Goal: Connect with others: Connect with others

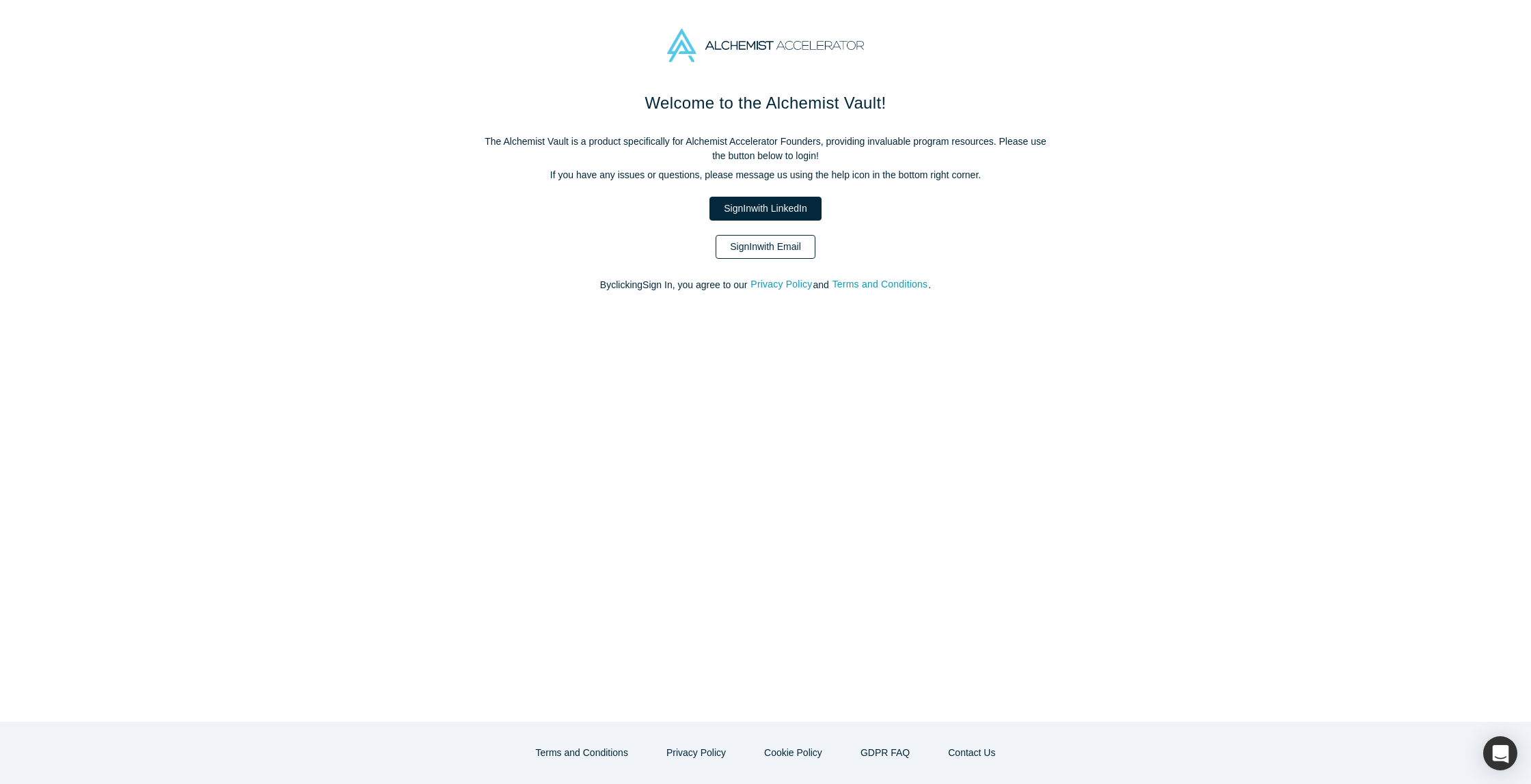
click at [778, 237] on link "Sign In with Email" at bounding box center [765, 247] width 100 height 24
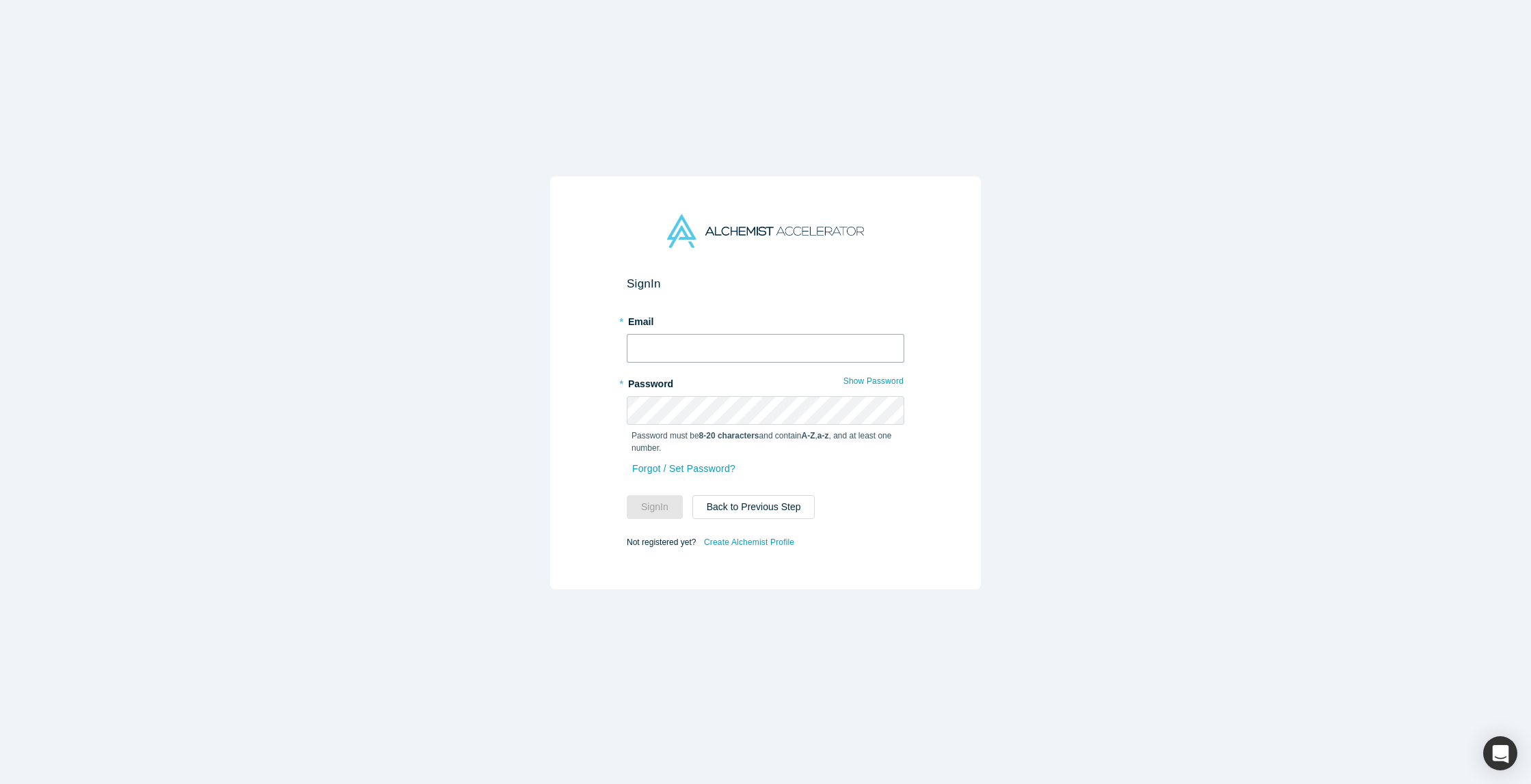
click at [738, 350] on input "text" at bounding box center [766, 348] width 277 height 28
type input "[PERSON_NAME][EMAIL_ADDRESS][DOMAIN_NAME]"
click at [673, 501] on button "Sign In" at bounding box center [655, 508] width 56 height 24
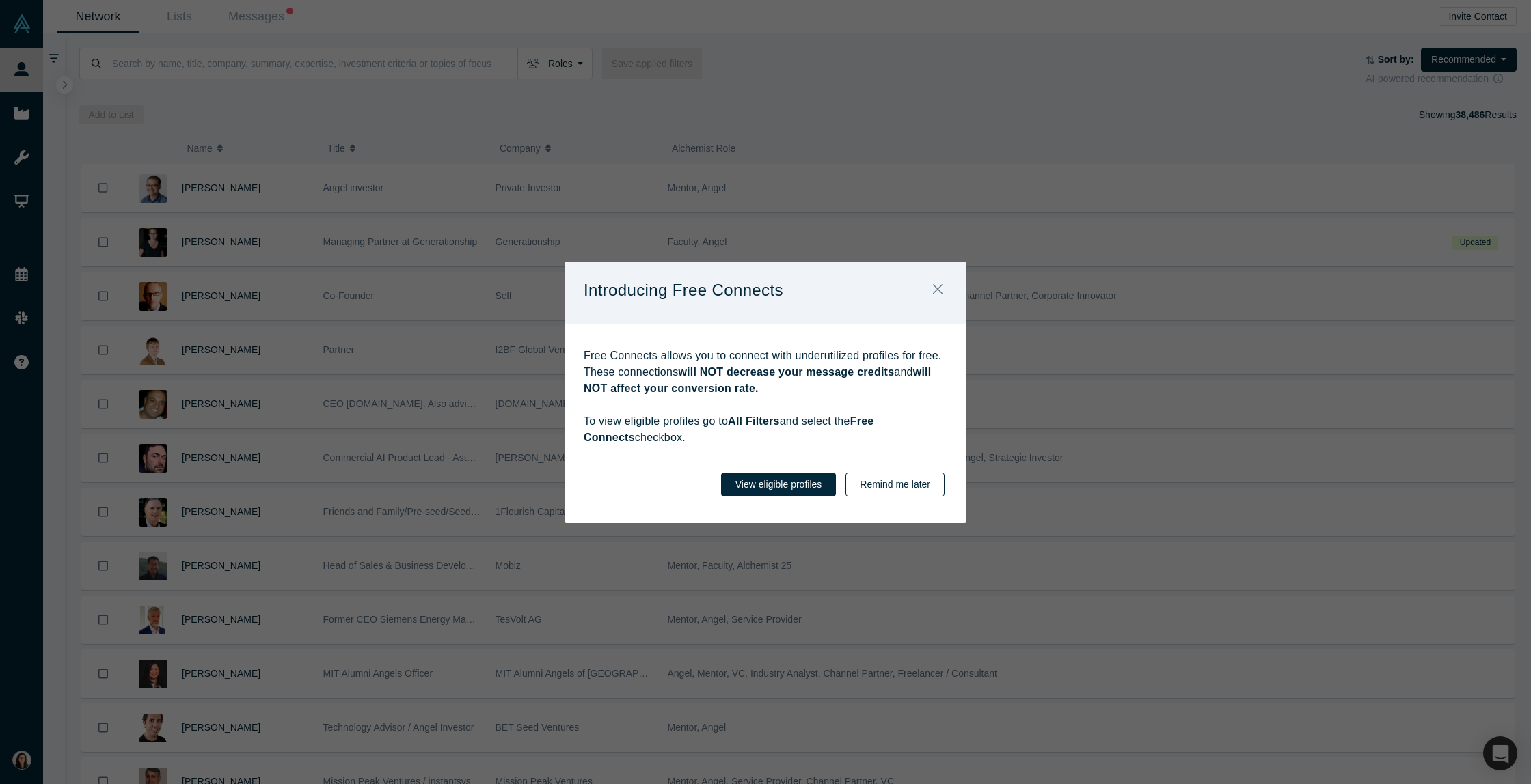
click at [894, 475] on button "Remind me later" at bounding box center [895, 484] width 99 height 24
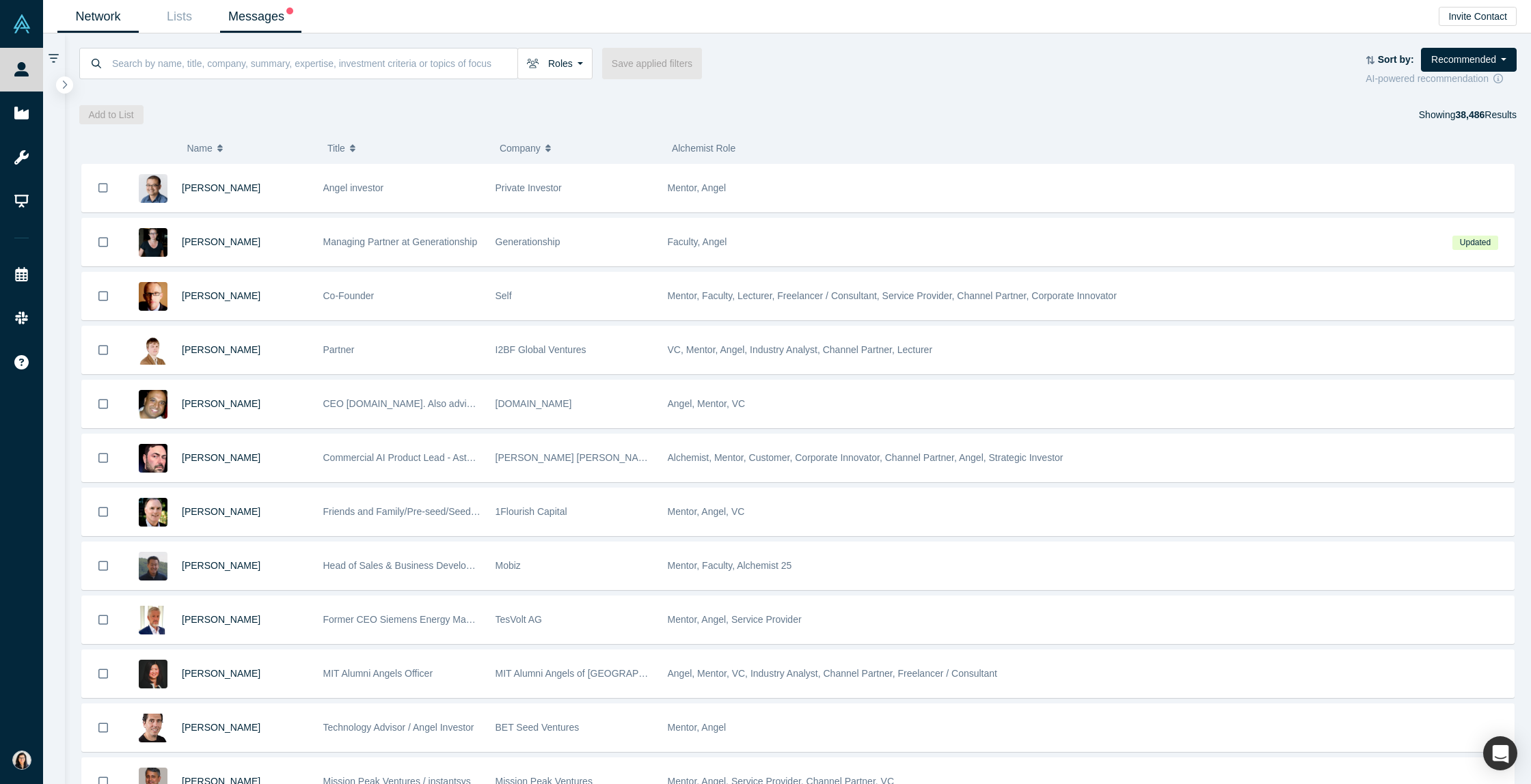
click at [261, 28] on link "Messages" at bounding box center [261, 16] width 82 height 32
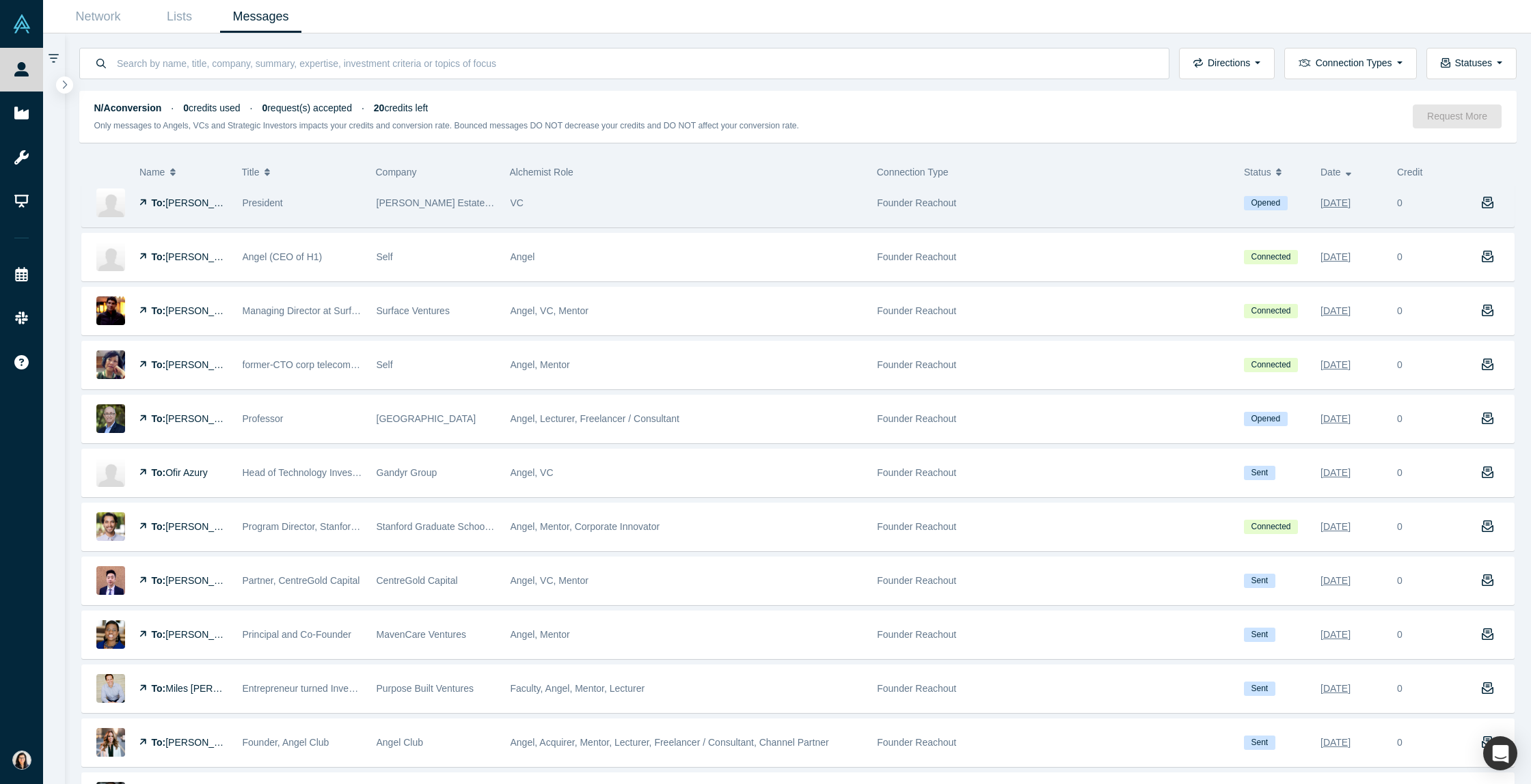
scroll to position [7, 0]
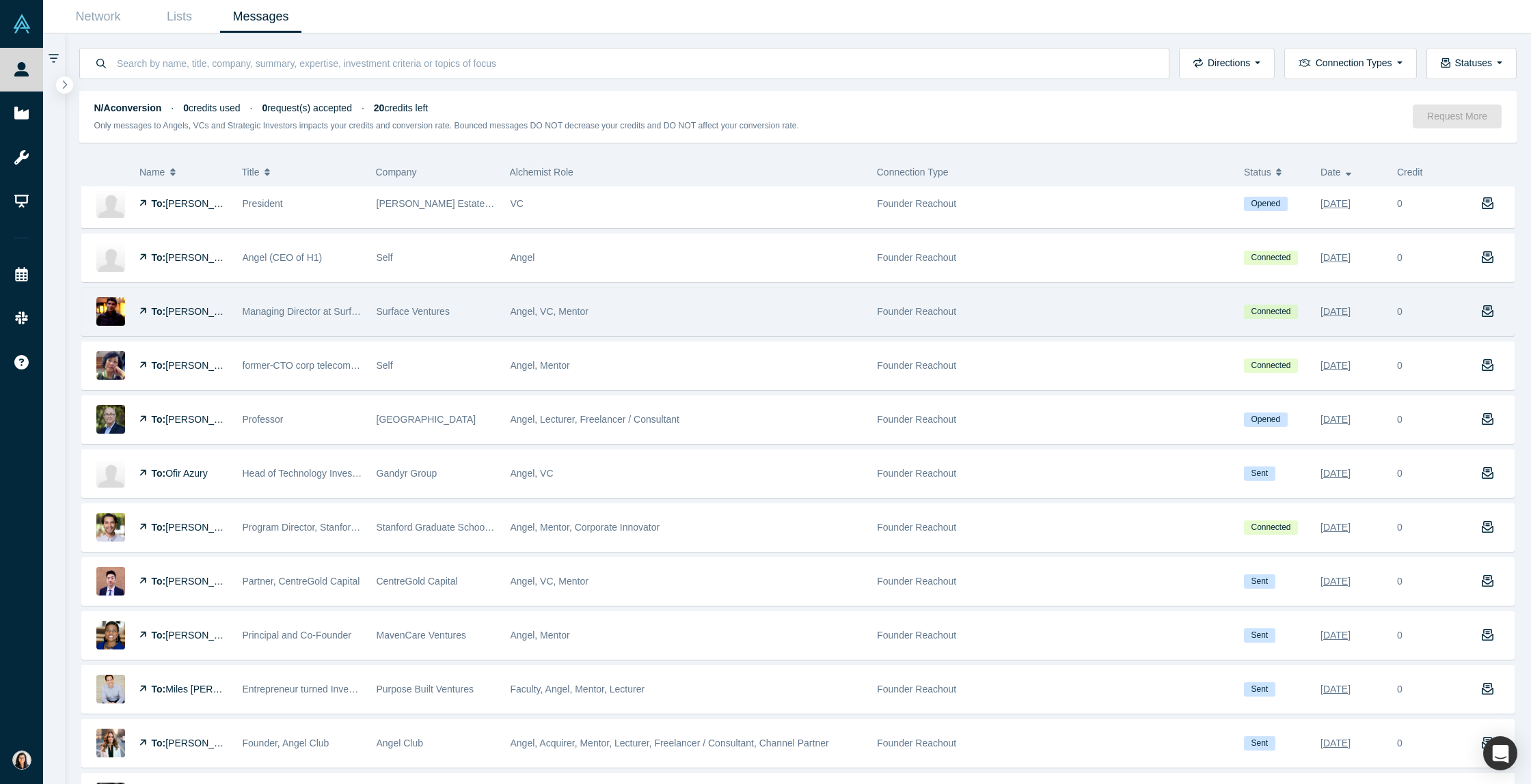
click at [187, 313] on span "[PERSON_NAME]" at bounding box center [204, 312] width 79 height 11
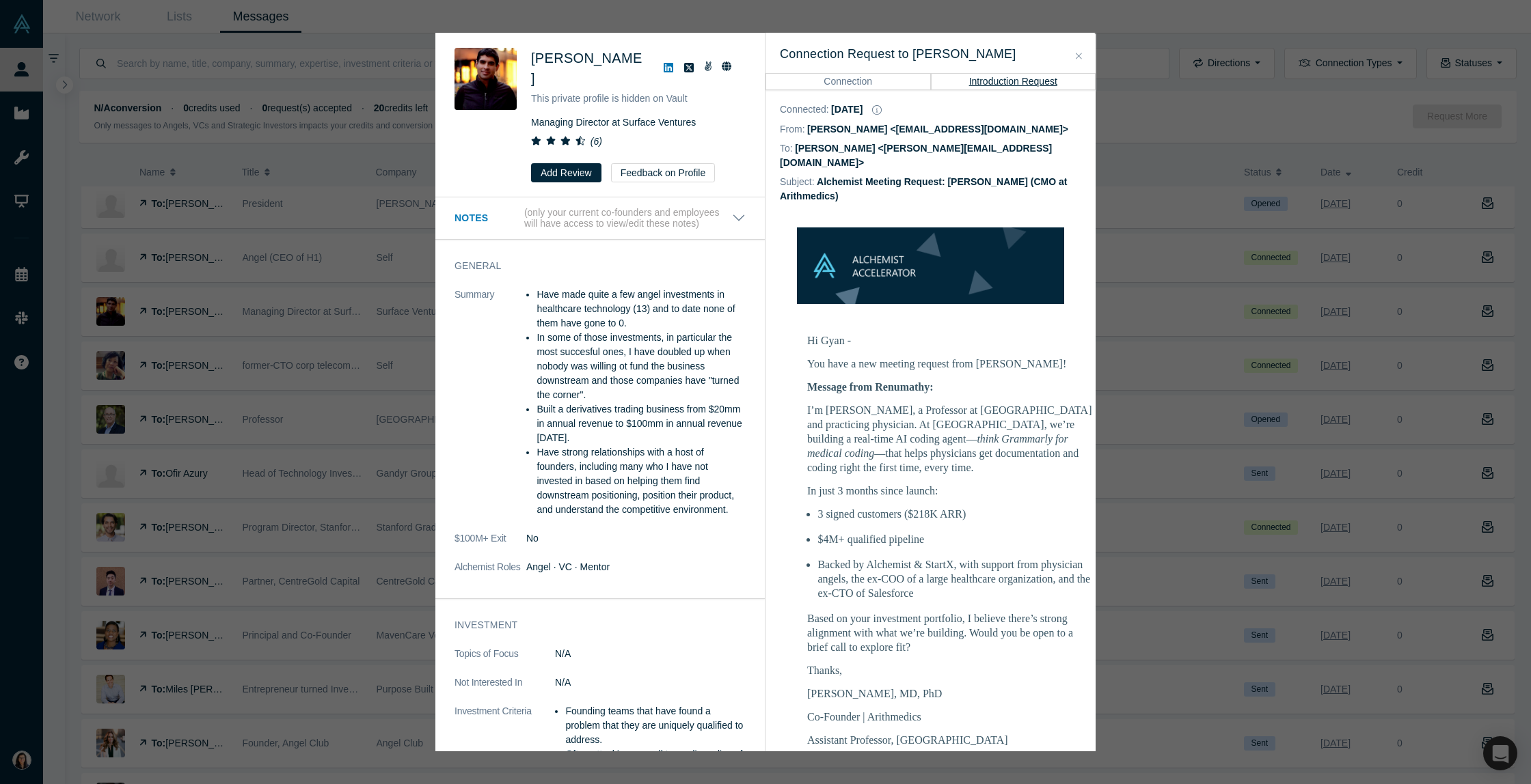
click at [810, 356] on p "You have a new meeting request from [PERSON_NAME]!" at bounding box center [951, 363] width 287 height 14
click at [807, 386] on b "Message from Renumathy:" at bounding box center [870, 387] width 127 height 12
click at [1076, 53] on icon "Close" at bounding box center [1079, 55] width 6 height 10
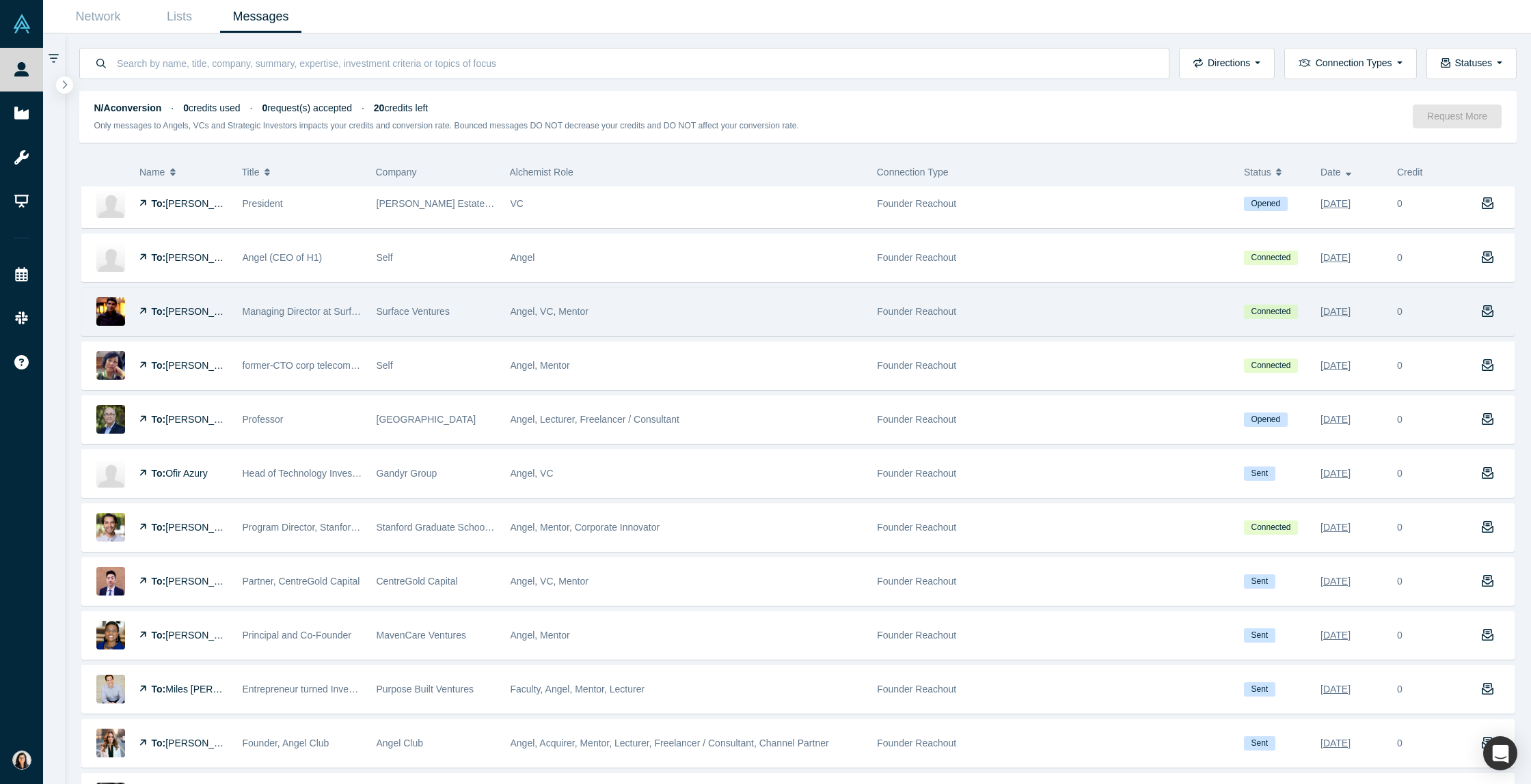
click at [997, 312] on div "Founder Reachout" at bounding box center [1053, 312] width 353 height 47
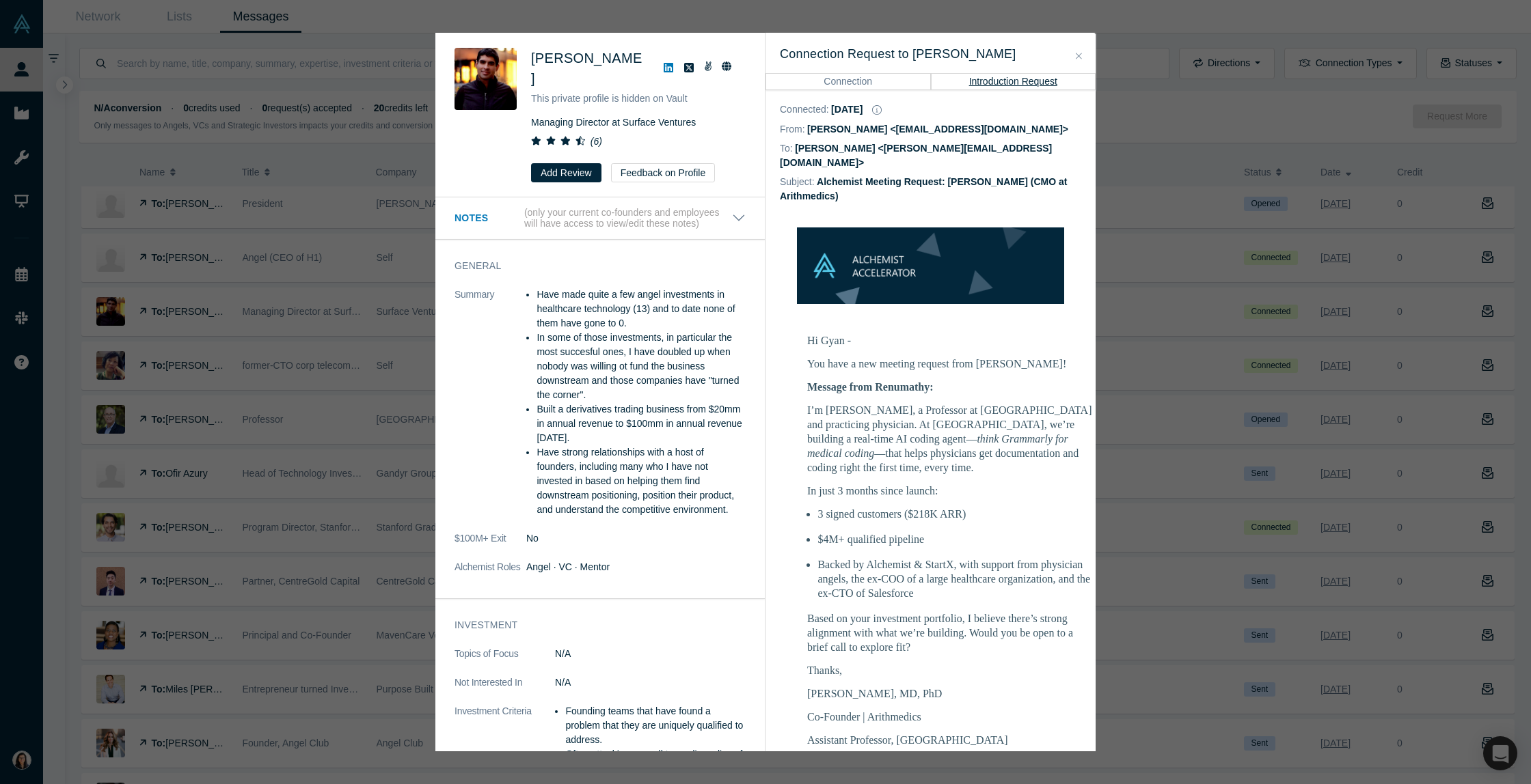
click at [819, 356] on p "You have a new meeting request from [PERSON_NAME]!" at bounding box center [951, 363] width 287 height 14
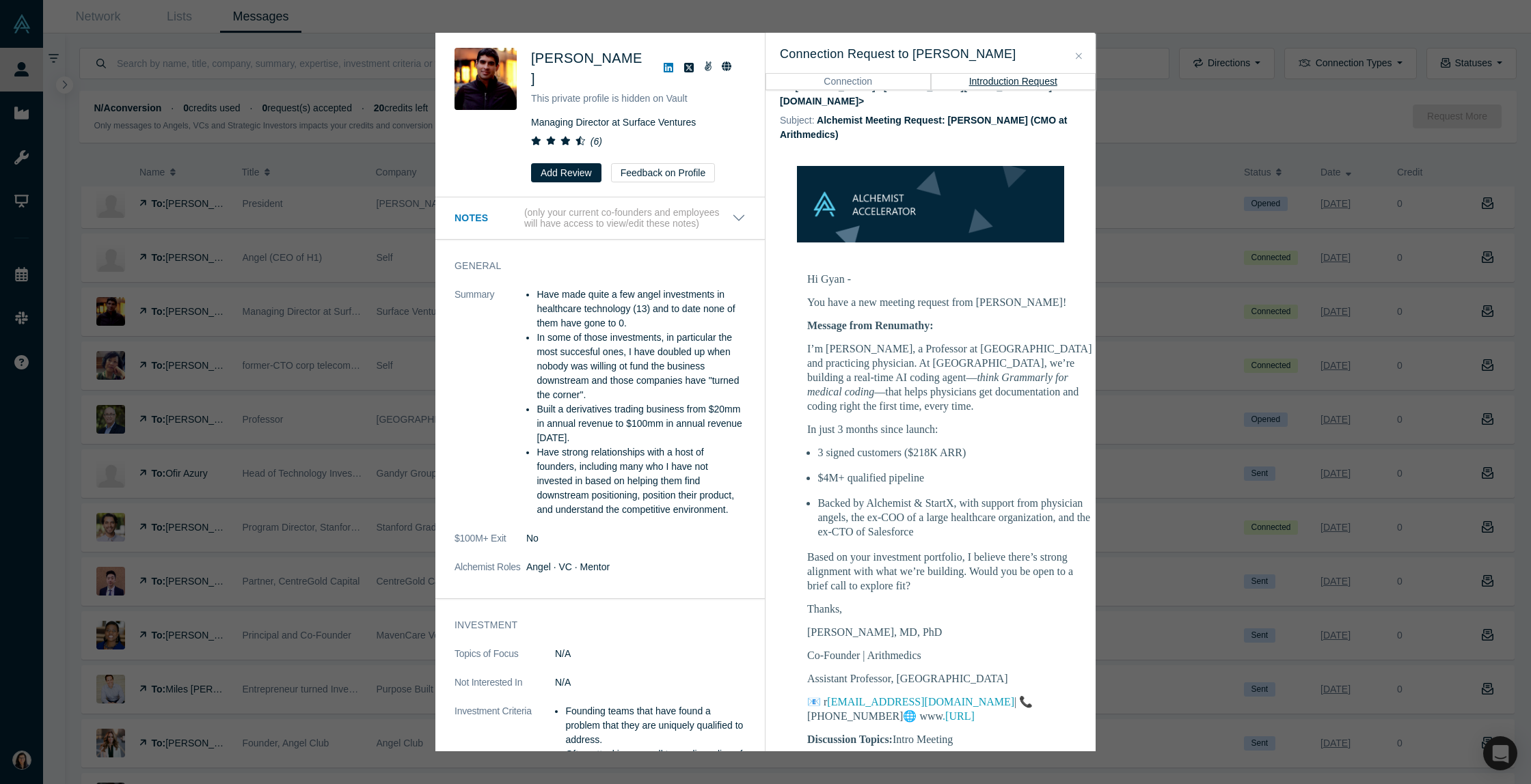
scroll to position [95, 0]
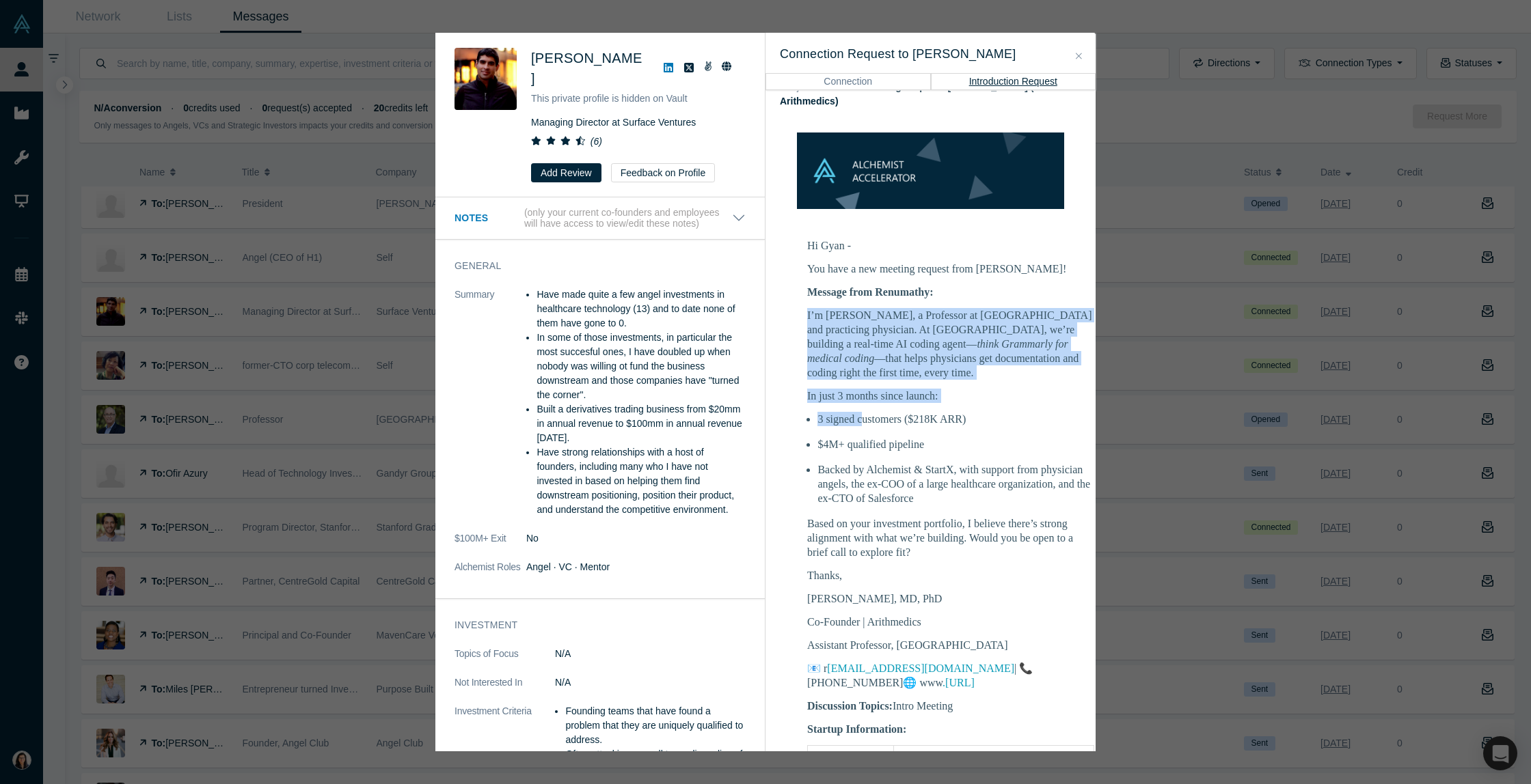
drag, startPoint x: 807, startPoint y: 314, endPoint x: 866, endPoint y: 421, distance: 122.2
click at [865, 417] on td "Hi Gyan - You have a new meeting request from [PERSON_NAME]! Message from Renum…" at bounding box center [951, 765] width 342 height 1070
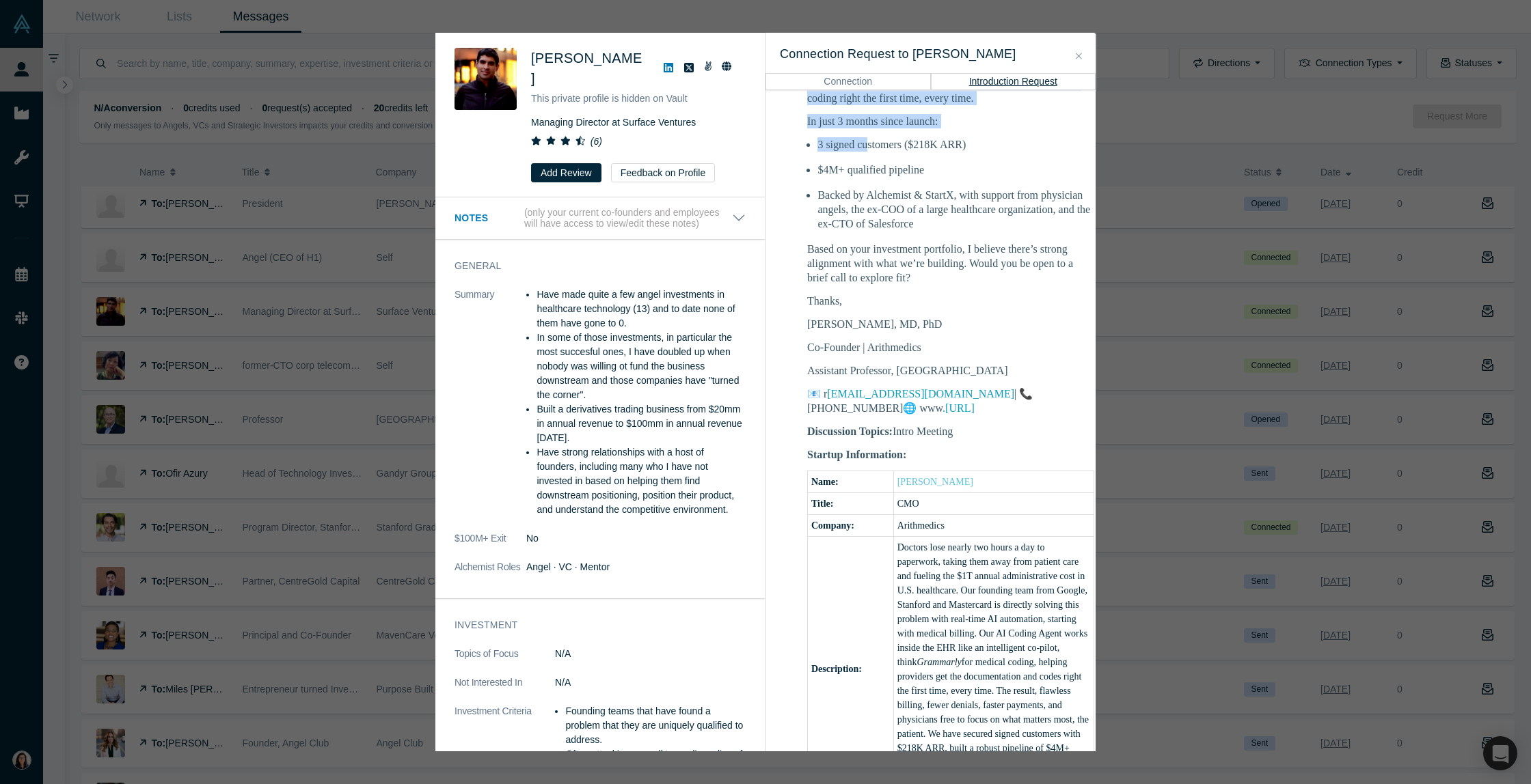
scroll to position [309, 0]
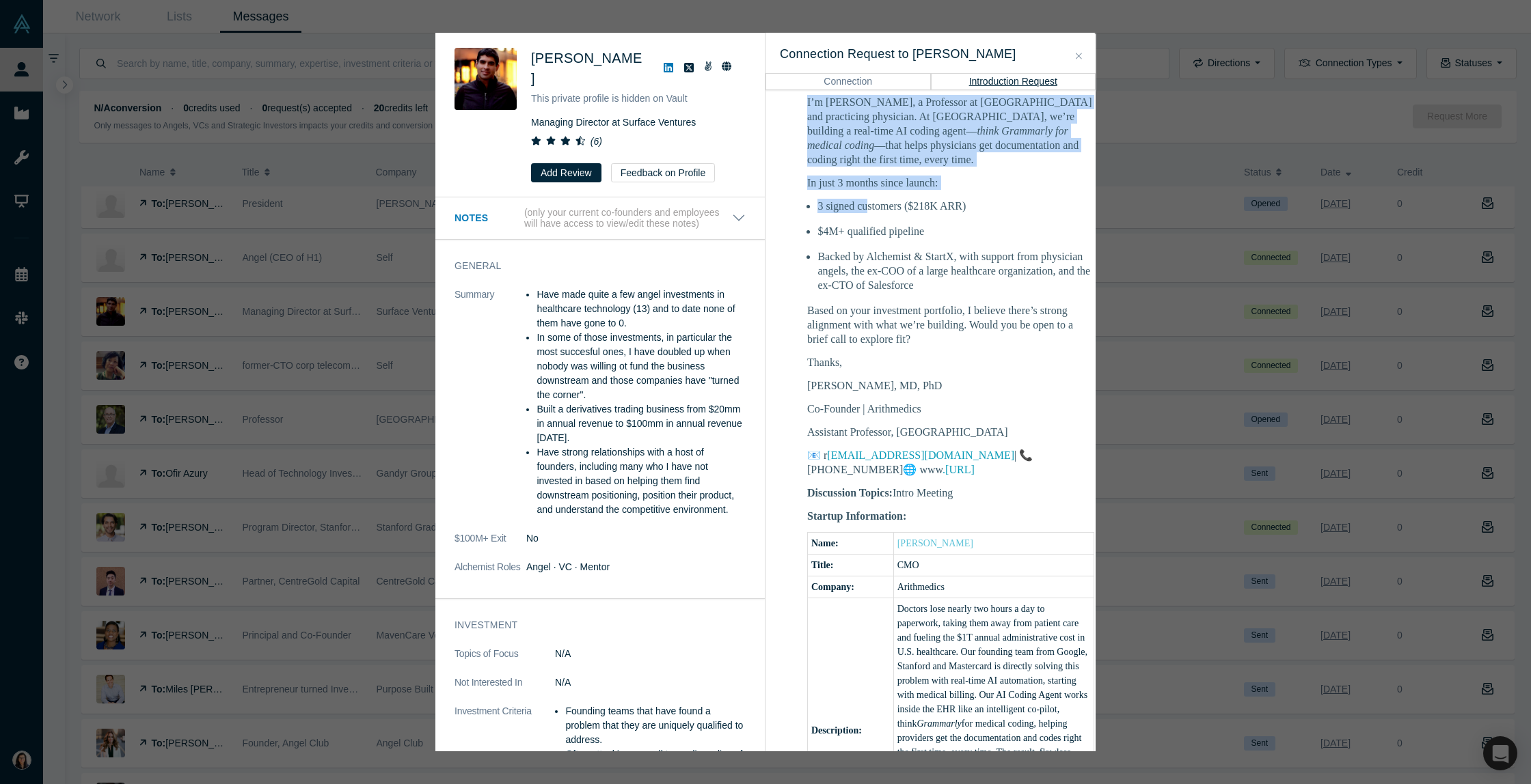
click at [909, 470] on p "📧 r [EMAIL_ADDRESS][DOMAIN_NAME] | 📞 [PHONE_NUMBER]🌐 www .[URL]" at bounding box center [951, 463] width 287 height 28
copy div "I’m [PERSON_NAME], a Professor at [GEOGRAPHIC_DATA] and practicing physician. A…"
click at [1080, 53] on icon "Close" at bounding box center [1079, 55] width 6 height 10
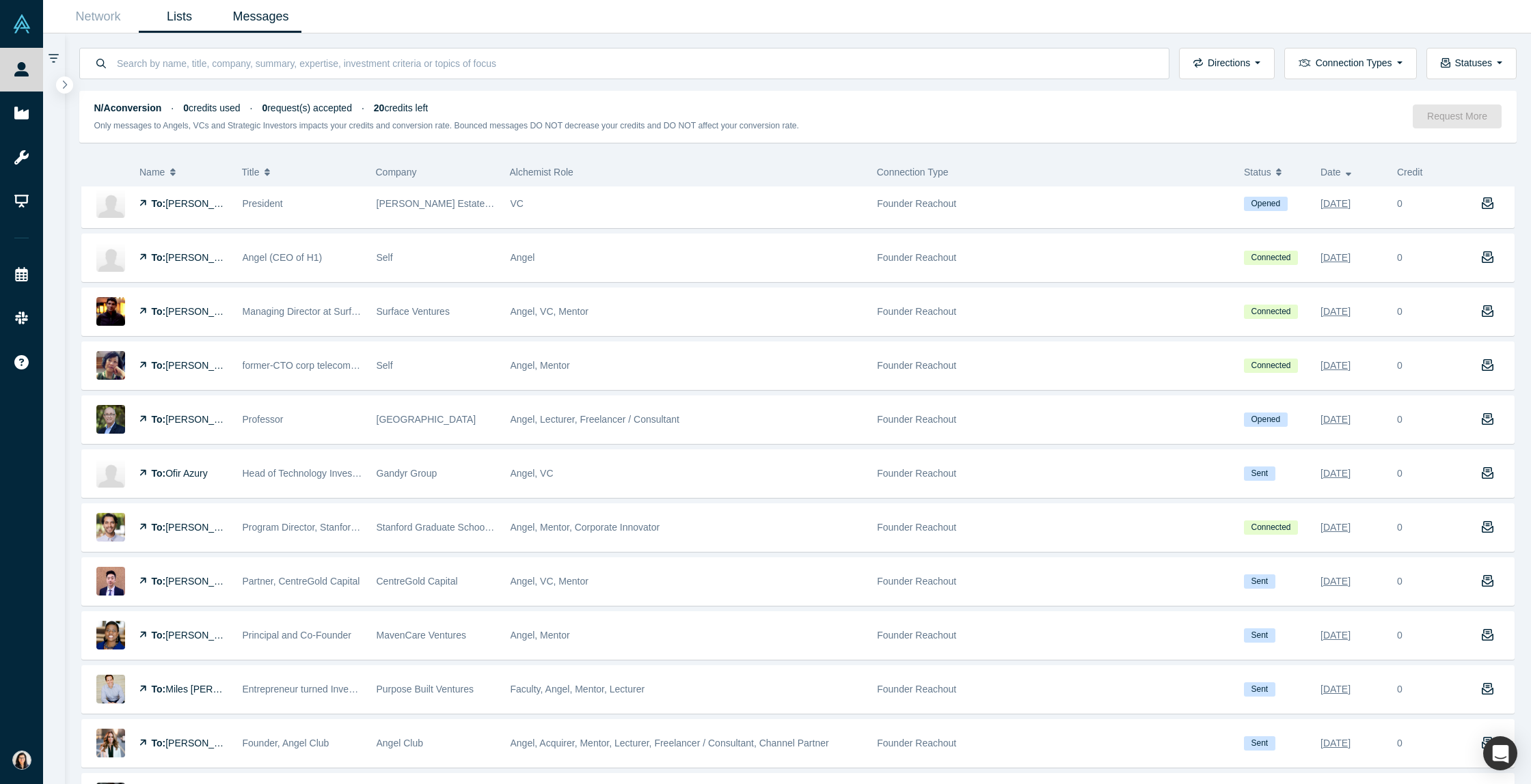
click at [187, 18] on link "Lists" at bounding box center [179, 16] width 82 height 32
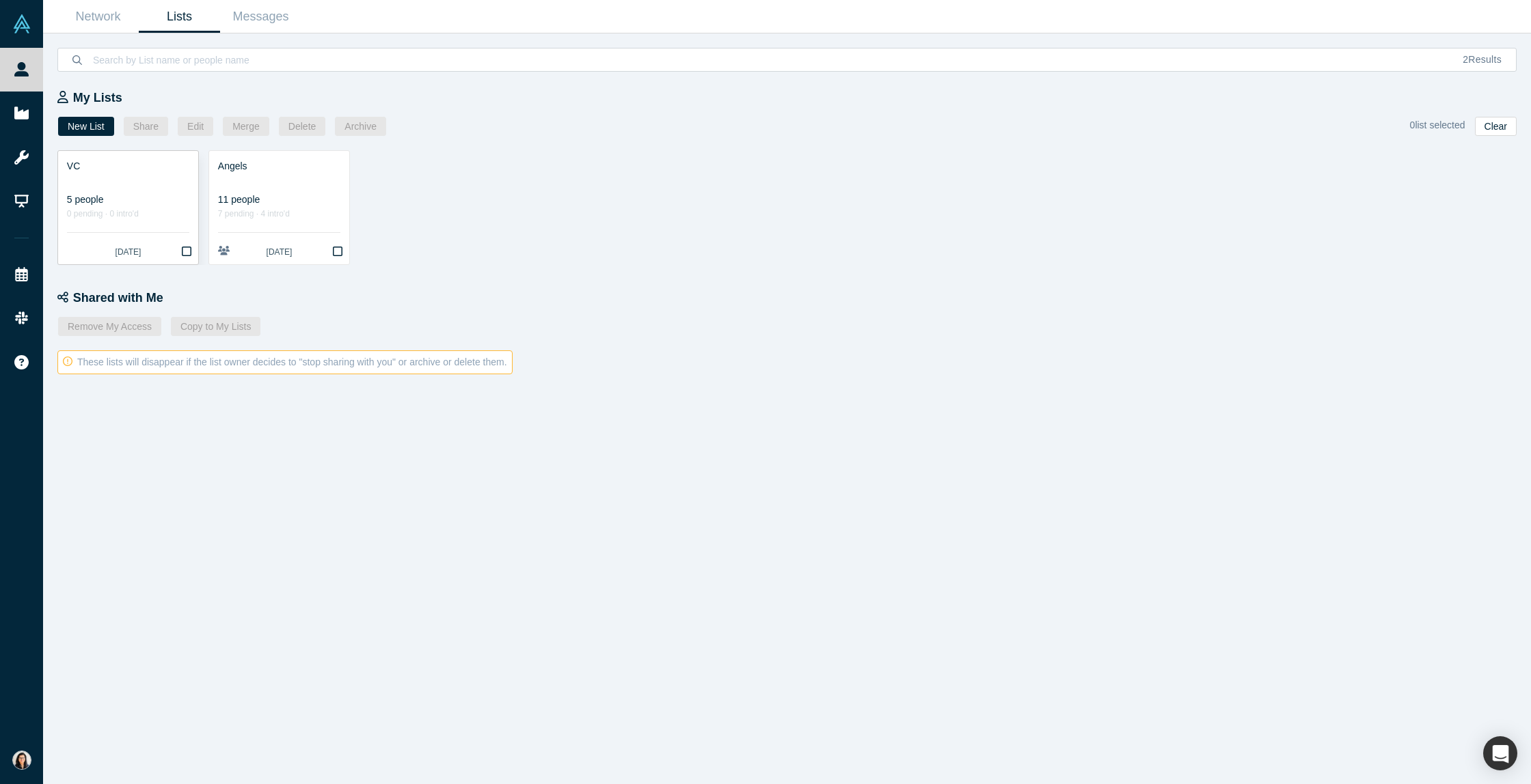
click at [145, 192] on link "VC 5 people 0 pending · 0 intro'd [DATE]" at bounding box center [128, 207] width 140 height 113
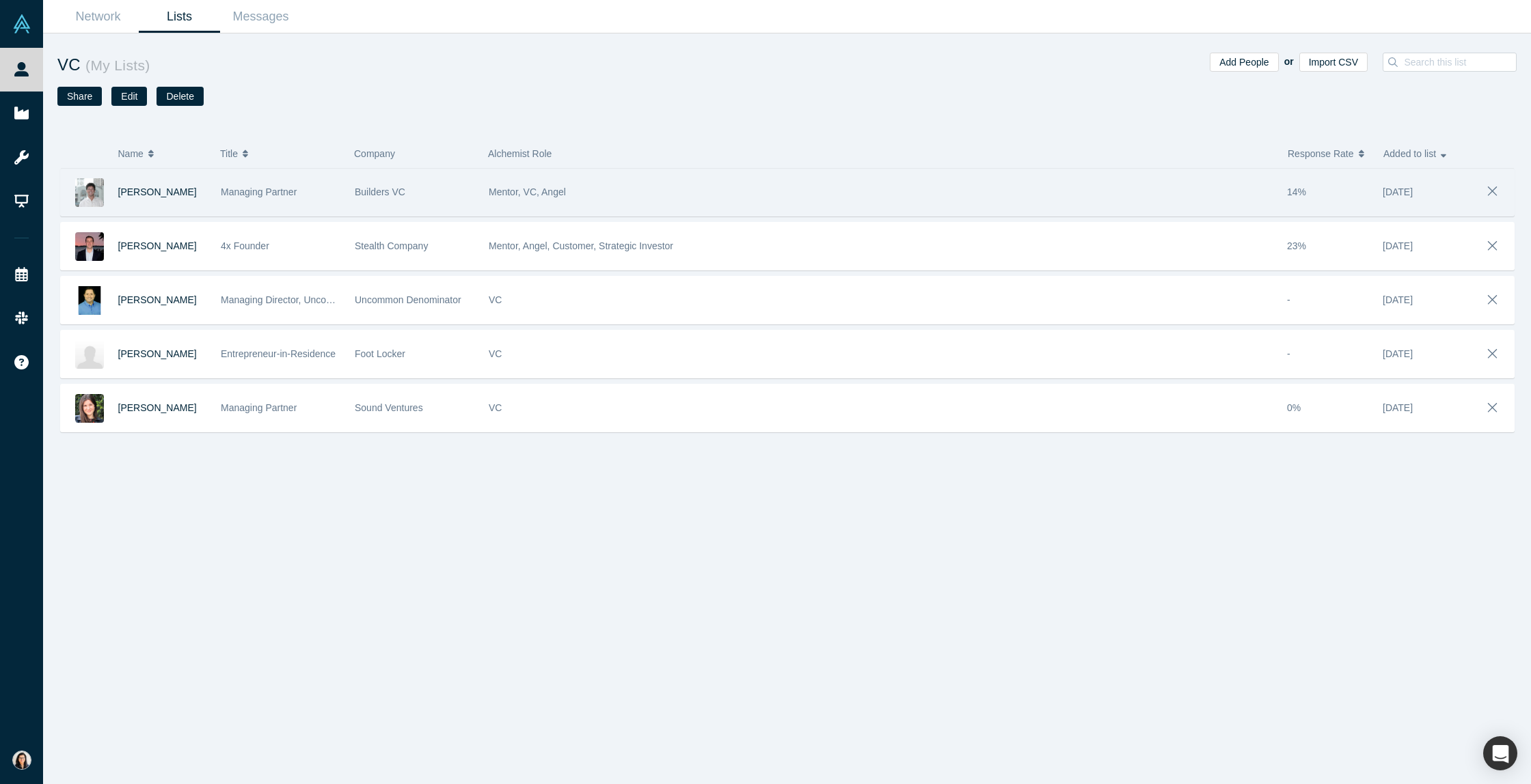
click at [244, 191] on span "Managing Partner" at bounding box center [258, 192] width 76 height 11
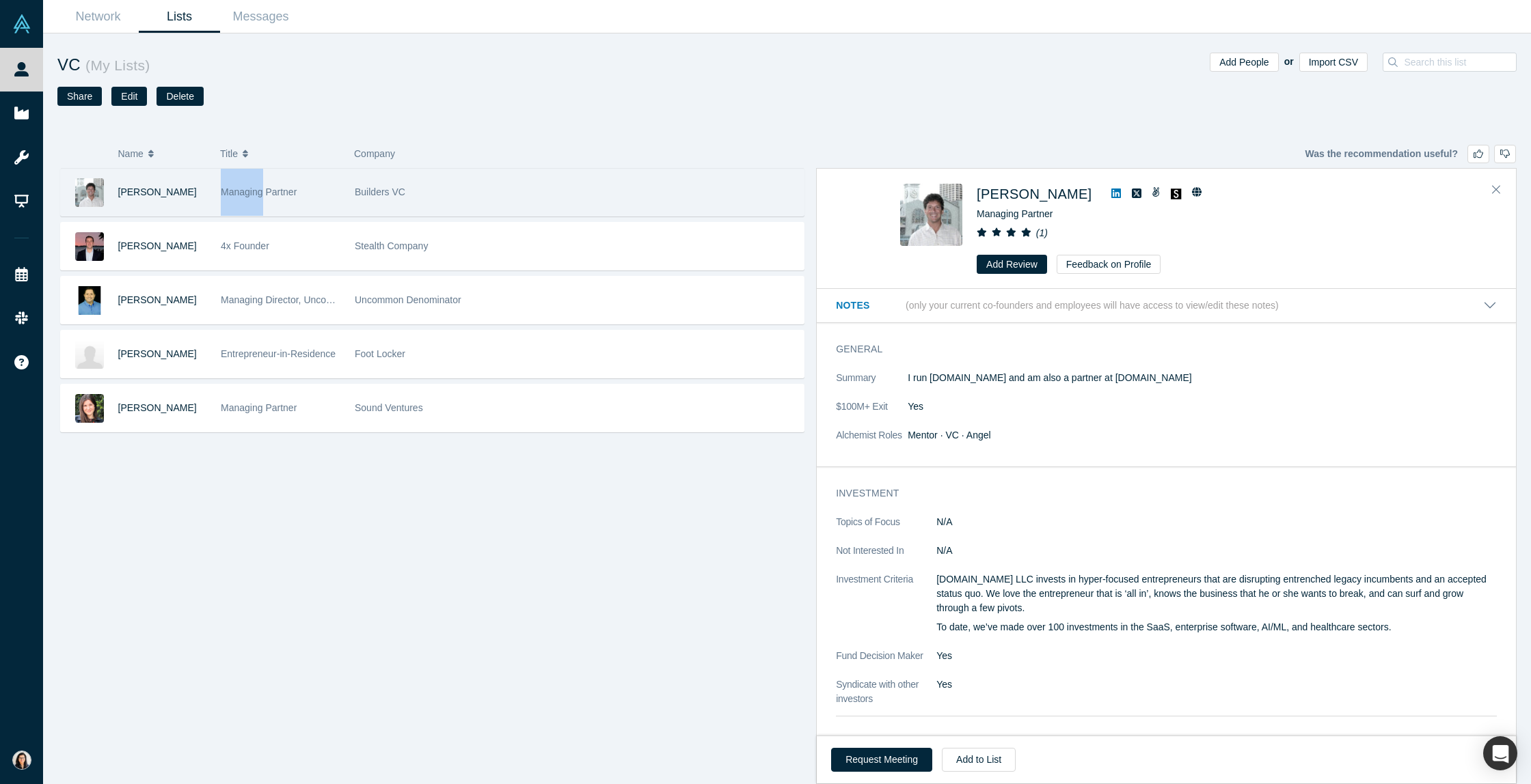
click at [244, 191] on span "Managing Partner" at bounding box center [258, 192] width 76 height 11
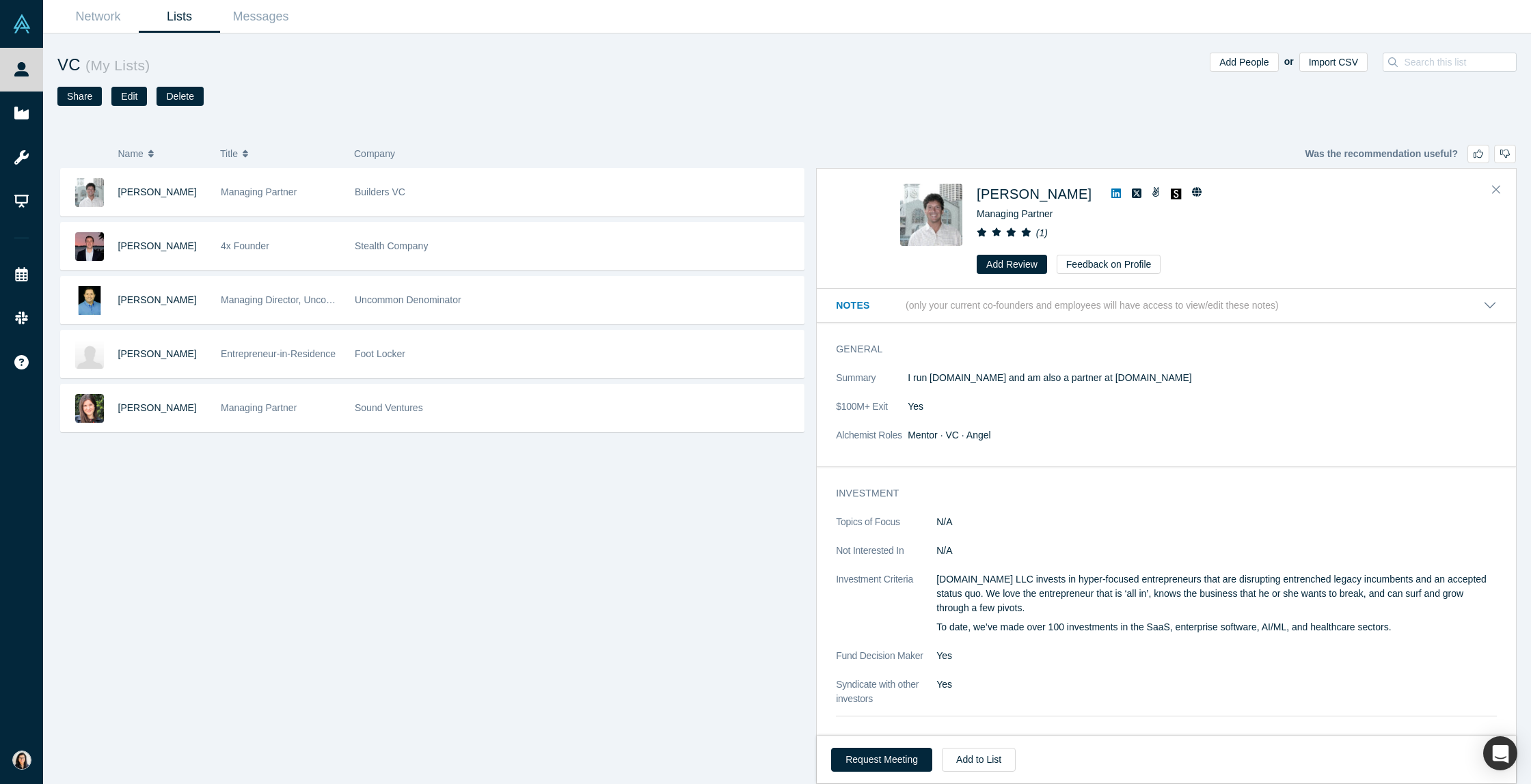
click at [939, 354] on h3 "General" at bounding box center [1156, 349] width 642 height 14
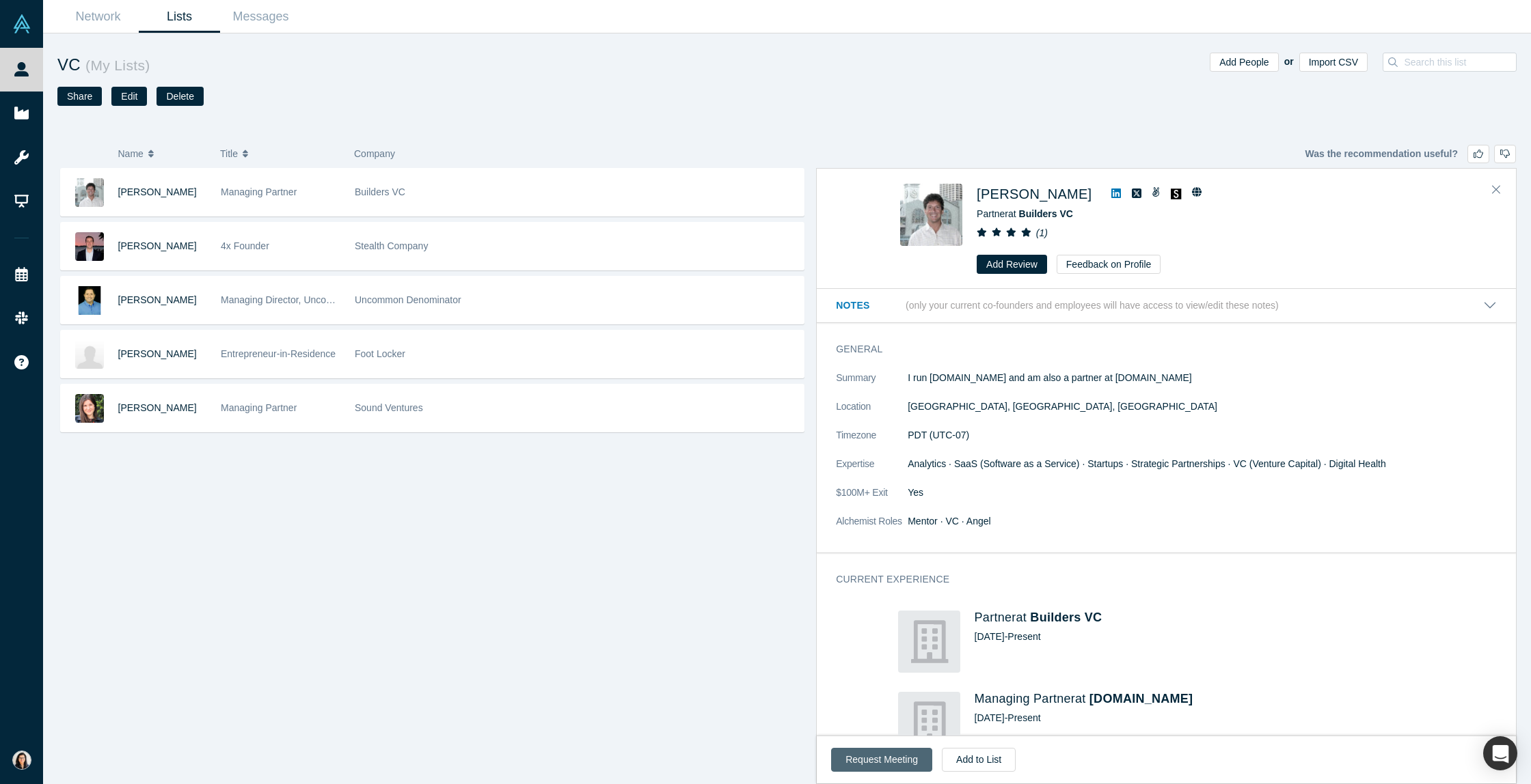
click at [909, 771] on button "Request Meeting" at bounding box center [882, 760] width 101 height 24
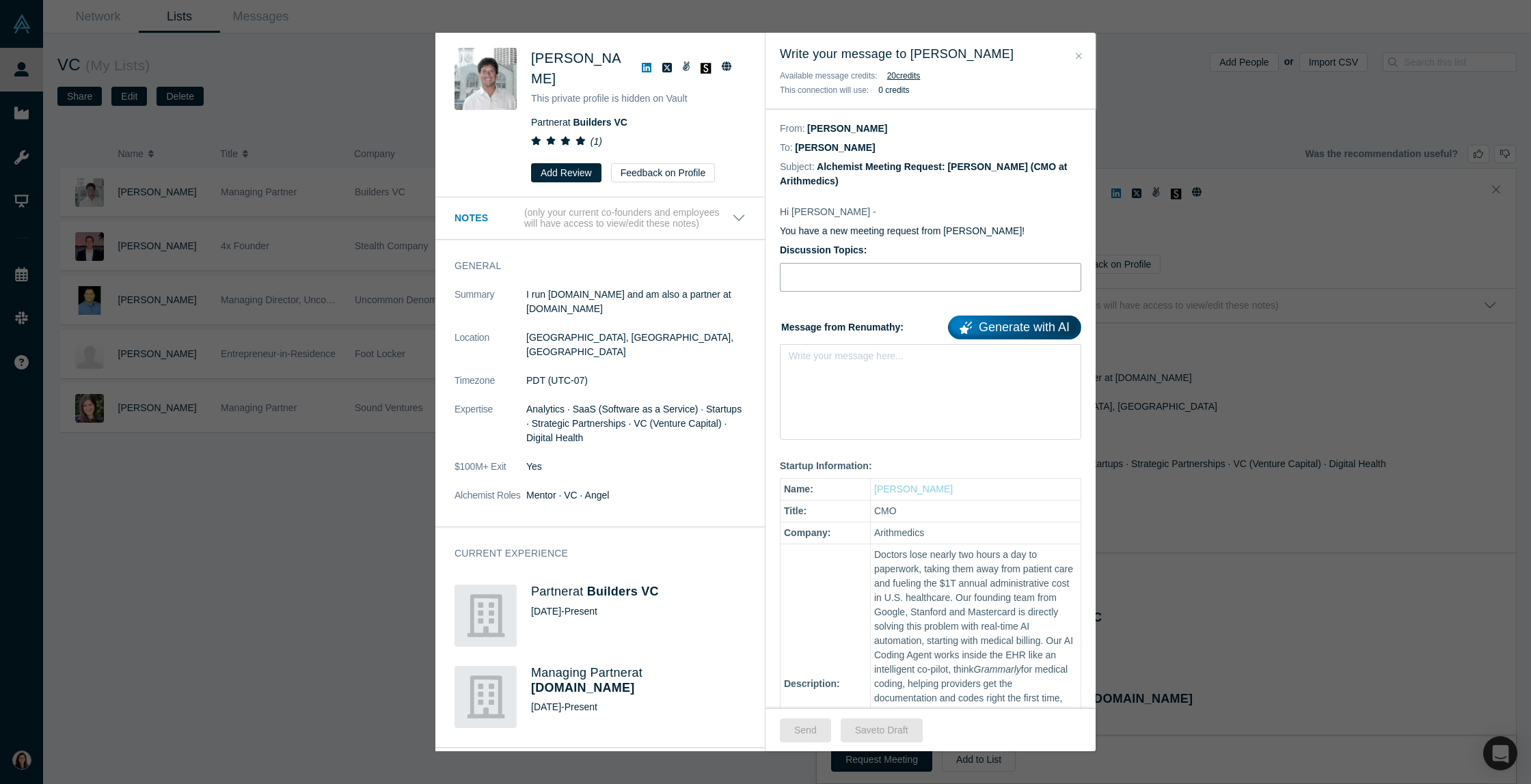
click at [816, 273] on input "Discussion Topics:" at bounding box center [930, 277] width 301 height 28
type input "Intro Meeting"
click at [808, 396] on div "Write your message here..." at bounding box center [930, 392] width 301 height 96
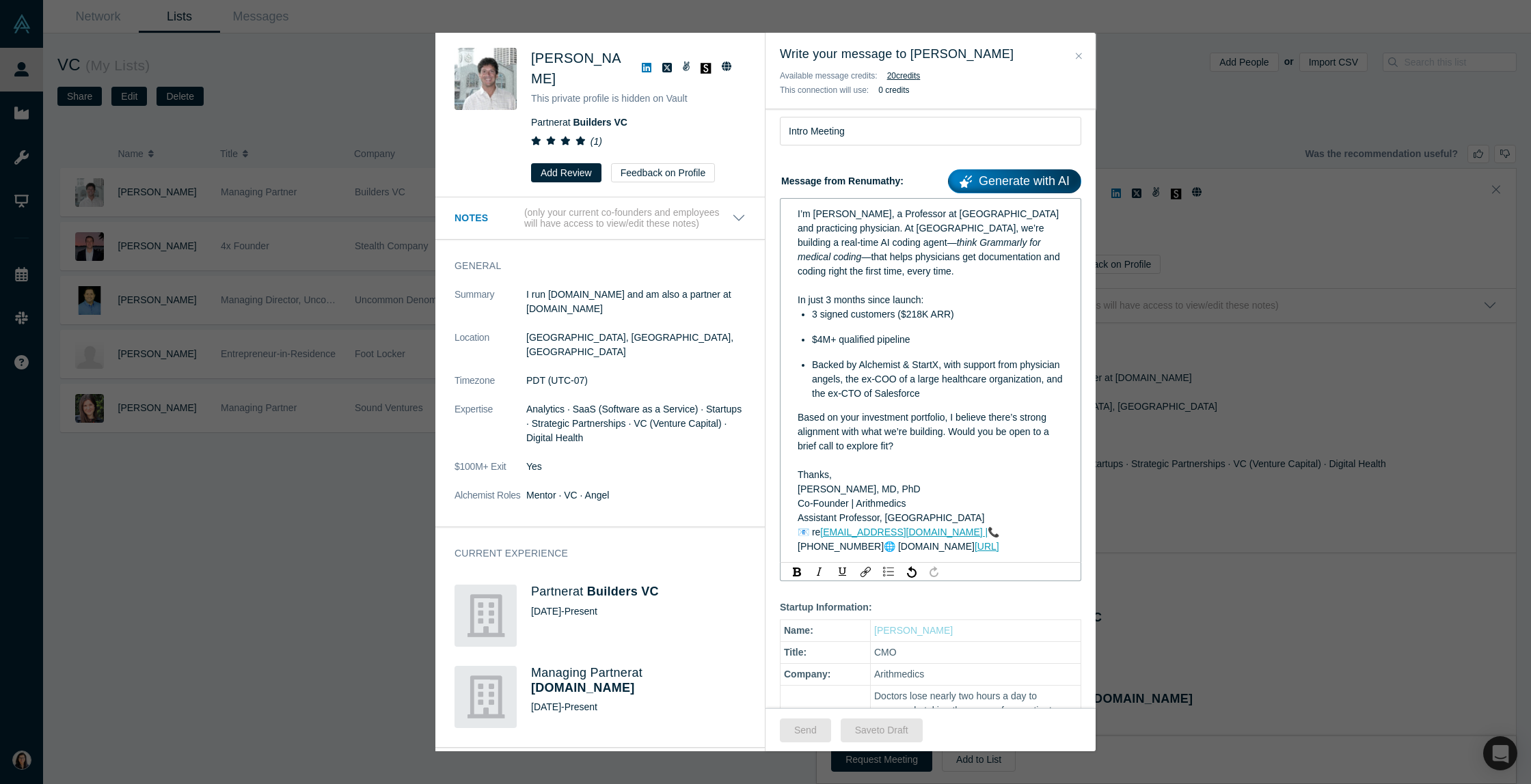
scroll to position [150, 0]
click at [818, 325] on ul "3 signed customers ($218K ARR) $4M+ qualified pipeline Backed by Alchemist & St…" at bounding box center [931, 350] width 267 height 94
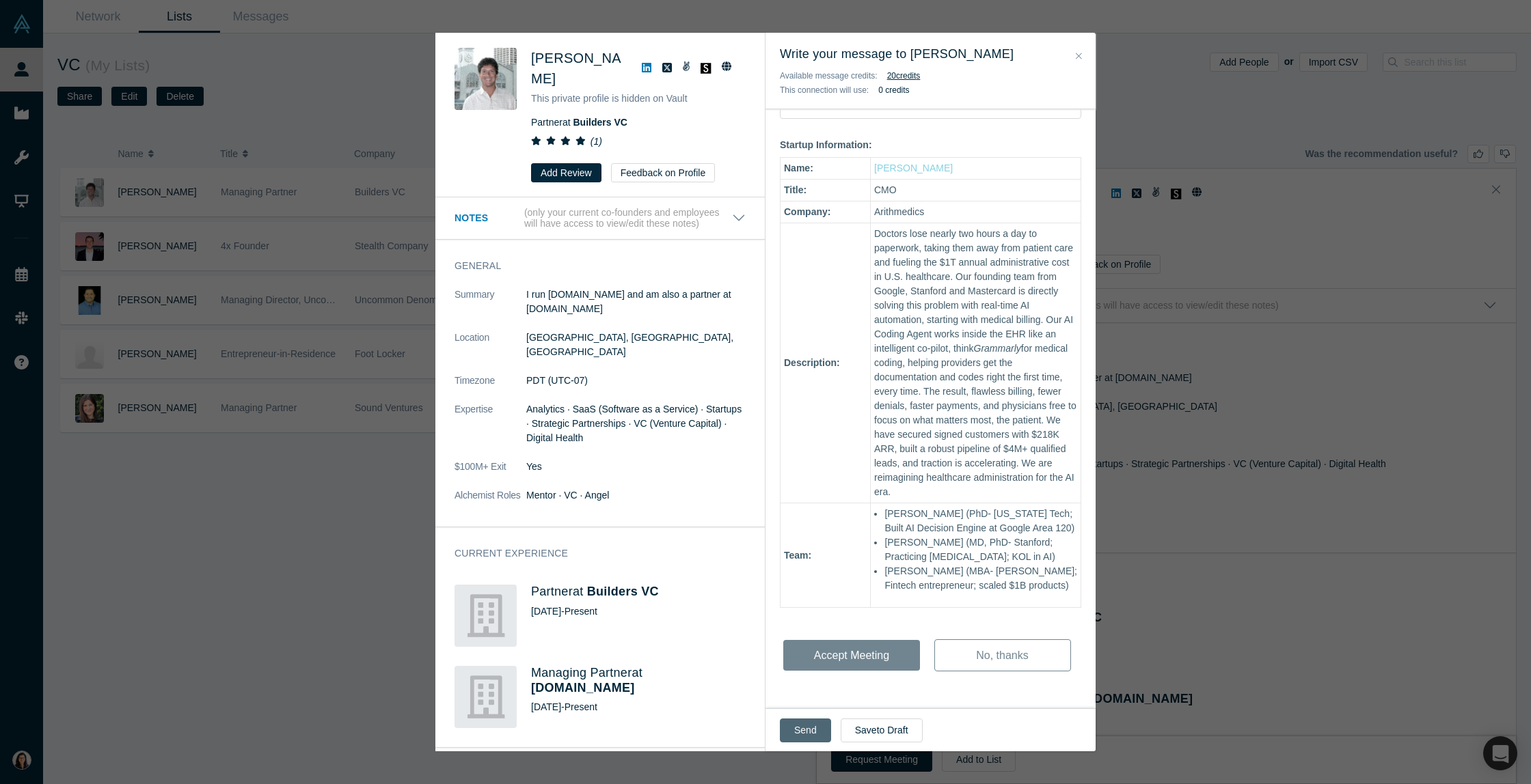
scroll to position [590, 0]
click at [816, 735] on button "Send" at bounding box center [805, 731] width 51 height 24
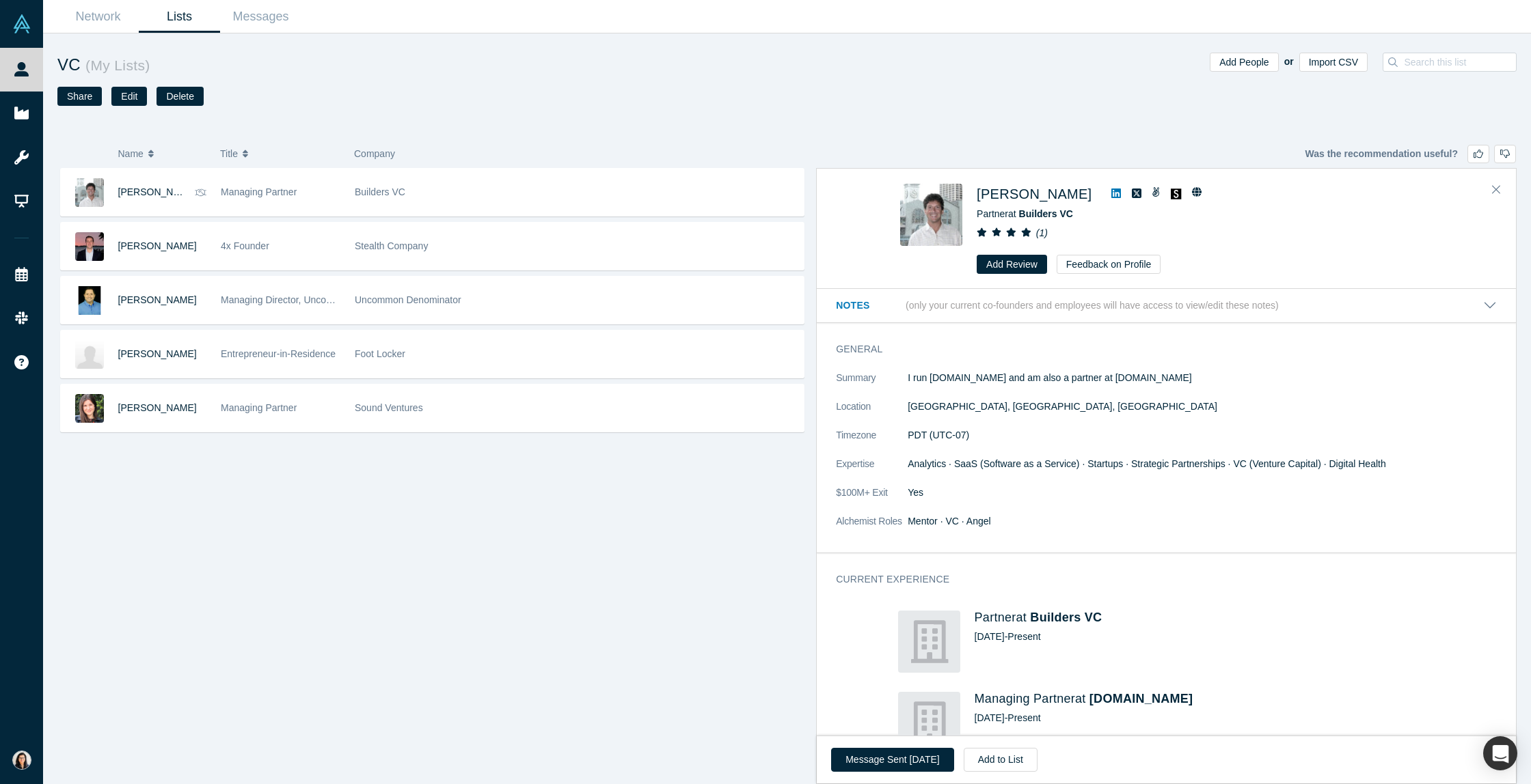
click at [185, 13] on link "Lists" at bounding box center [179, 16] width 82 height 32
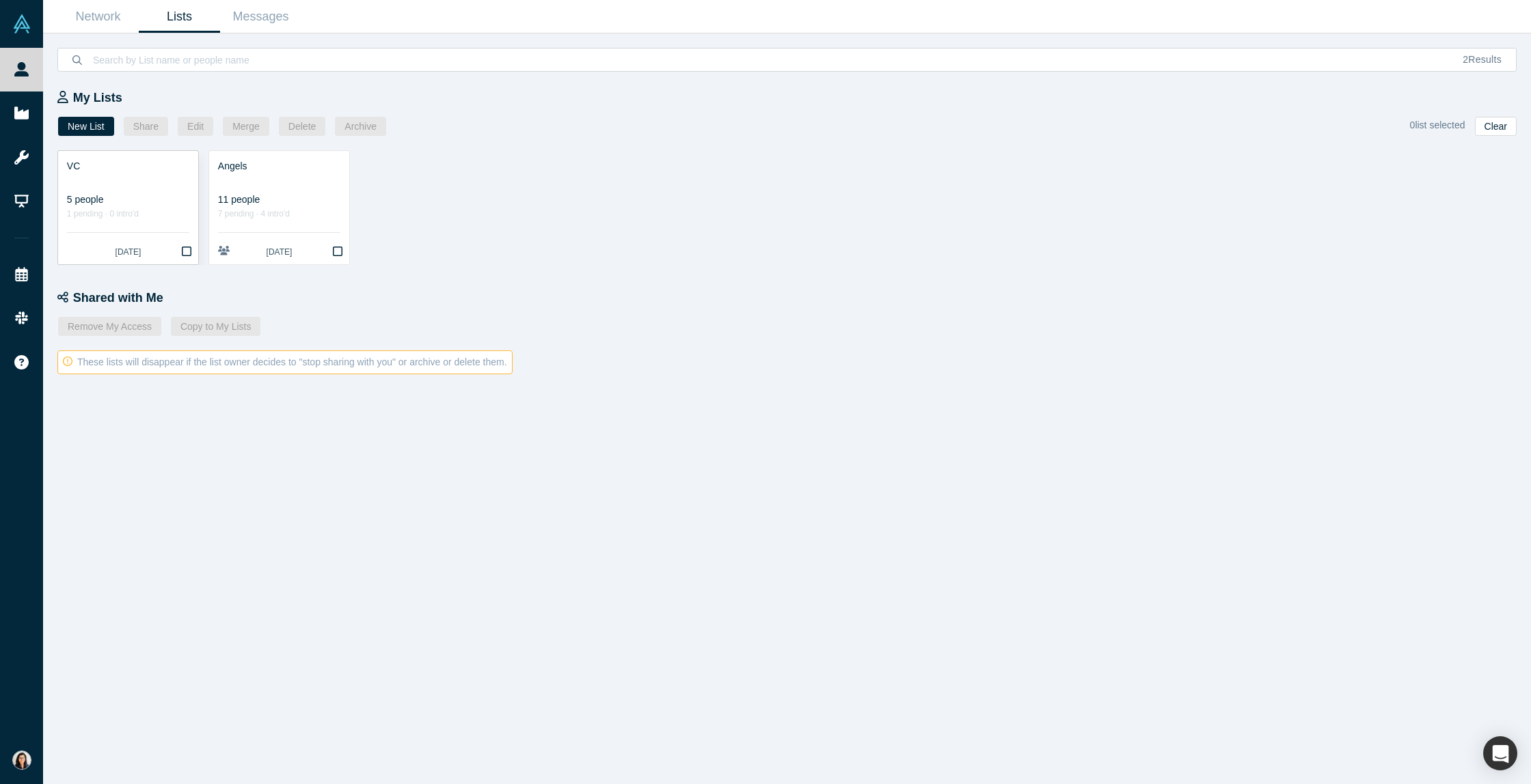
click at [133, 203] on div "5 people" at bounding box center [127, 199] width 122 height 14
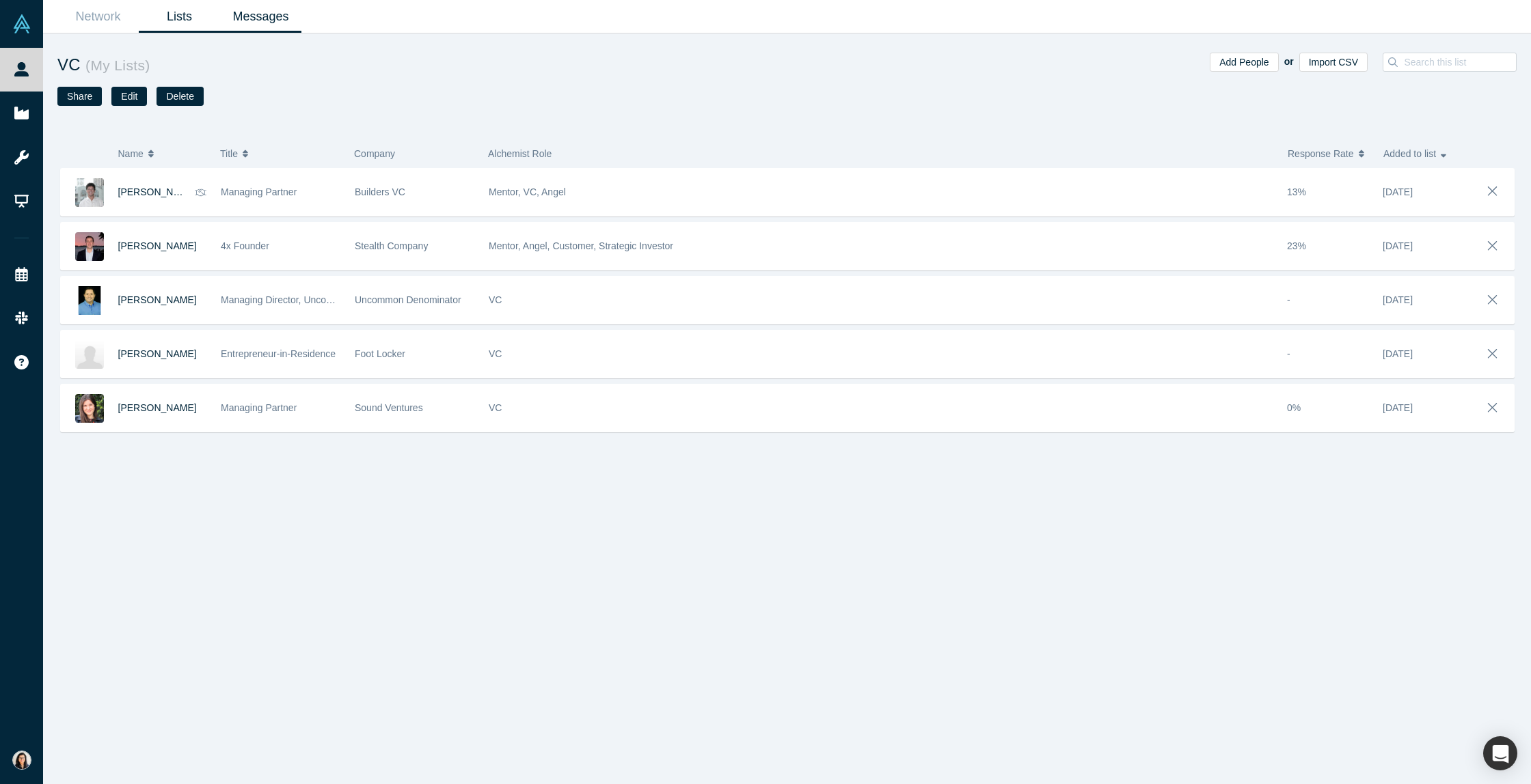
click at [270, 24] on link "Messages" at bounding box center [261, 16] width 82 height 32
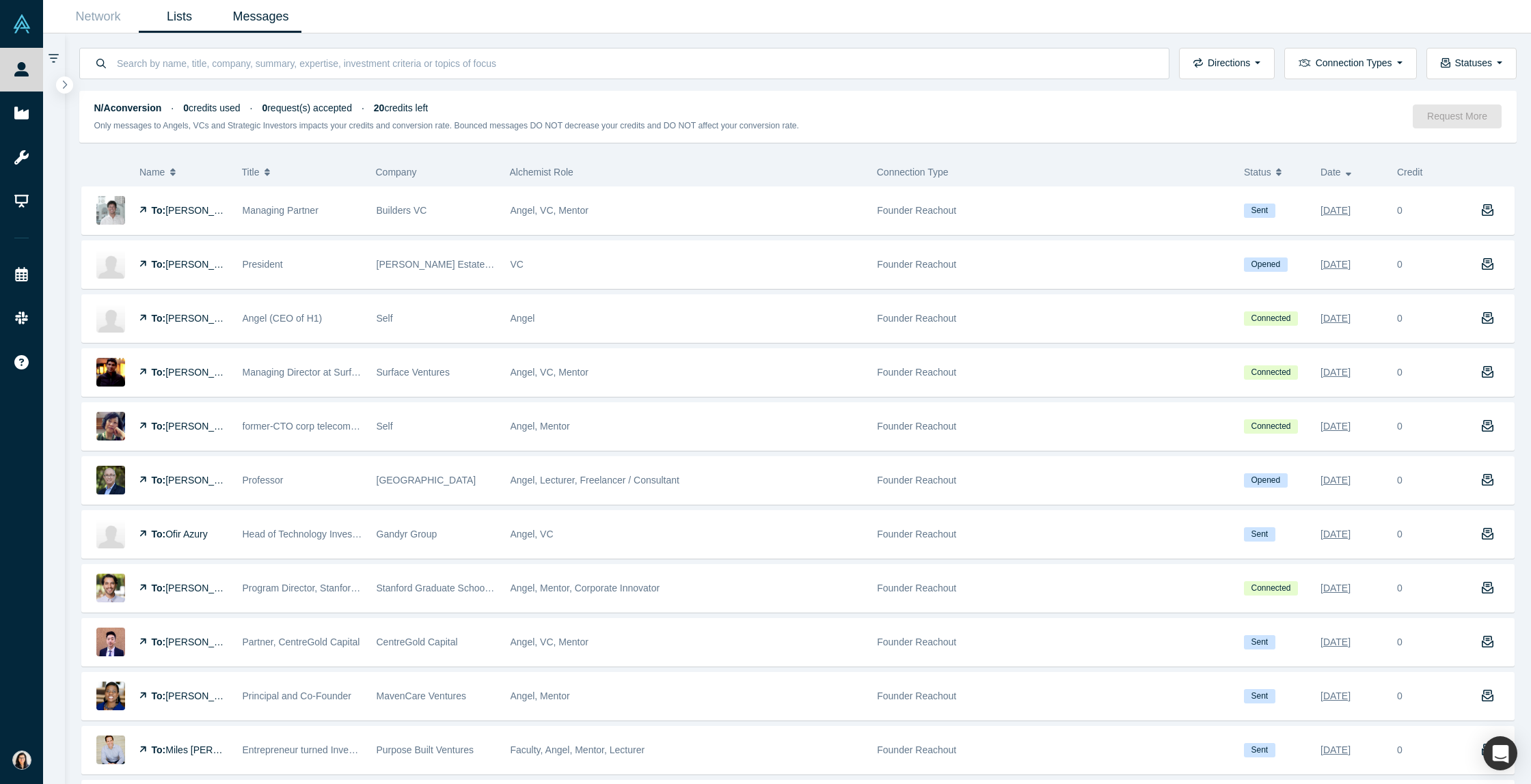
click at [169, 21] on link "Lists" at bounding box center [179, 16] width 82 height 32
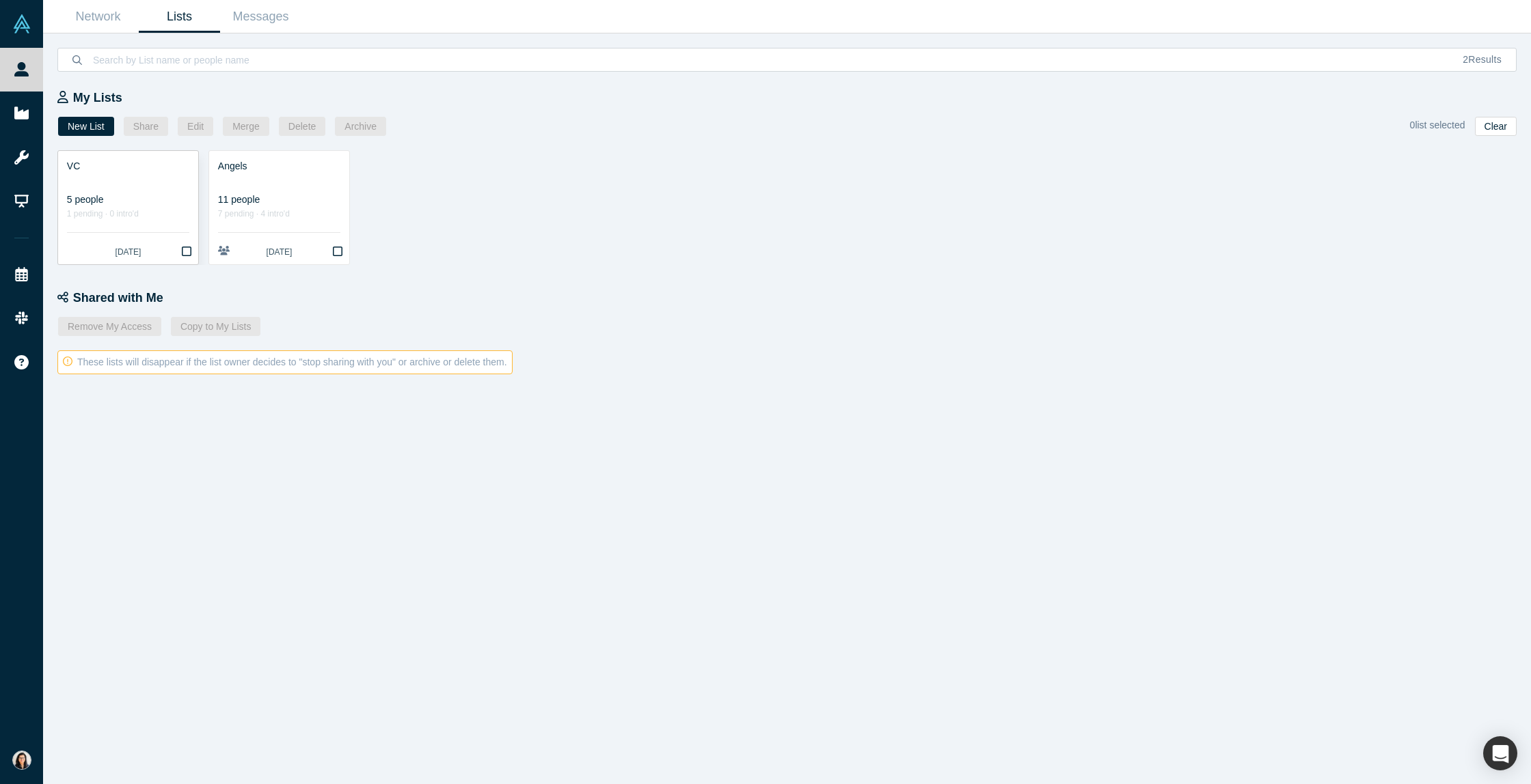
click at [126, 181] on div at bounding box center [127, 180] width 122 height 14
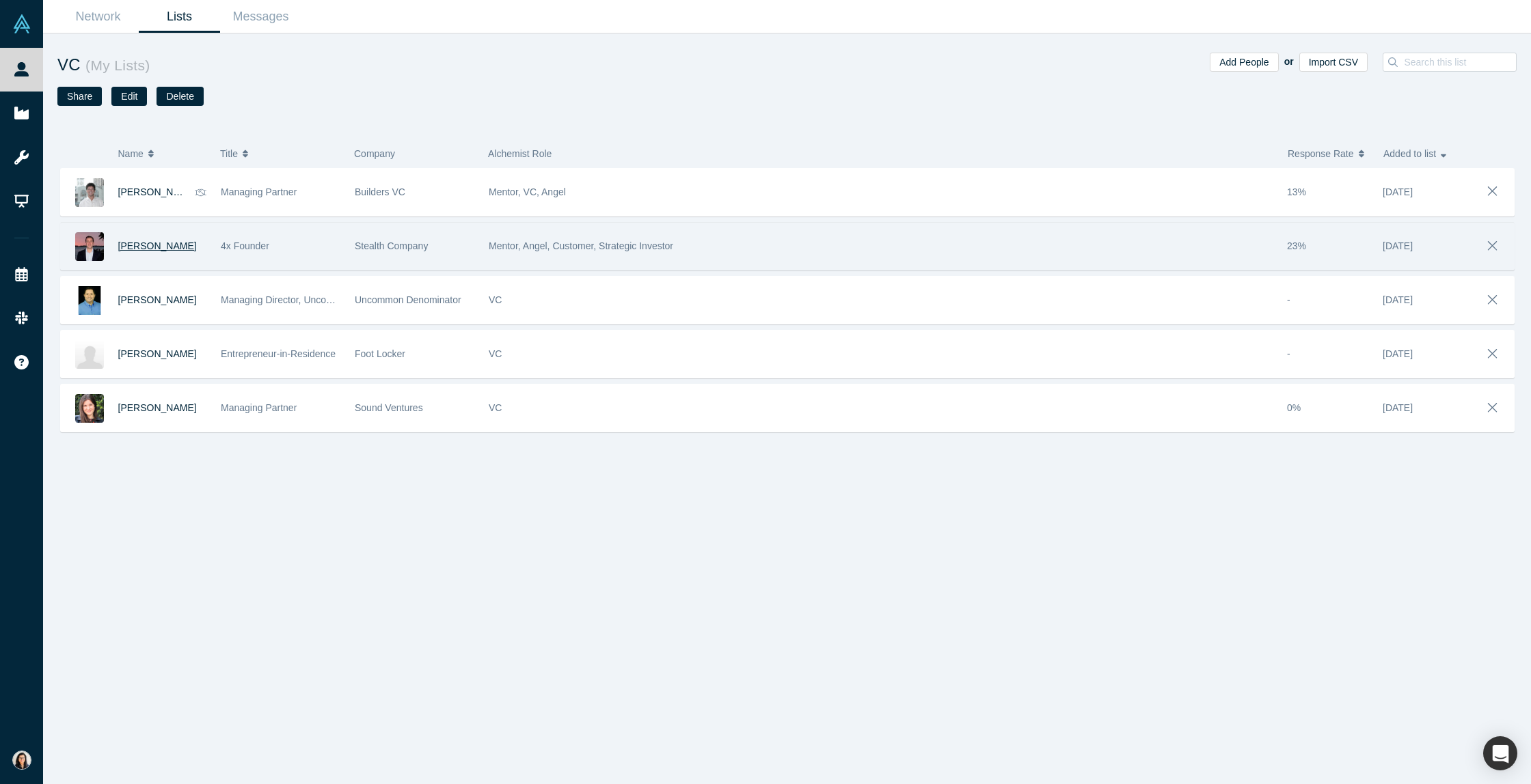
click at [142, 246] on span "[PERSON_NAME]" at bounding box center [157, 246] width 79 height 11
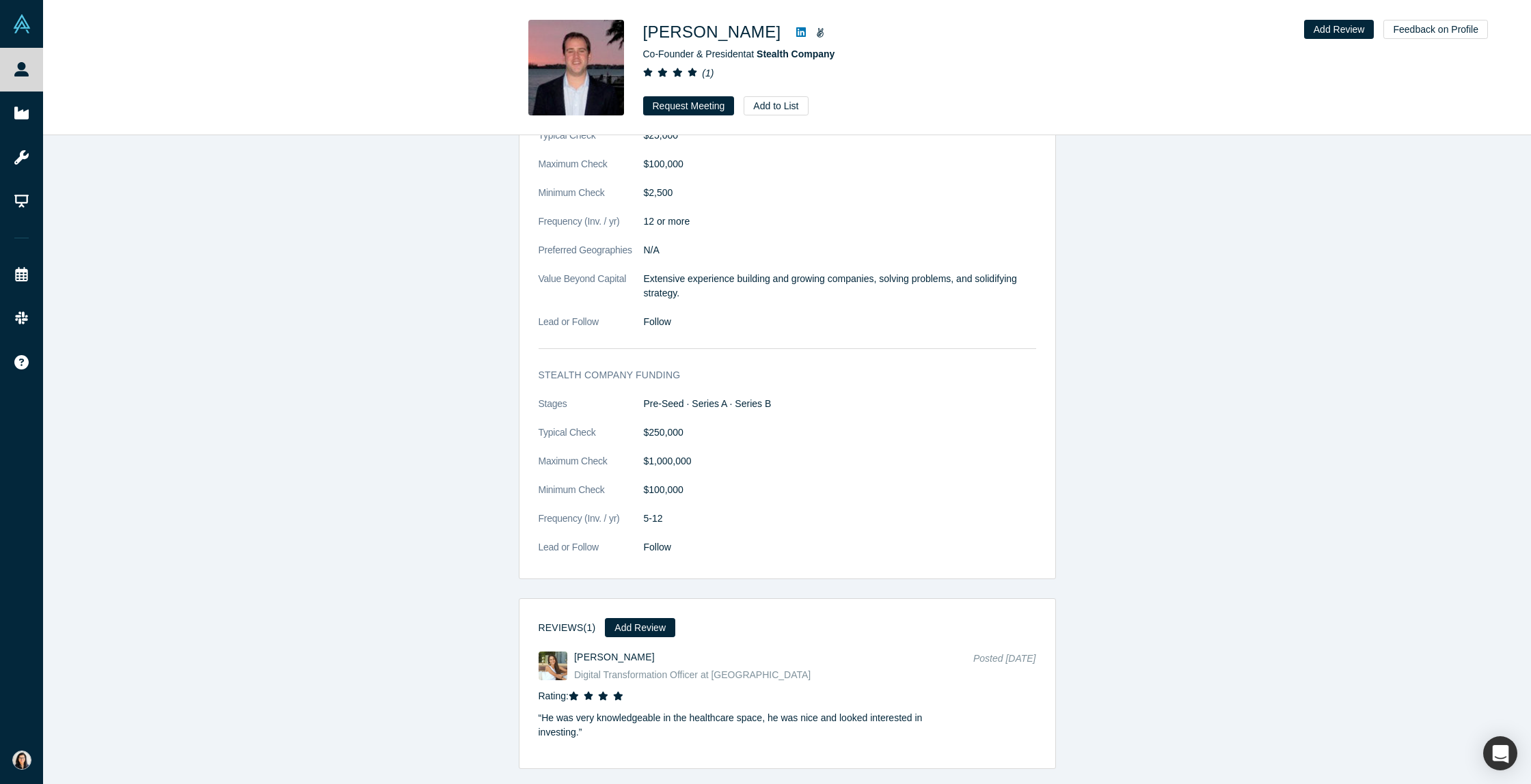
scroll to position [1716, 0]
click at [687, 100] on button "Request Meeting" at bounding box center [689, 106] width 91 height 19
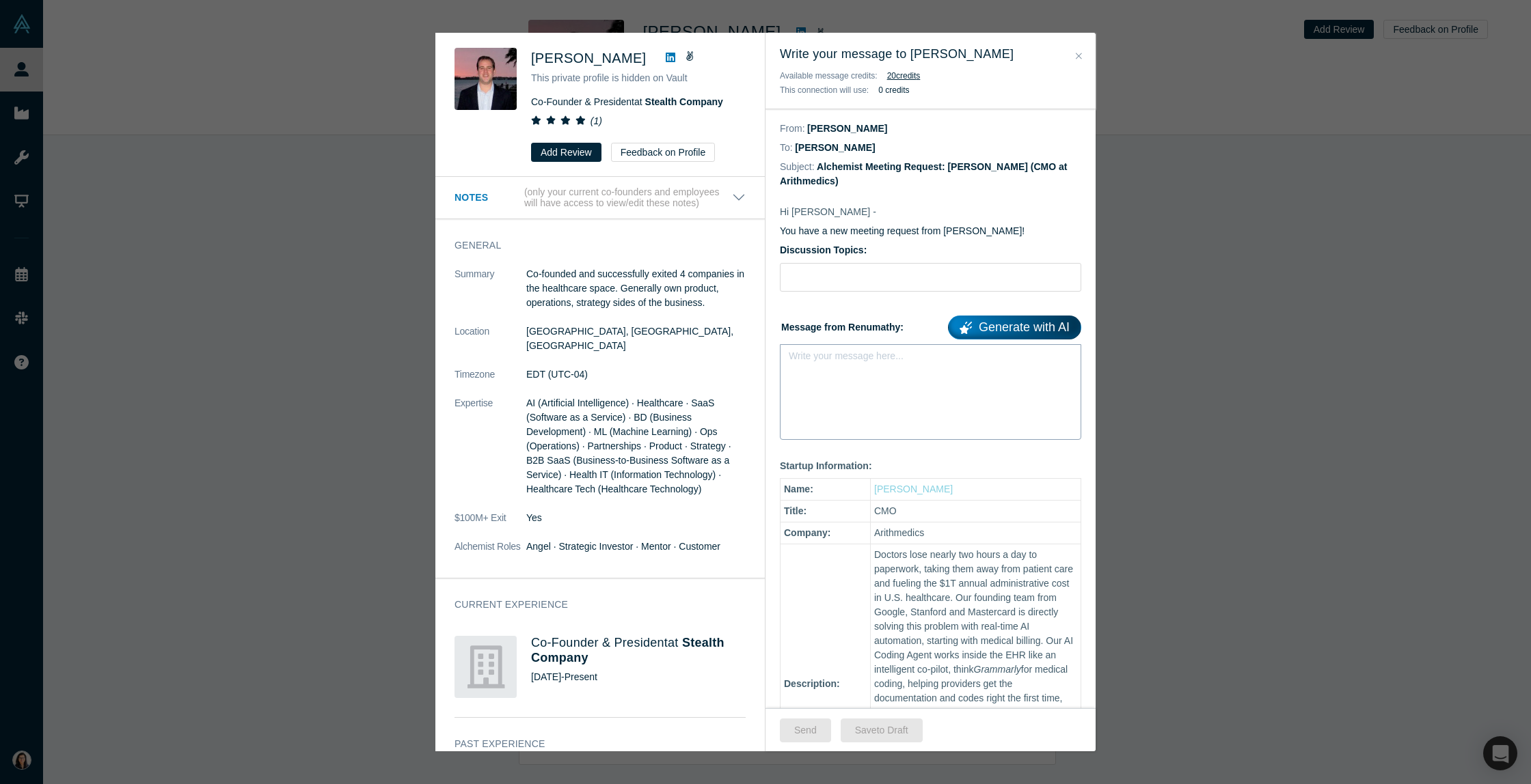
click at [798, 355] on div "rdw-editor" at bounding box center [931, 360] width 267 height 14
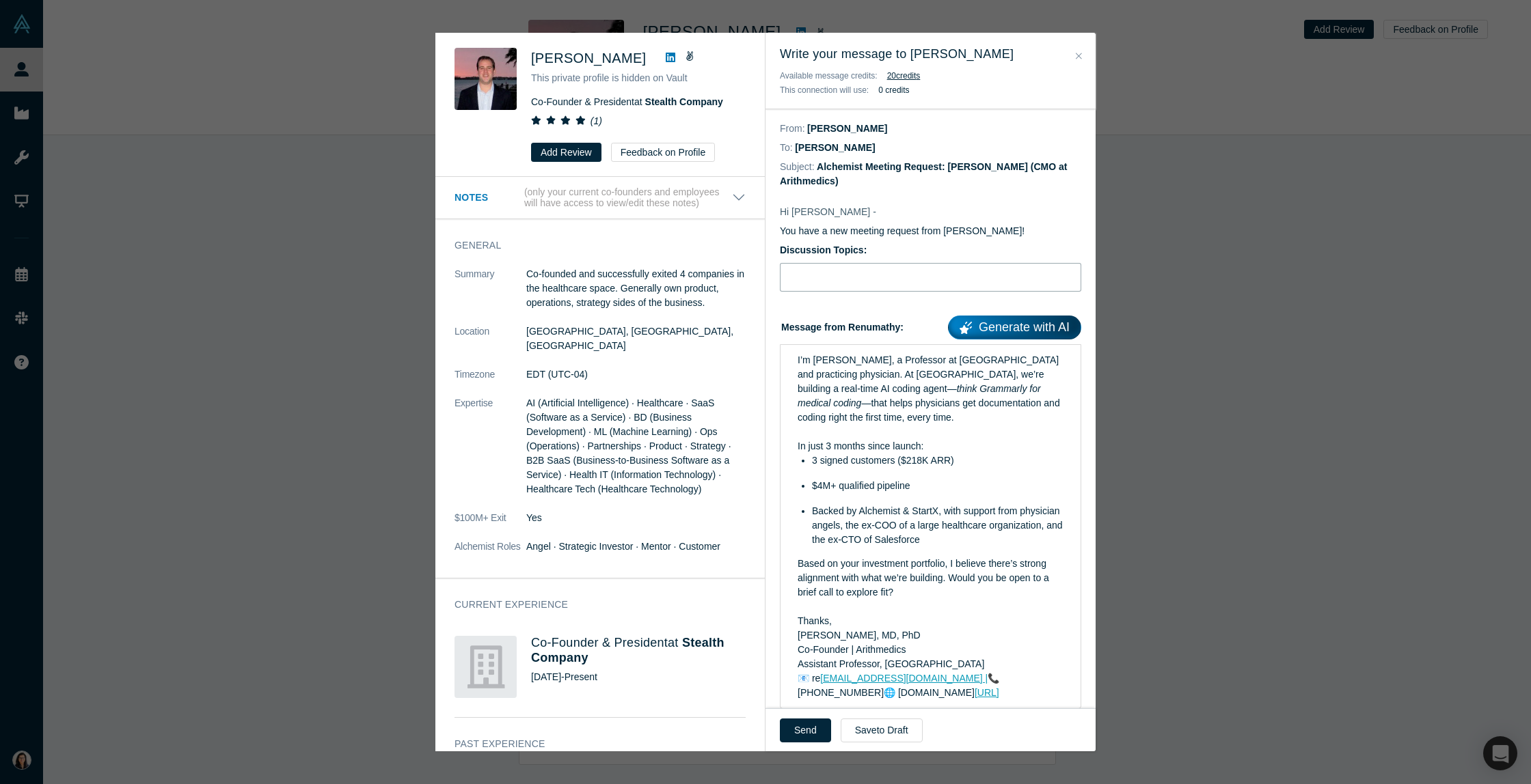
click at [807, 277] on input "Discussion Topics:" at bounding box center [930, 277] width 301 height 28
type input "Intro Meeting"
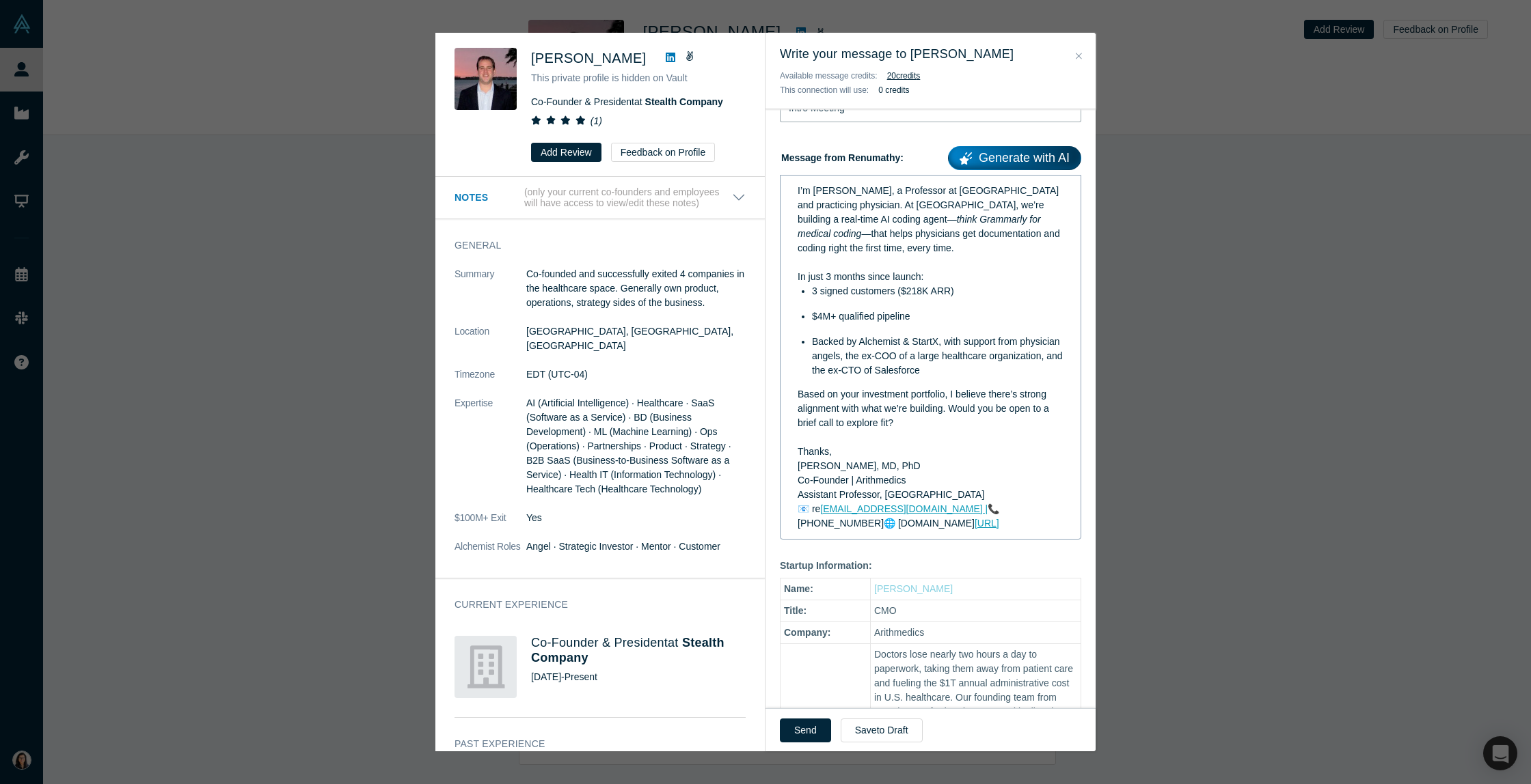
scroll to position [171, 0]
click at [806, 730] on button "Send" at bounding box center [805, 731] width 51 height 24
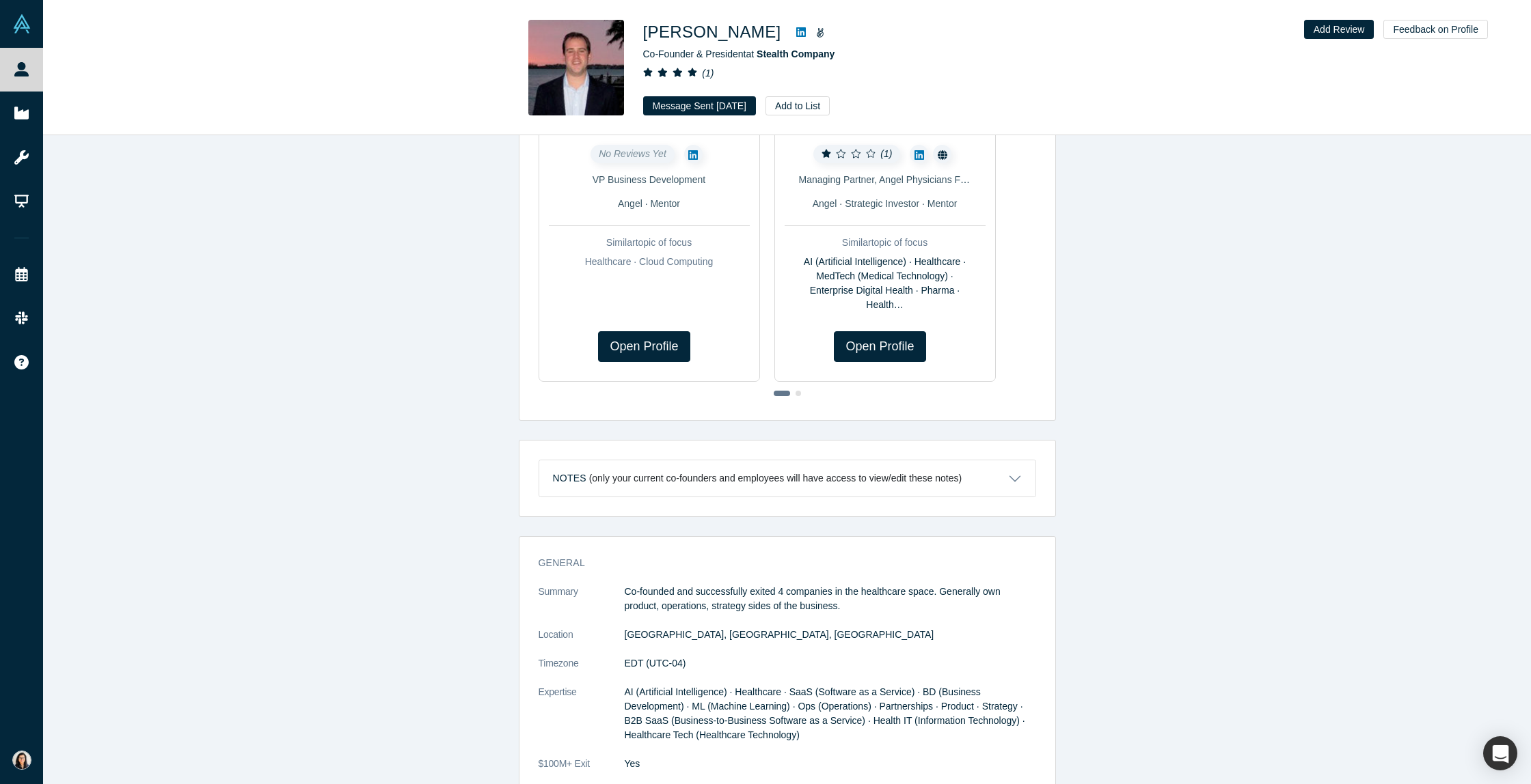
scroll to position [0, 0]
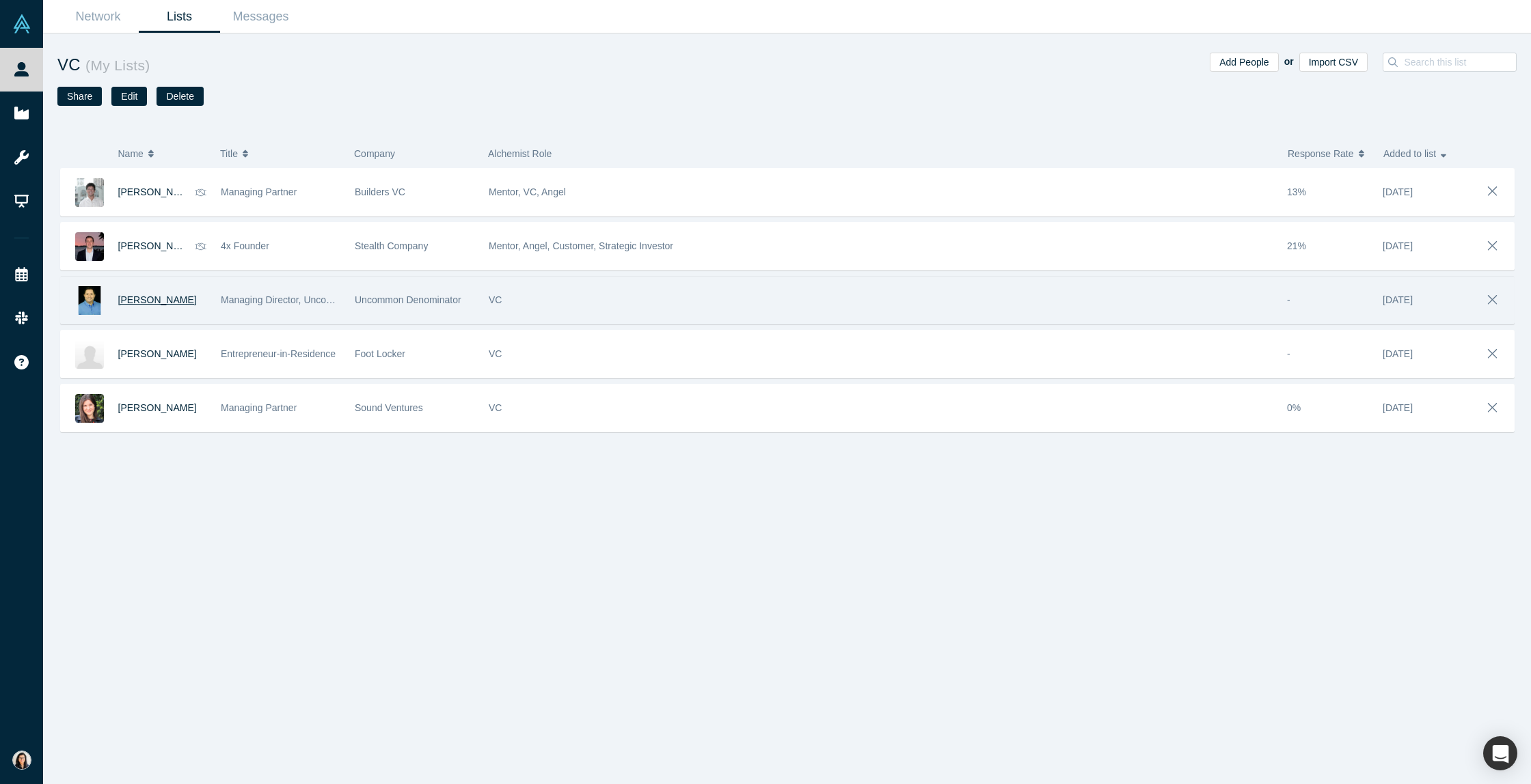
click at [163, 305] on span "[PERSON_NAME]" at bounding box center [157, 300] width 79 height 11
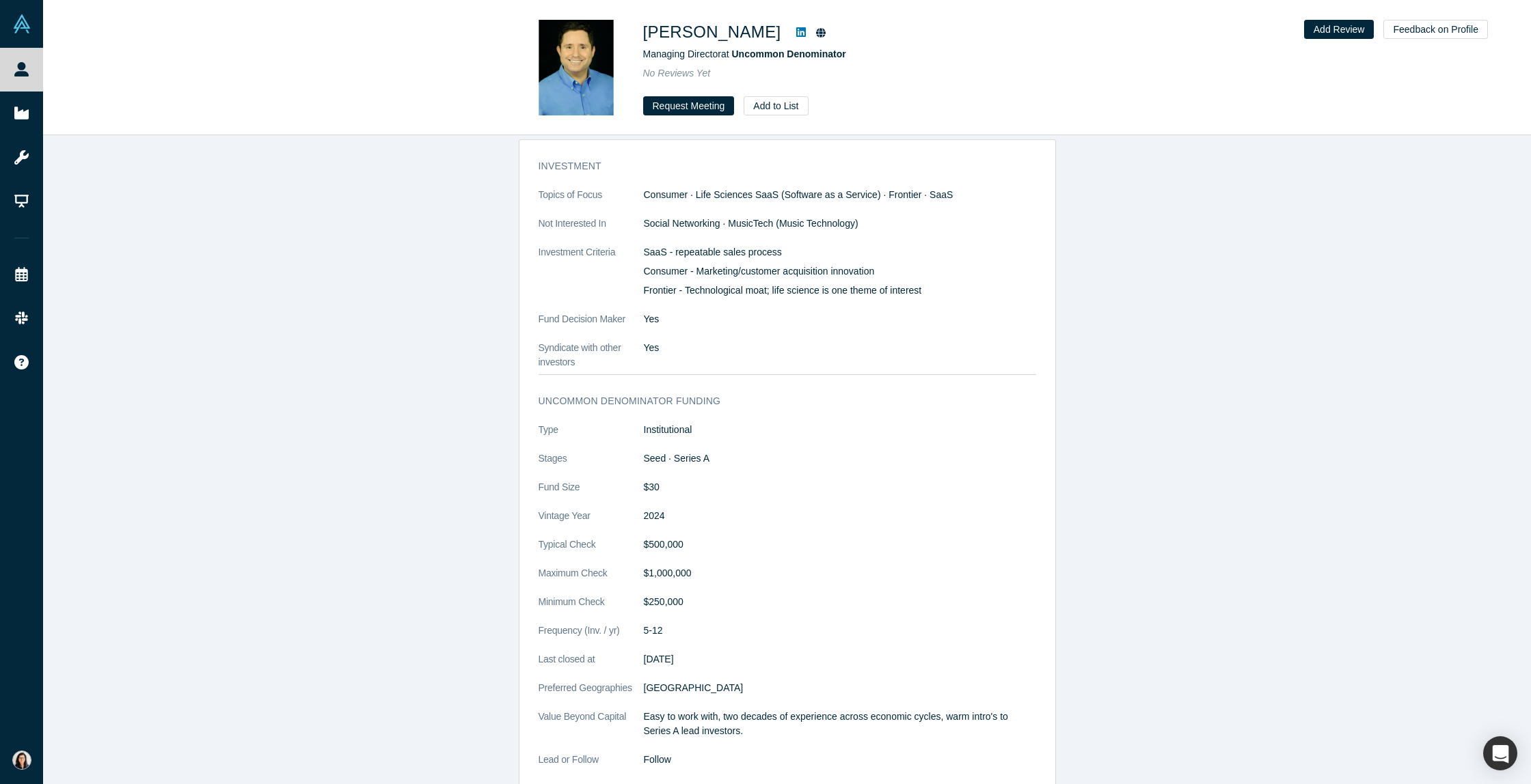
scroll to position [1089, 0]
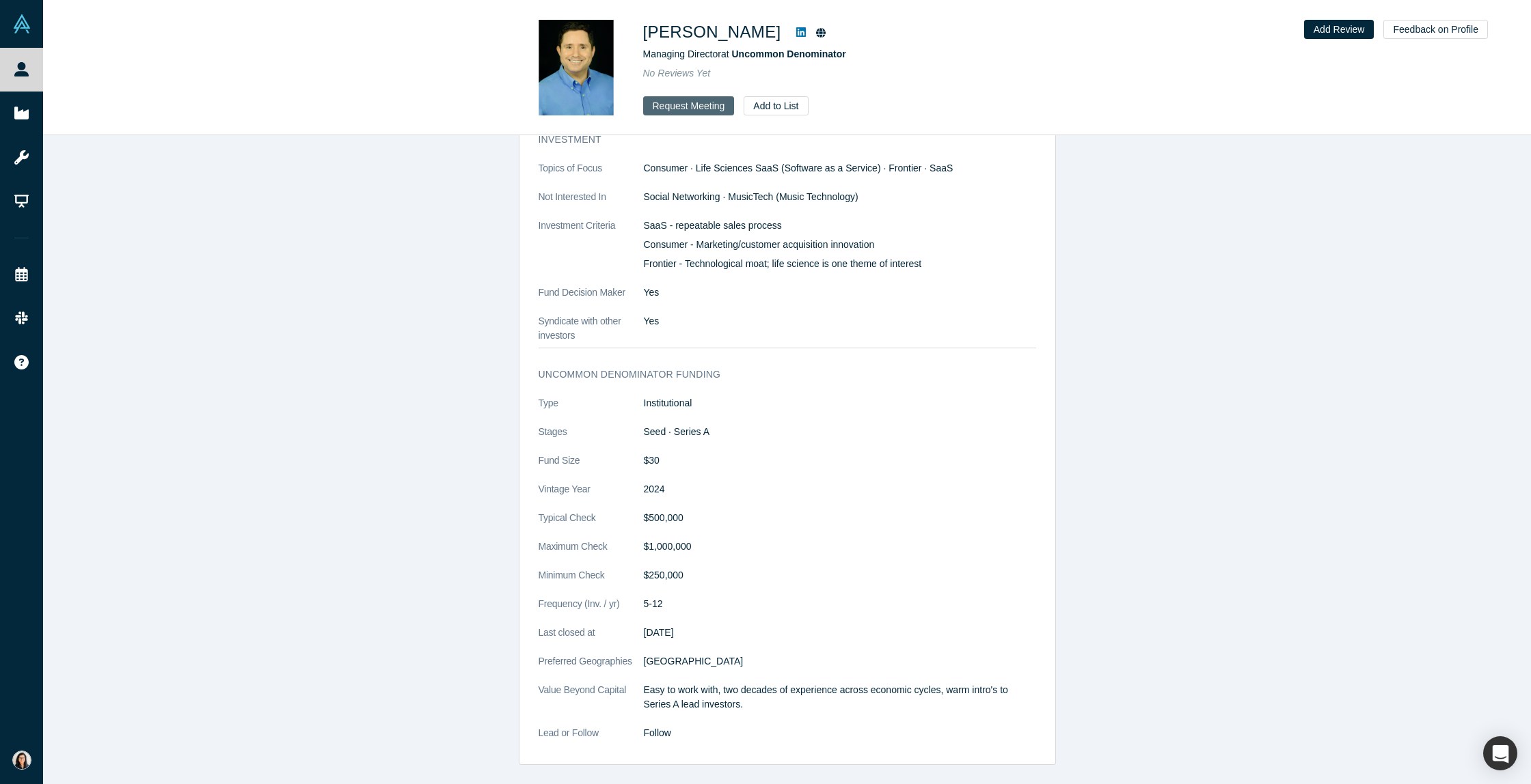
click at [667, 108] on button "Request Meeting" at bounding box center [689, 106] width 91 height 19
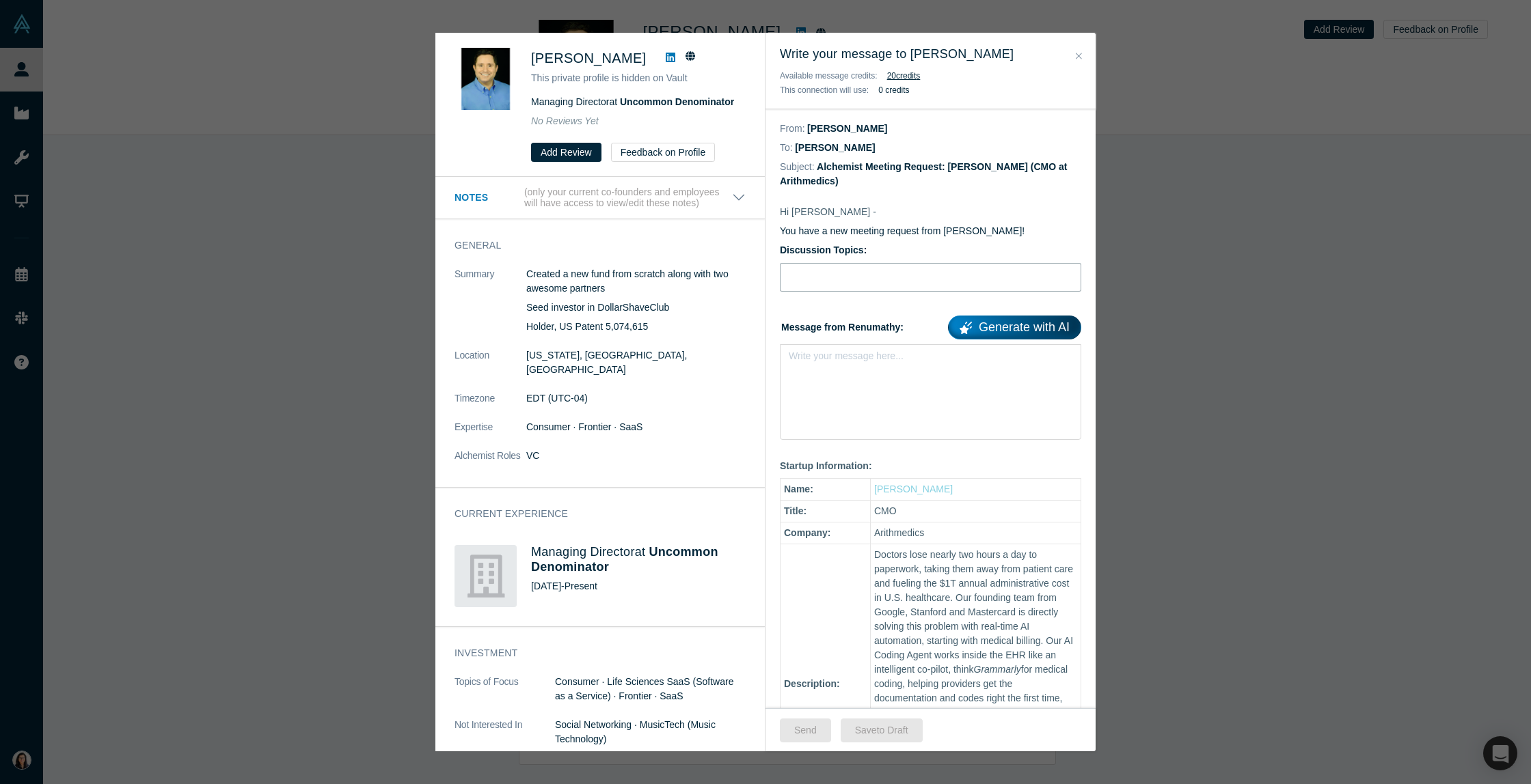
click at [809, 281] on input "Discussion Topics:" at bounding box center [930, 277] width 301 height 28
type input "Intro Meeting"
click at [846, 364] on div "rdw-editor" at bounding box center [931, 360] width 267 height 14
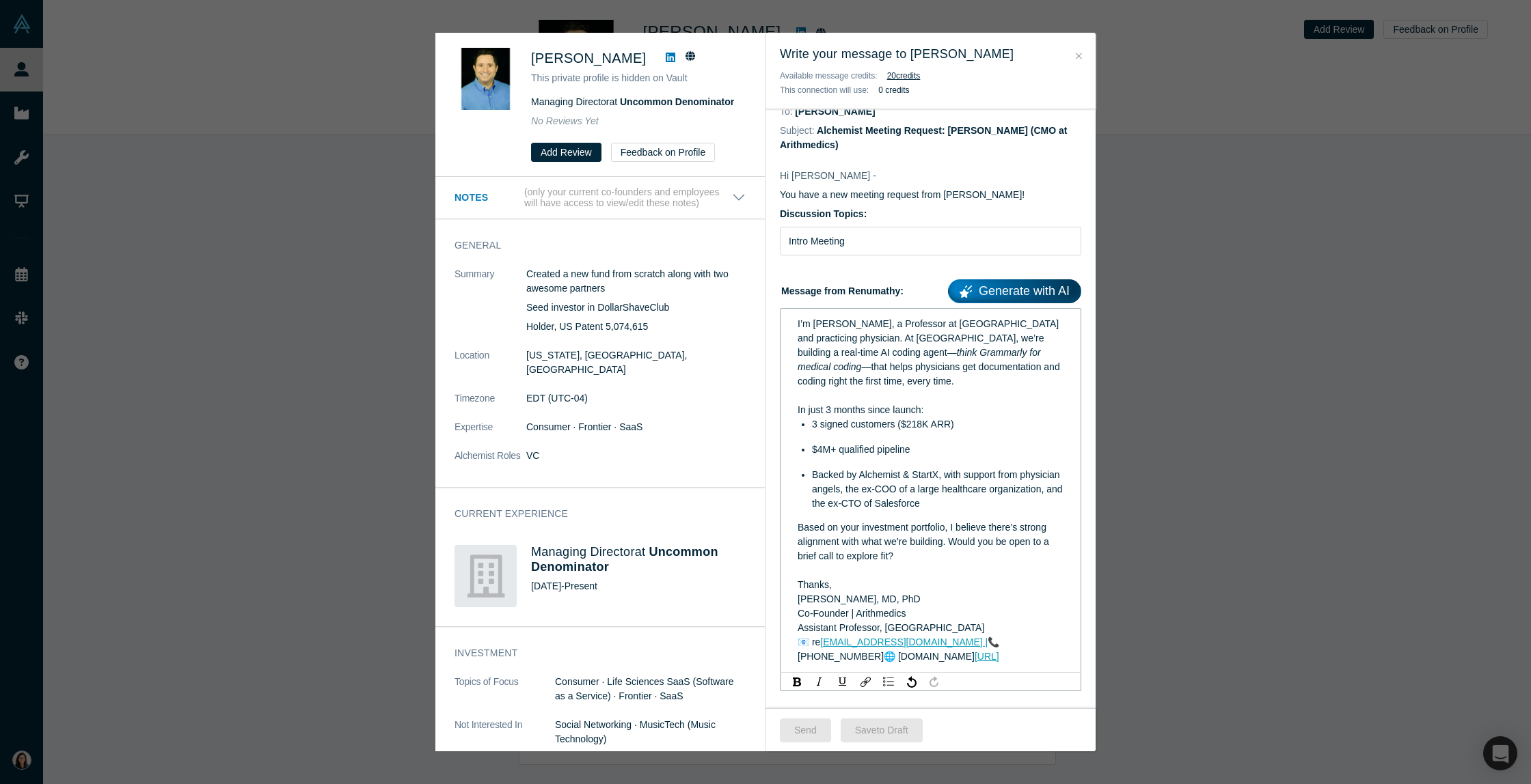
scroll to position [0, 0]
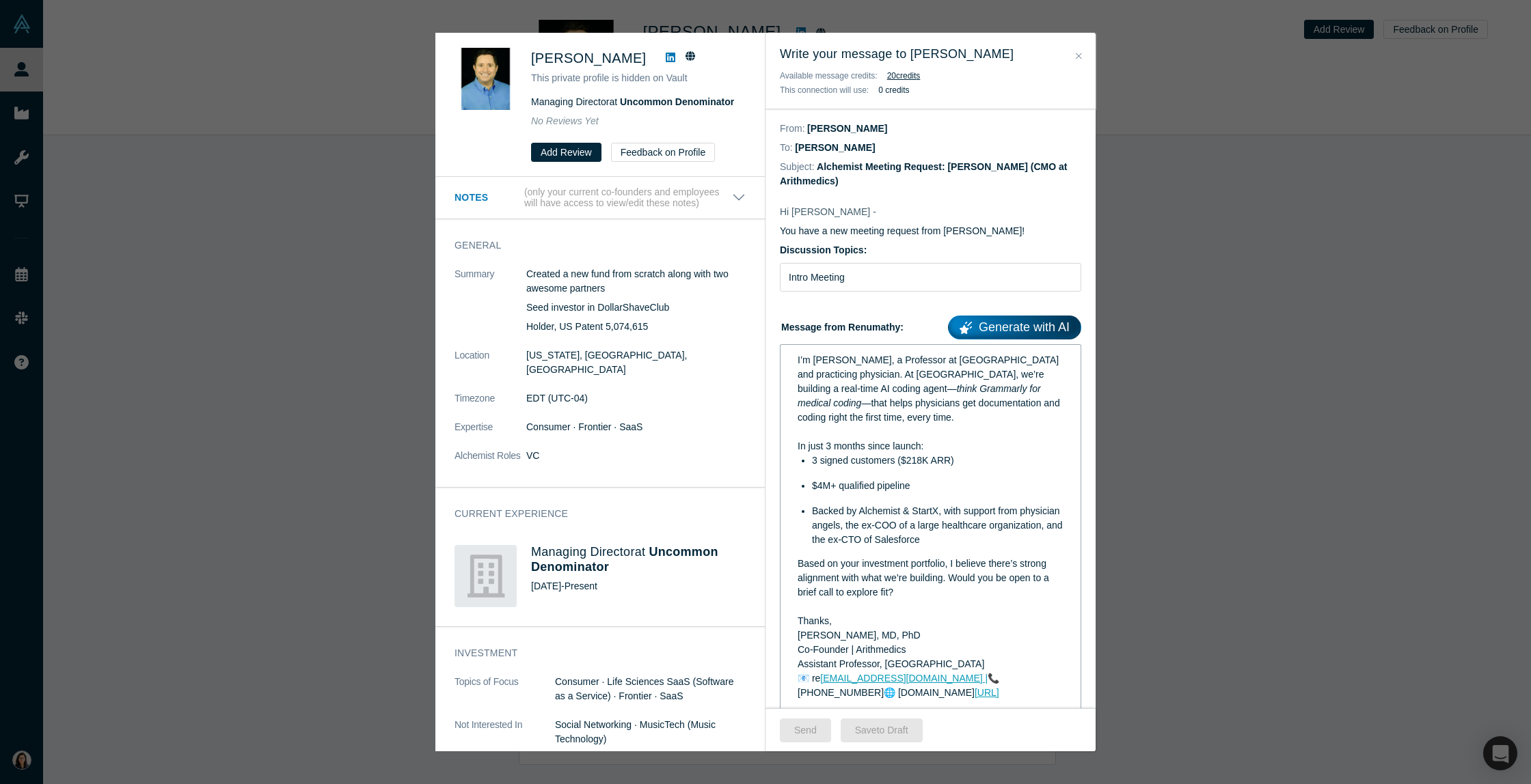
click at [932, 543] on div "Backed by Alchemist & StartX, with support from physician angels, the ex-COO of…" at bounding box center [938, 525] width 252 height 43
click at [794, 738] on button "Send" at bounding box center [805, 731] width 51 height 24
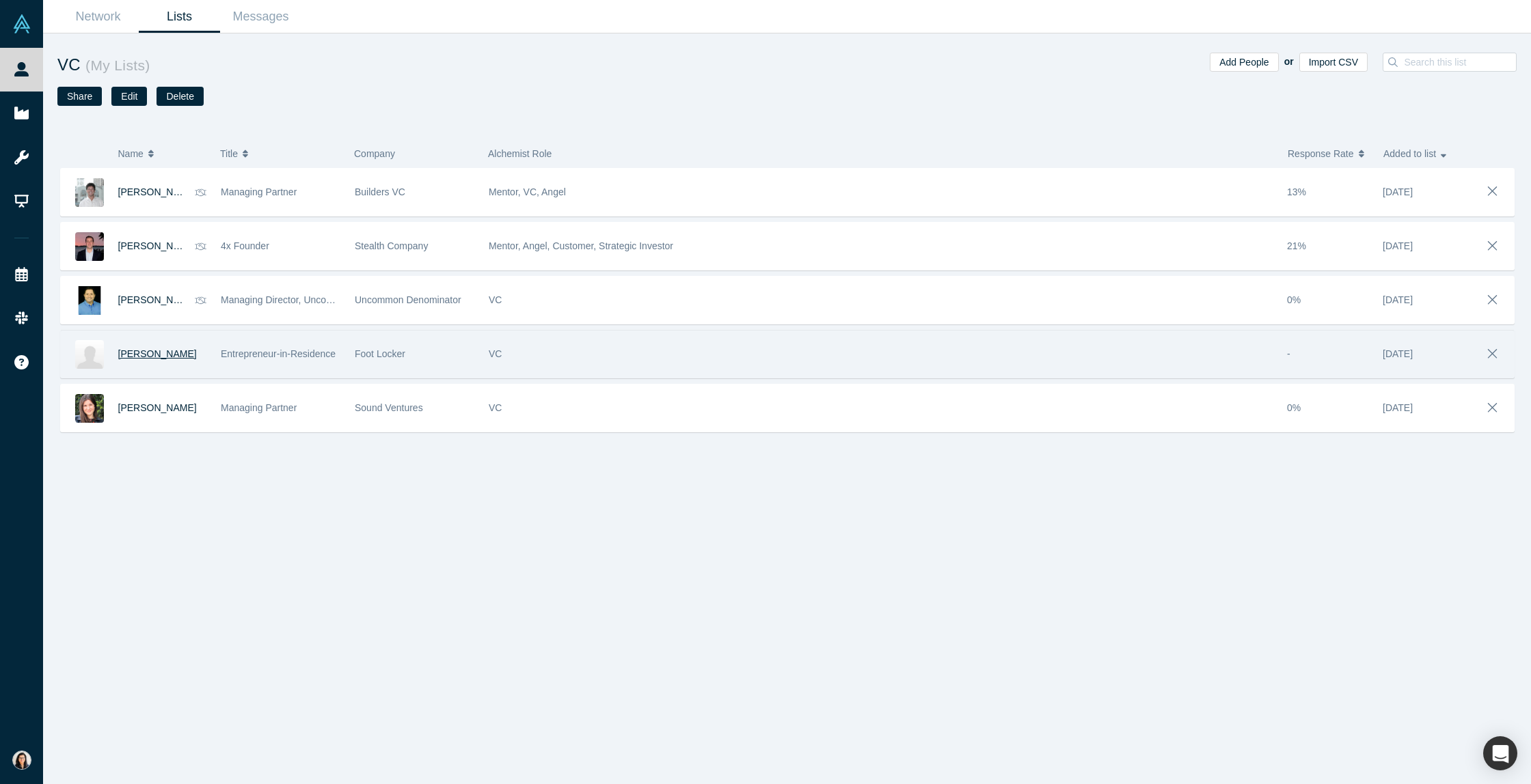
click at [145, 357] on span "[PERSON_NAME]" at bounding box center [157, 353] width 79 height 11
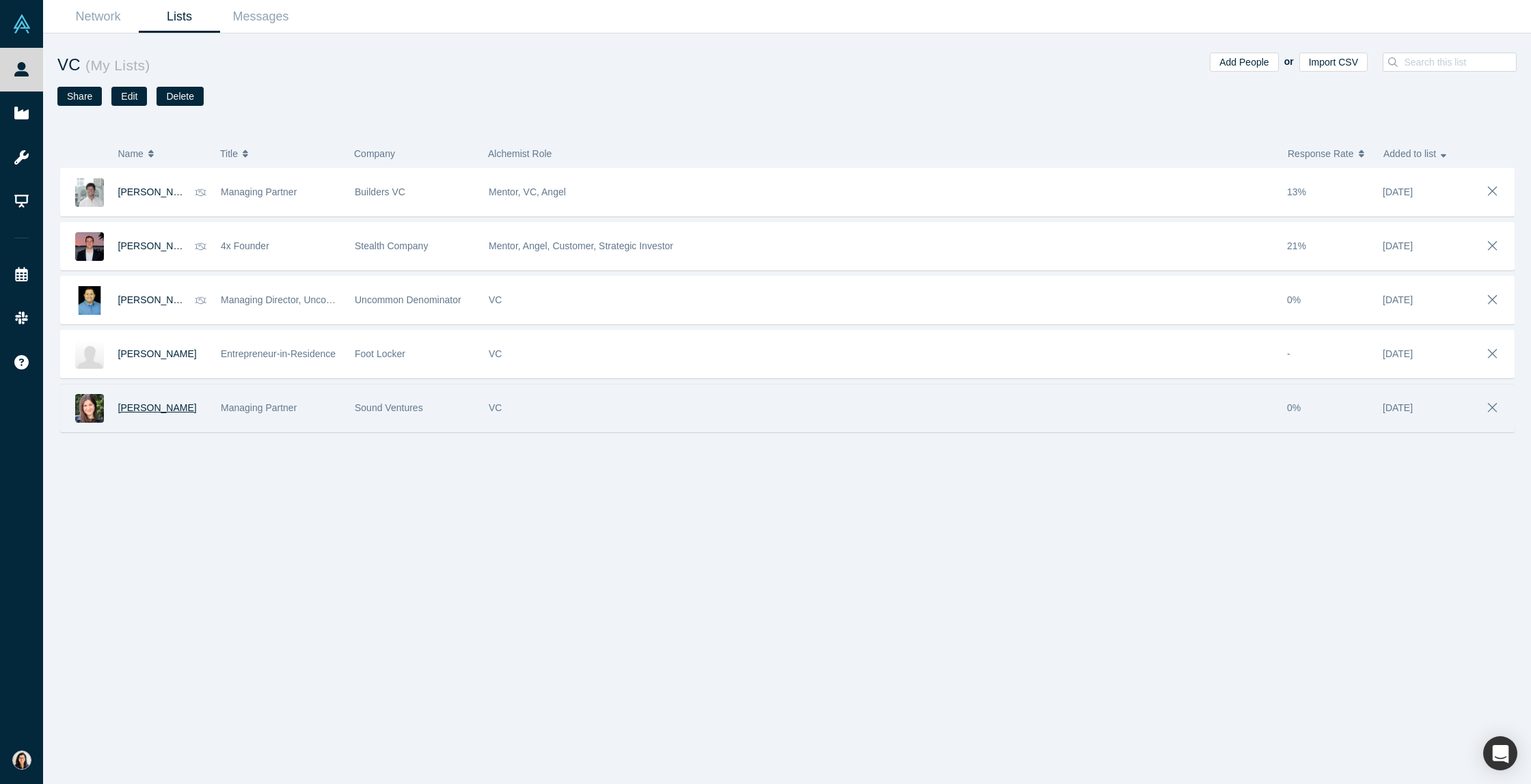
click at [149, 402] on span "[PERSON_NAME]" at bounding box center [157, 407] width 79 height 11
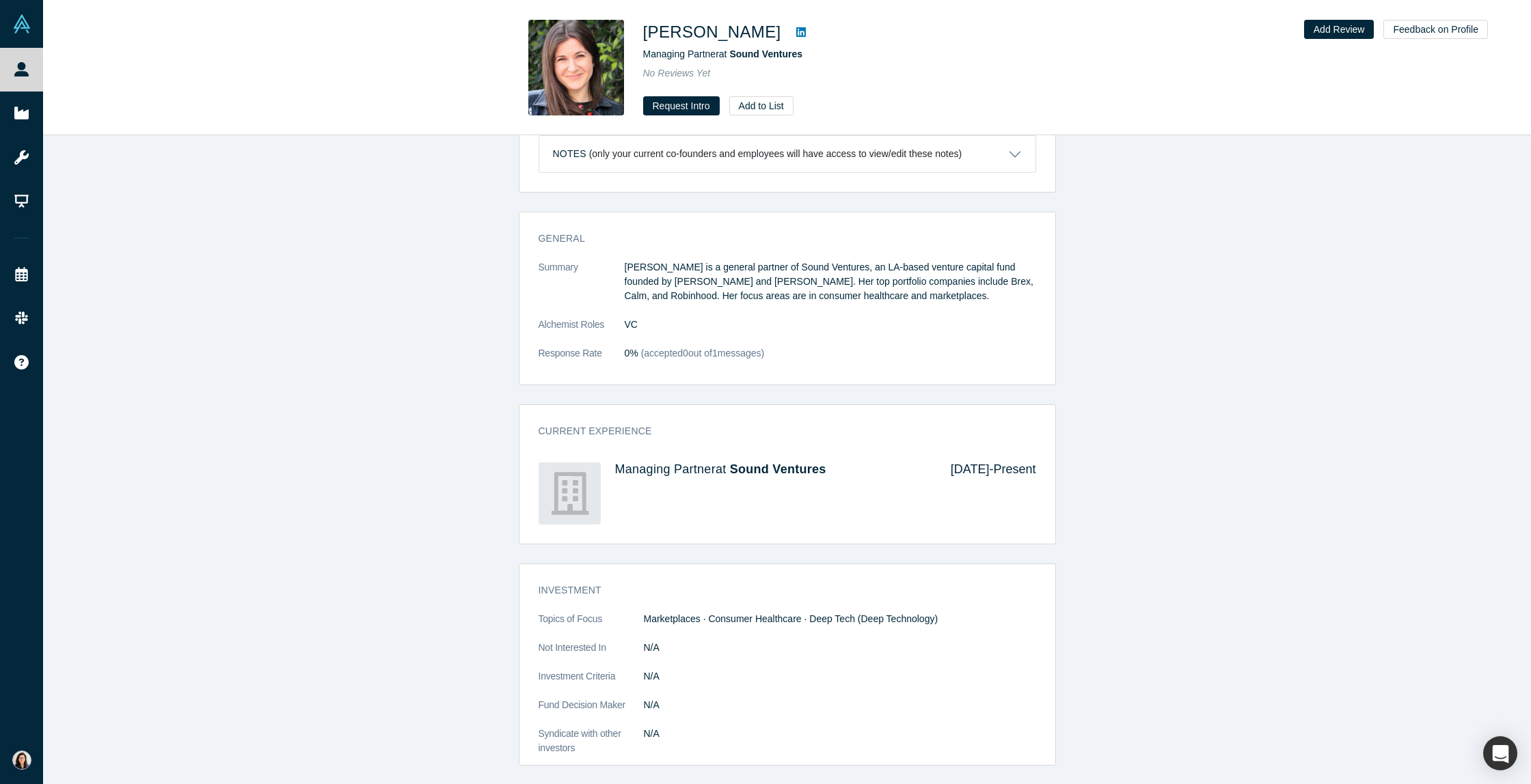
scroll to position [543, 0]
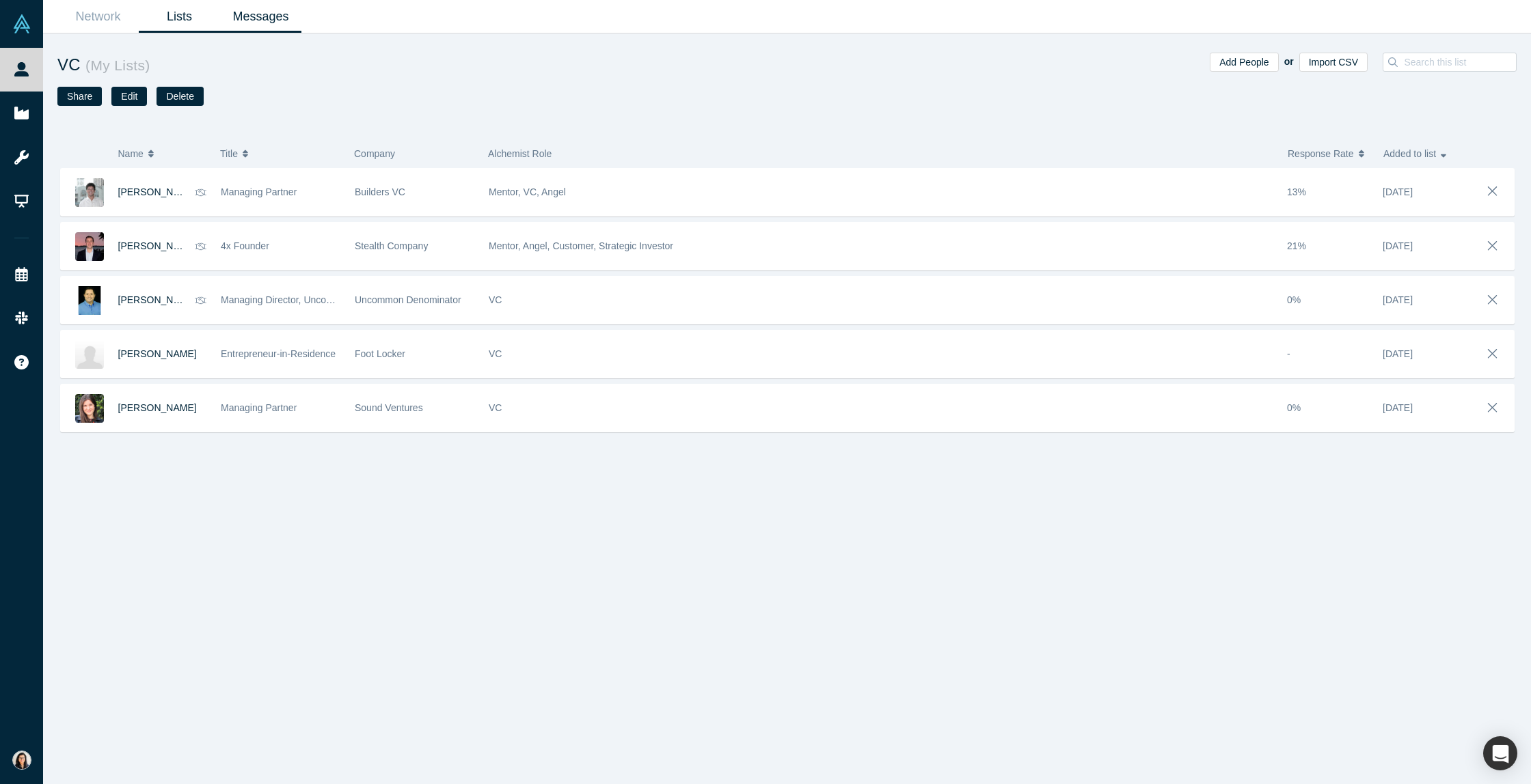
click at [237, 16] on link "Messages" at bounding box center [261, 16] width 82 height 32
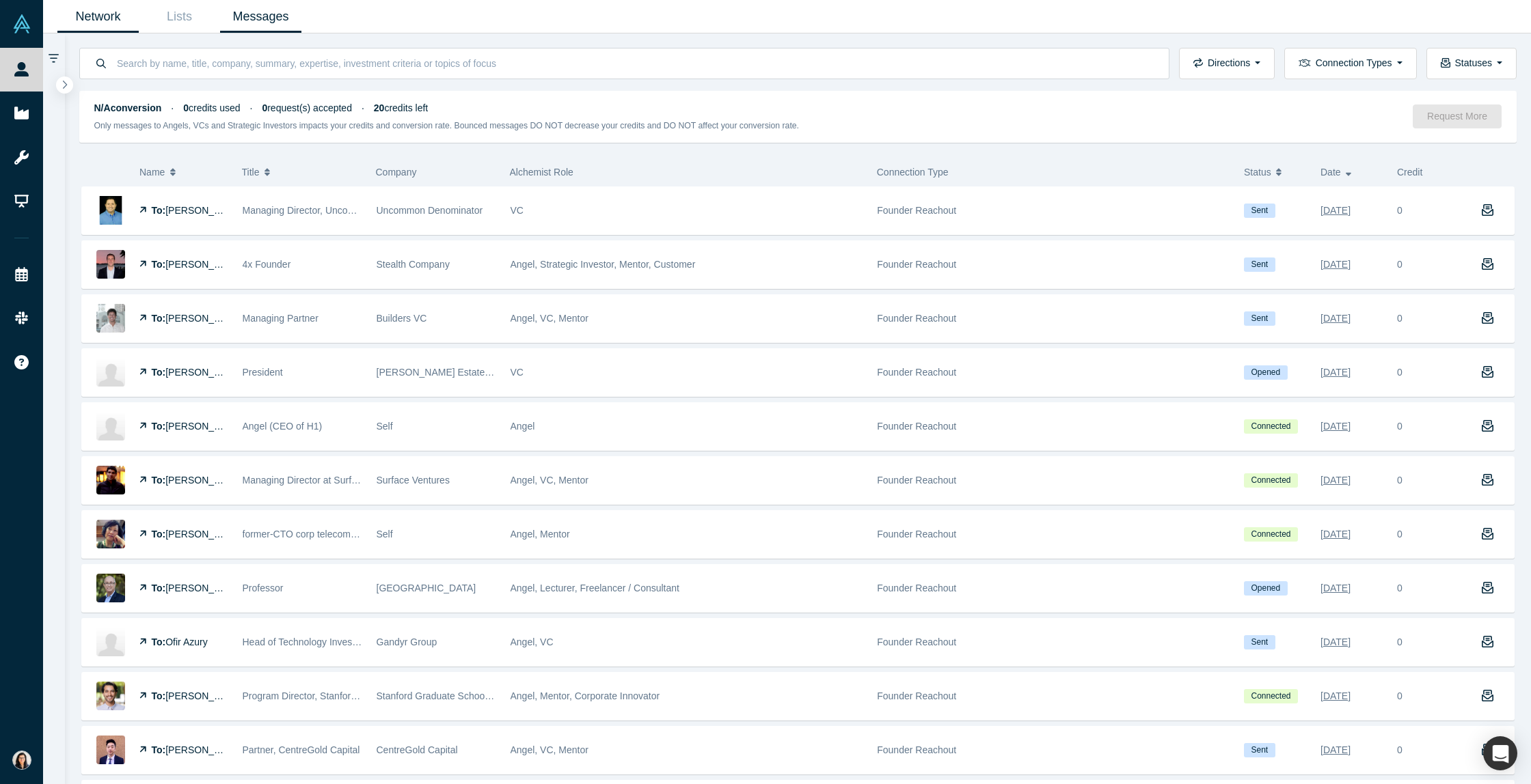
click at [112, 19] on link "Network" at bounding box center [98, 16] width 82 height 32
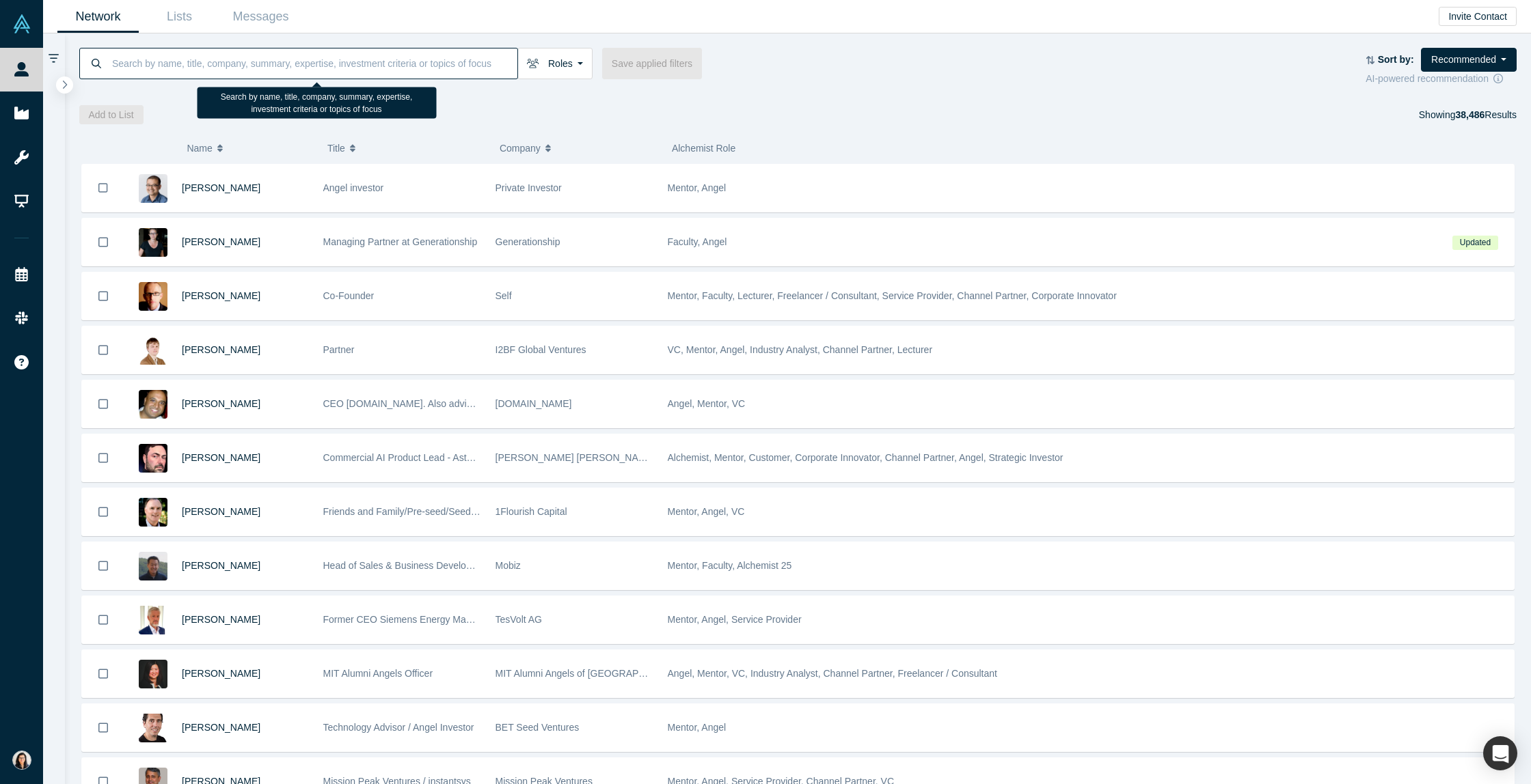
click at [215, 66] on input at bounding box center [314, 63] width 407 height 32
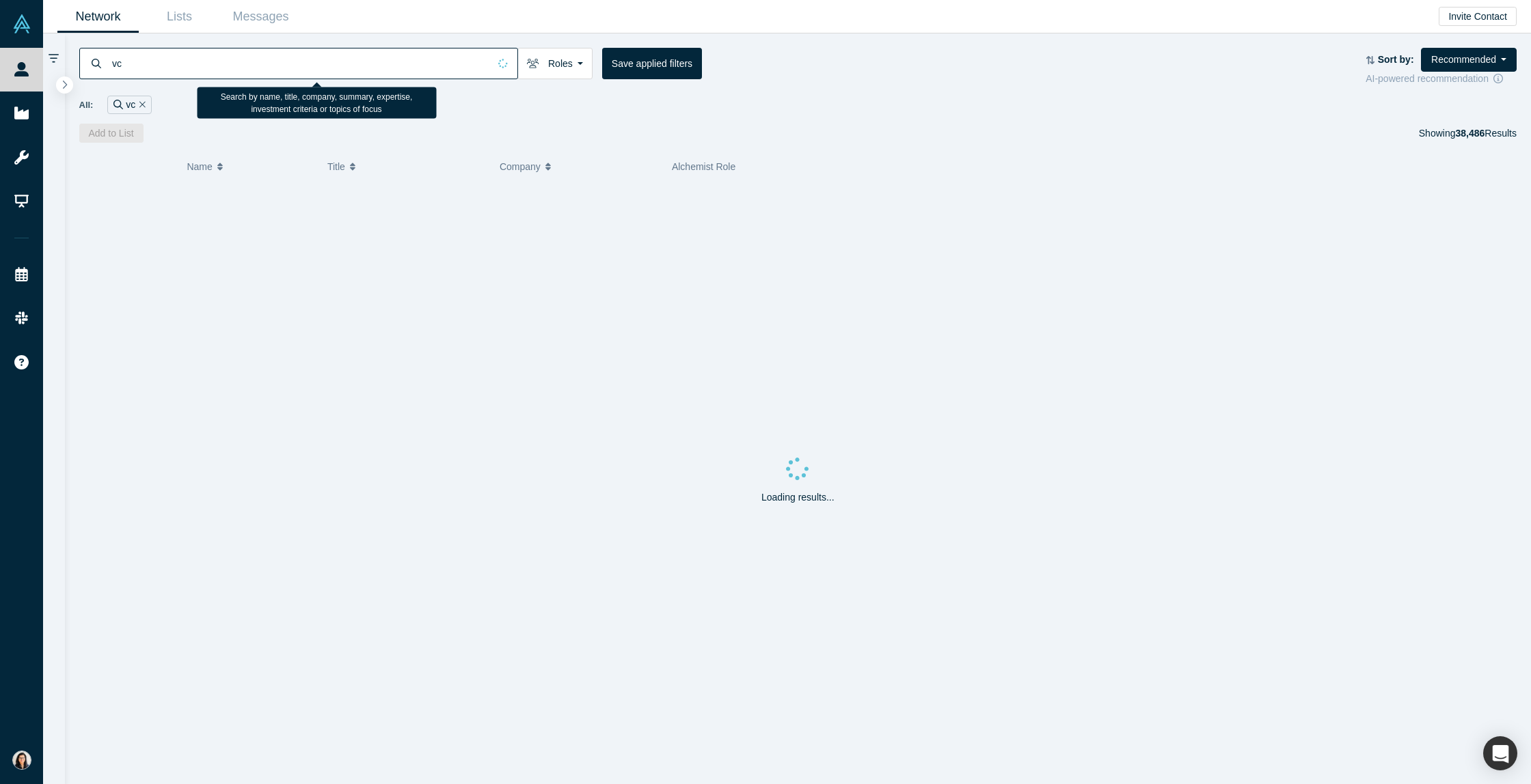
type input "v"
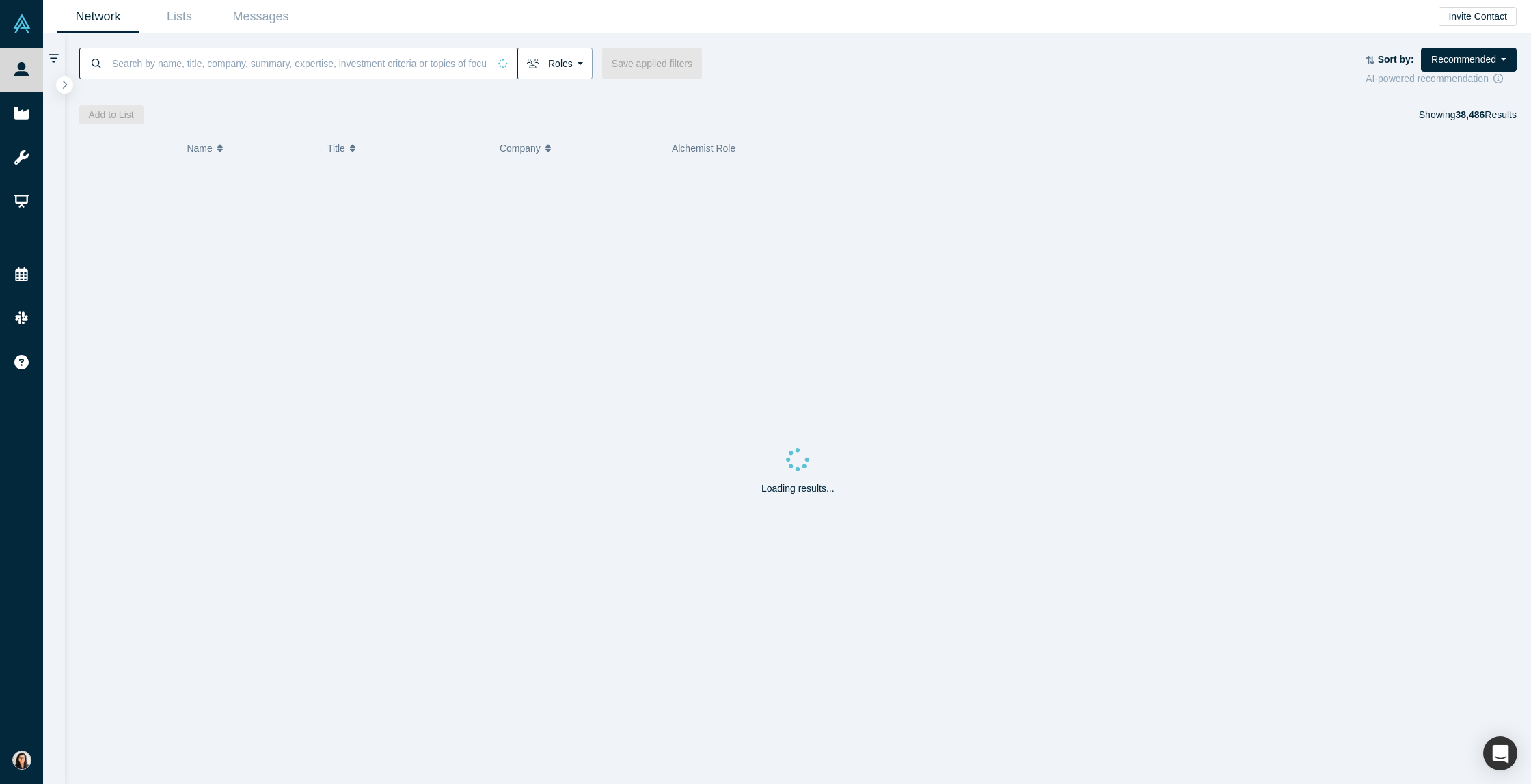
click at [581, 61] on button "Roles" at bounding box center [555, 64] width 75 height 31
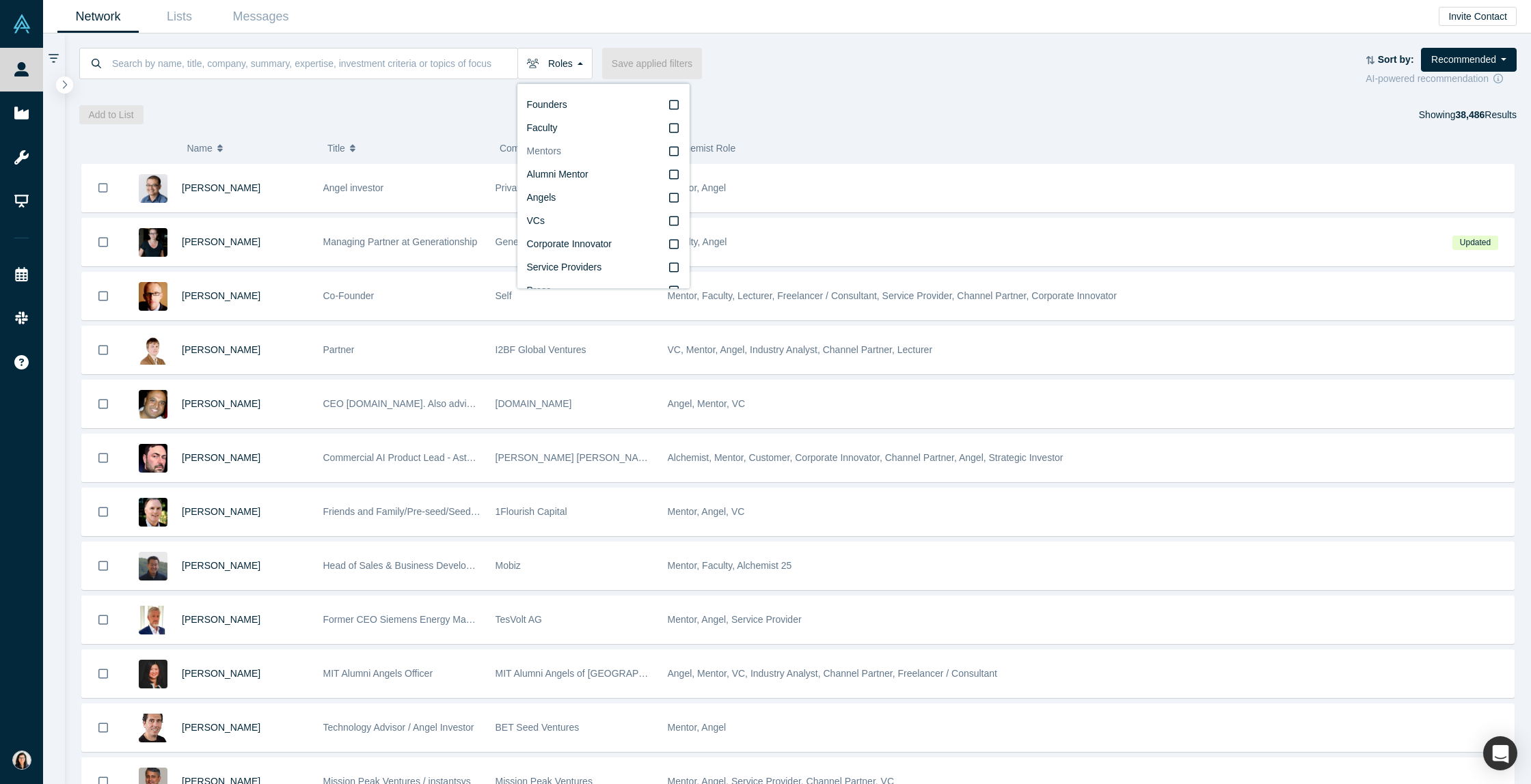
scroll to position [23, 0]
click at [669, 199] on icon at bounding box center [673, 197] width 10 height 10
click at [0, 0] on input "VCs" at bounding box center [0, 0] width 0 height 0
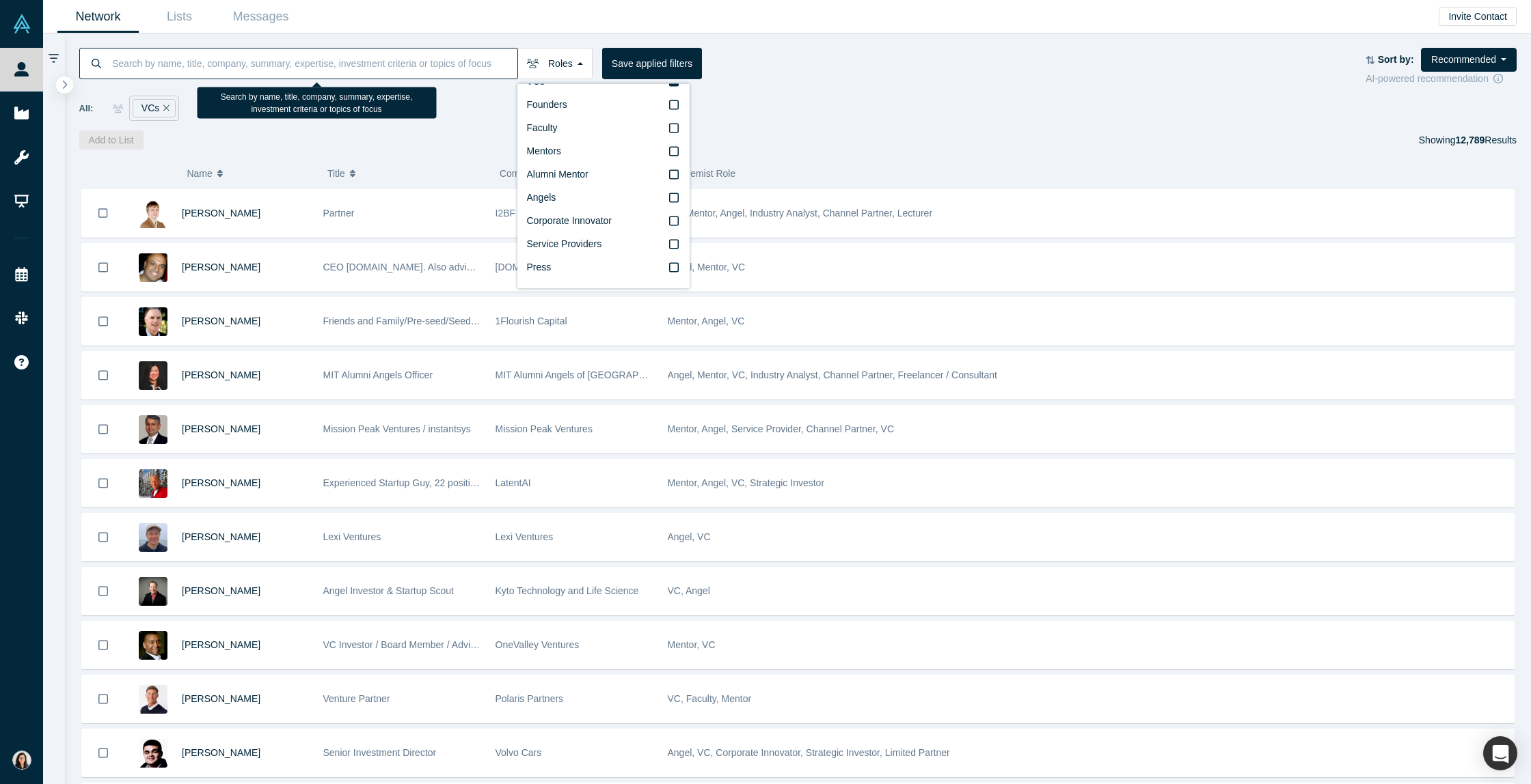
click at [341, 76] on input at bounding box center [314, 63] width 407 height 32
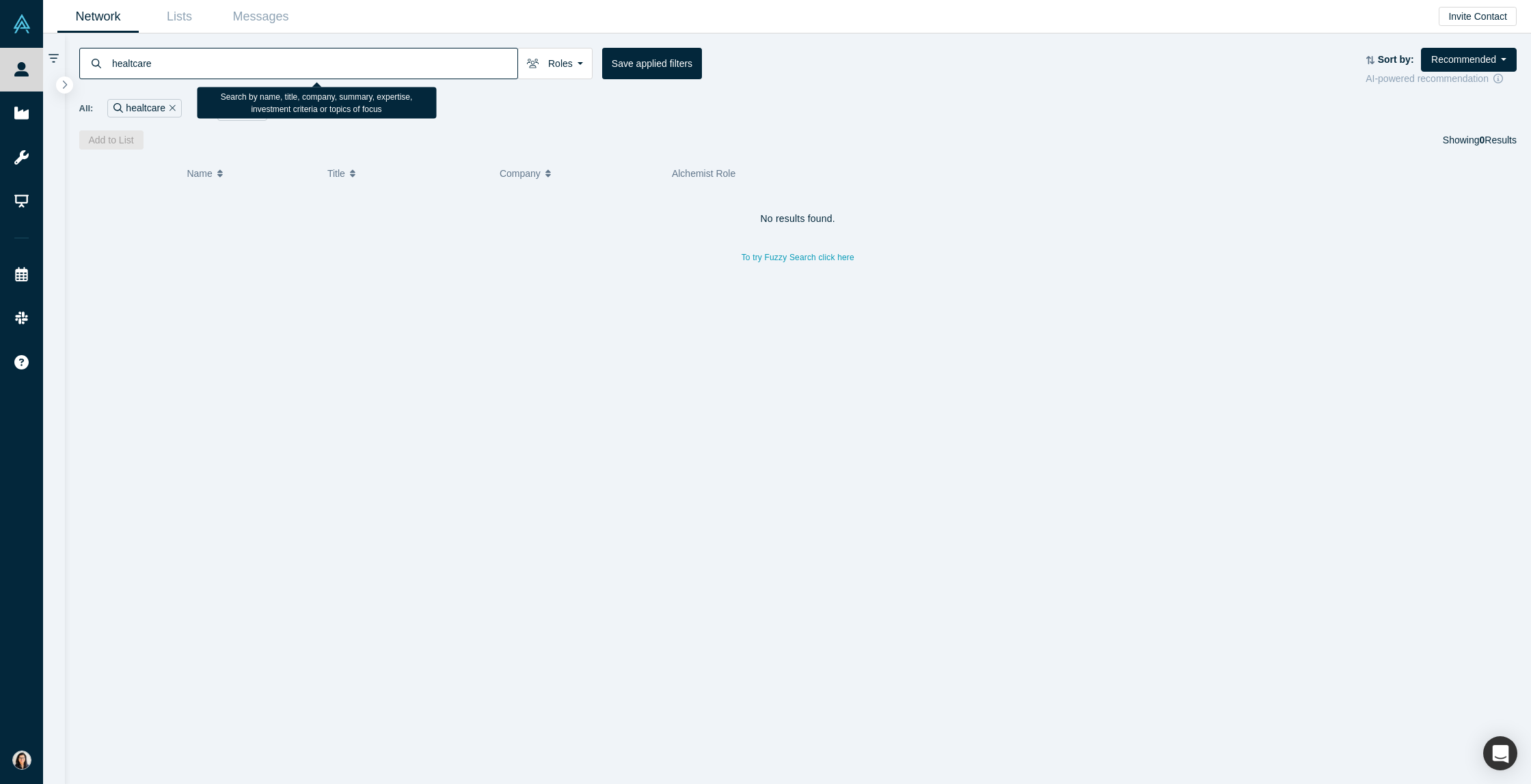
click at [134, 66] on input "healtcare" at bounding box center [314, 63] width 407 height 32
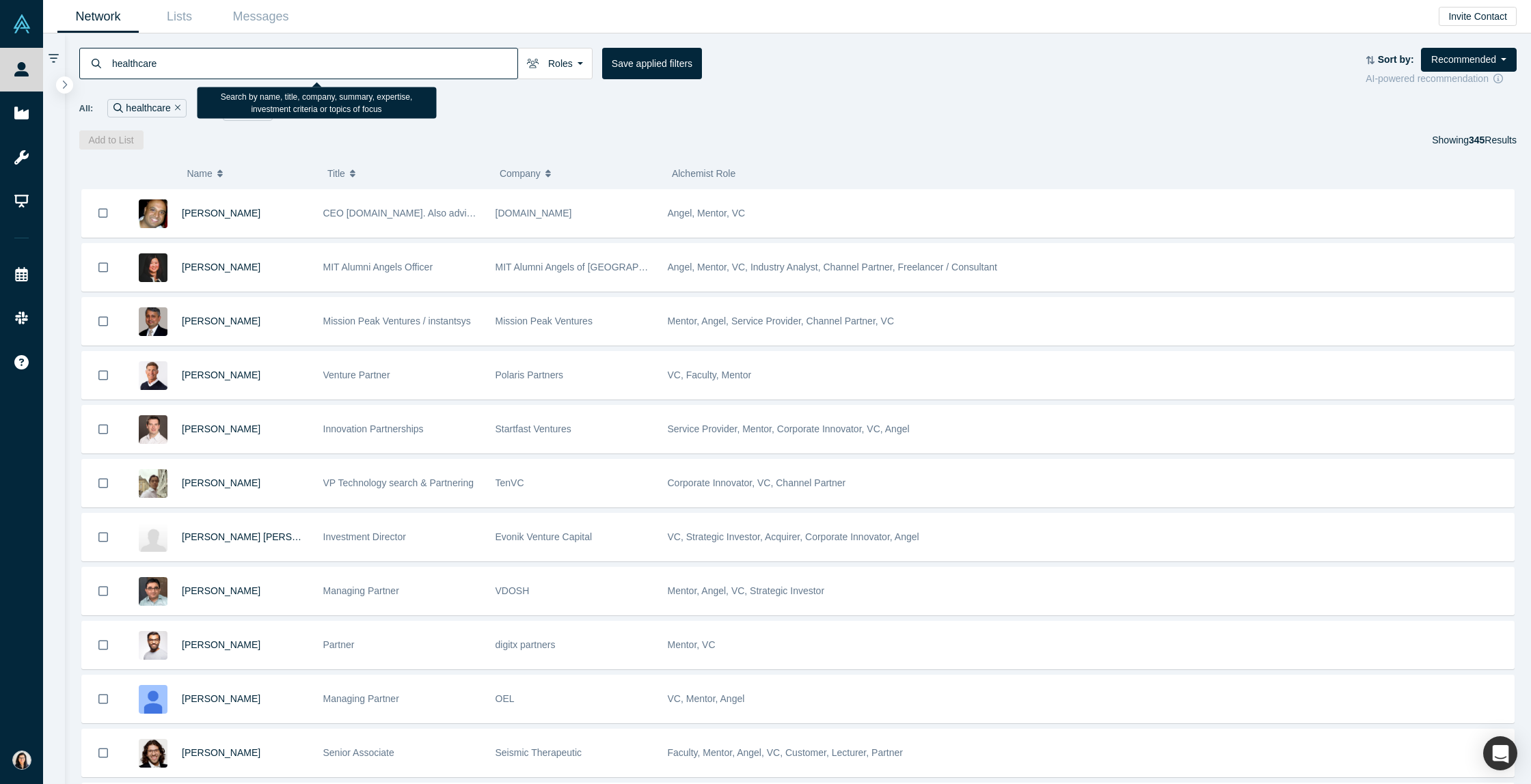
click at [193, 67] on input "healthcare" at bounding box center [314, 63] width 407 height 32
type input "healthcare"
click at [653, 75] on button "Save applied filters" at bounding box center [652, 64] width 100 height 31
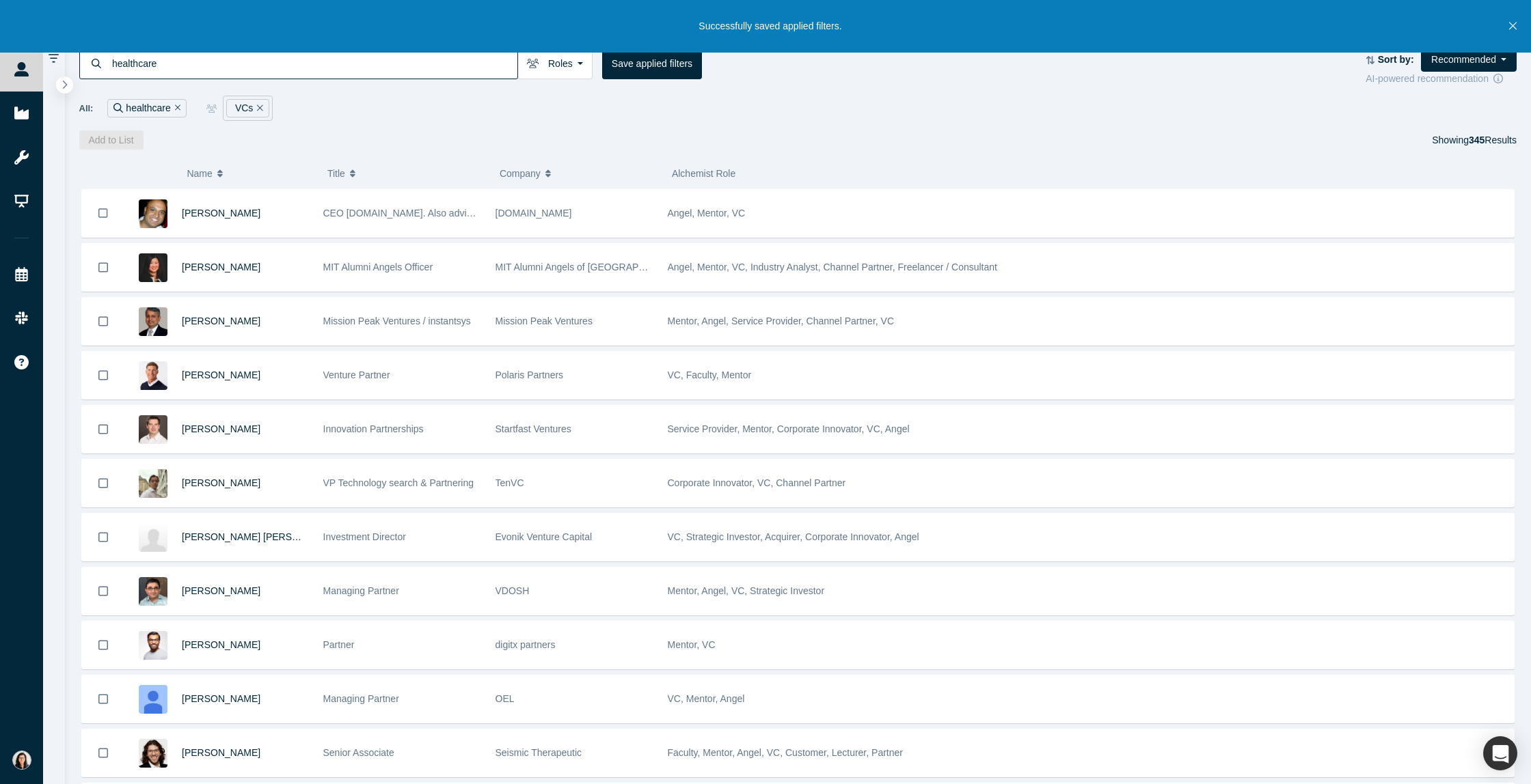
click at [652, 117] on div "All: healthcare VCs" at bounding box center [798, 109] width 1438 height 25
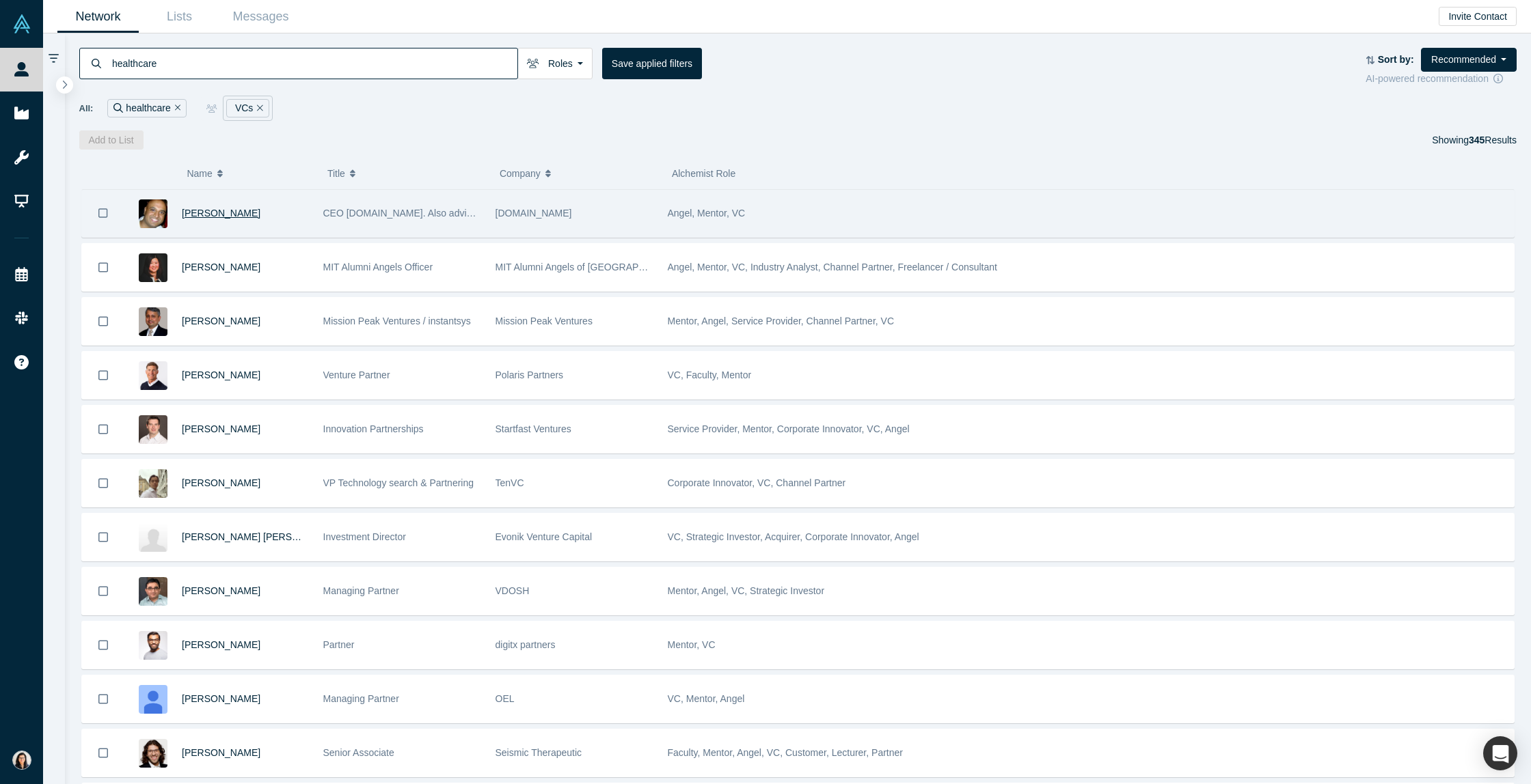
click at [213, 209] on span "[PERSON_NAME]" at bounding box center [221, 213] width 79 height 11
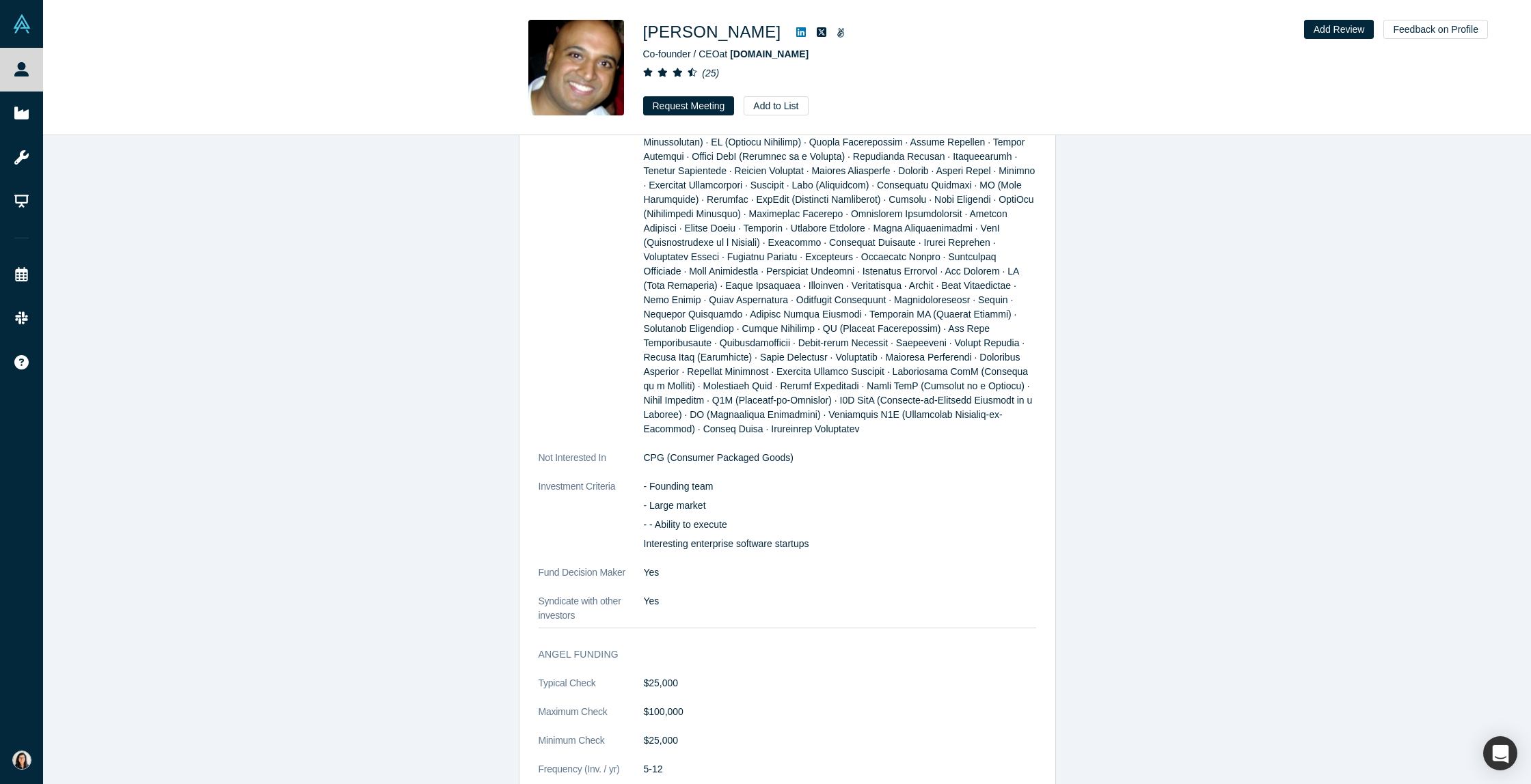
scroll to position [1602, 0]
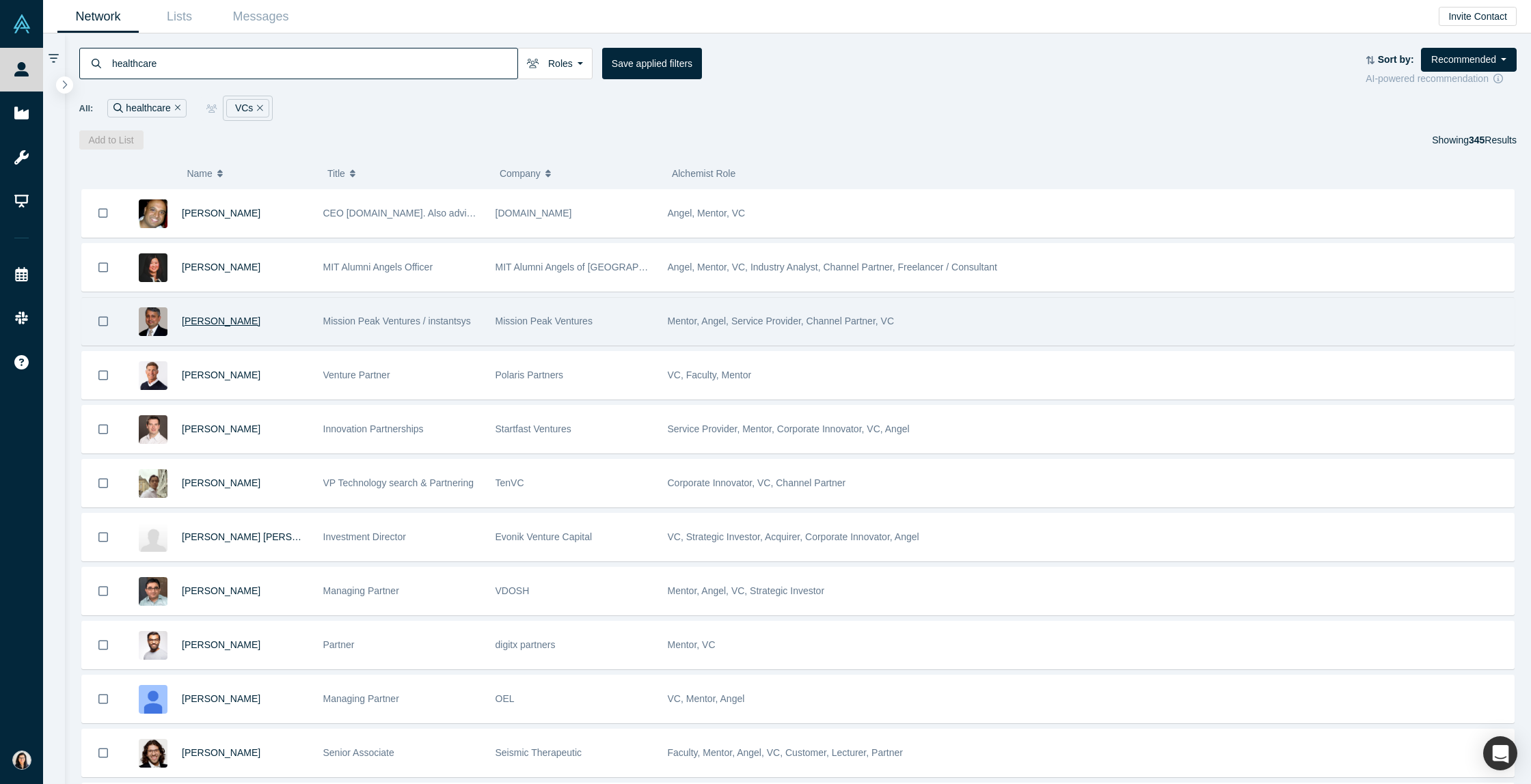
click at [226, 326] on span "[PERSON_NAME]" at bounding box center [221, 321] width 79 height 11
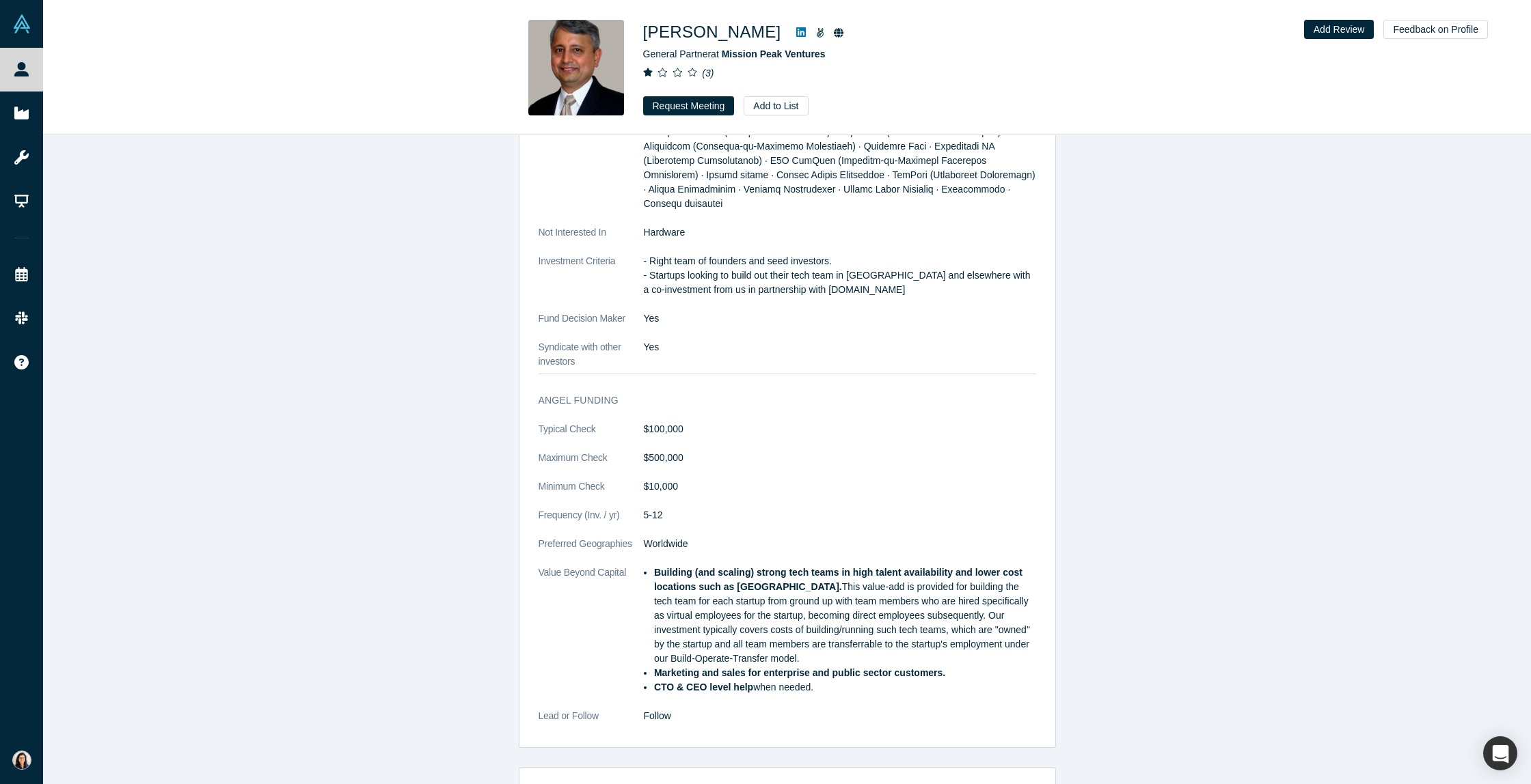
scroll to position [2105, 0]
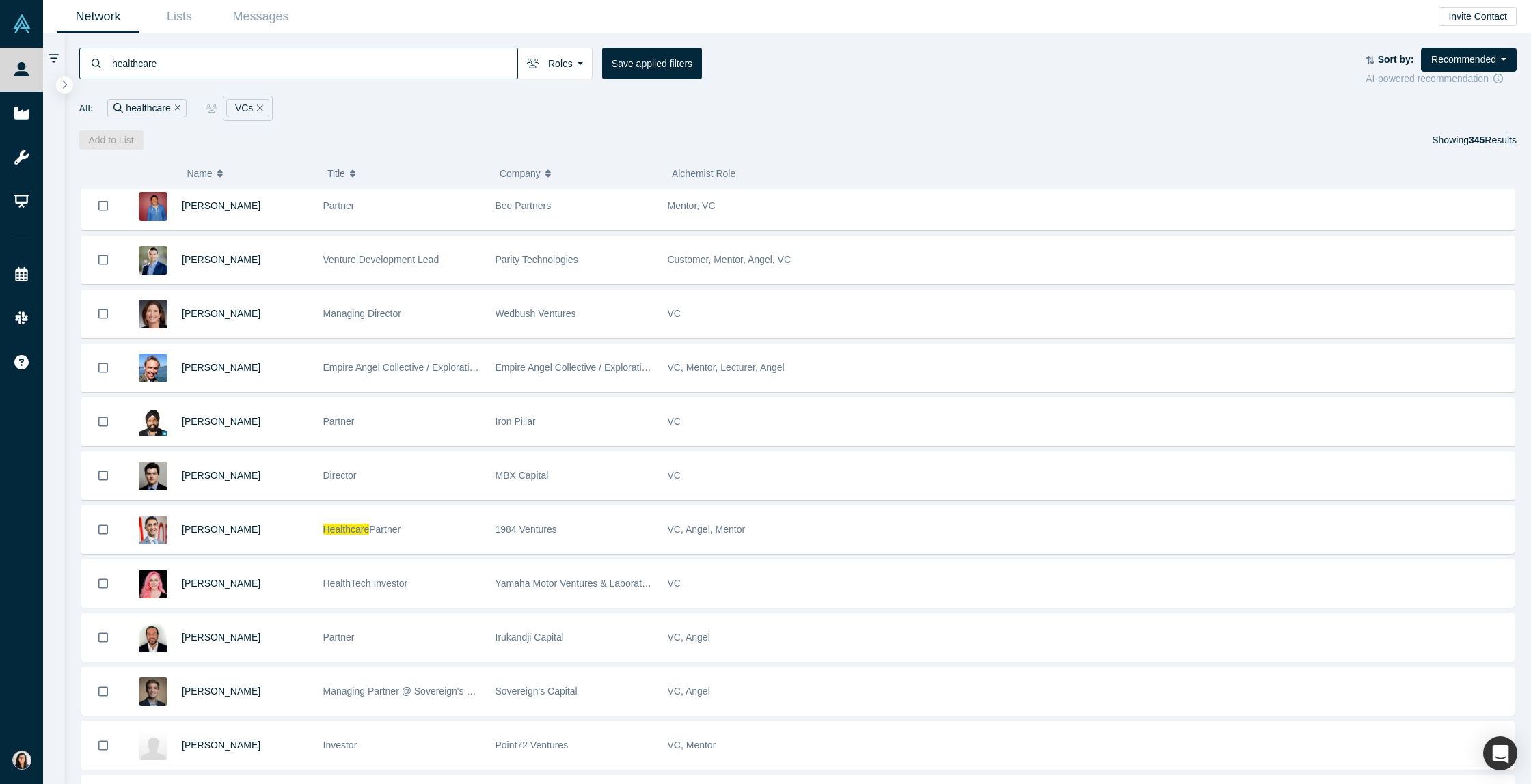
scroll to position [820, 0]
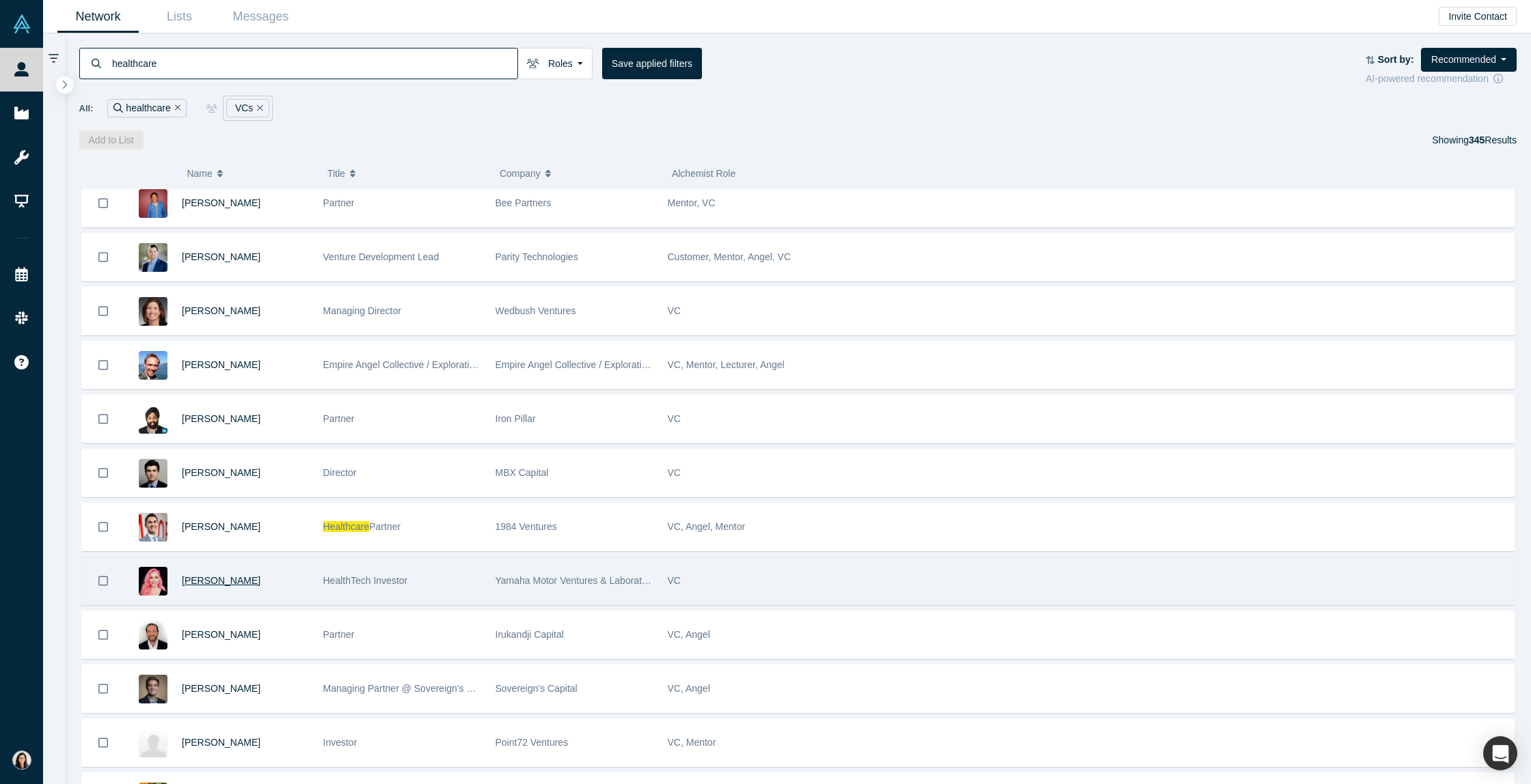
click at [231, 581] on span "[PERSON_NAME]" at bounding box center [221, 580] width 79 height 11
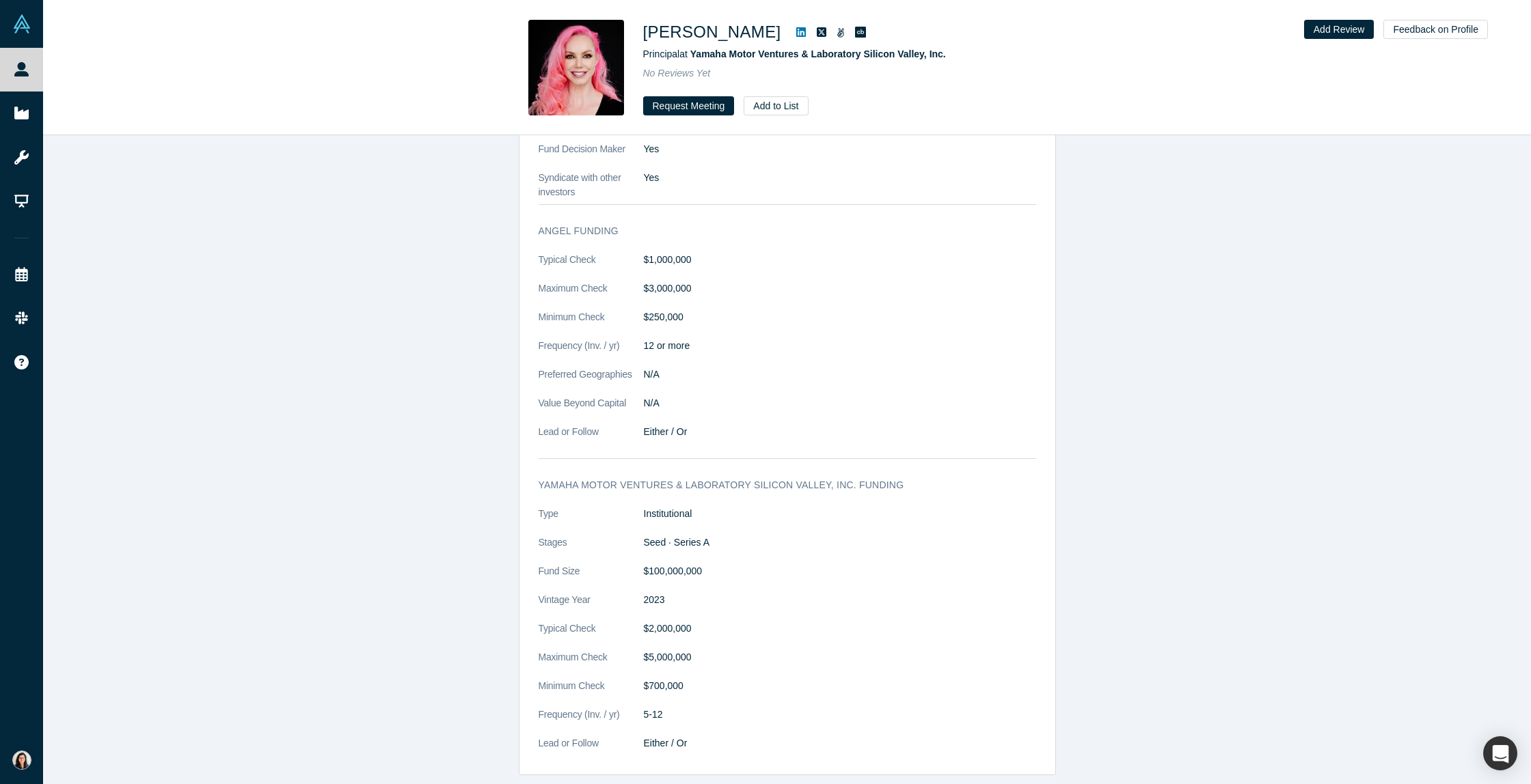
scroll to position [1599, 0]
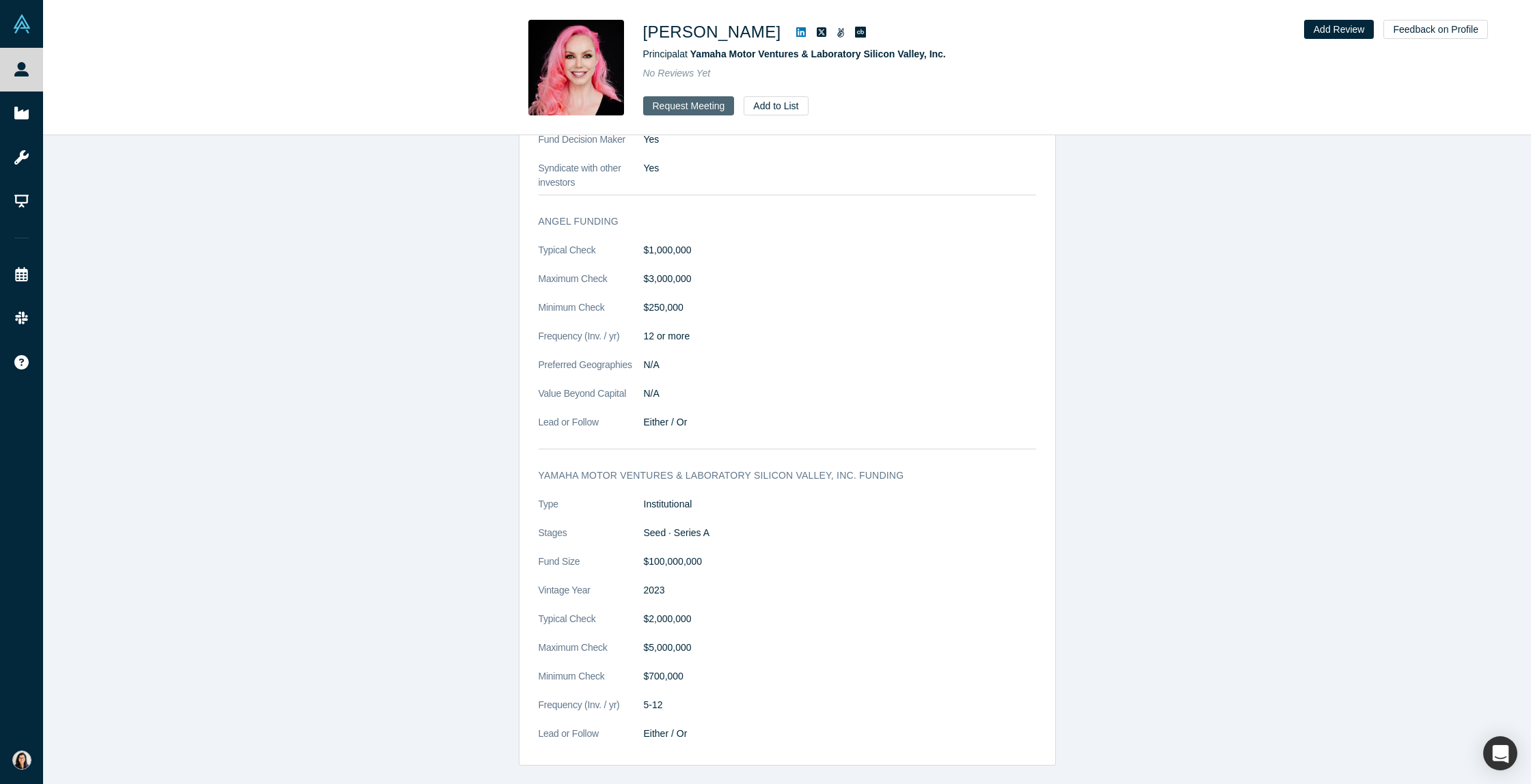
click at [678, 106] on button "Request Meeting" at bounding box center [689, 106] width 91 height 19
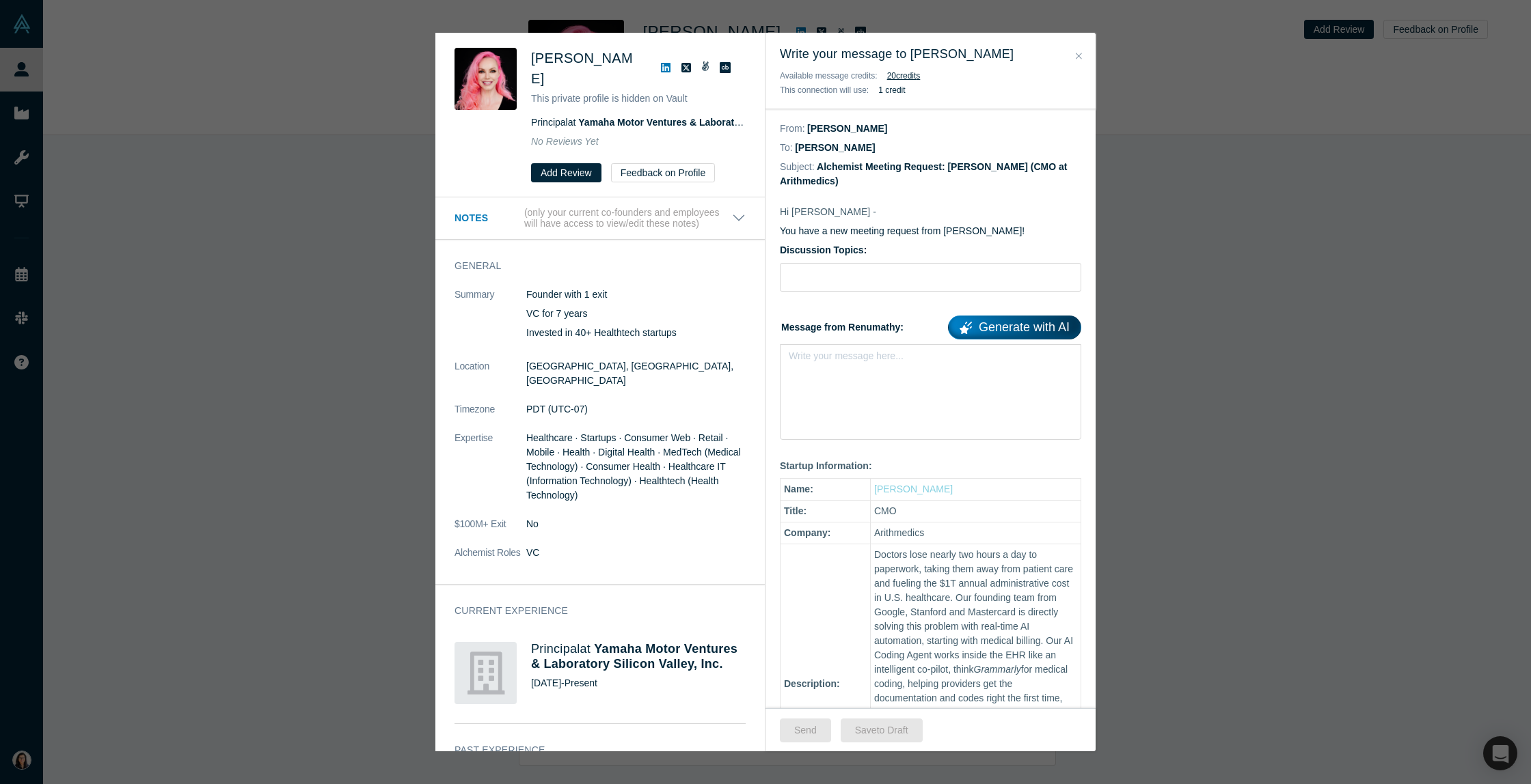
click at [1174, 110] on div "Was the recommendation useful? [PERSON_NAME] This private profile is hidden on …" at bounding box center [766, 392] width 1531 height 784
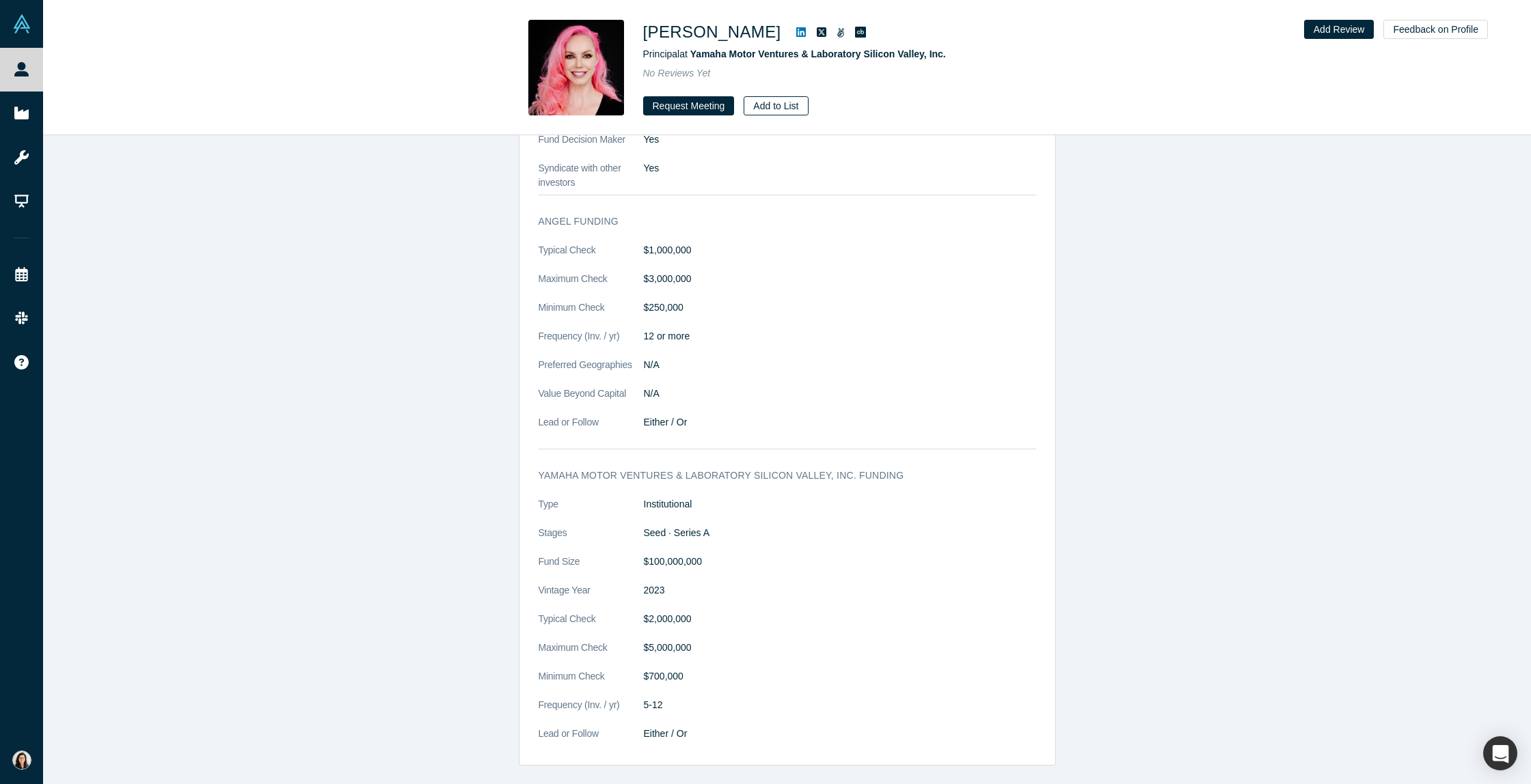
click at [766, 105] on button "Add to List" at bounding box center [776, 106] width 64 height 19
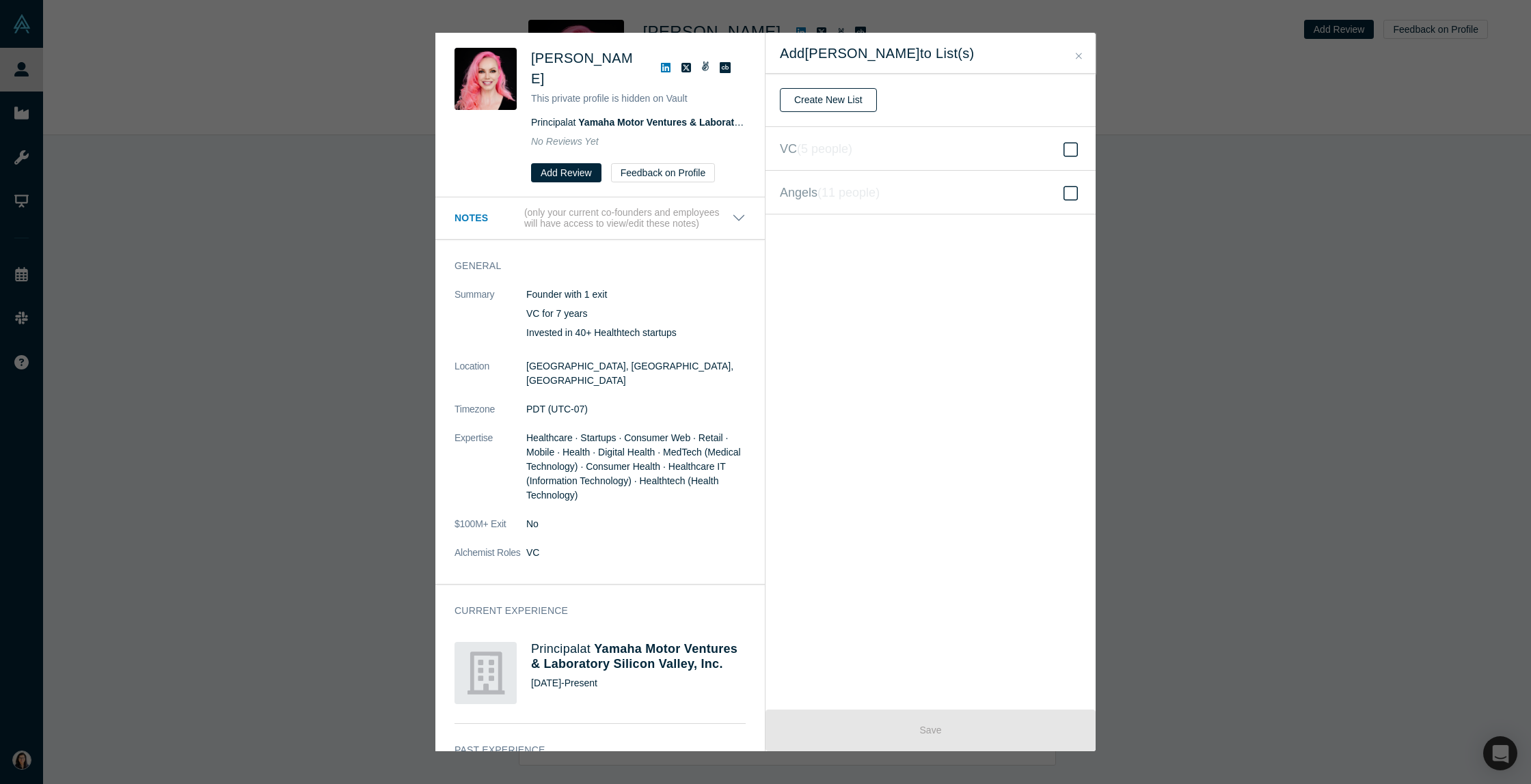
click at [839, 109] on button "Create New List" at bounding box center [828, 100] width 97 height 24
click at [839, 109] on input "text" at bounding box center [930, 100] width 301 height 28
type input "VC for credit"
click at [819, 134] on button "Create" at bounding box center [808, 136] width 58 height 24
click at [1069, 151] on icon at bounding box center [1070, 150] width 14 height 16
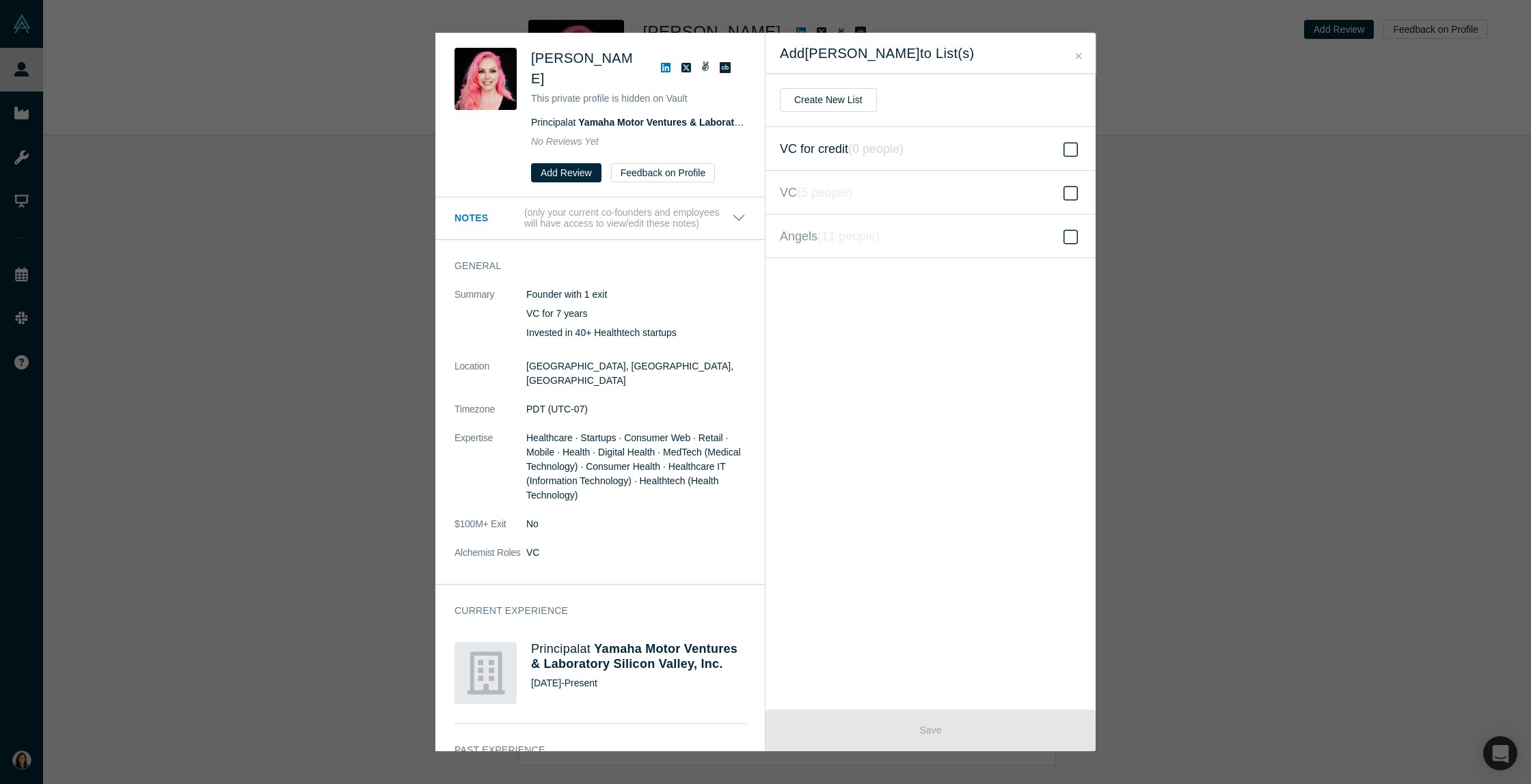
click at [0, 0] on input "VC for credit ( 0 people )" at bounding box center [0, 0] width 0 height 0
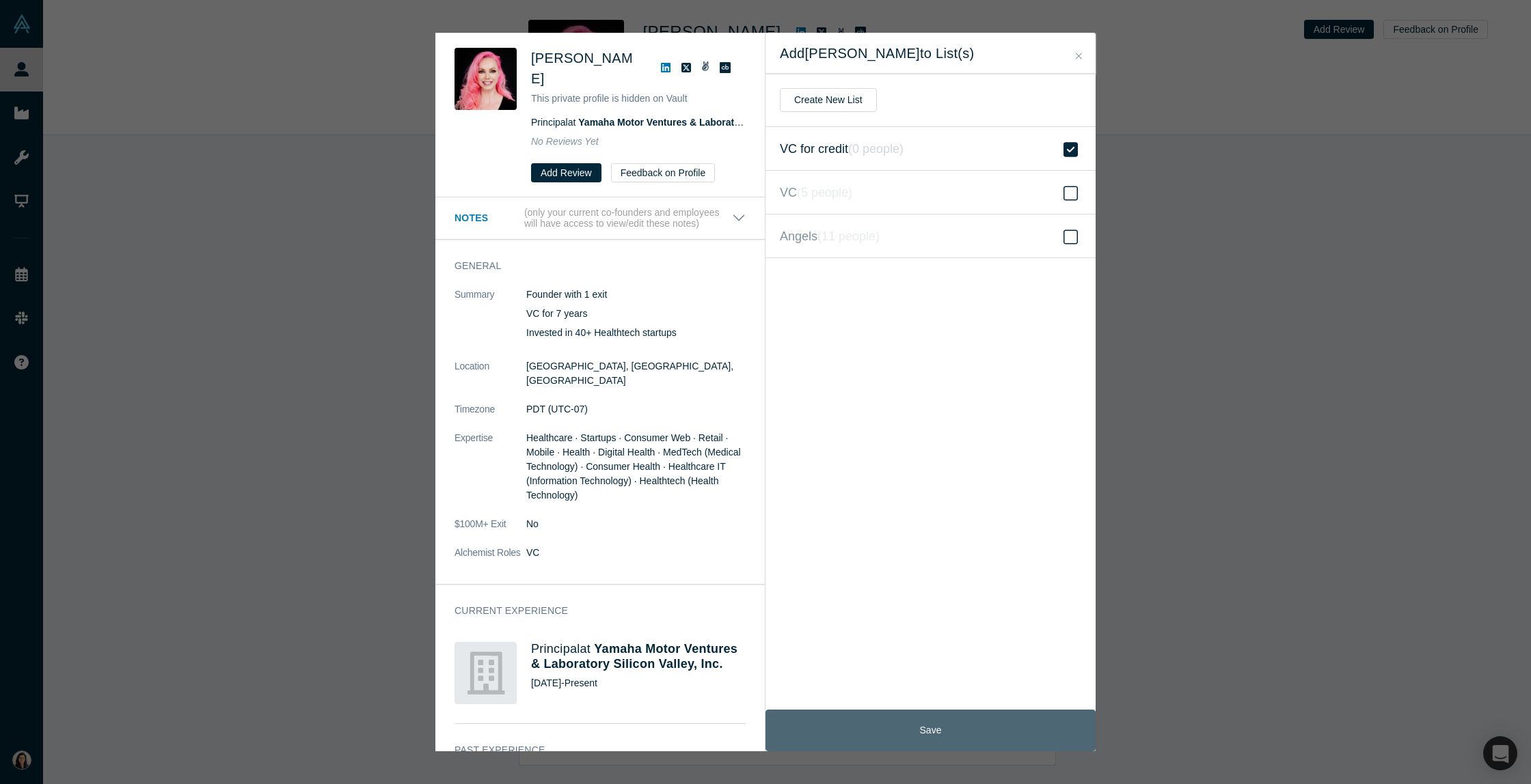
click at [920, 728] on button "Save" at bounding box center [930, 731] width 330 height 42
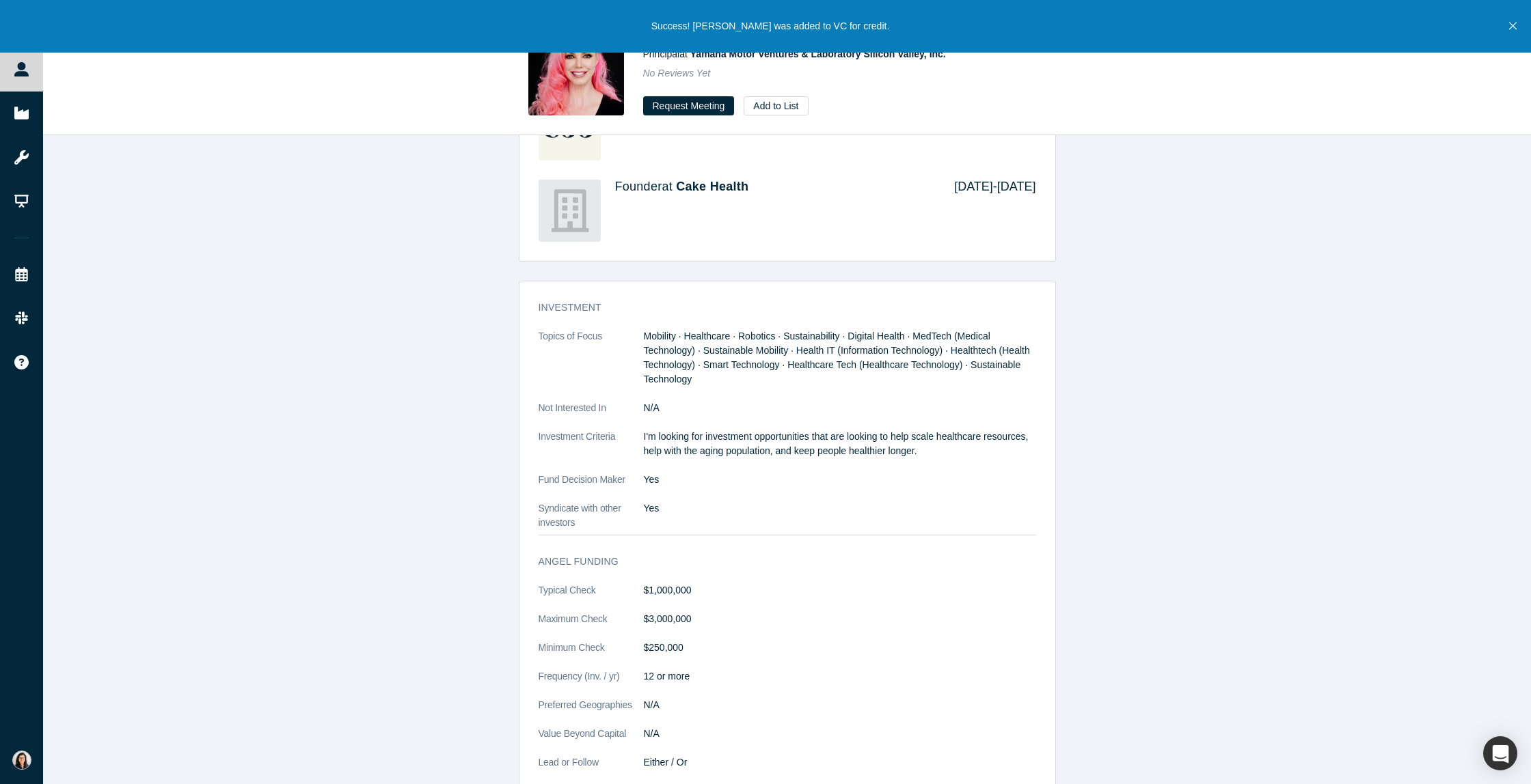
scroll to position [1245, 0]
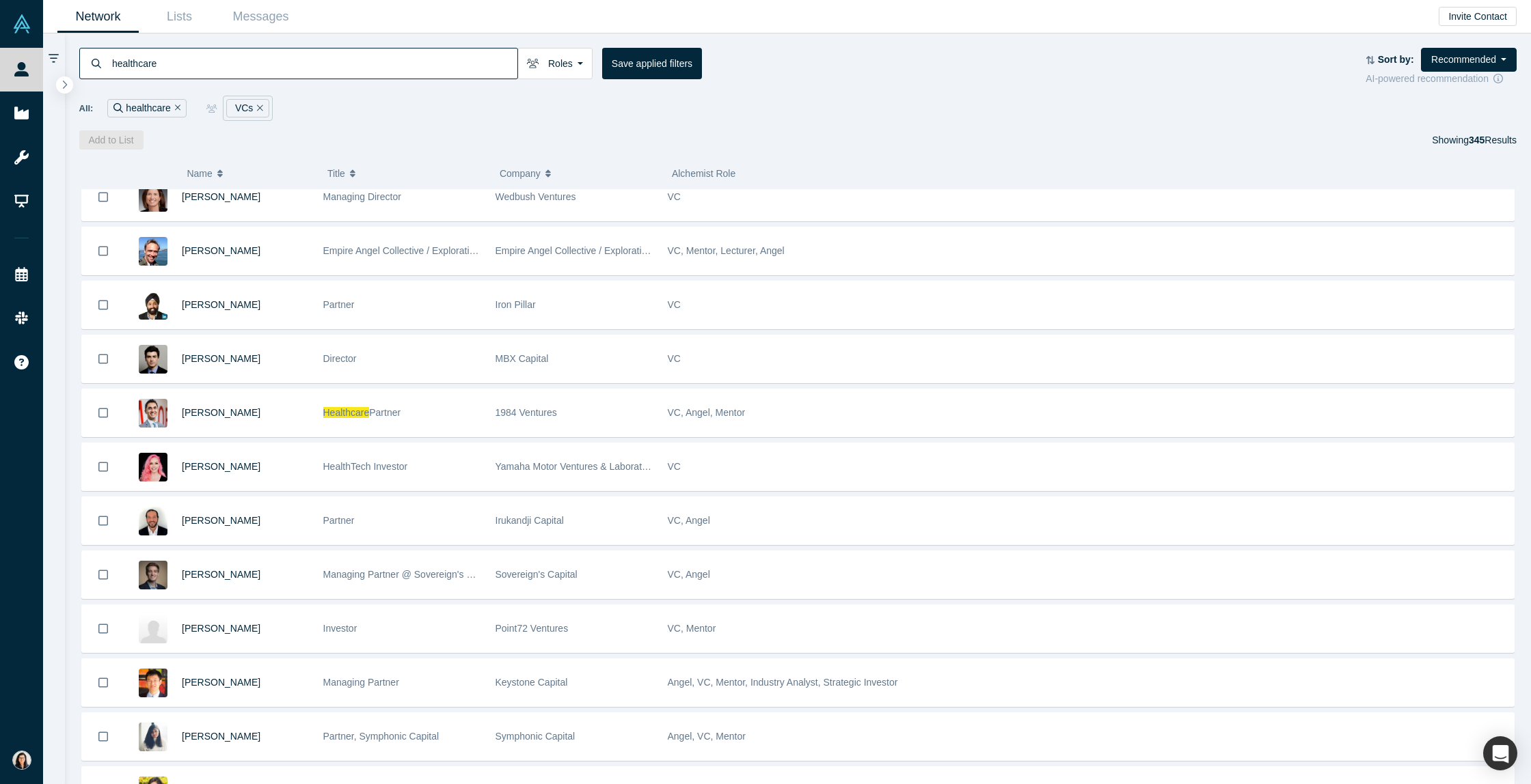
scroll to position [941, 0]
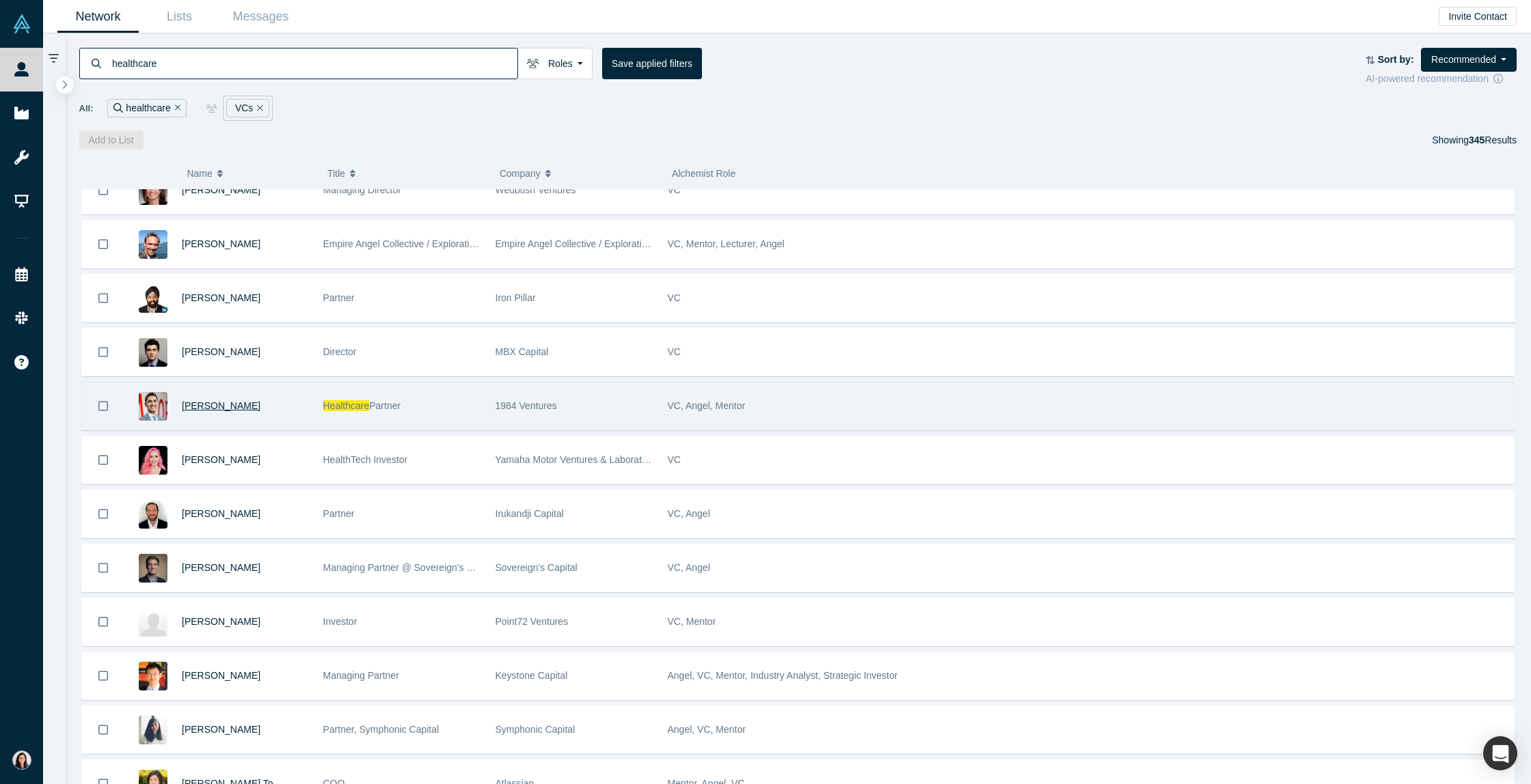
click at [231, 407] on span "[PERSON_NAME]" at bounding box center [221, 406] width 79 height 11
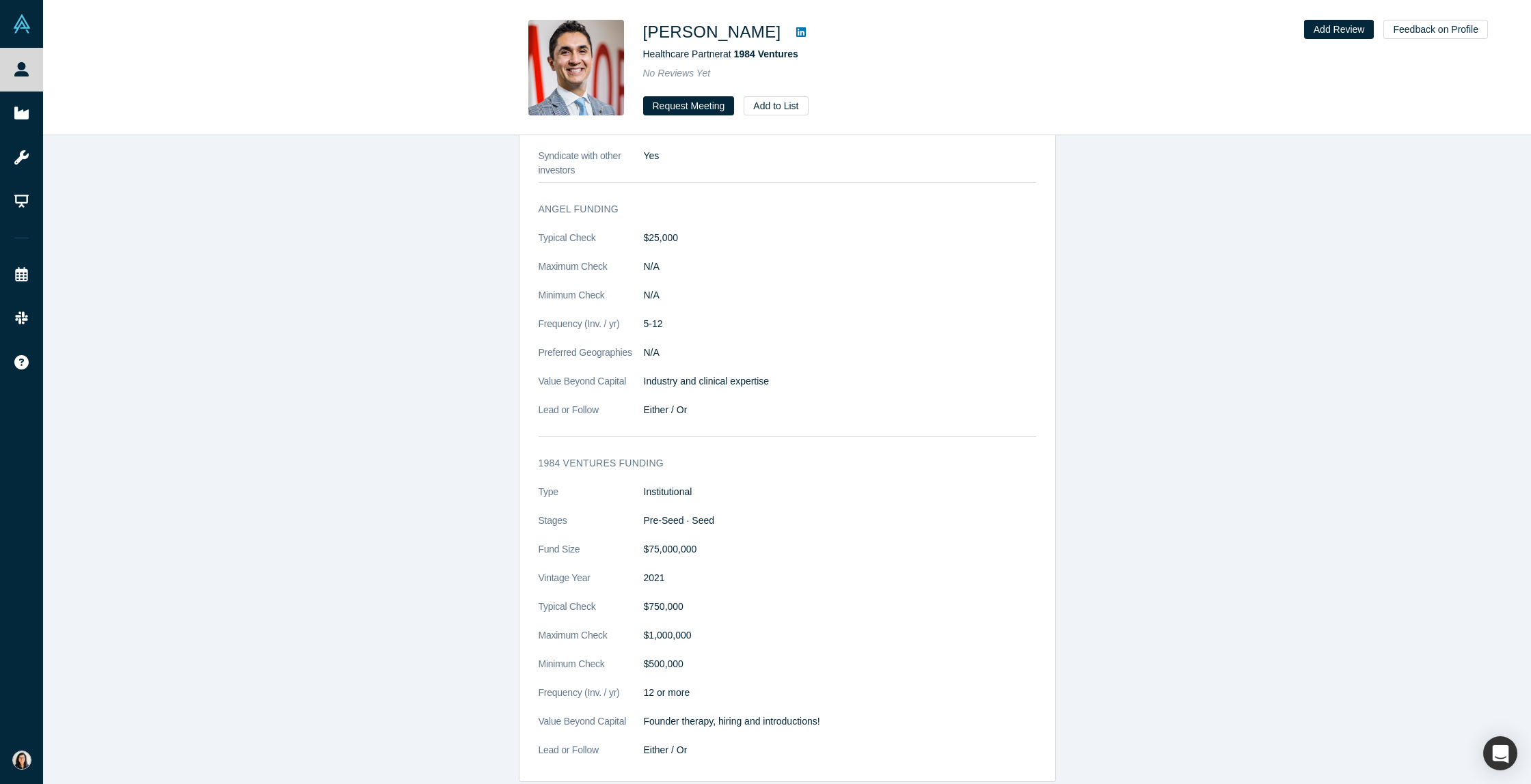
scroll to position [731, 0]
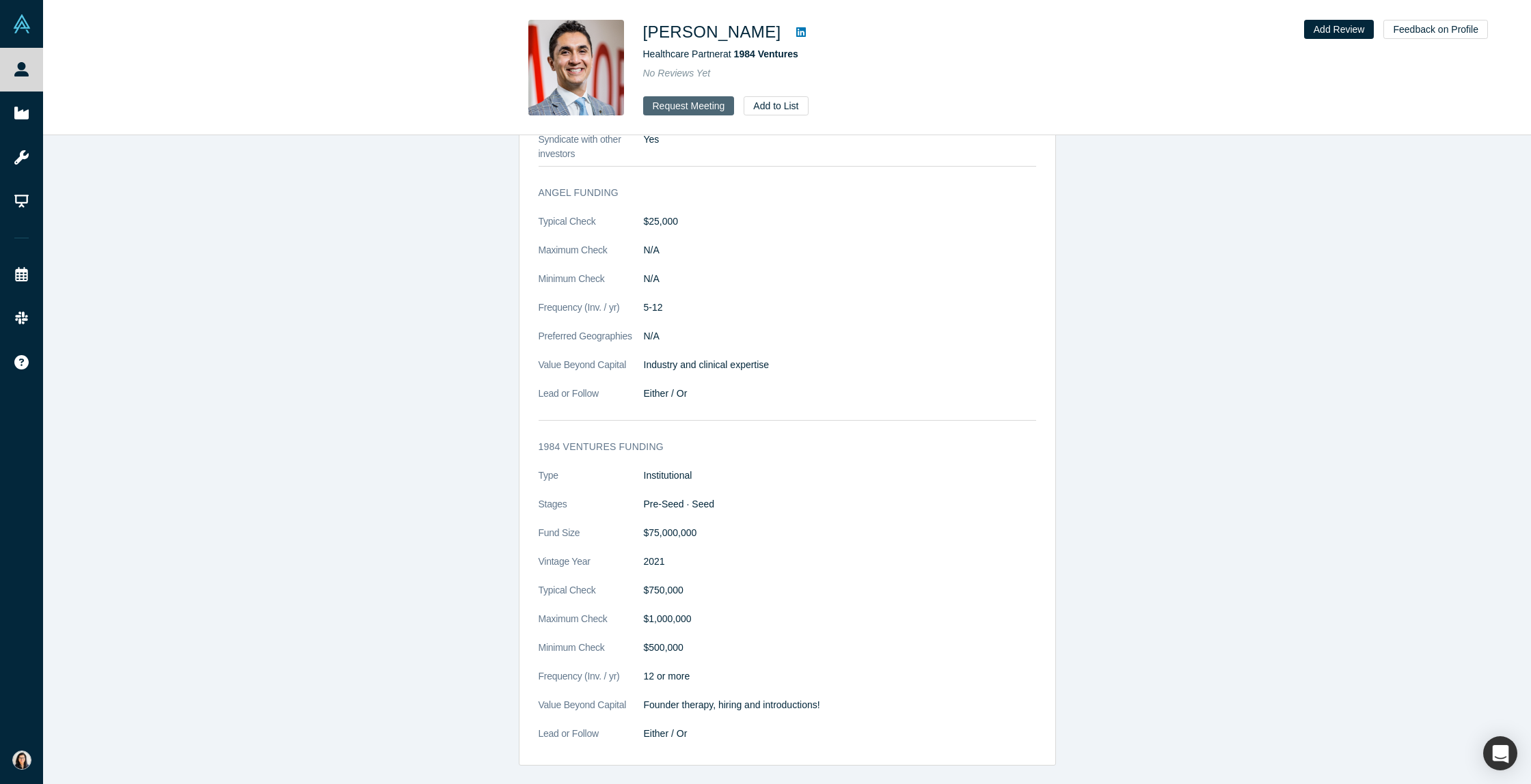
click at [713, 104] on button "Request Meeting" at bounding box center [689, 106] width 91 height 19
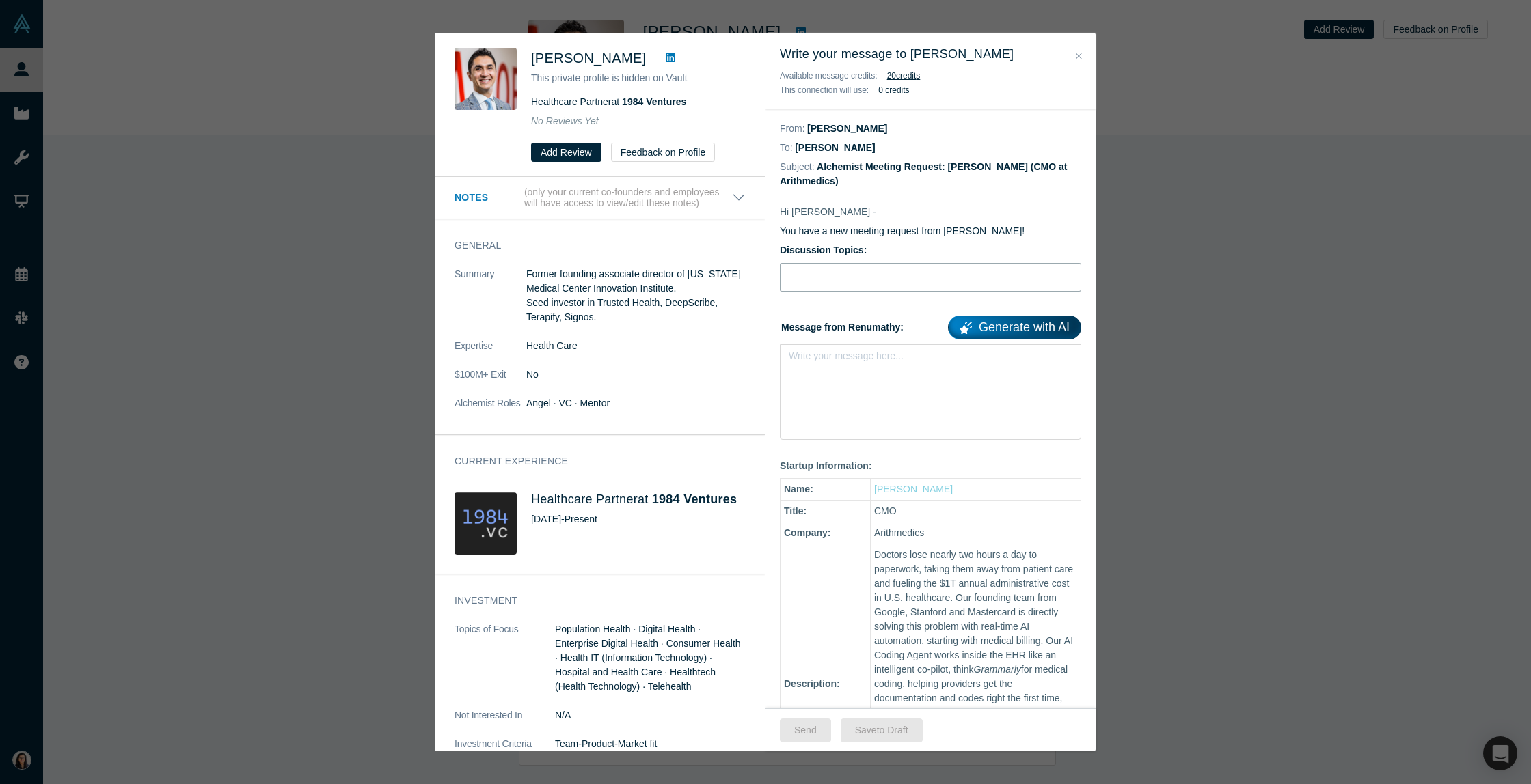
click at [804, 282] on input "Discussion Topics:" at bounding box center [930, 277] width 301 height 28
type input "Intro Meeting"
click at [862, 361] on div "rdw-editor" at bounding box center [931, 360] width 267 height 14
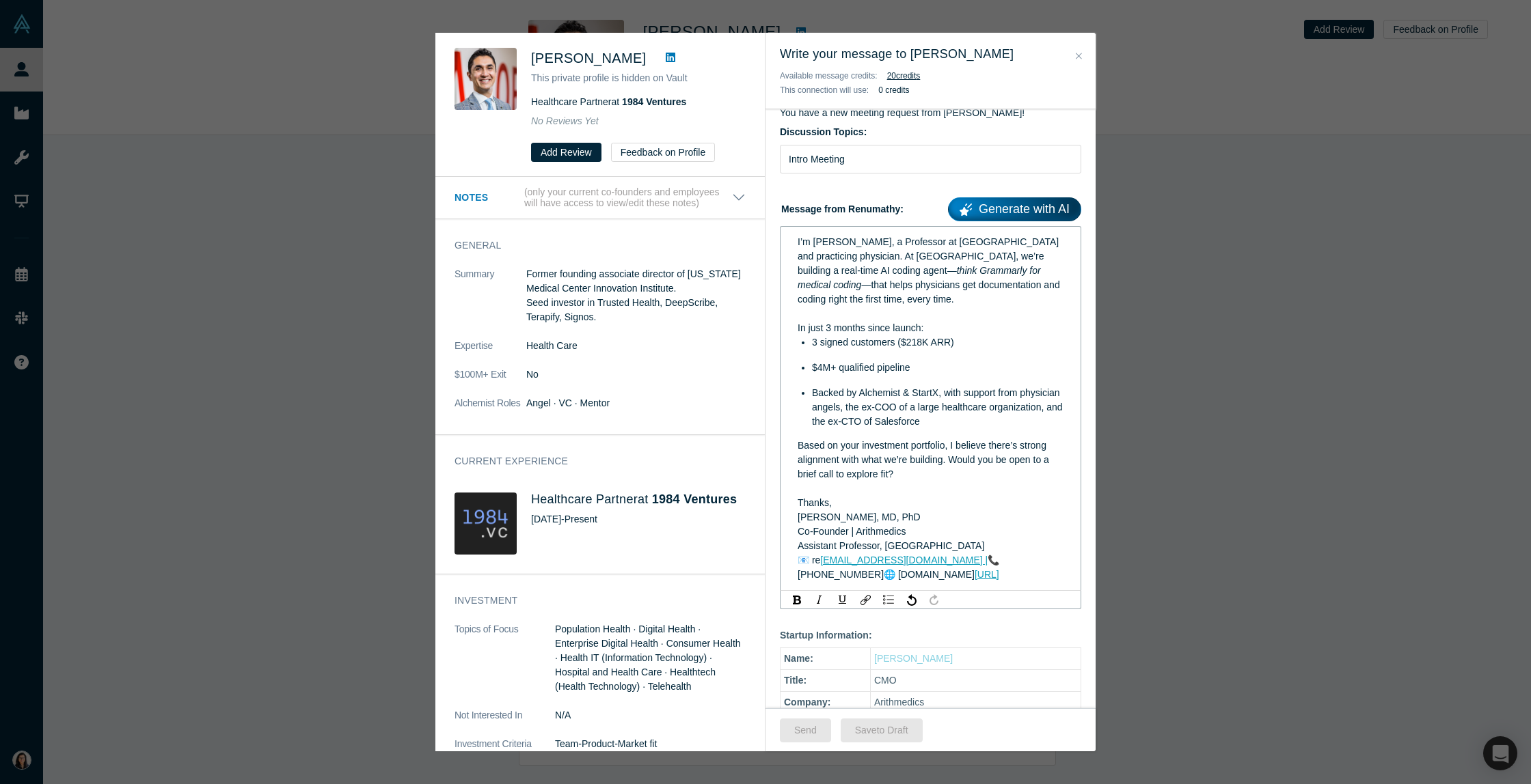
scroll to position [0, 0]
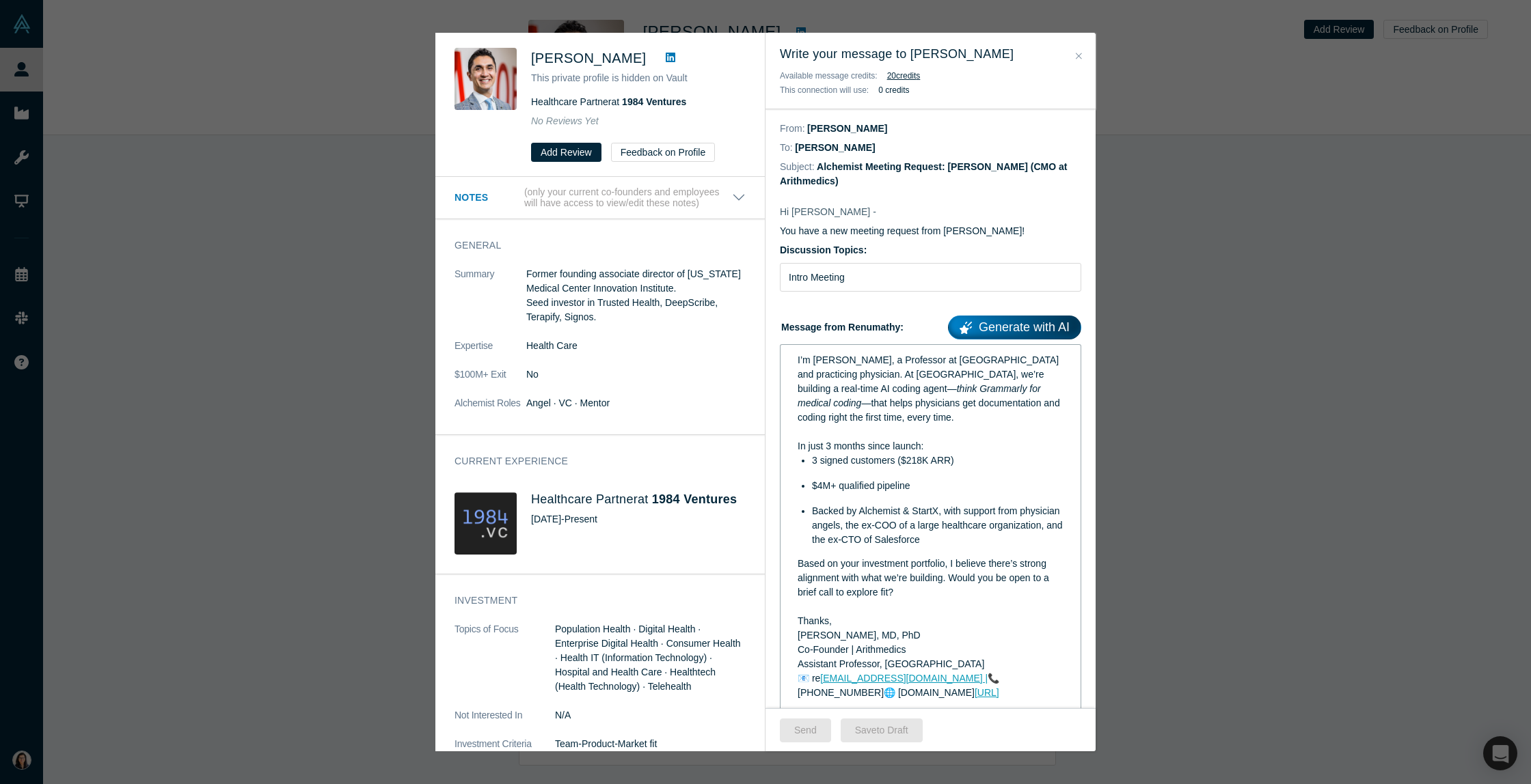
click at [1026, 455] on div "3 signed customers ($218K ARR)" at bounding box center [938, 461] width 252 height 14
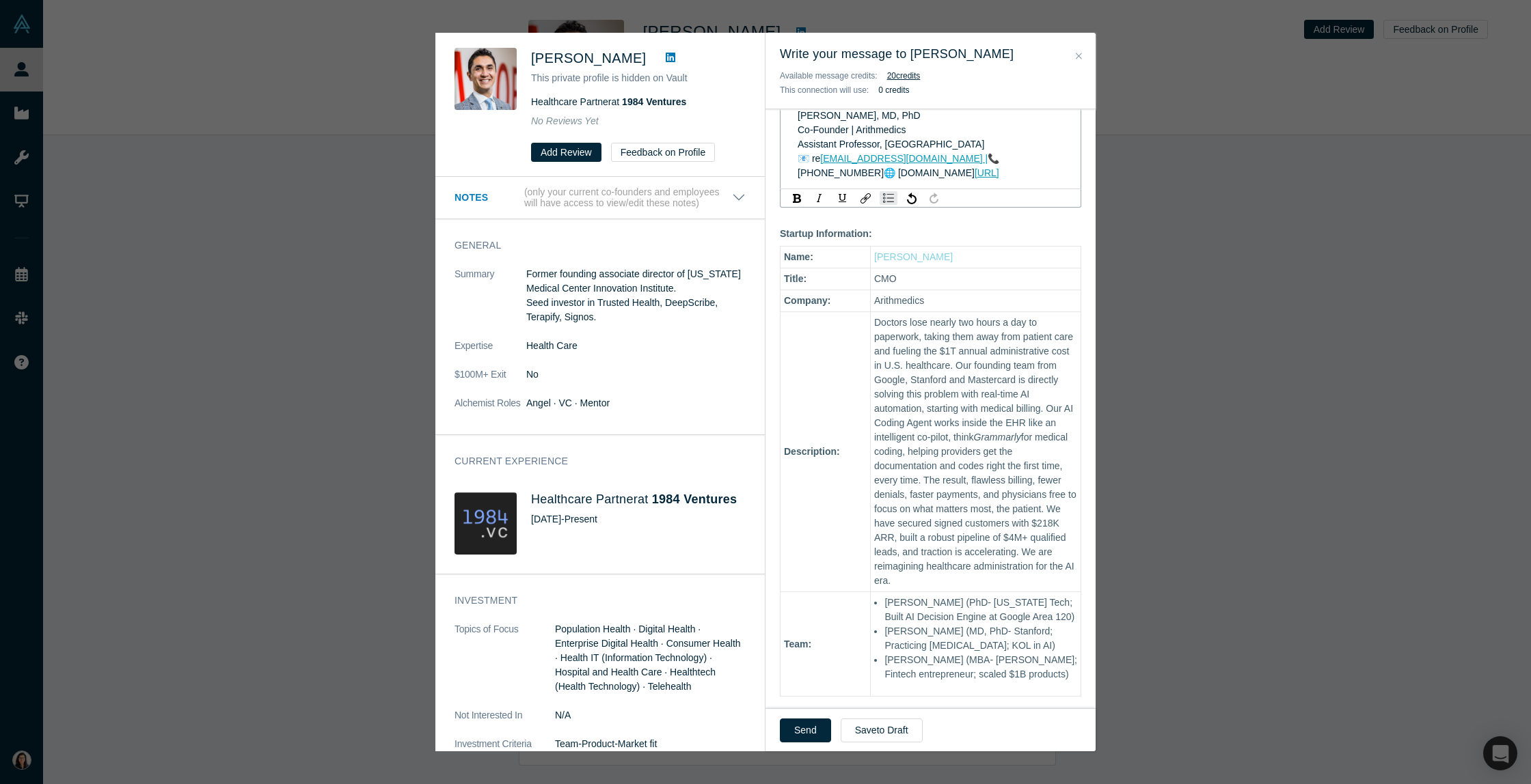
scroll to position [609, 0]
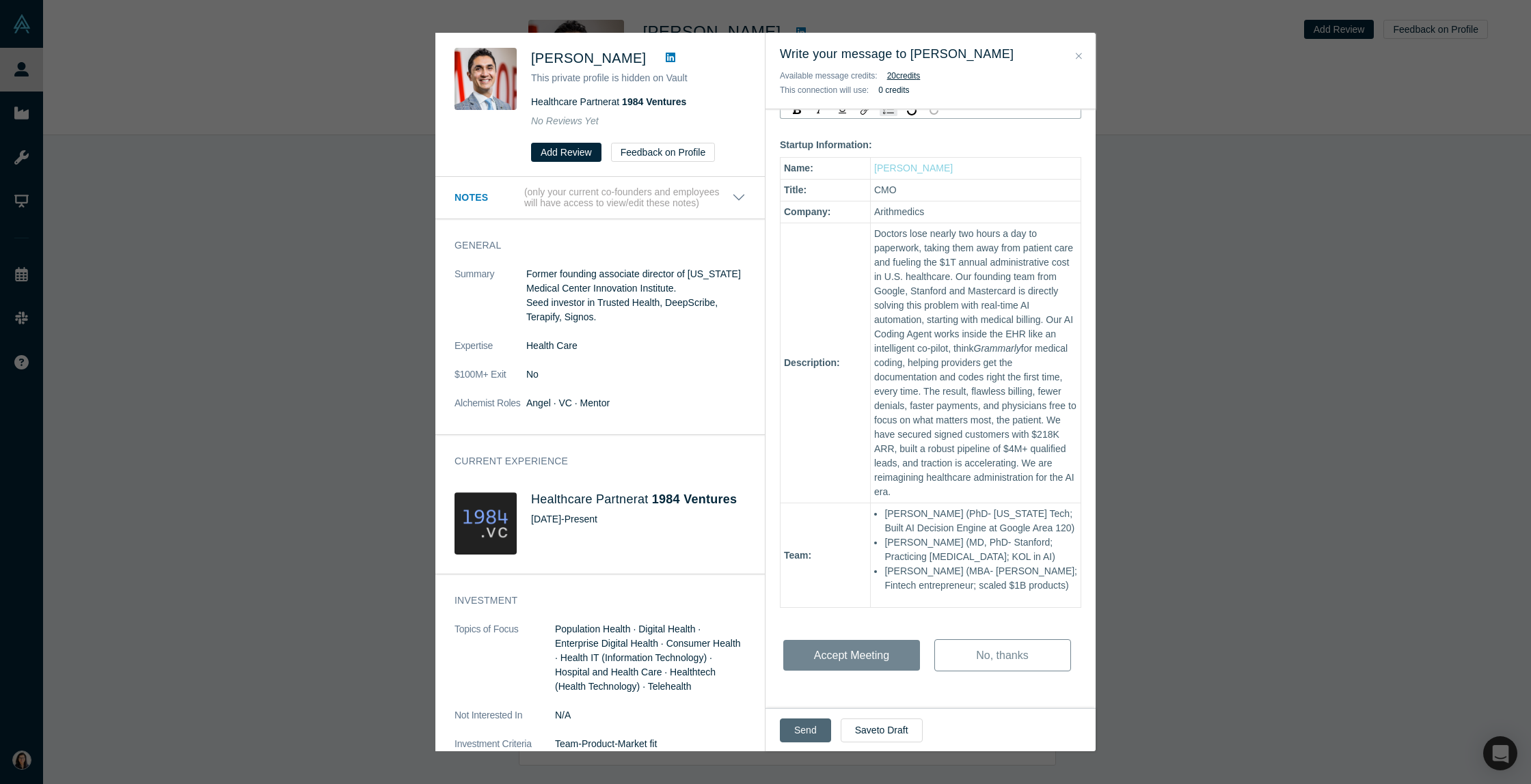
click at [792, 728] on button "Send" at bounding box center [805, 731] width 51 height 24
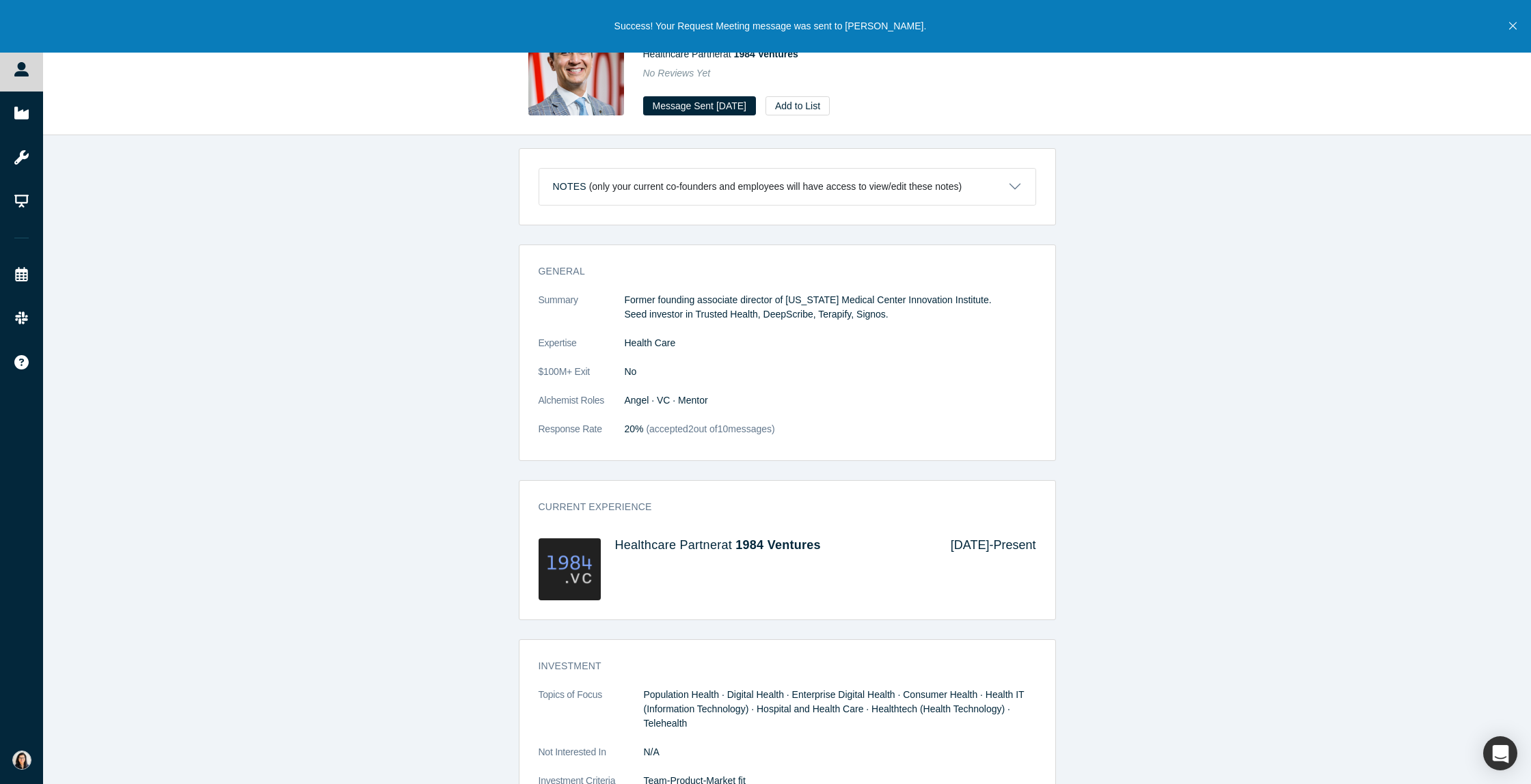
scroll to position [0, 0]
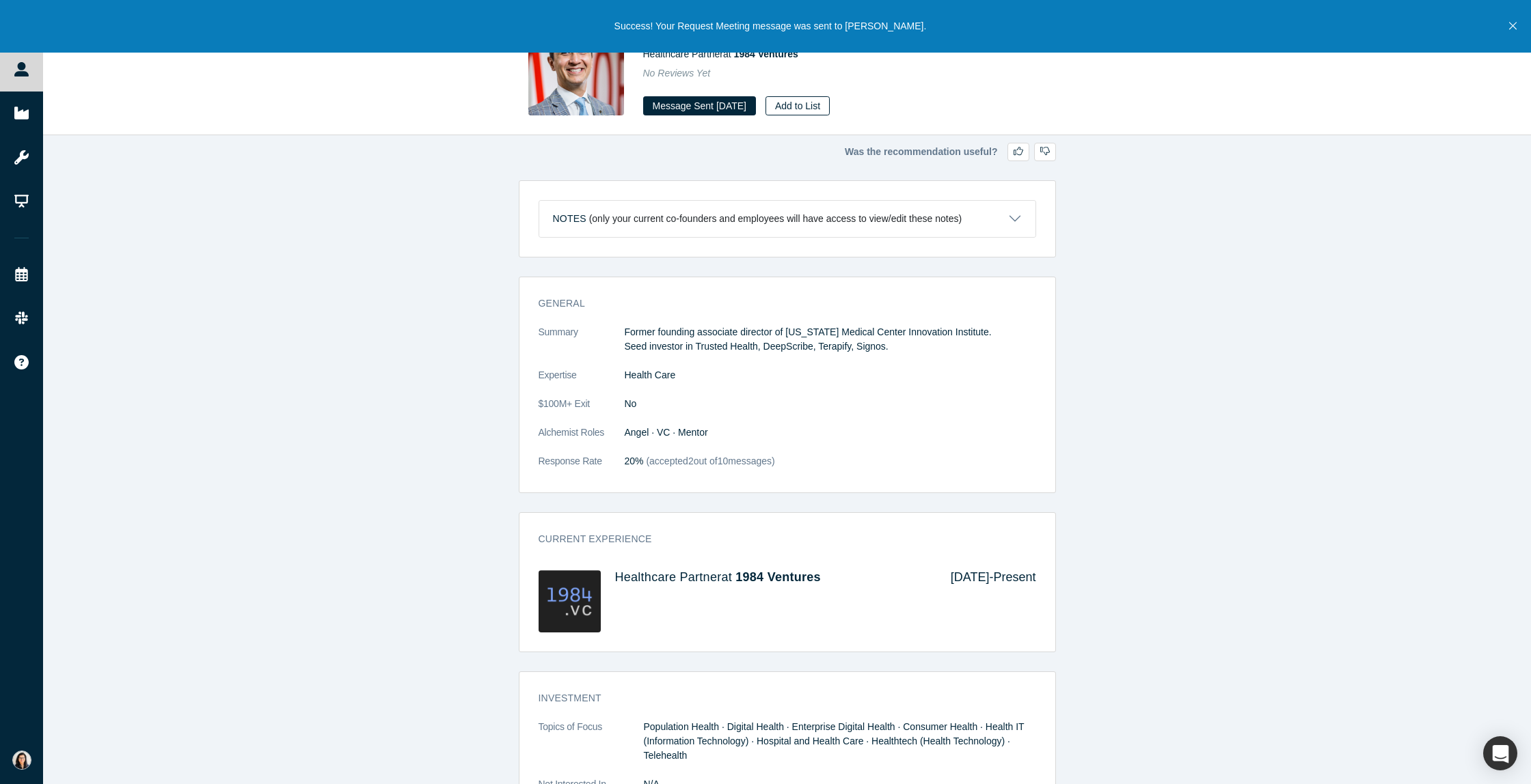
click at [809, 106] on button "Add to List" at bounding box center [798, 106] width 64 height 19
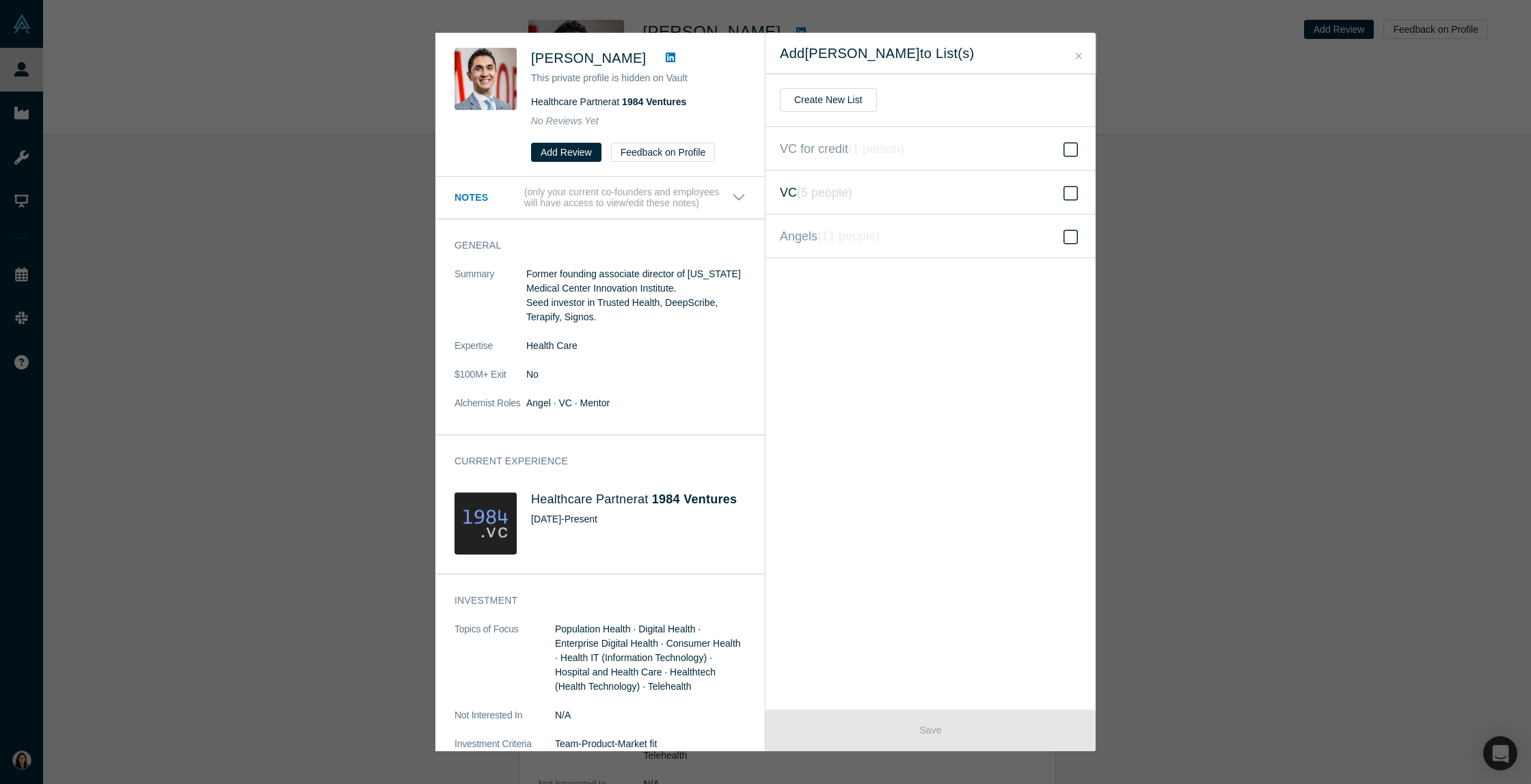
click at [1073, 192] on icon at bounding box center [1070, 193] width 14 height 16
click at [0, 0] on input "VC ( 5 people )" at bounding box center [0, 0] width 0 height 0
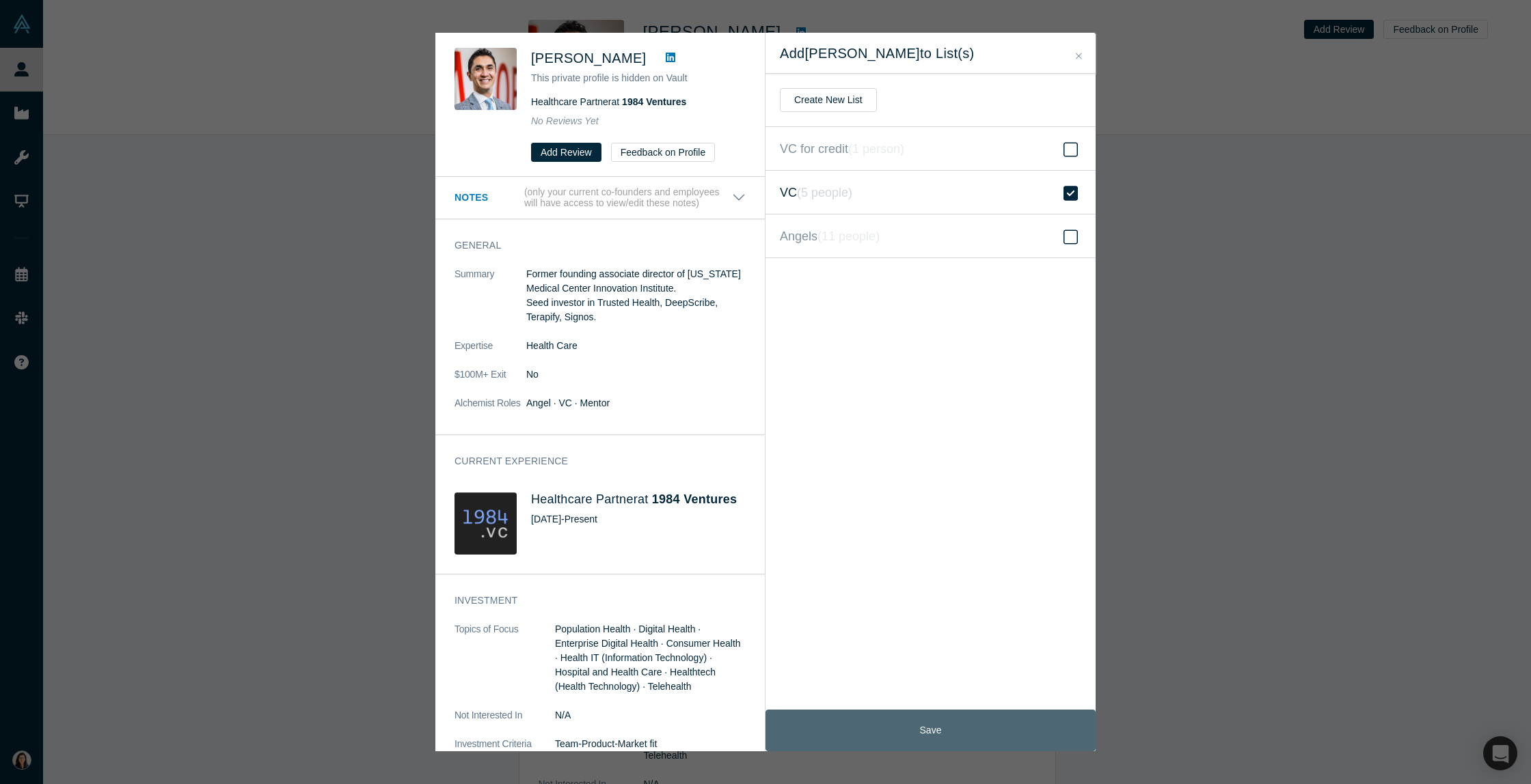
click at [893, 732] on button "Save" at bounding box center [930, 731] width 330 height 42
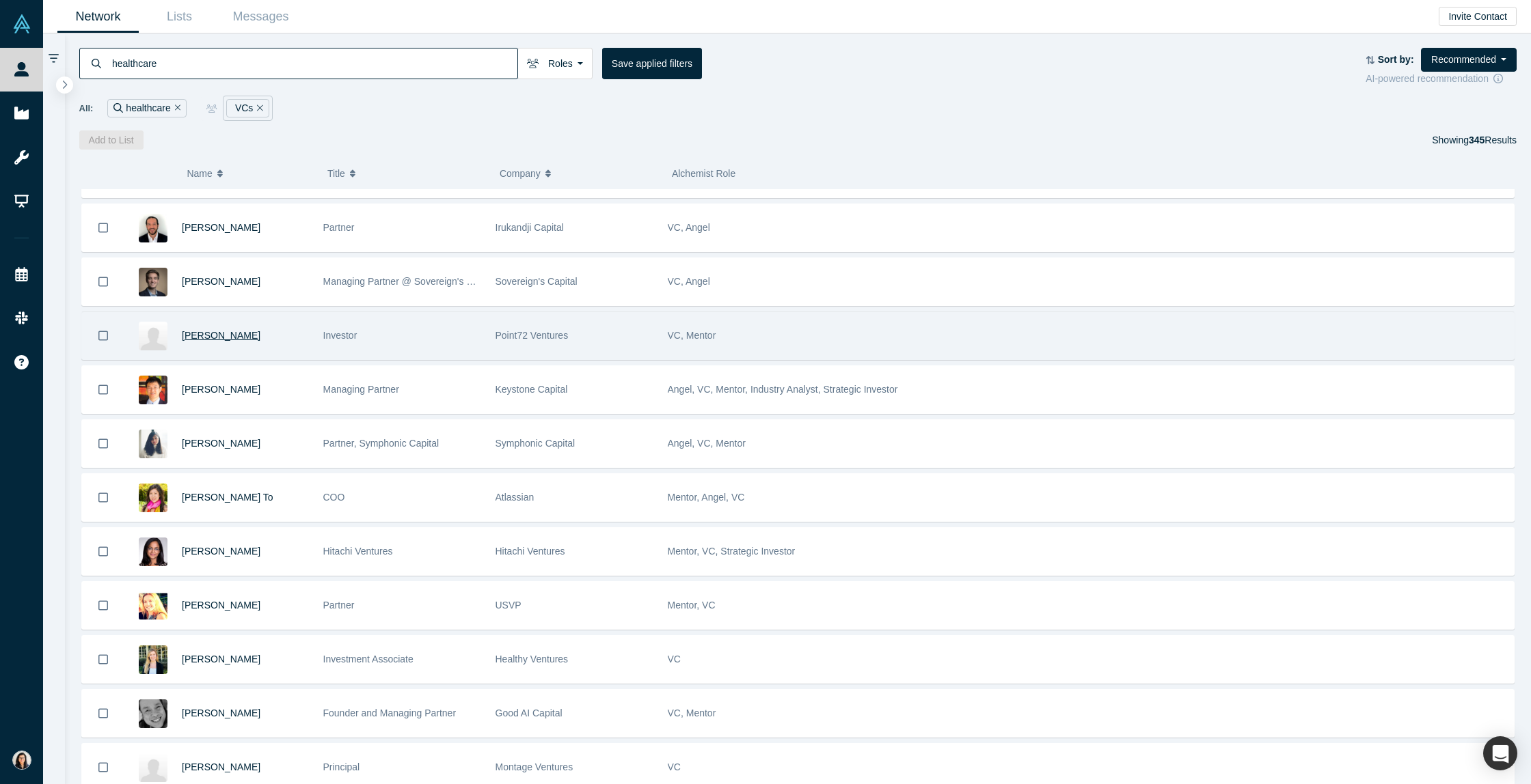
scroll to position [1178, 0]
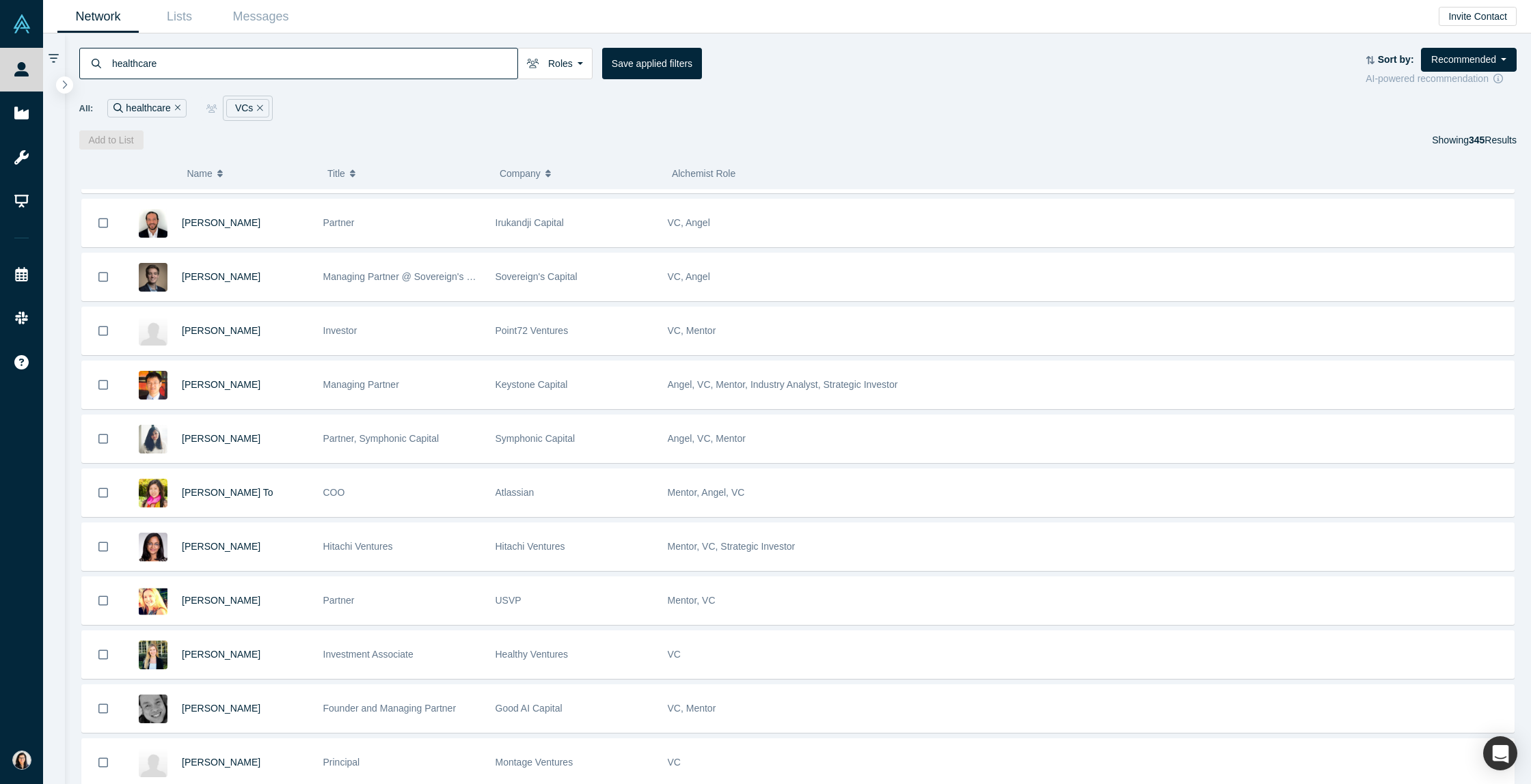
click at [352, 170] on icon "button" at bounding box center [352, 171] width 5 height 4
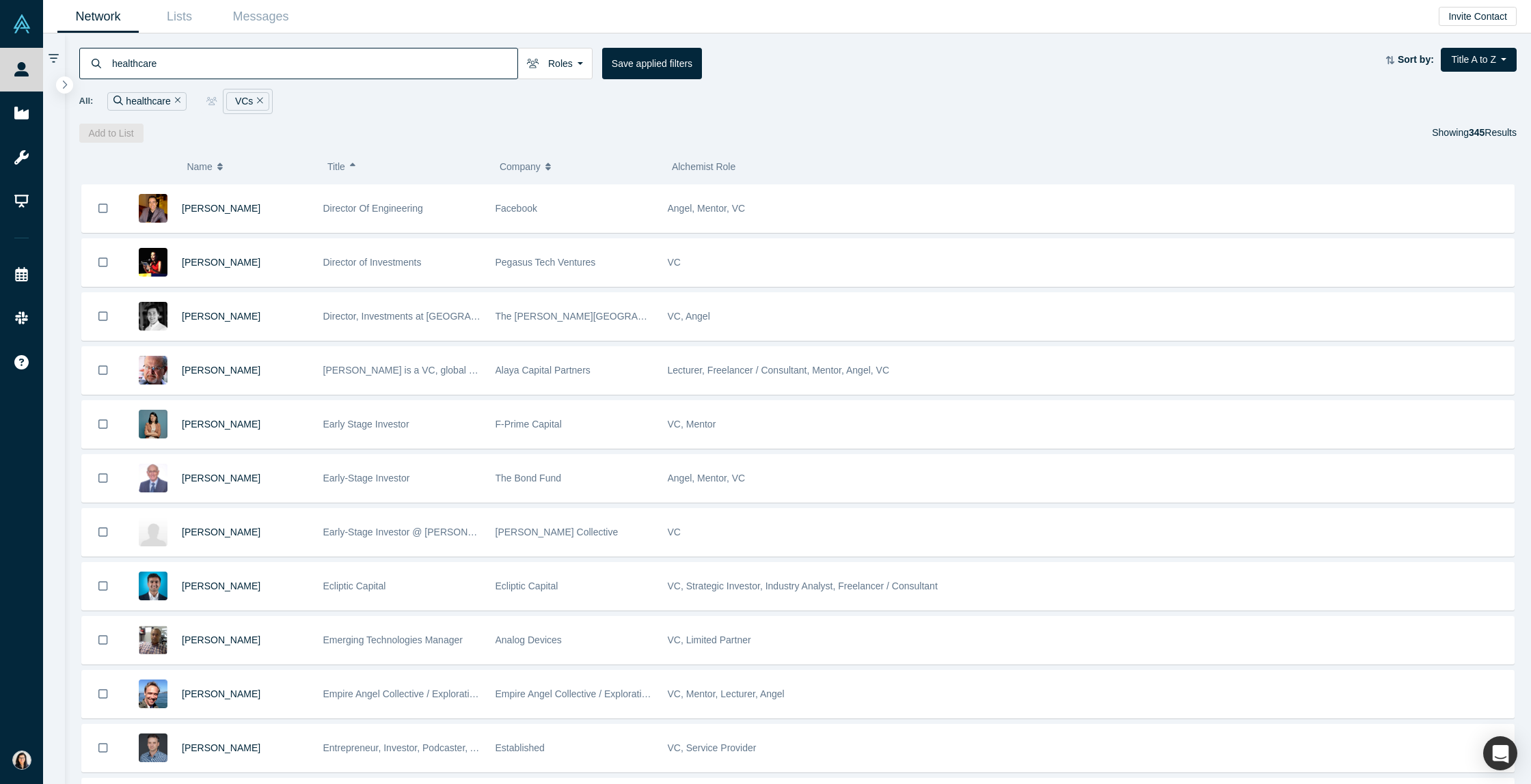
scroll to position [2702, 0]
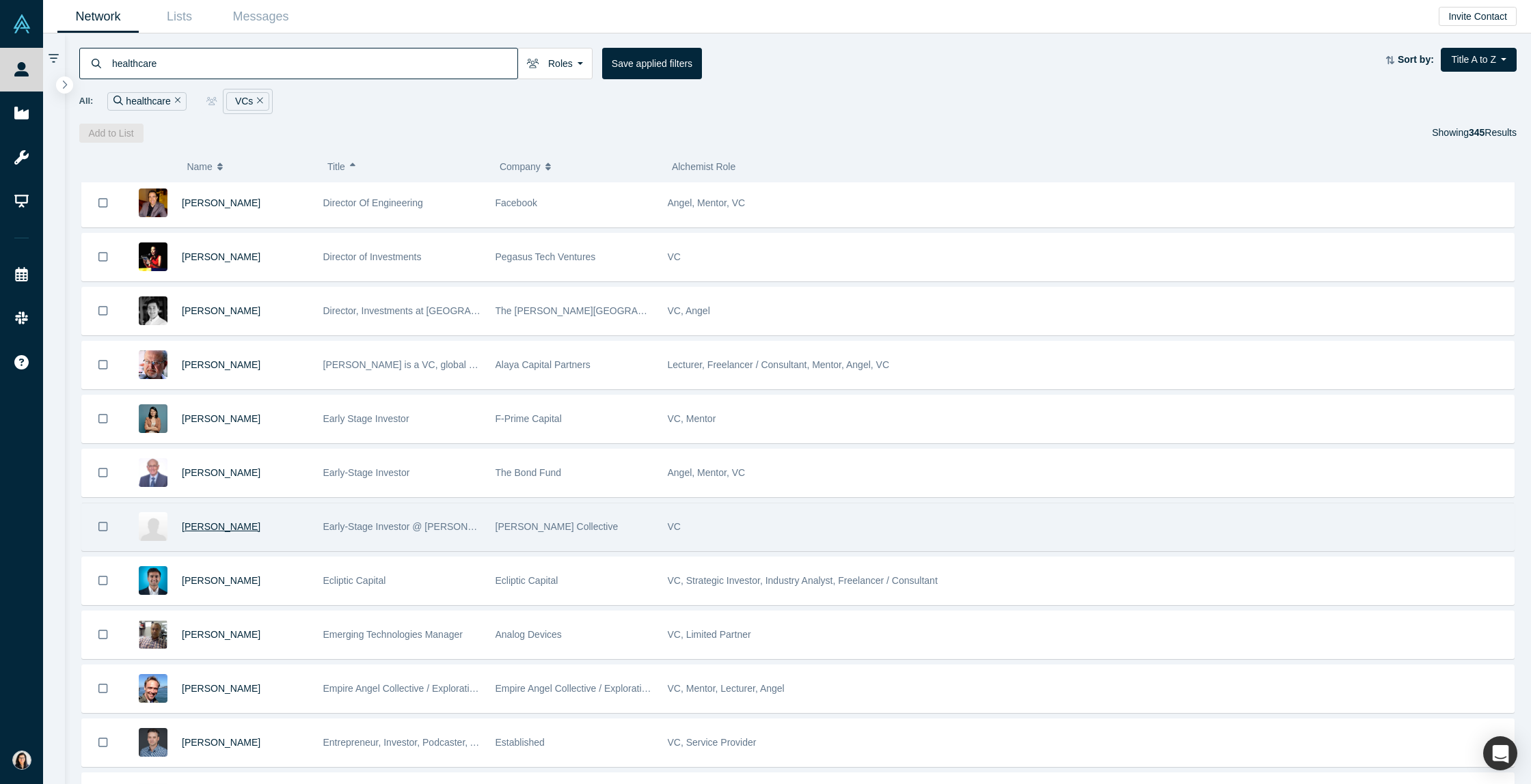
click at [230, 523] on span "[PERSON_NAME]" at bounding box center [221, 526] width 79 height 11
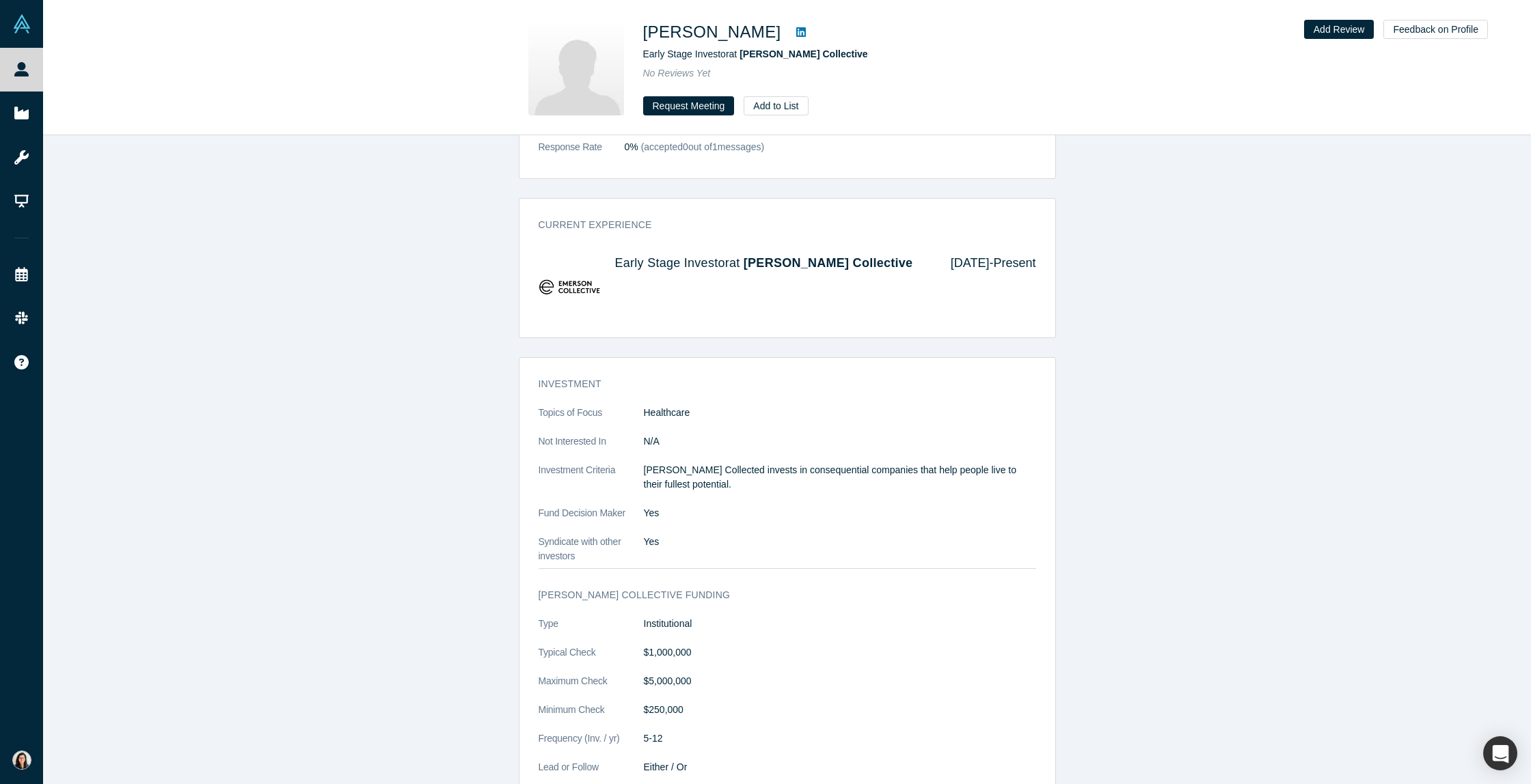
scroll to position [936, 0]
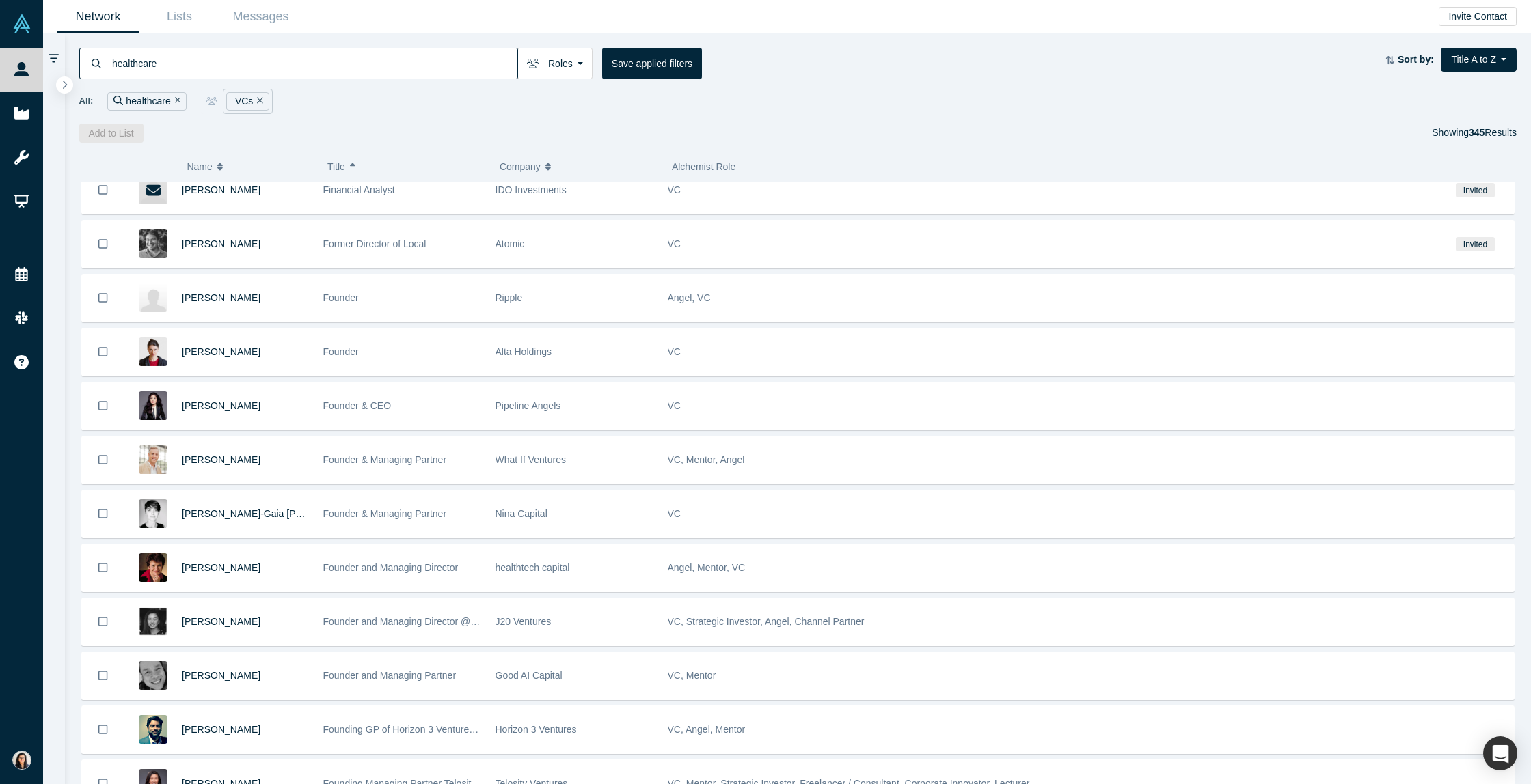
scroll to position [3522, 0]
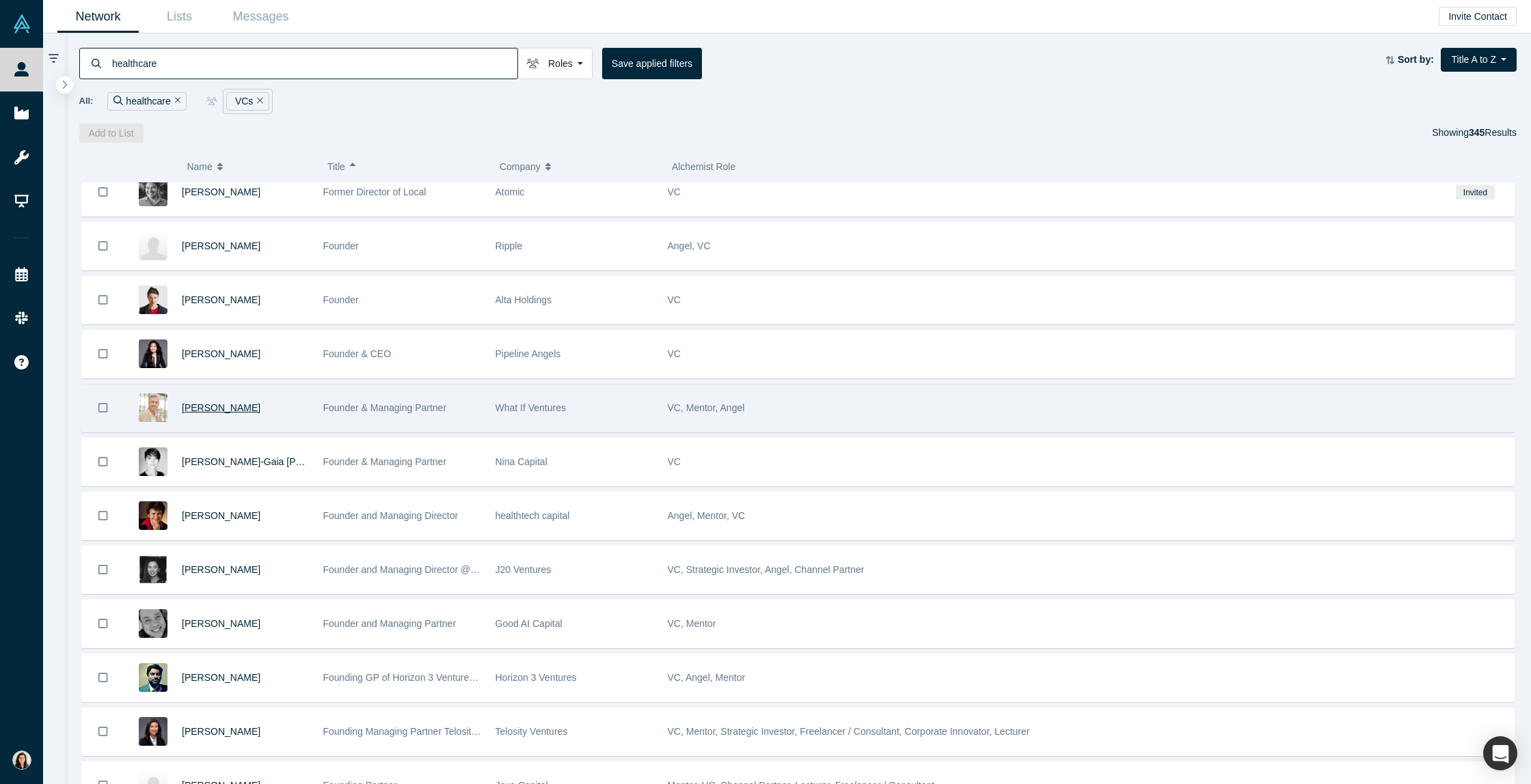
click at [191, 412] on span "[PERSON_NAME]" at bounding box center [221, 407] width 79 height 11
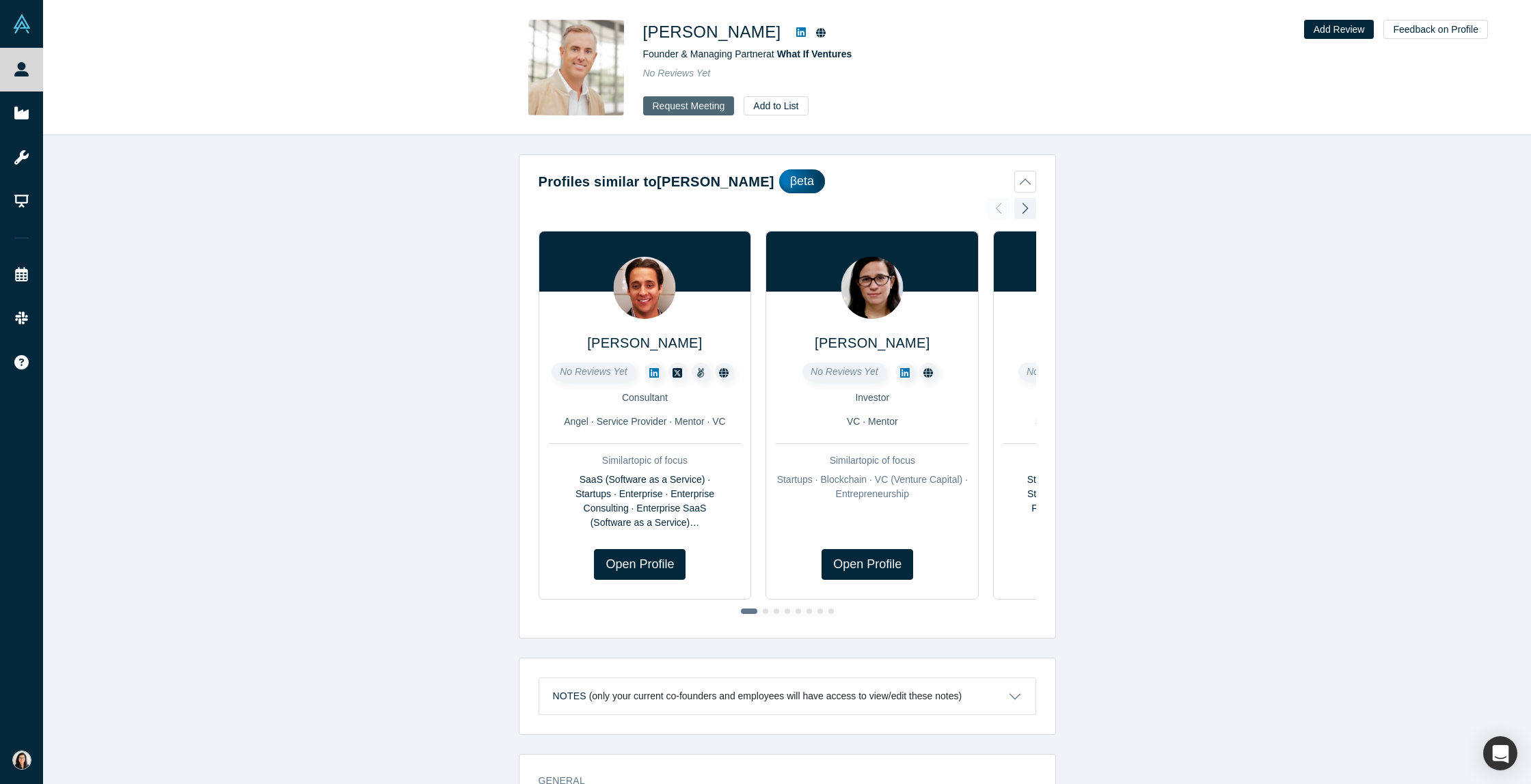
click at [671, 98] on button "Request Meeting" at bounding box center [689, 106] width 91 height 19
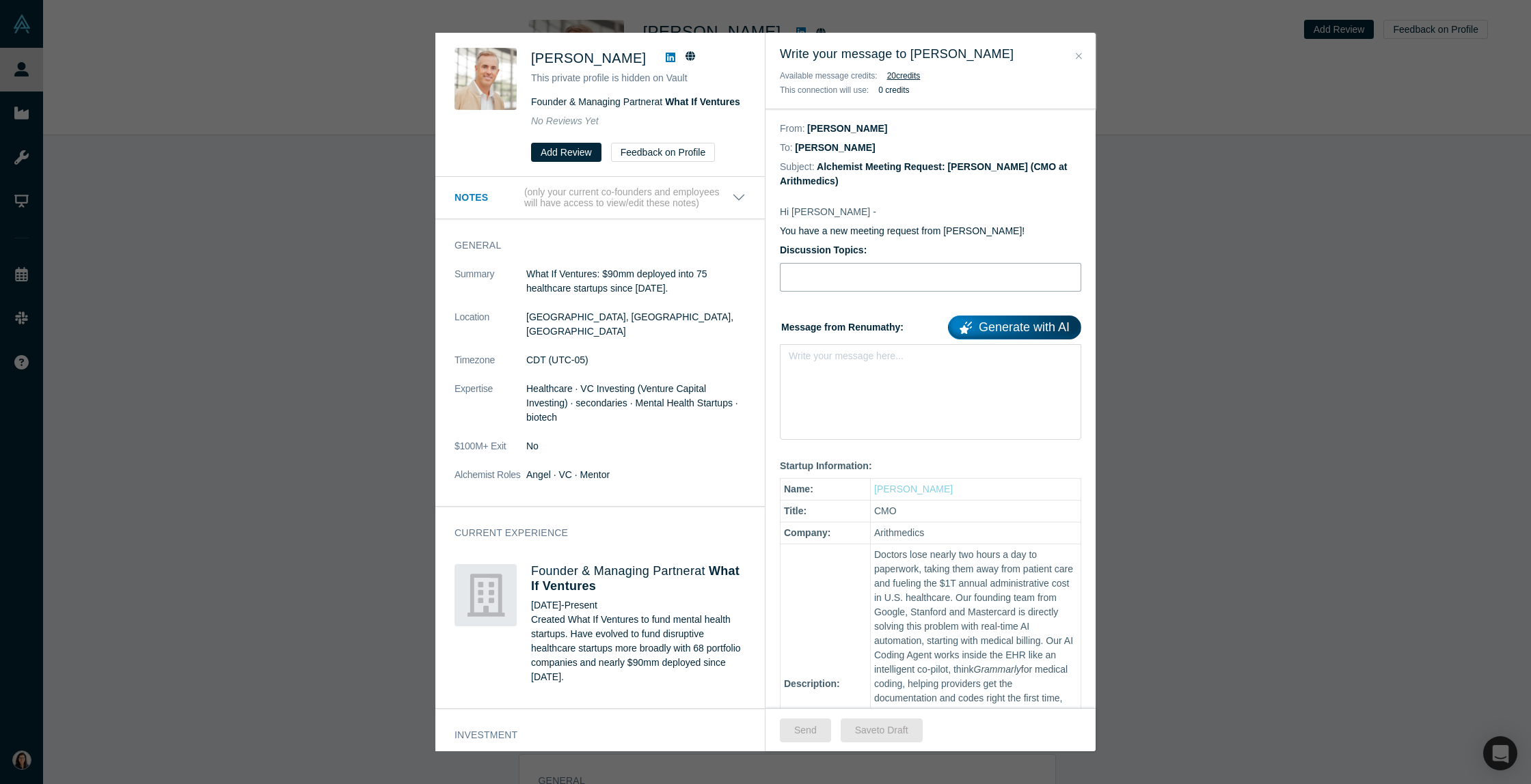
click at [862, 288] on input "Discussion Topics:" at bounding box center [930, 277] width 301 height 28
type input "Intro Meeting"
click at [862, 364] on div "rdw-editor" at bounding box center [931, 360] width 267 height 14
click at [1077, 58] on icon "Close" at bounding box center [1079, 55] width 6 height 10
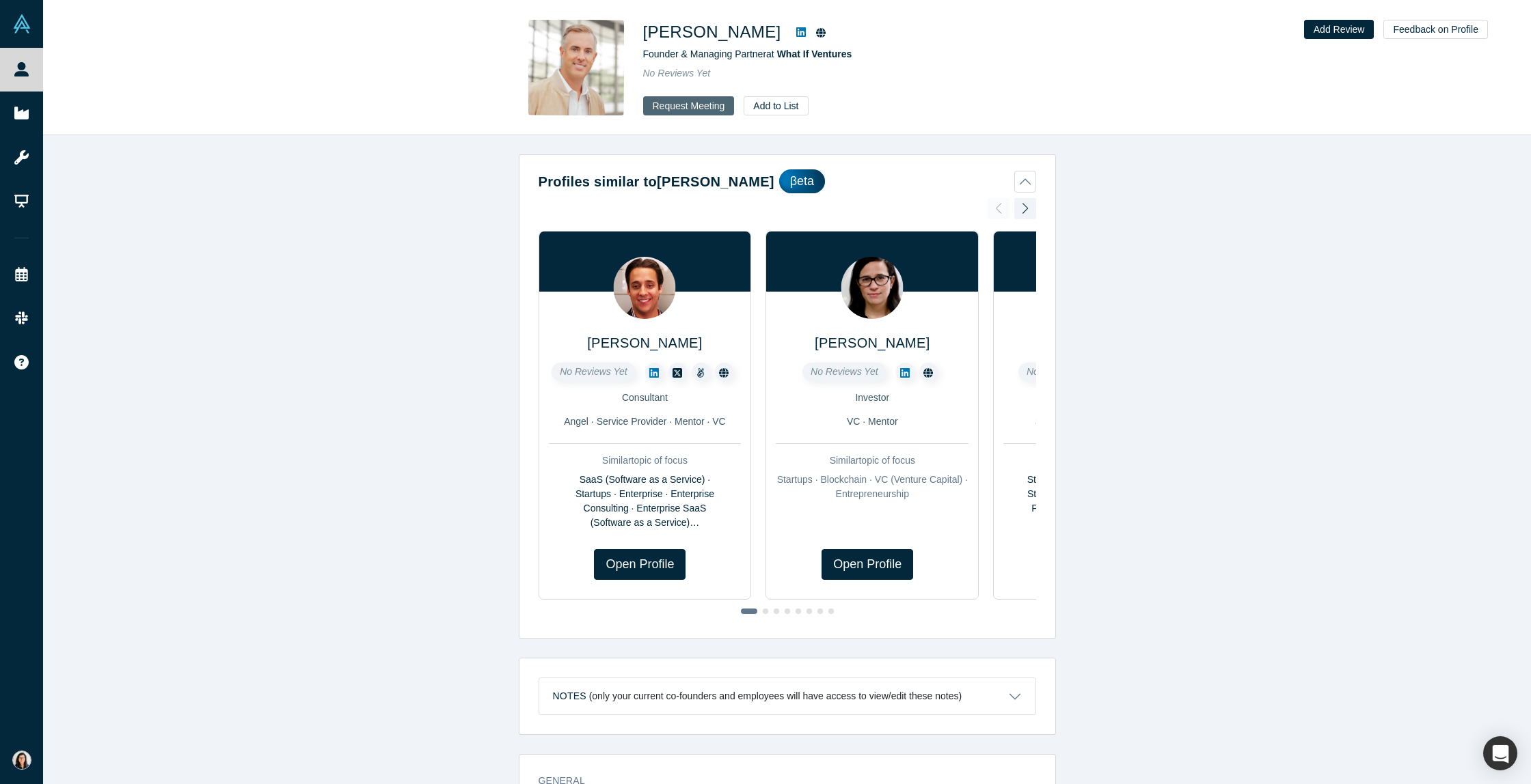
click at [708, 110] on button "Request Meeting" at bounding box center [689, 106] width 91 height 19
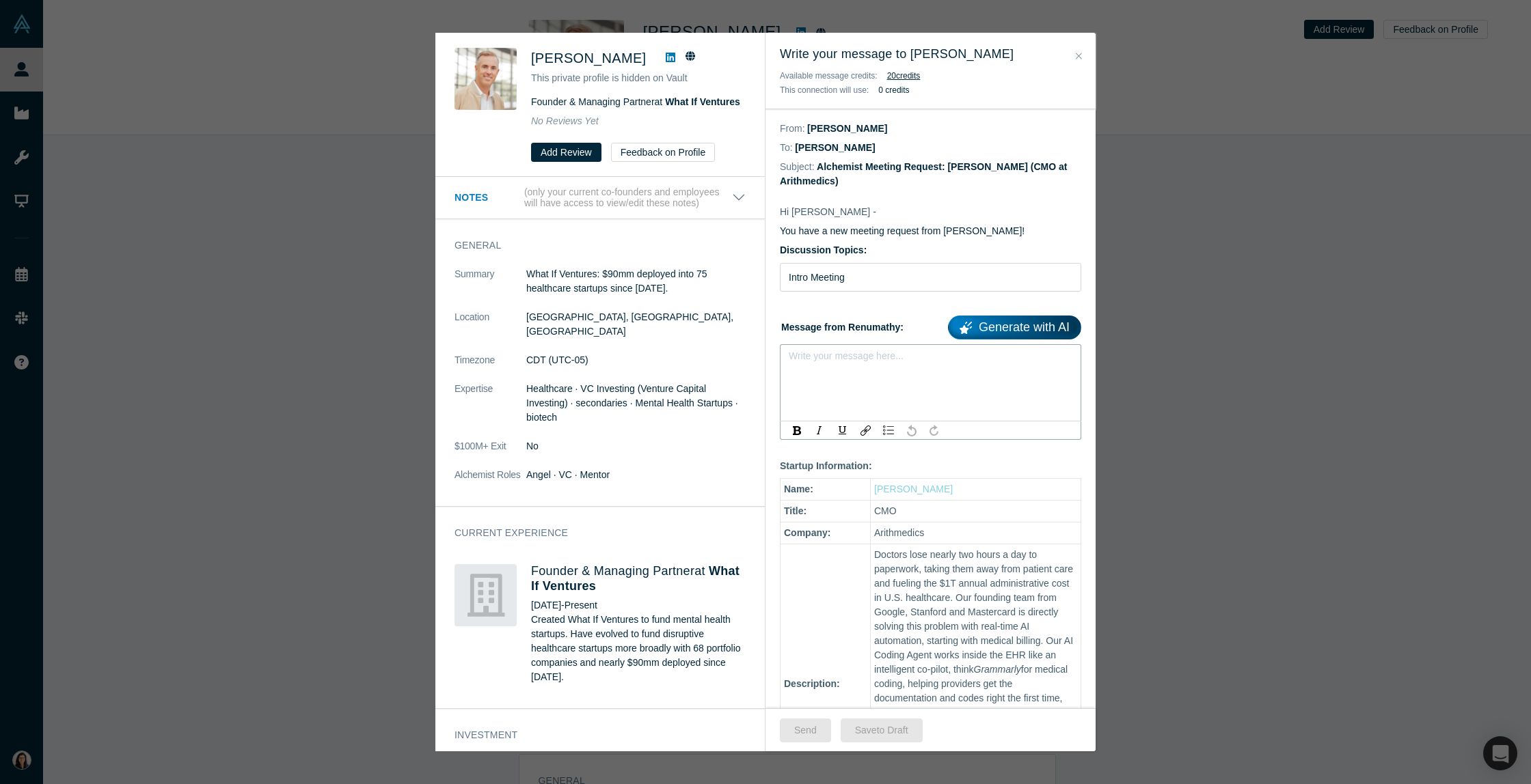
click at [832, 359] on div "rdw-editor" at bounding box center [931, 360] width 267 height 14
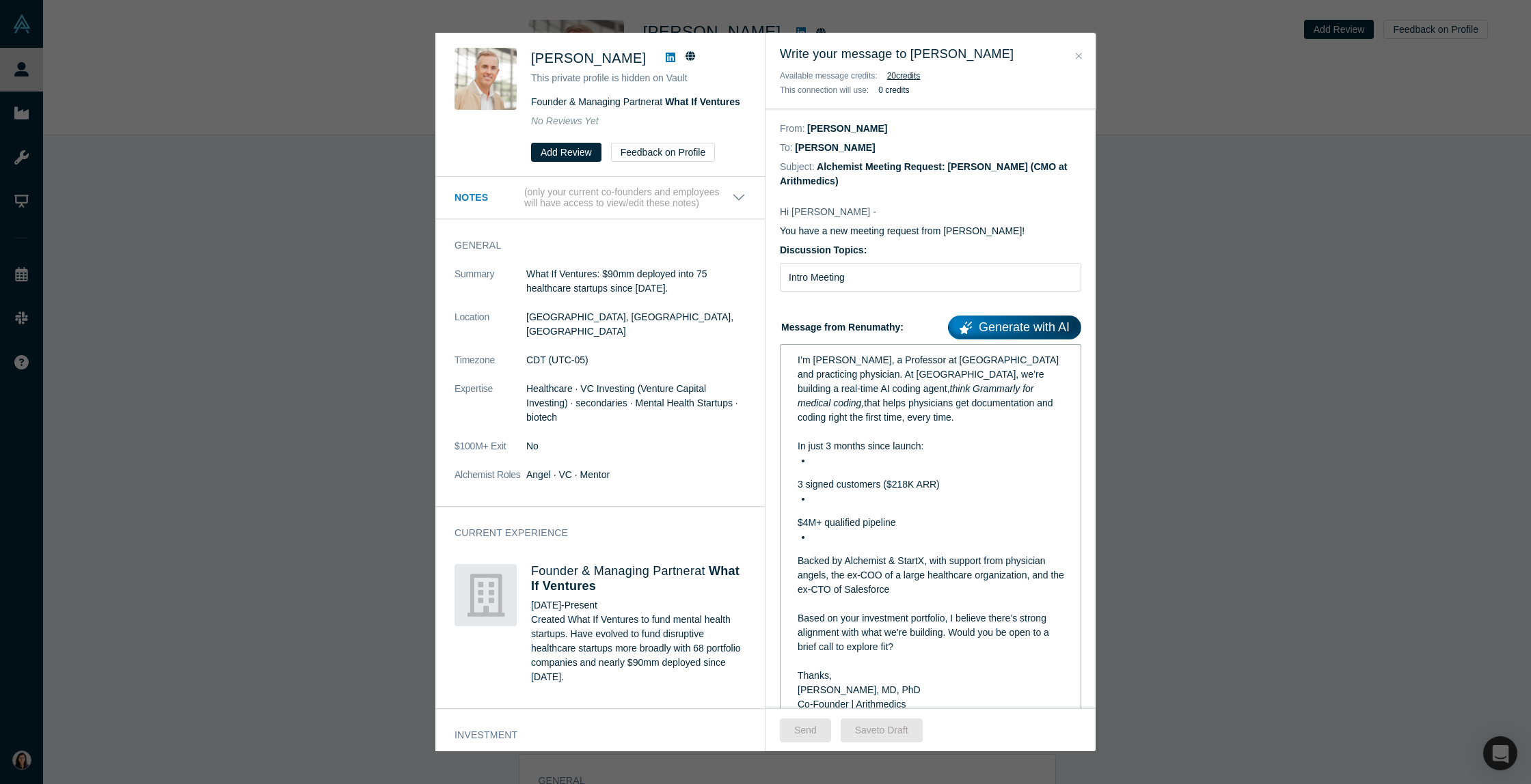
click at [794, 483] on div "I’m [PERSON_NAME], a Professor at [GEOGRAPHIC_DATA] and practicing physician. A…" at bounding box center [931, 561] width 283 height 425
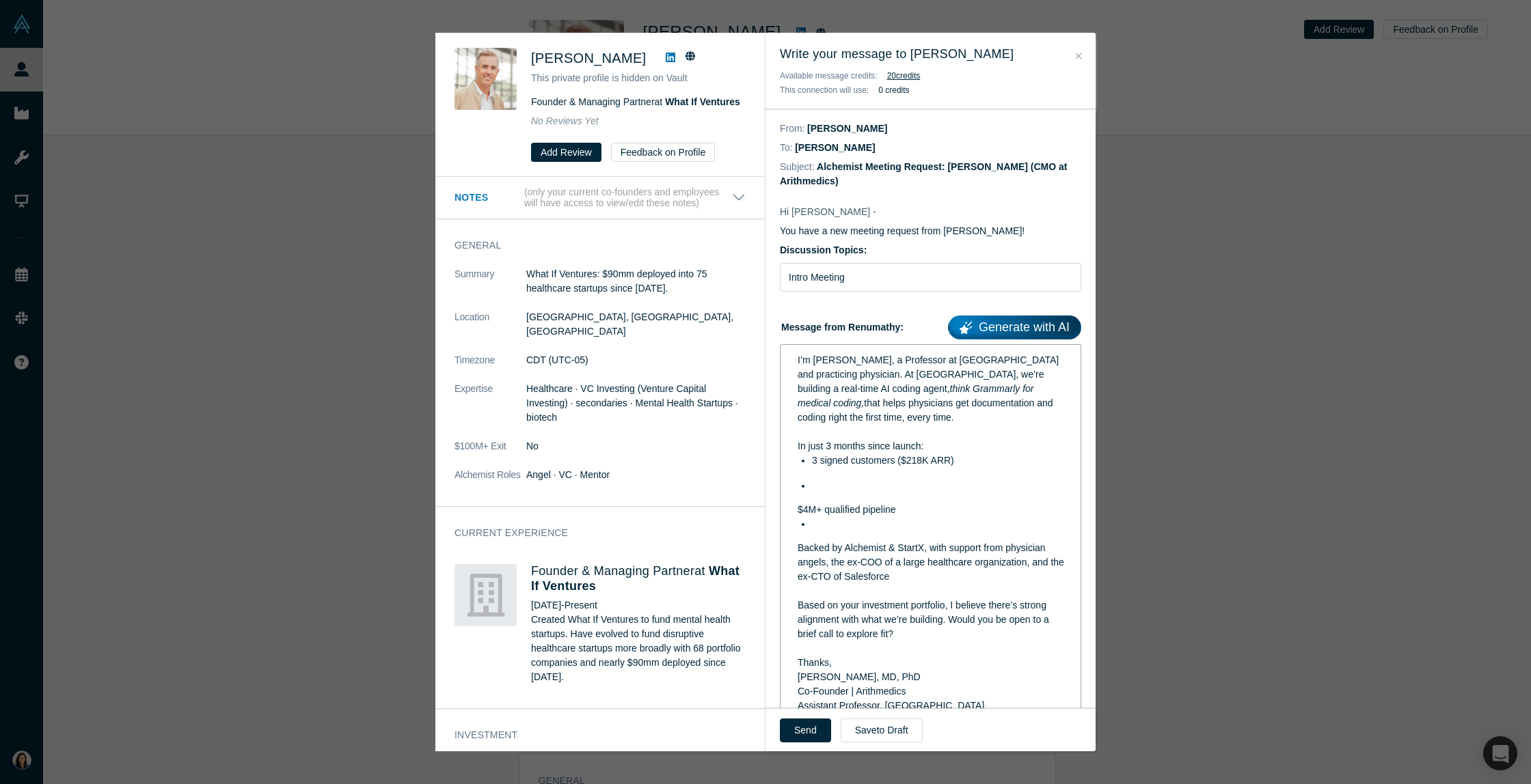
click at [791, 507] on div "I’m [PERSON_NAME], a Professor at [GEOGRAPHIC_DATA] and practicing physician. A…" at bounding box center [931, 554] width 283 height 411
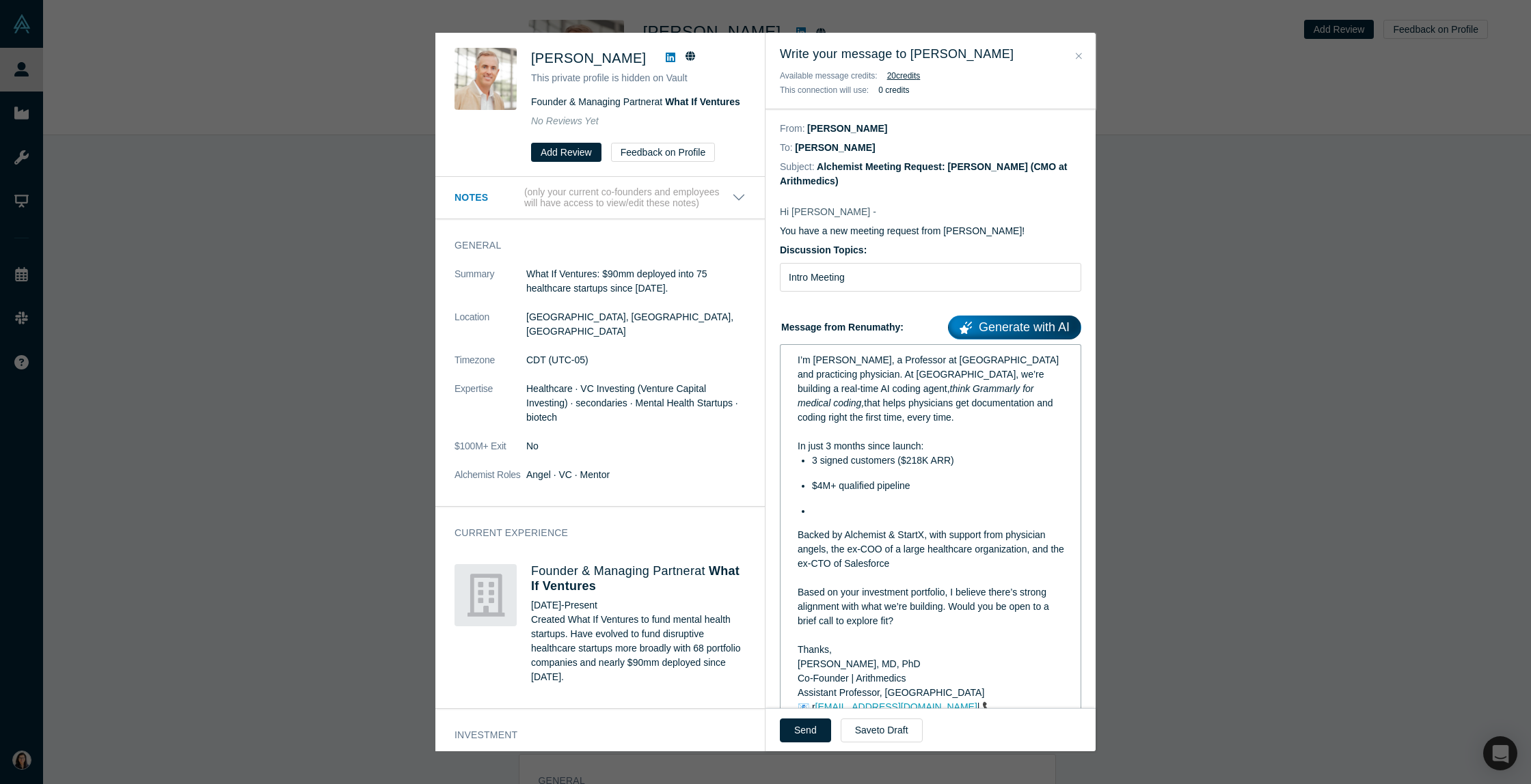
click at [792, 538] on div "I’m [PERSON_NAME], a Professor at [GEOGRAPHIC_DATA] and practicing physician. A…" at bounding box center [931, 548] width 283 height 398
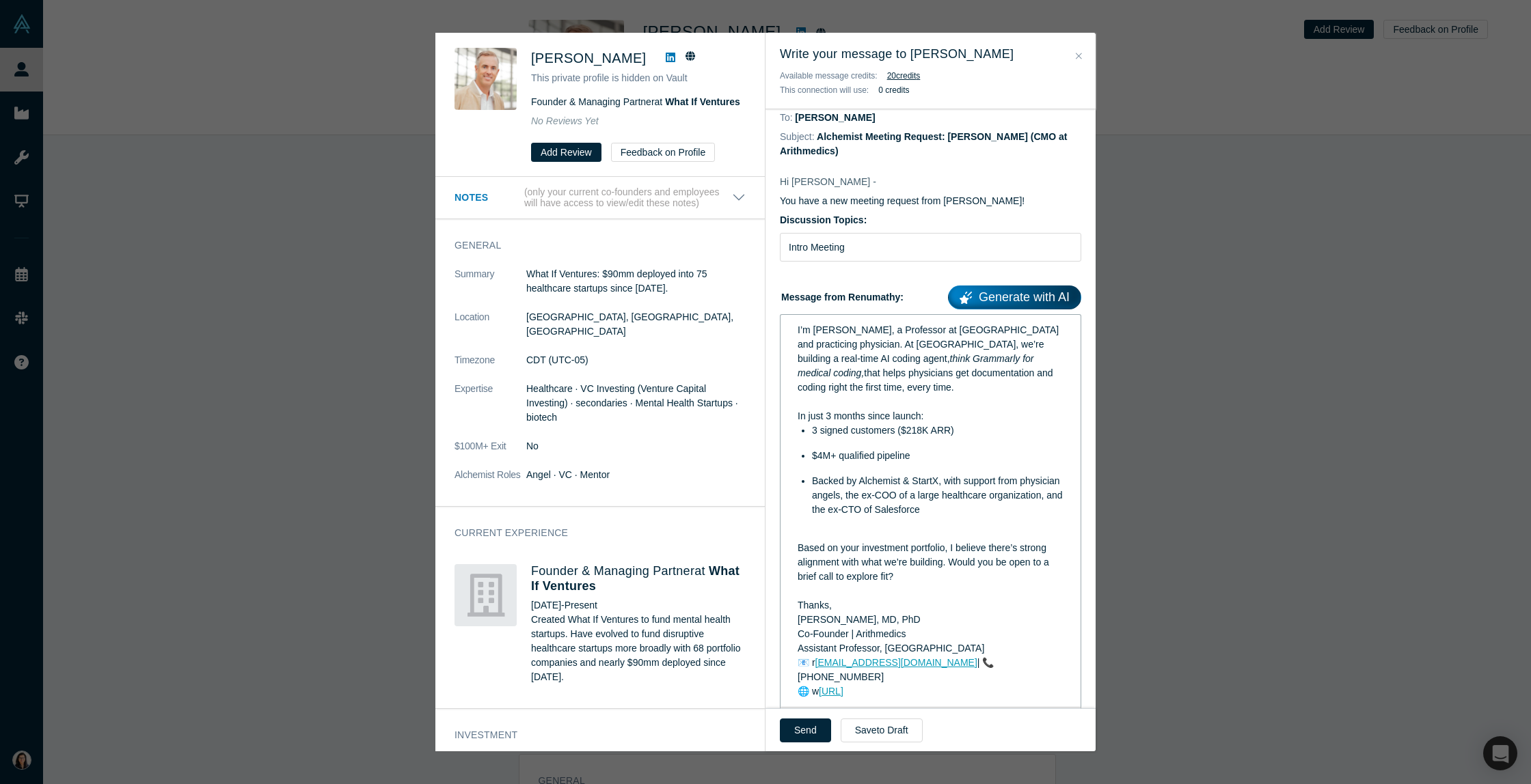
scroll to position [43, 0]
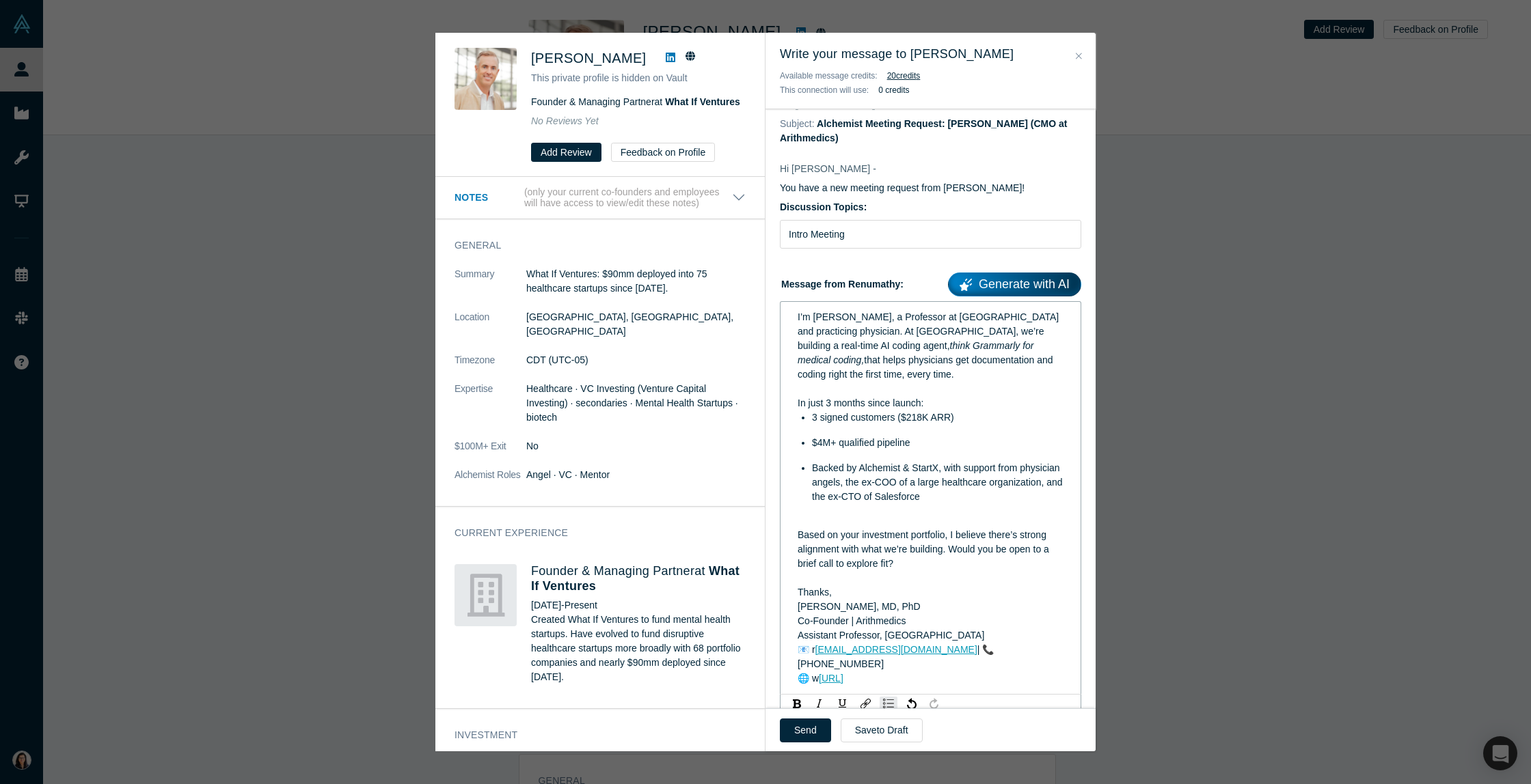
click at [861, 425] on div "3 signed customers ($218K ARR)" at bounding box center [938, 417] width 252 height 14
copy div "I’m [PERSON_NAME], a Professor at [GEOGRAPHIC_DATA] and practicing physician. A…"
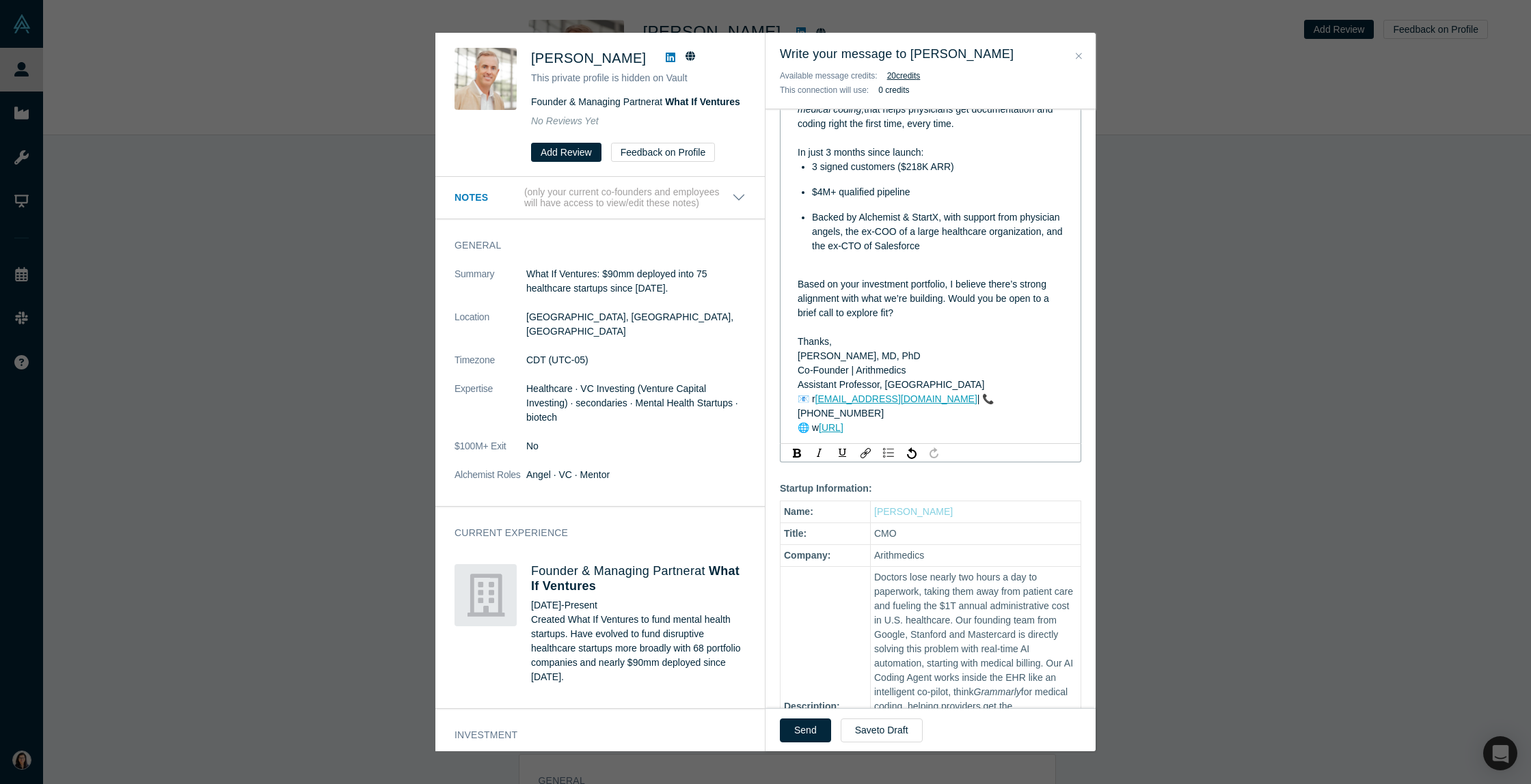
scroll to position [303, 0]
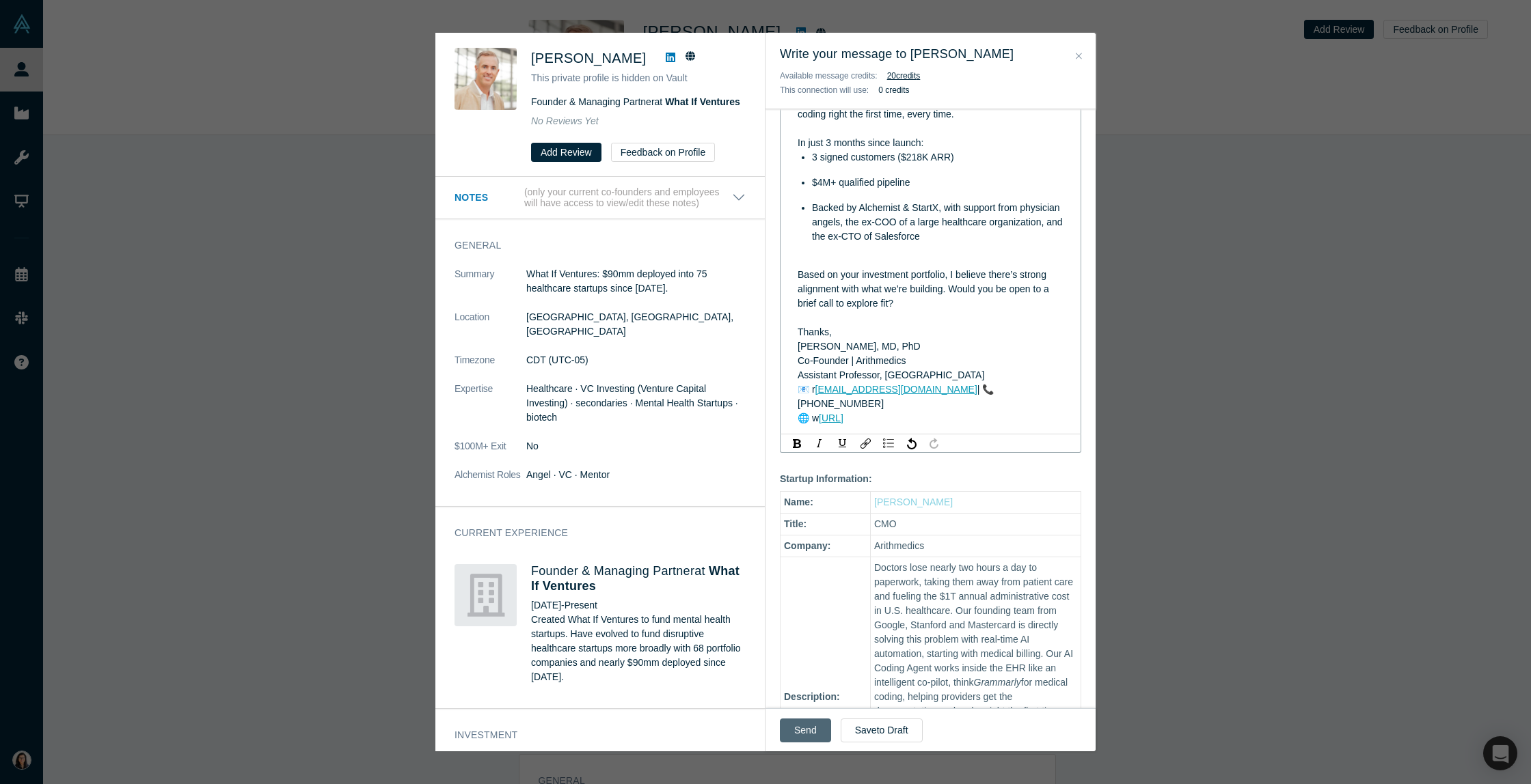
click at [814, 740] on button "Send" at bounding box center [805, 731] width 51 height 24
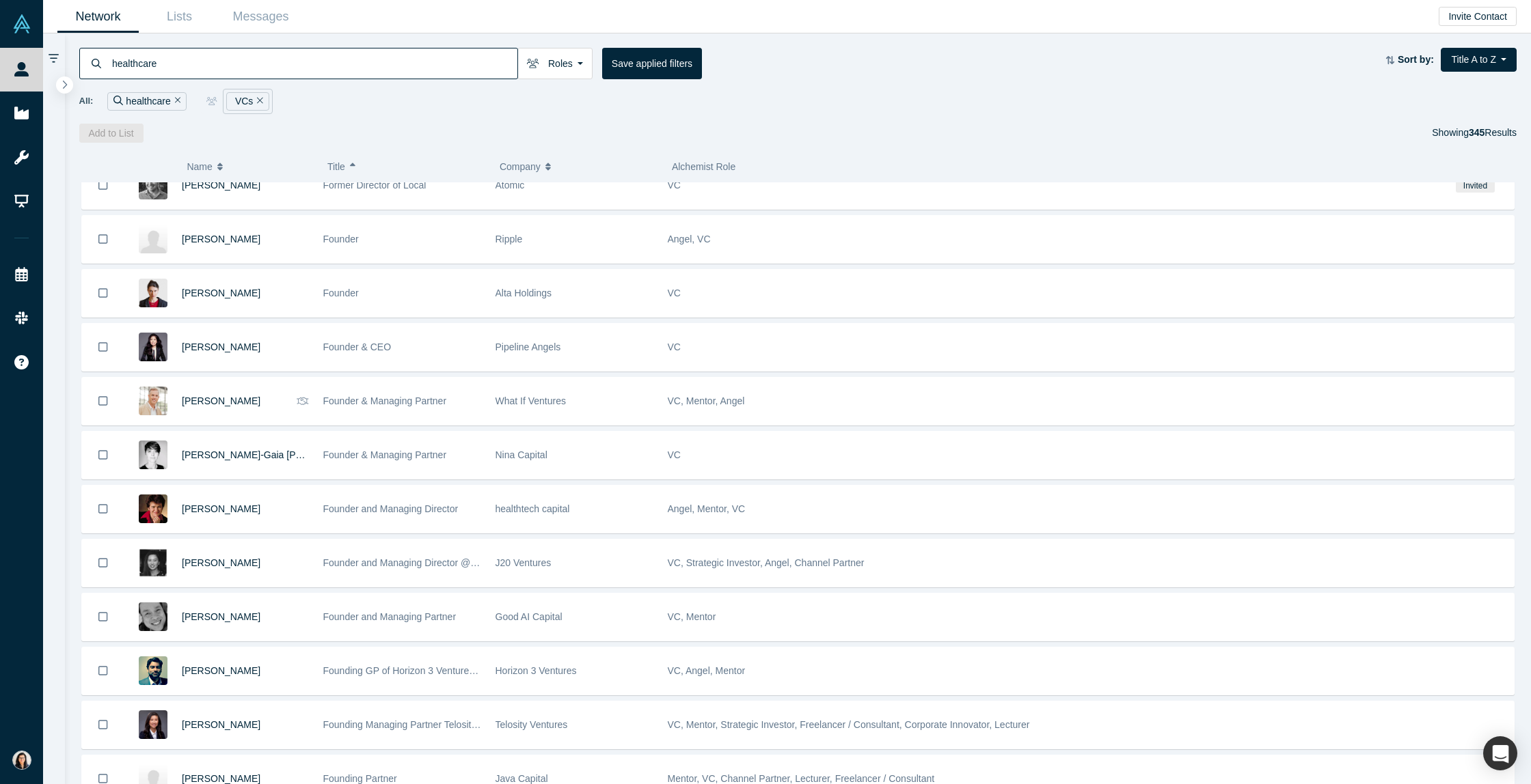
scroll to position [3541, 0]
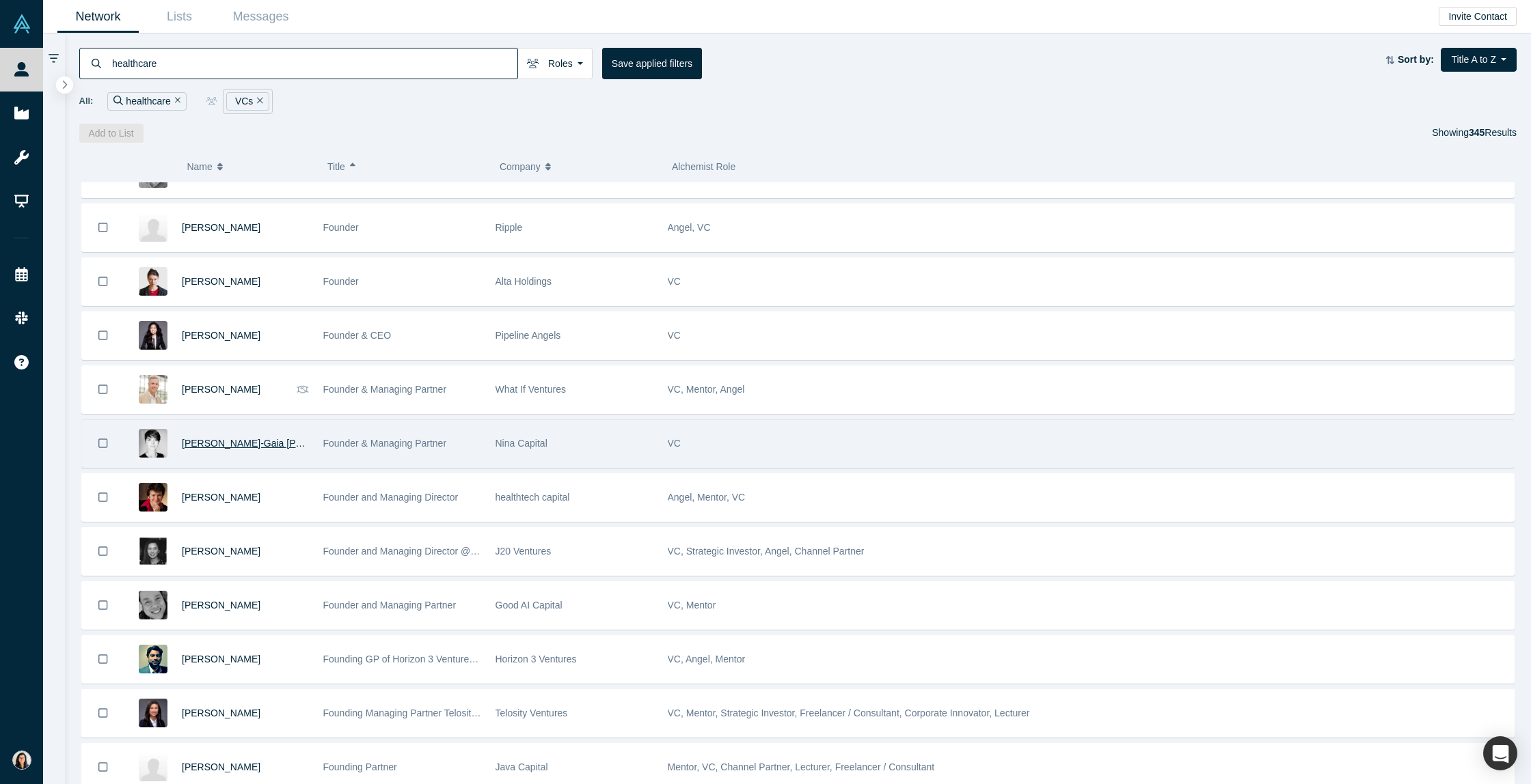
click at [227, 446] on span "[PERSON_NAME]-Gaia [PERSON_NAME]" at bounding box center [273, 443] width 184 height 11
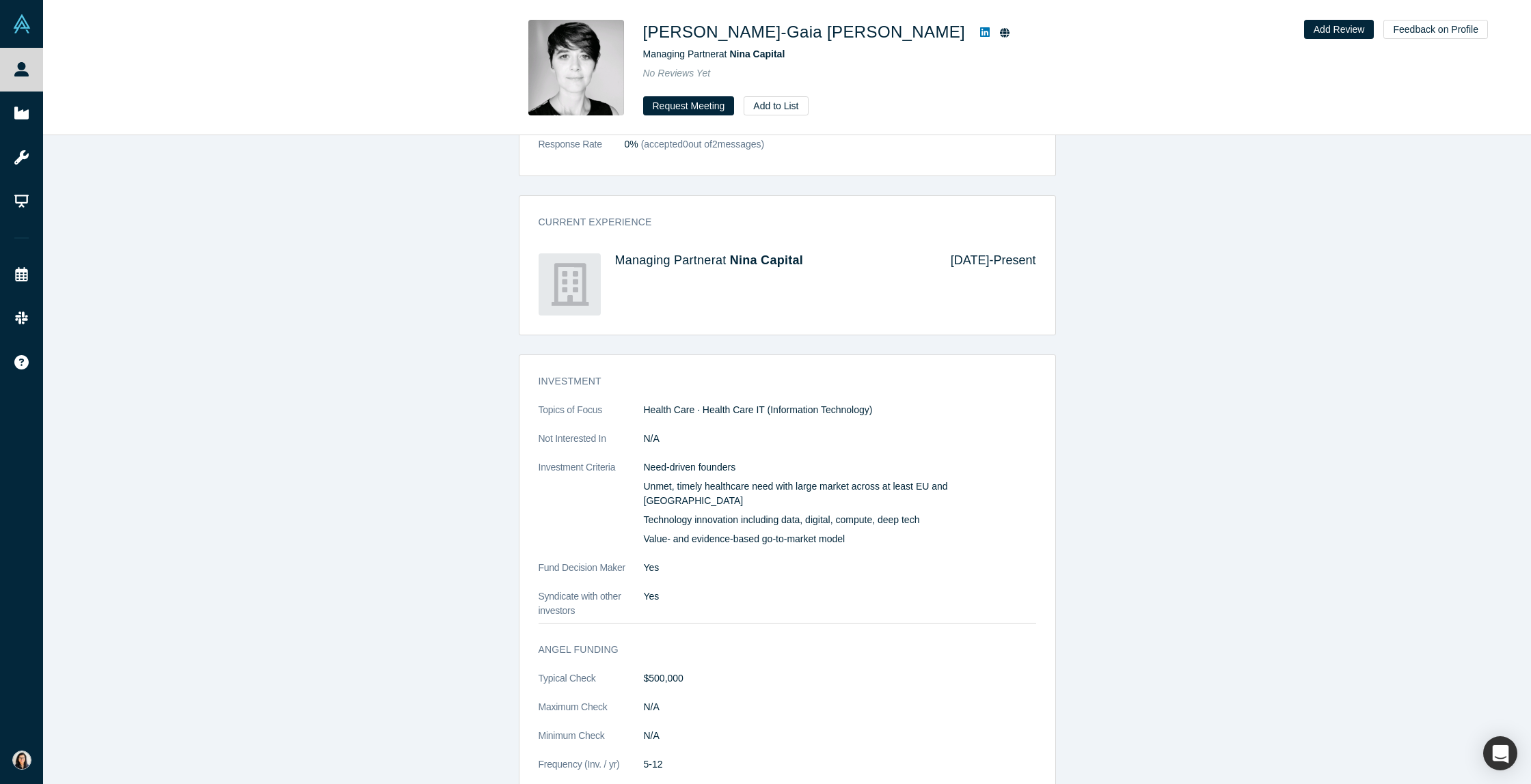
scroll to position [69, 0]
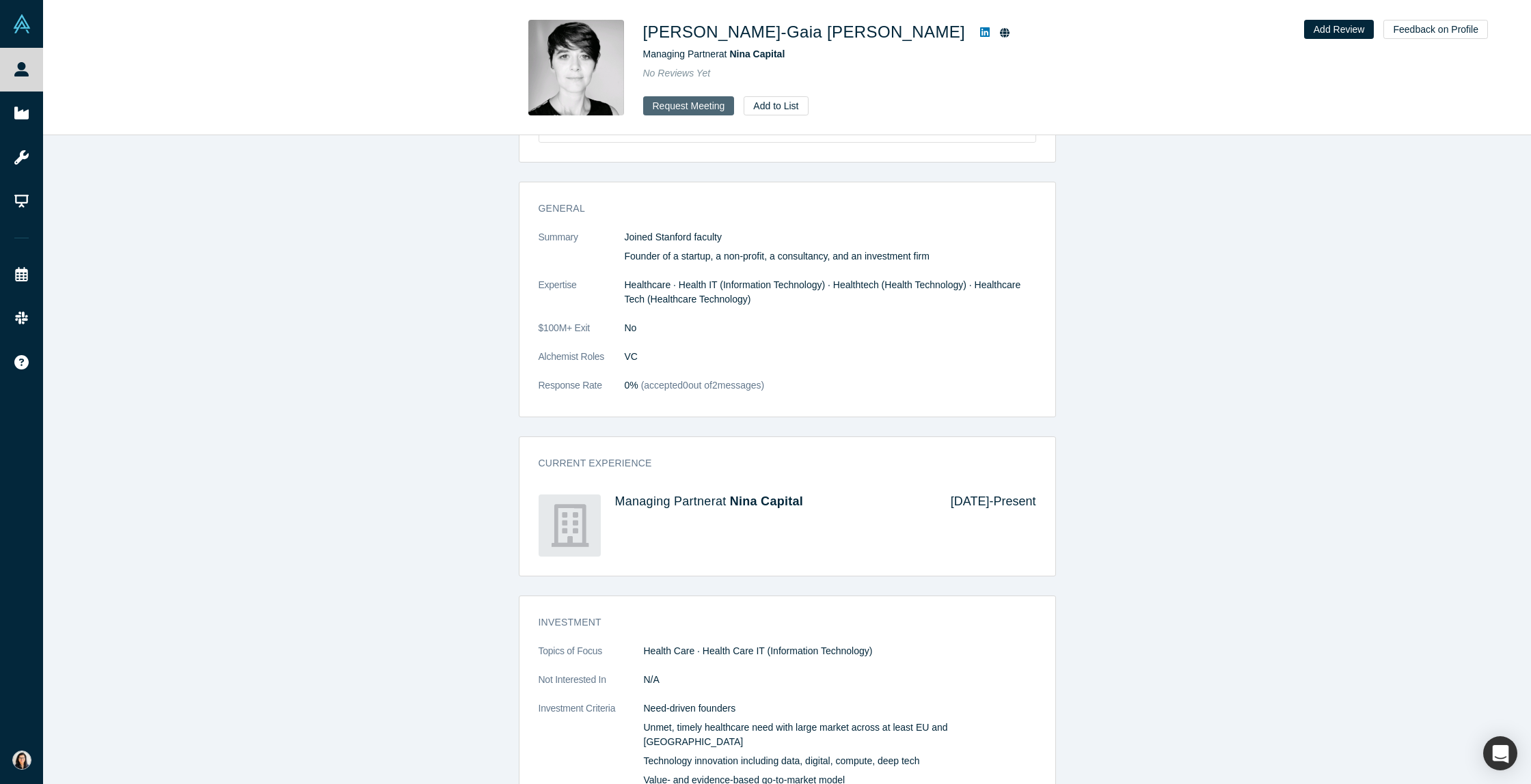
click at [704, 97] on button "Request Meeting" at bounding box center [689, 106] width 91 height 19
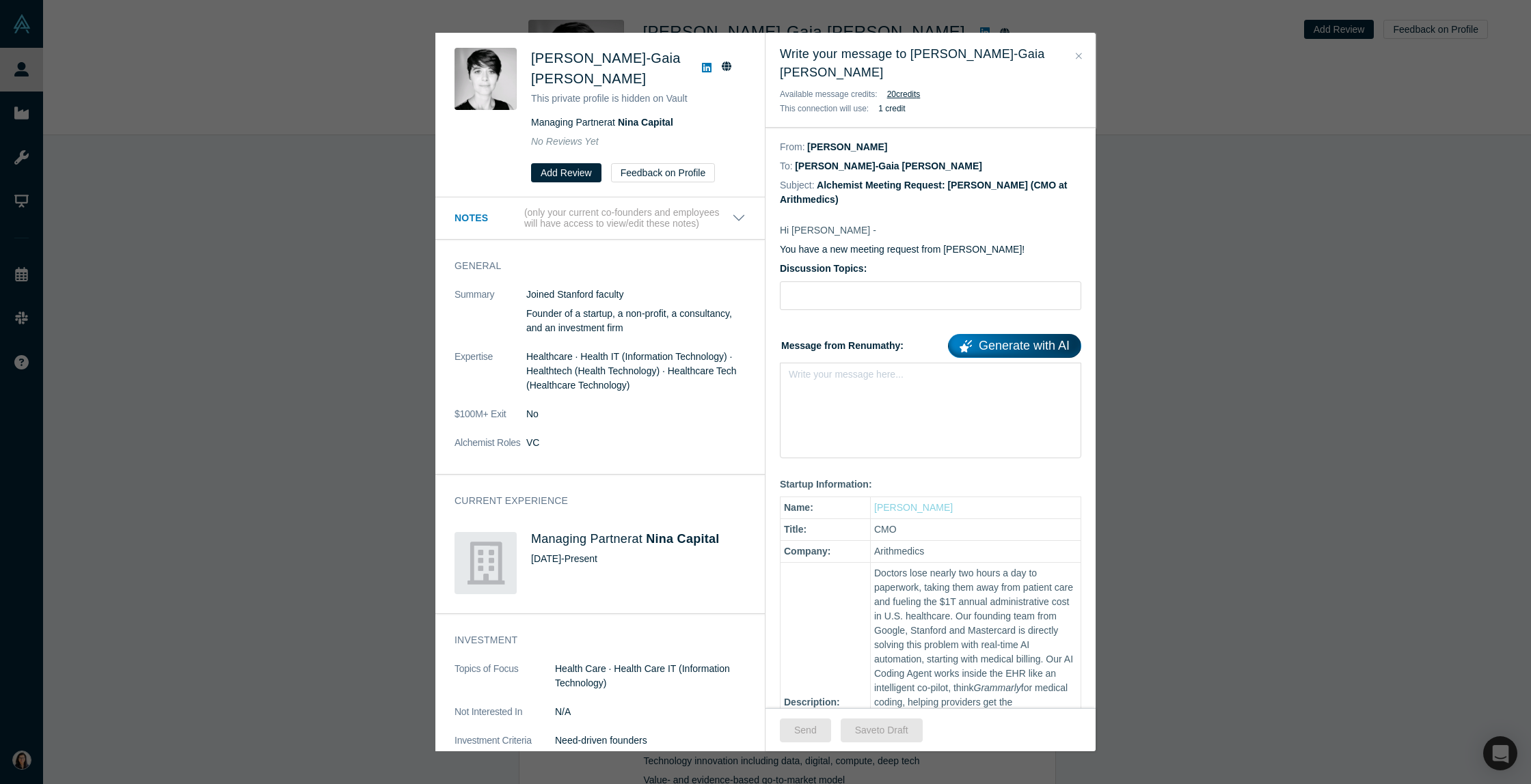
click at [1076, 55] on icon "Close" at bounding box center [1079, 55] width 6 height 10
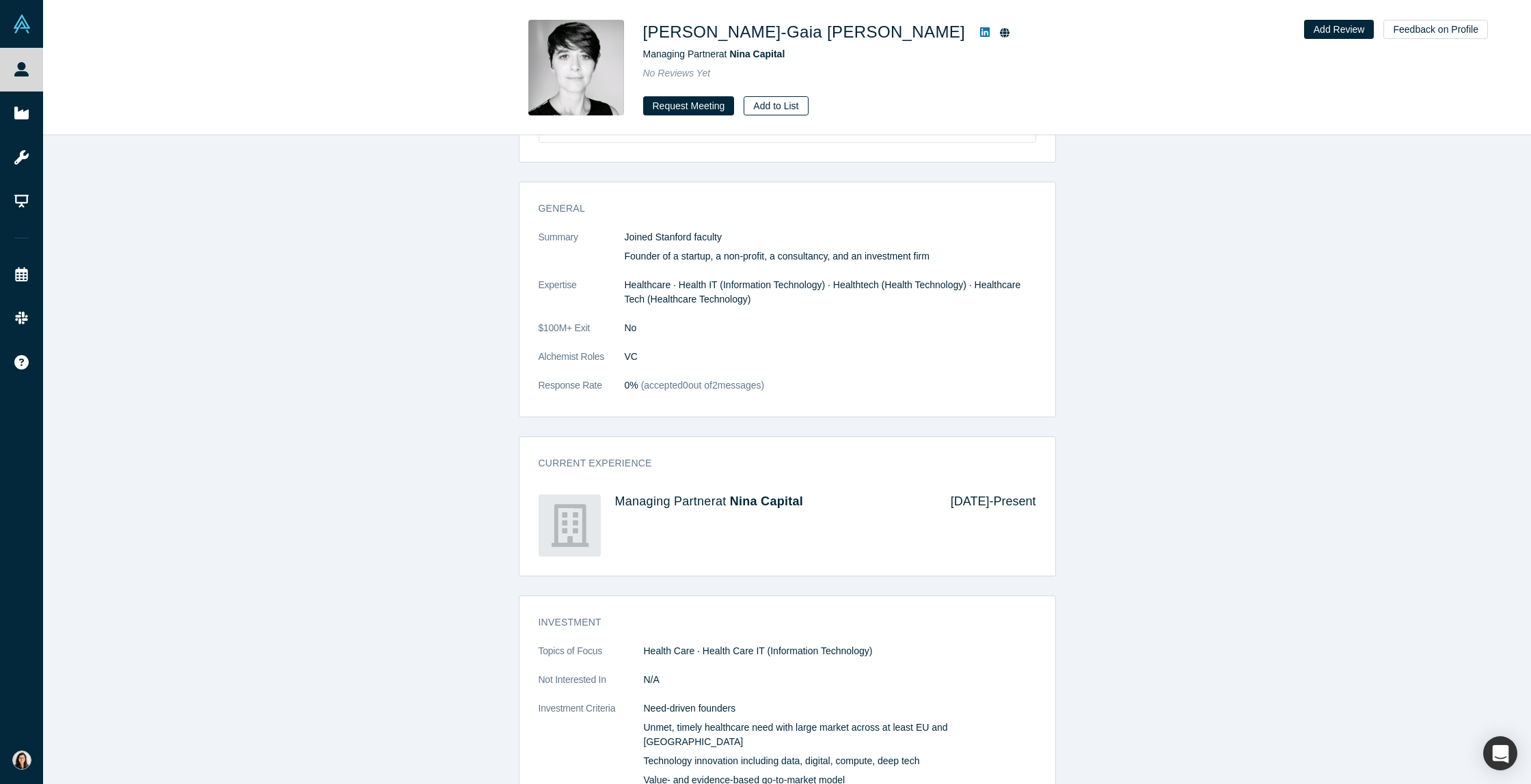
click at [777, 109] on button "Add to List" at bounding box center [776, 106] width 64 height 19
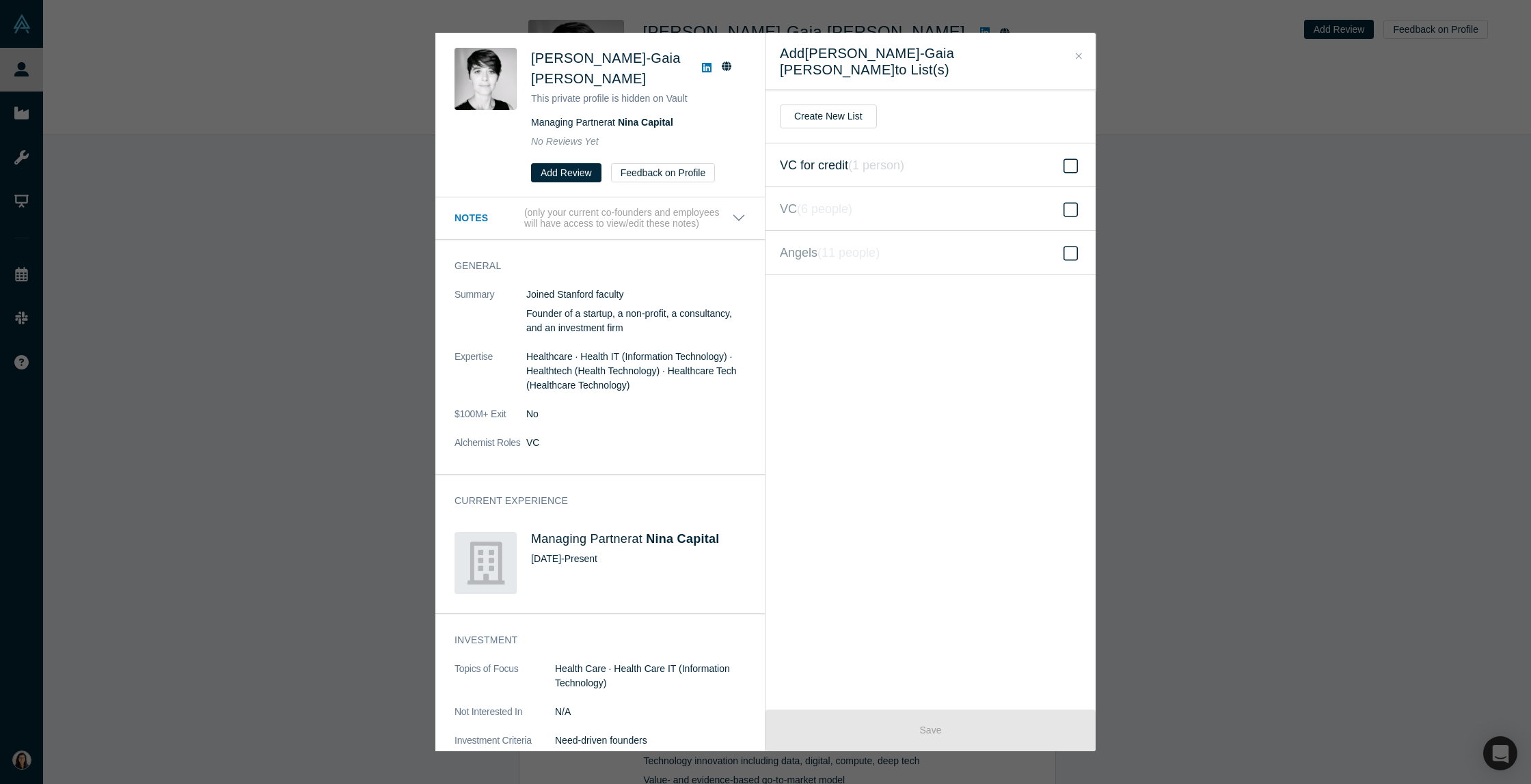
click at [858, 159] on icon "( 1 person )" at bounding box center [876, 165] width 56 height 13
click at [0, 0] on input "VC for credit ( 1 person )" at bounding box center [0, 0] width 0 height 0
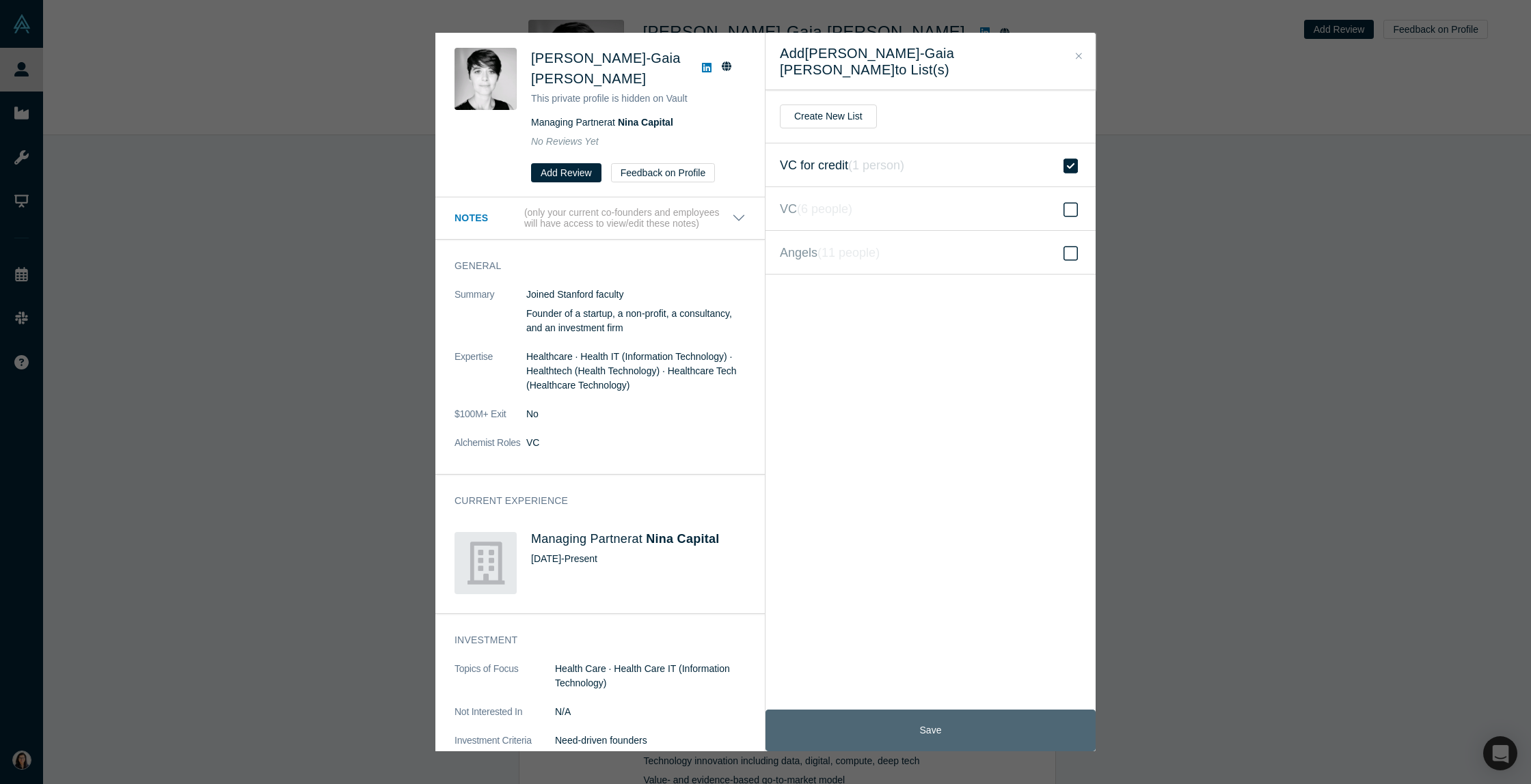
click at [852, 730] on button "Save" at bounding box center [930, 731] width 330 height 42
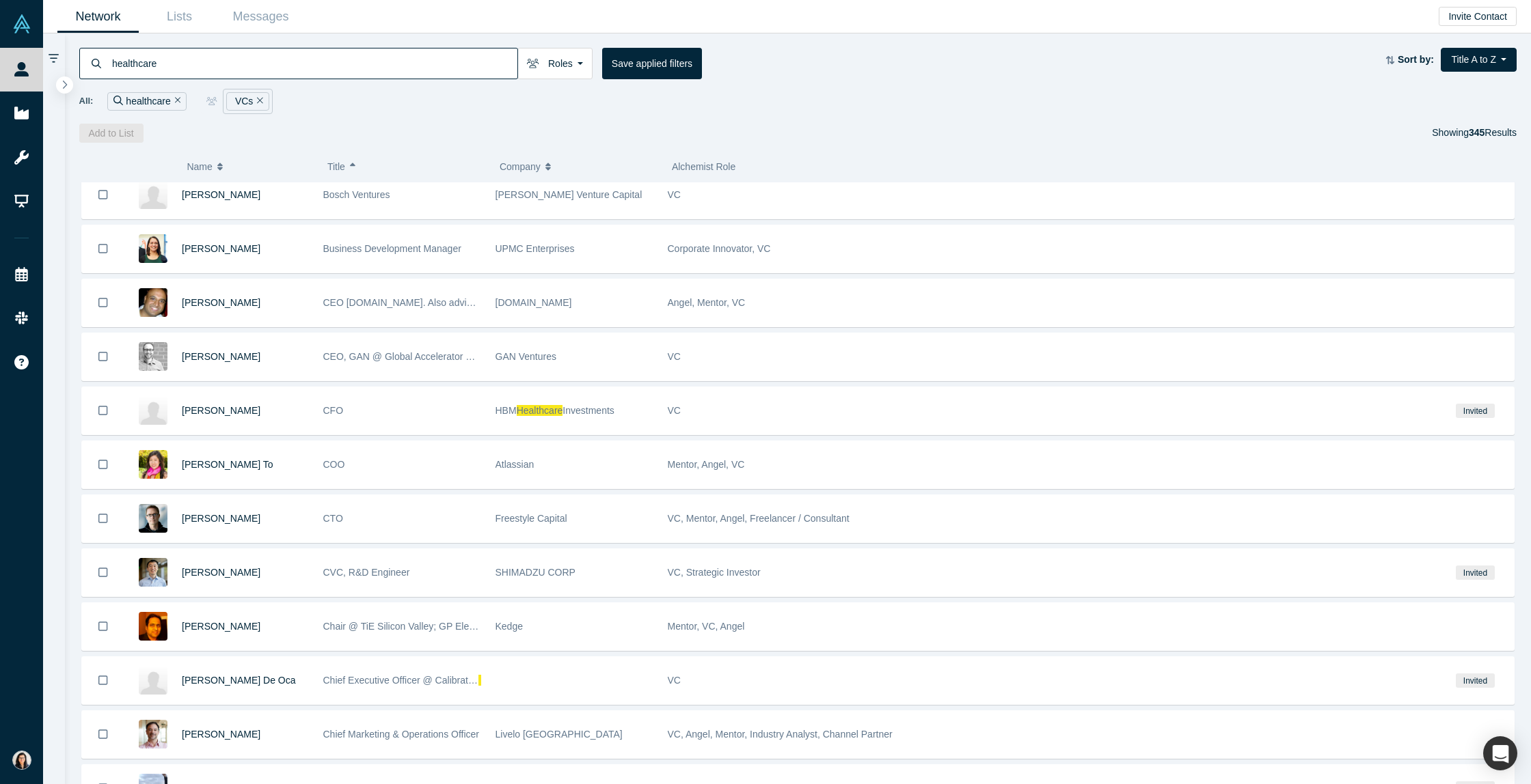
scroll to position [1367, 0]
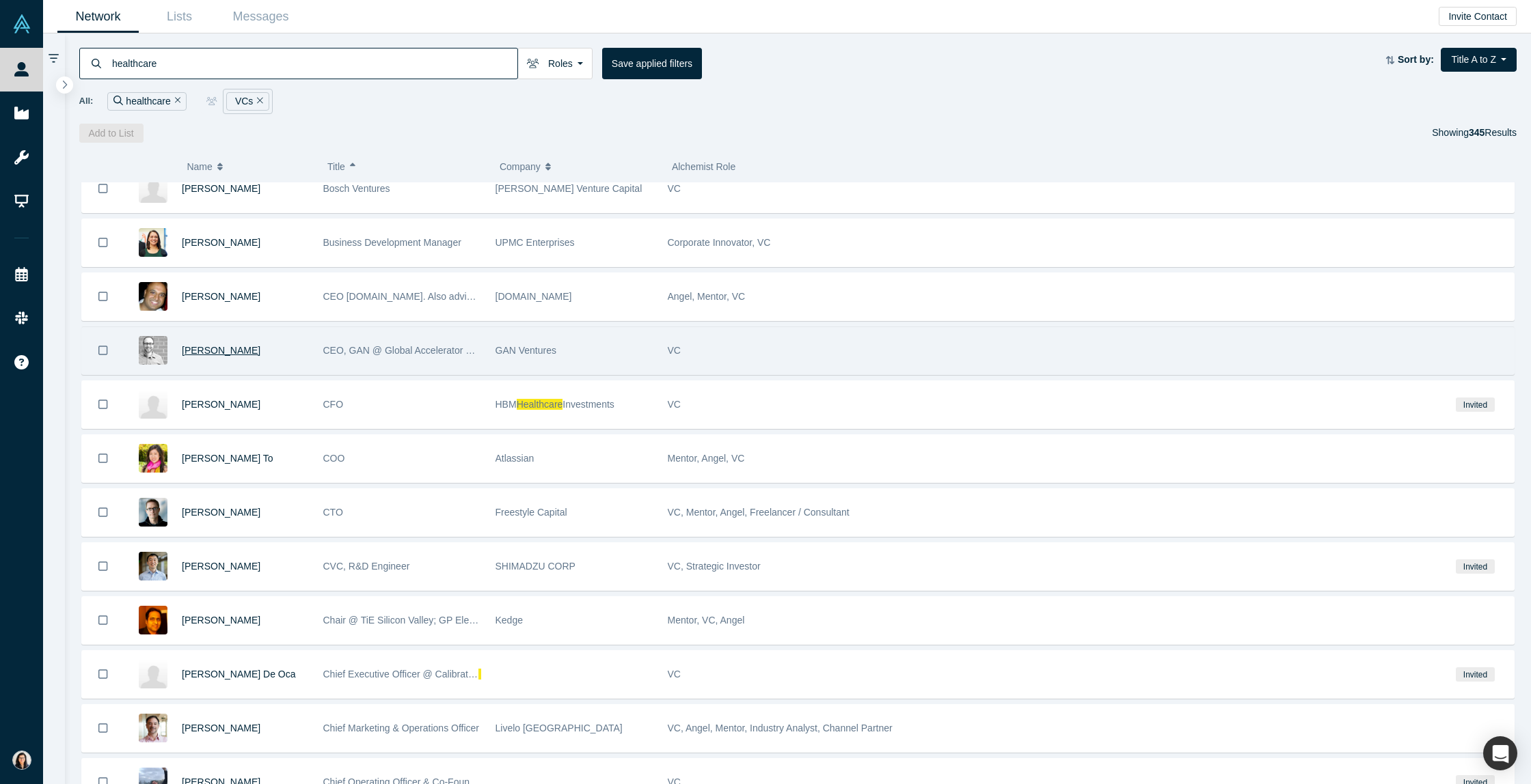
click at [214, 351] on span "[PERSON_NAME]" at bounding box center [221, 350] width 79 height 11
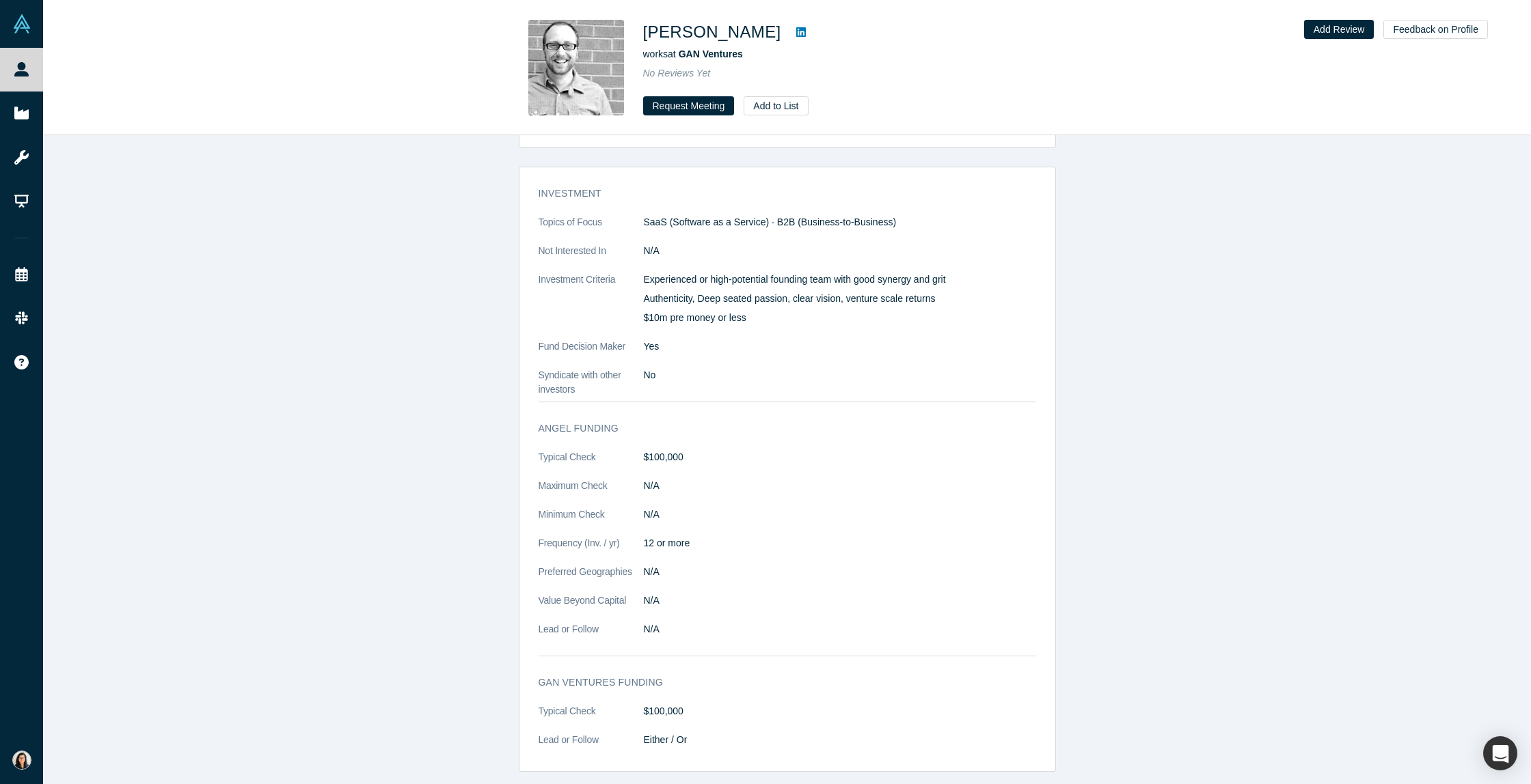
scroll to position [1098, 0]
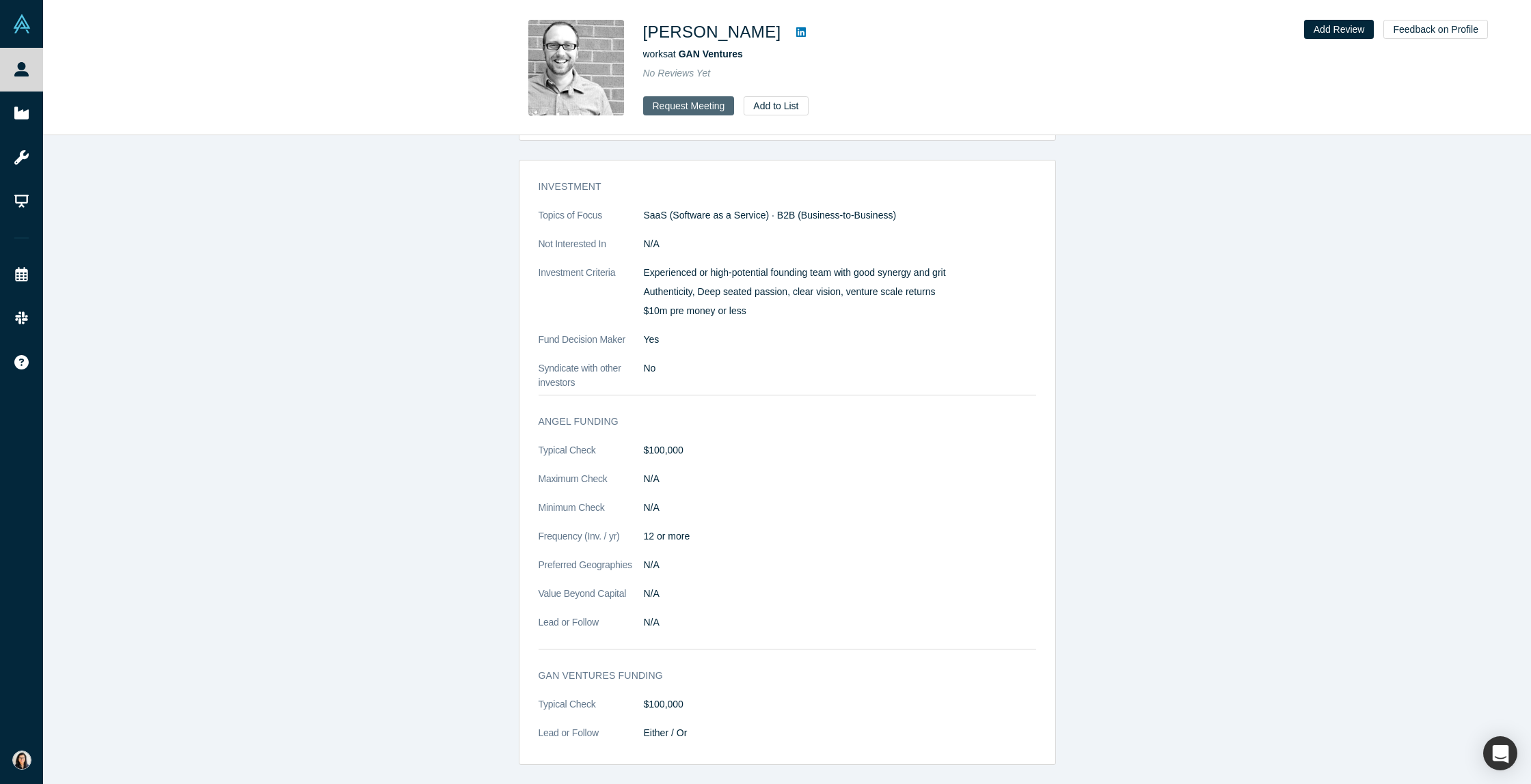
click at [694, 99] on button "Request Meeting" at bounding box center [689, 106] width 91 height 19
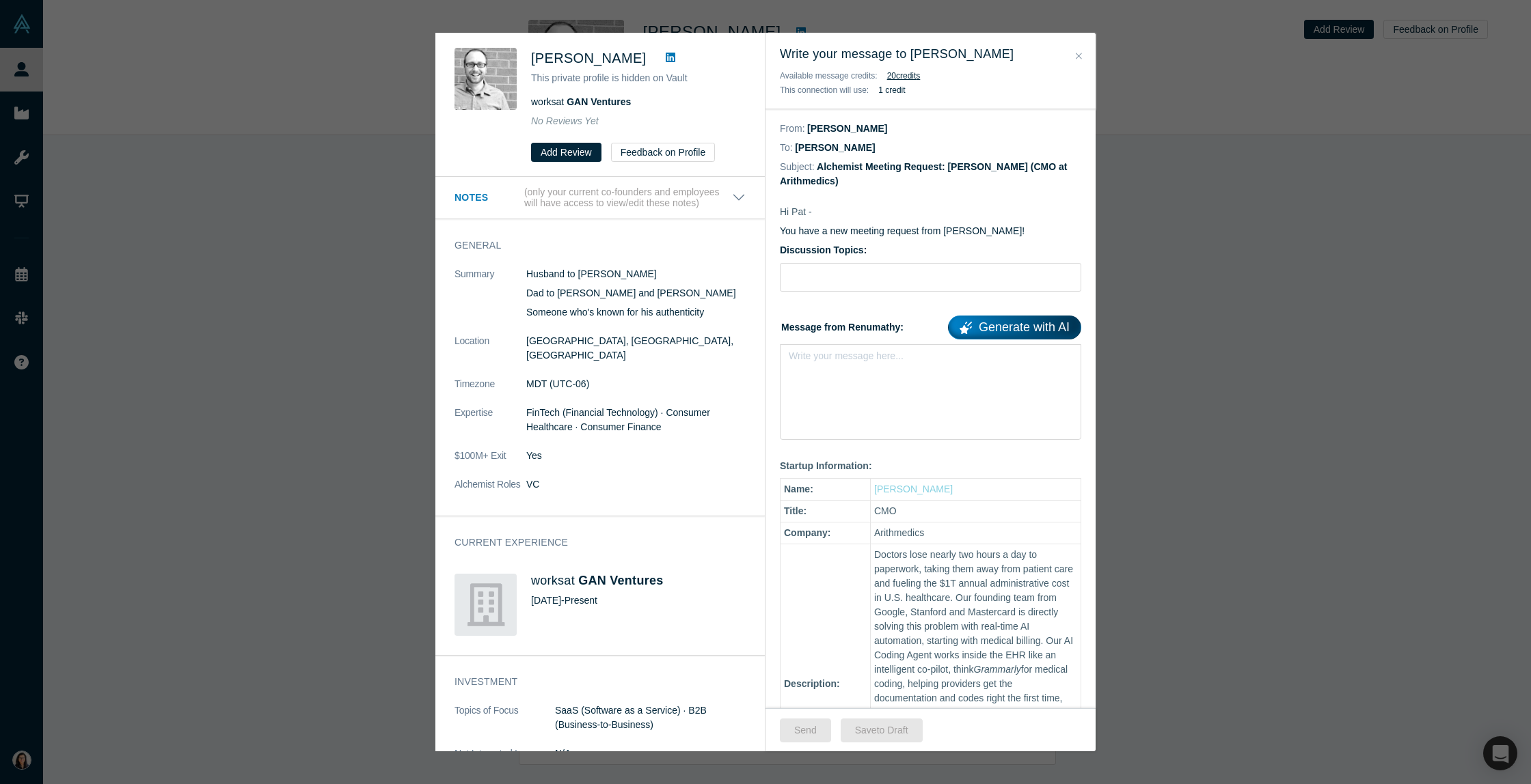
click at [355, 148] on div "[PERSON_NAME] This private profile is hidden on Vault works at GAN Ventures No …" at bounding box center [766, 392] width 1531 height 784
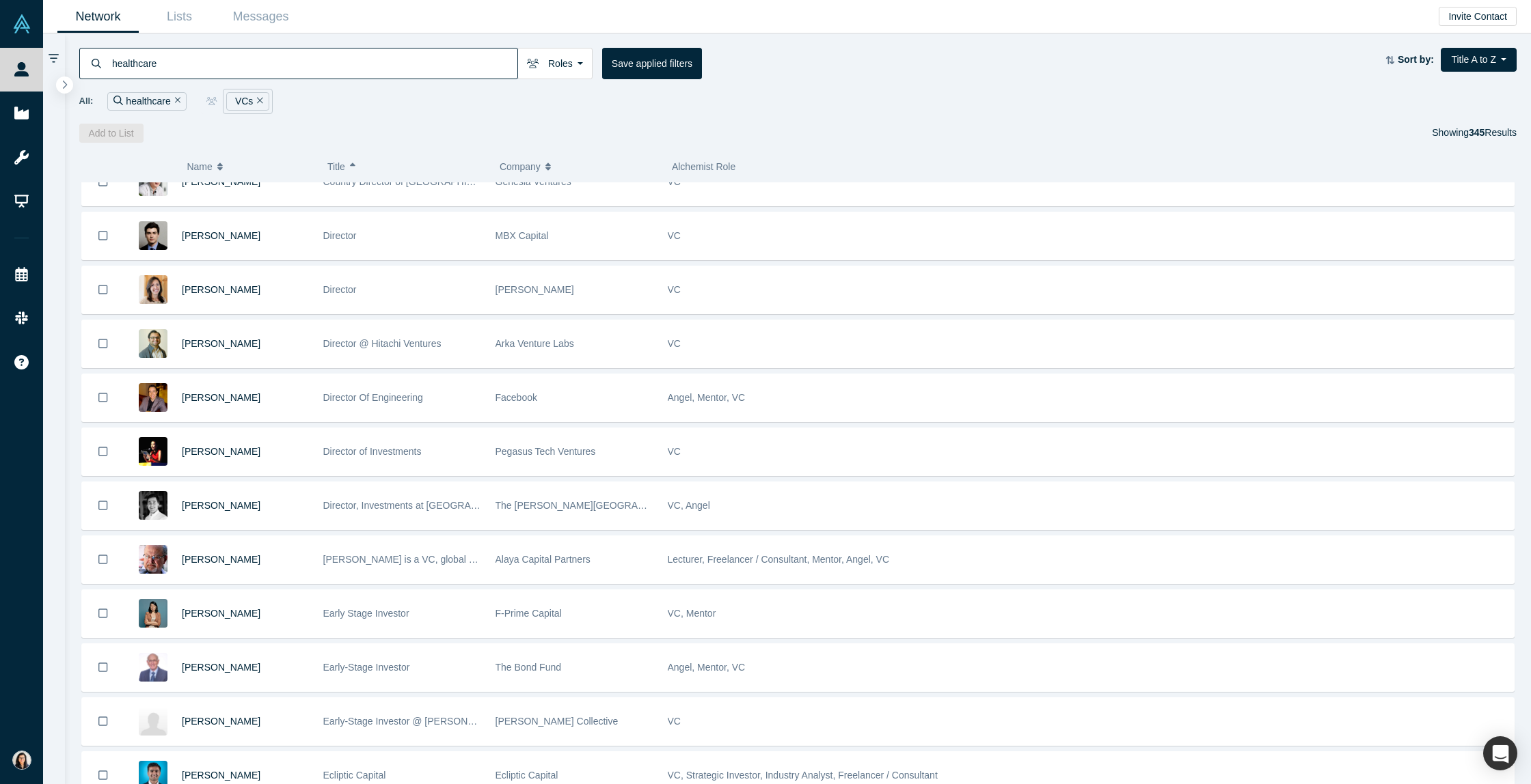
scroll to position [2507, 0]
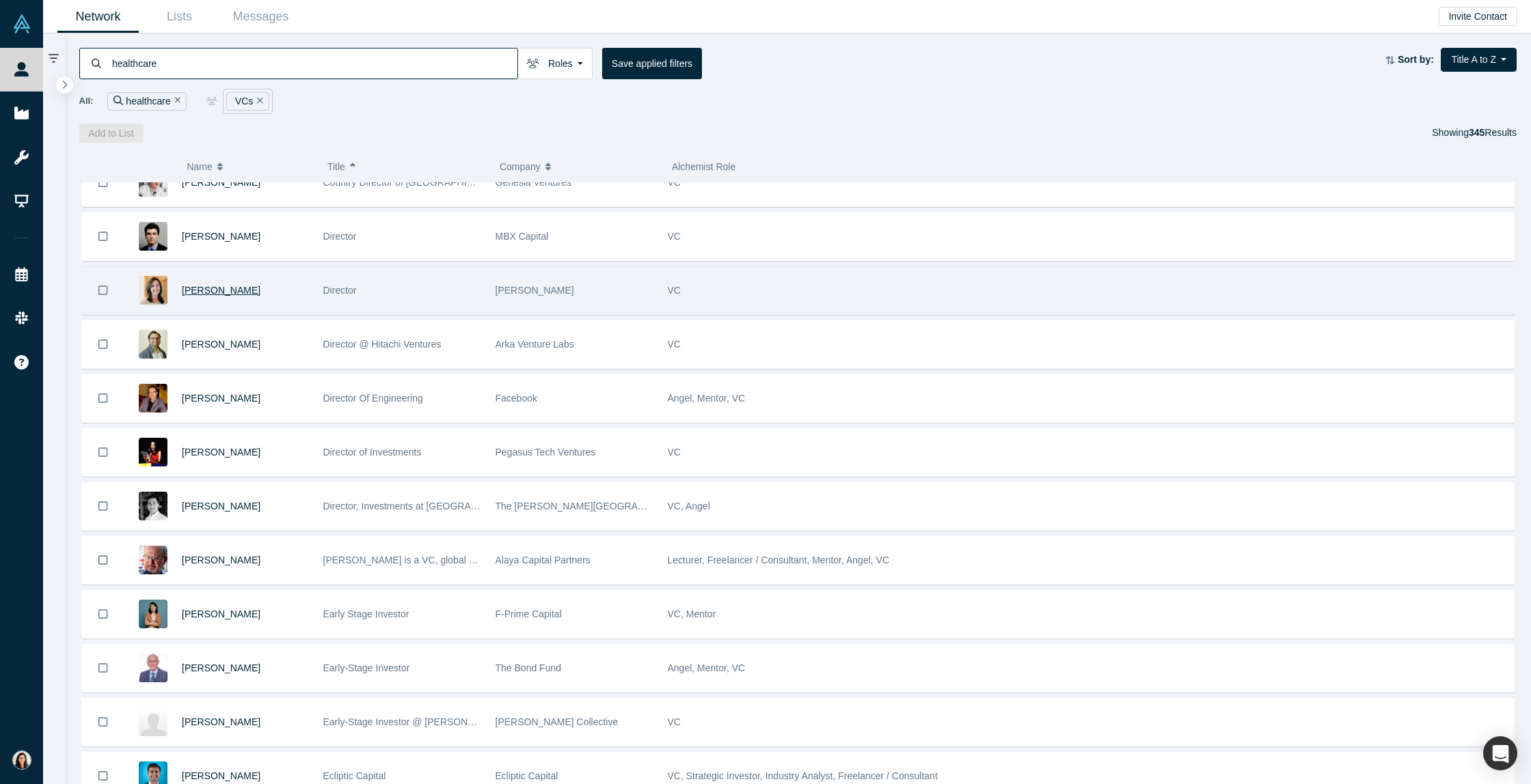
click at [218, 291] on span "[PERSON_NAME]" at bounding box center [221, 290] width 79 height 11
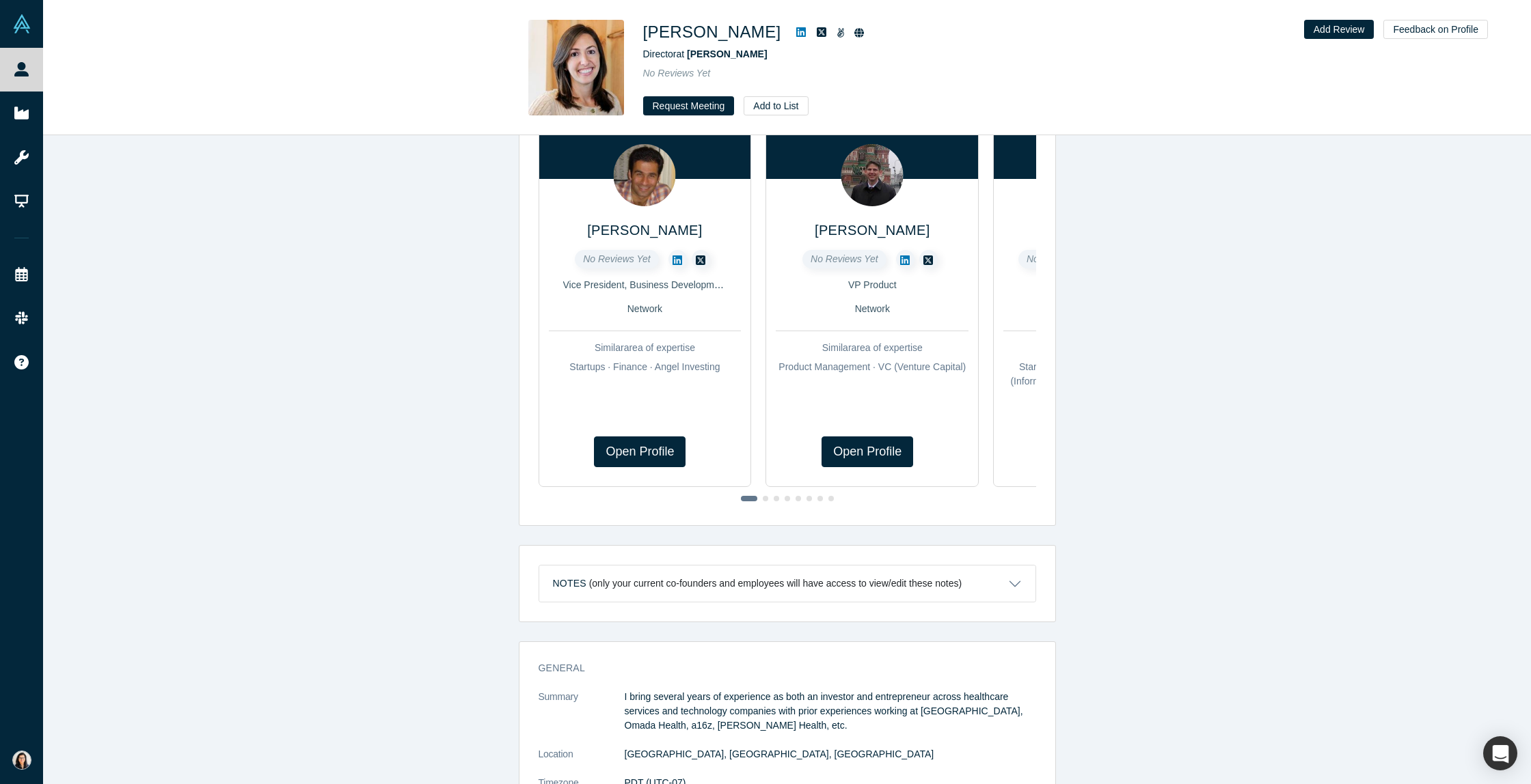
scroll to position [43, 0]
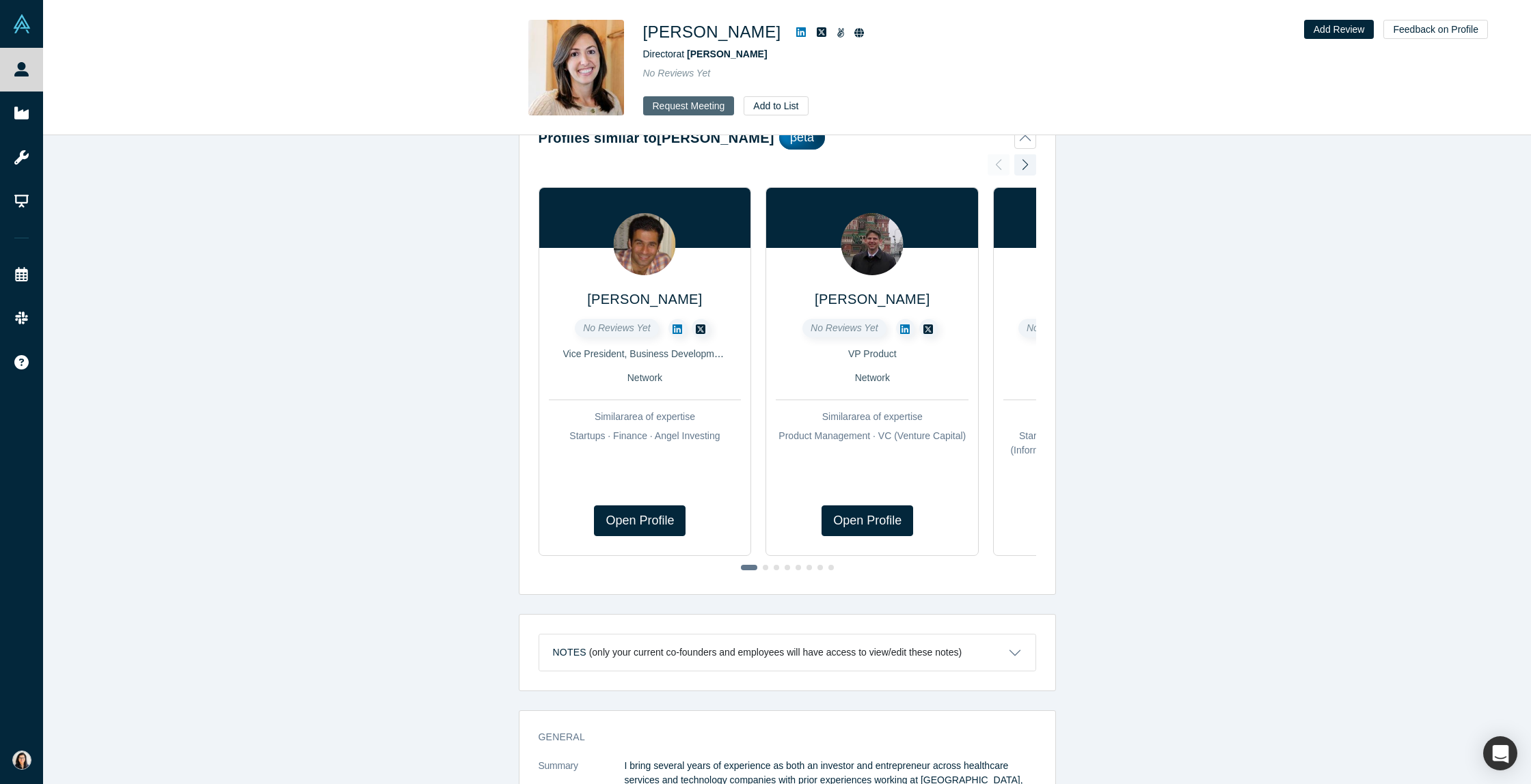
click at [709, 111] on button "Request Meeting" at bounding box center [689, 106] width 91 height 19
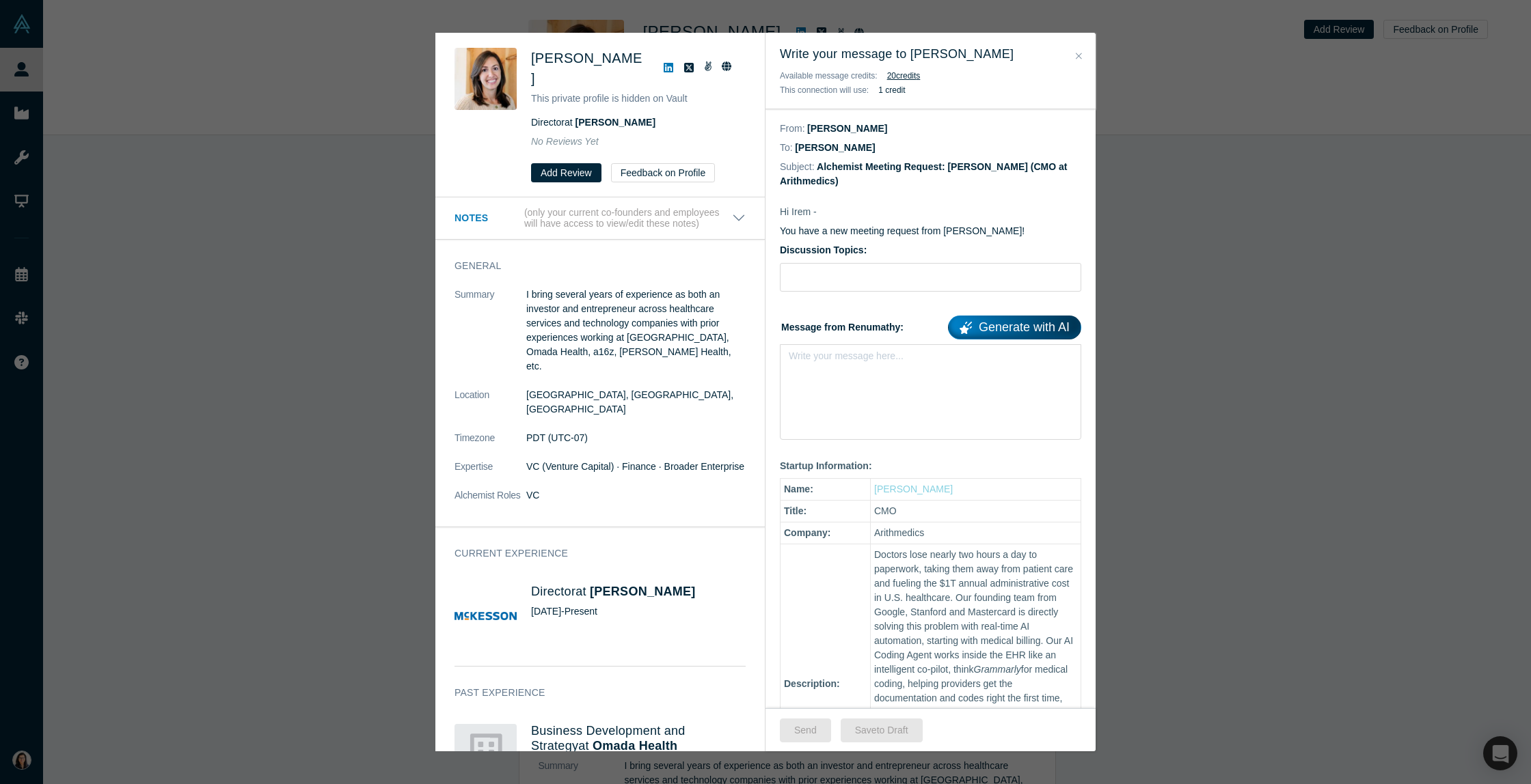
click at [1082, 55] on button "Close" at bounding box center [1079, 56] width 14 height 16
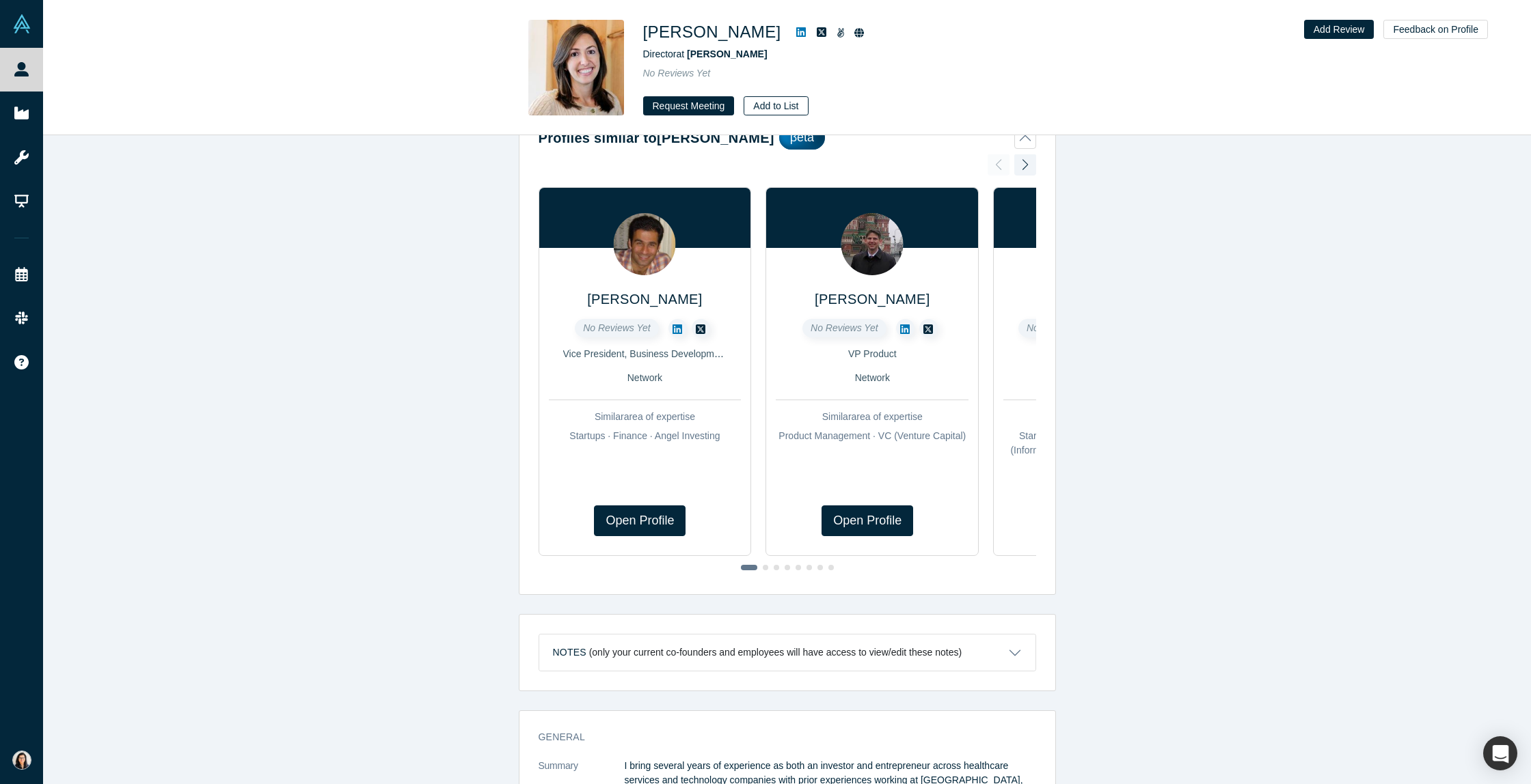
click at [762, 109] on button "Add to List" at bounding box center [776, 106] width 64 height 19
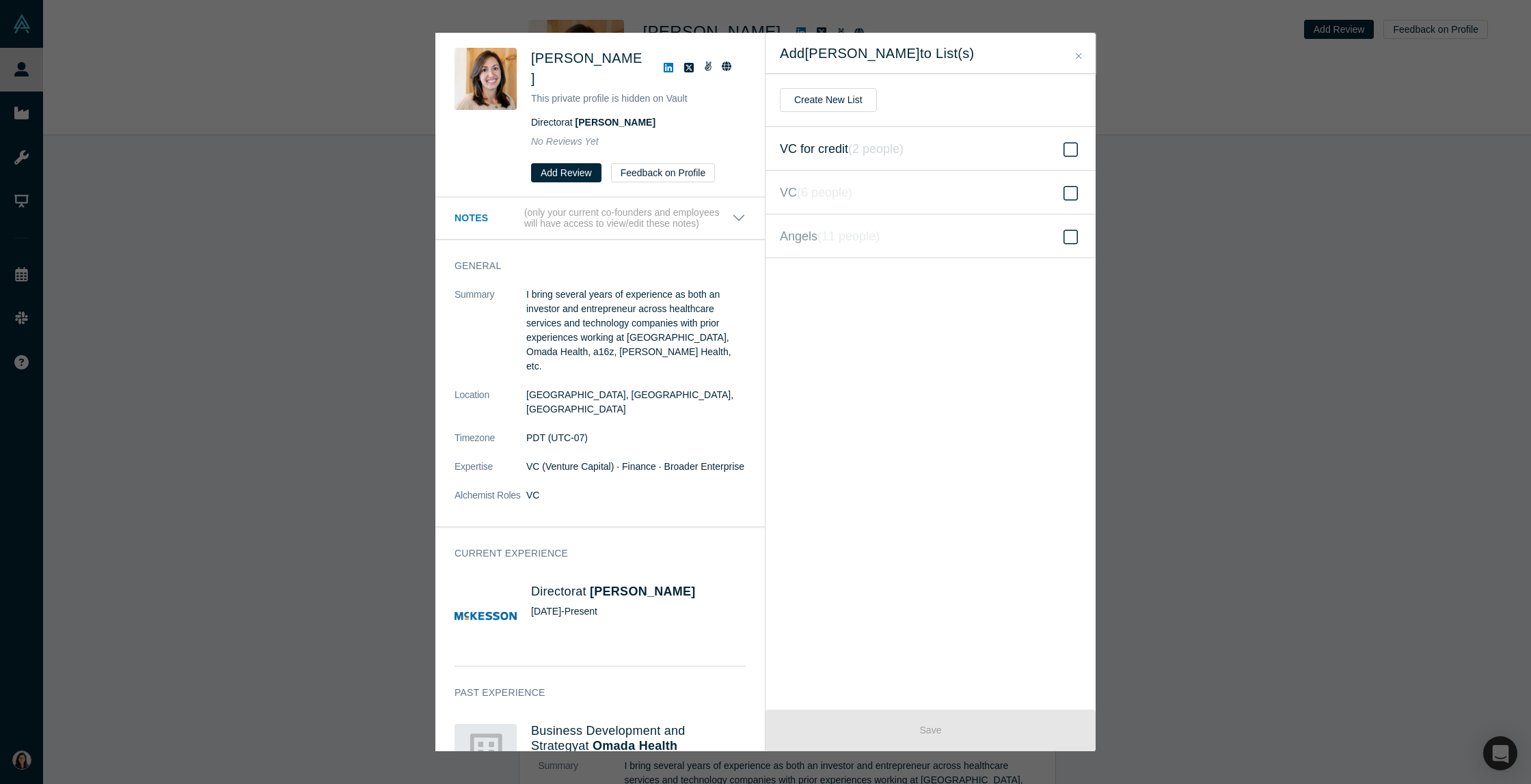
click at [1081, 151] on span at bounding box center [1070, 150] width 20 height 16
click at [0, 0] on input "VC for credit ( 2 people )" at bounding box center [0, 0] width 0 height 0
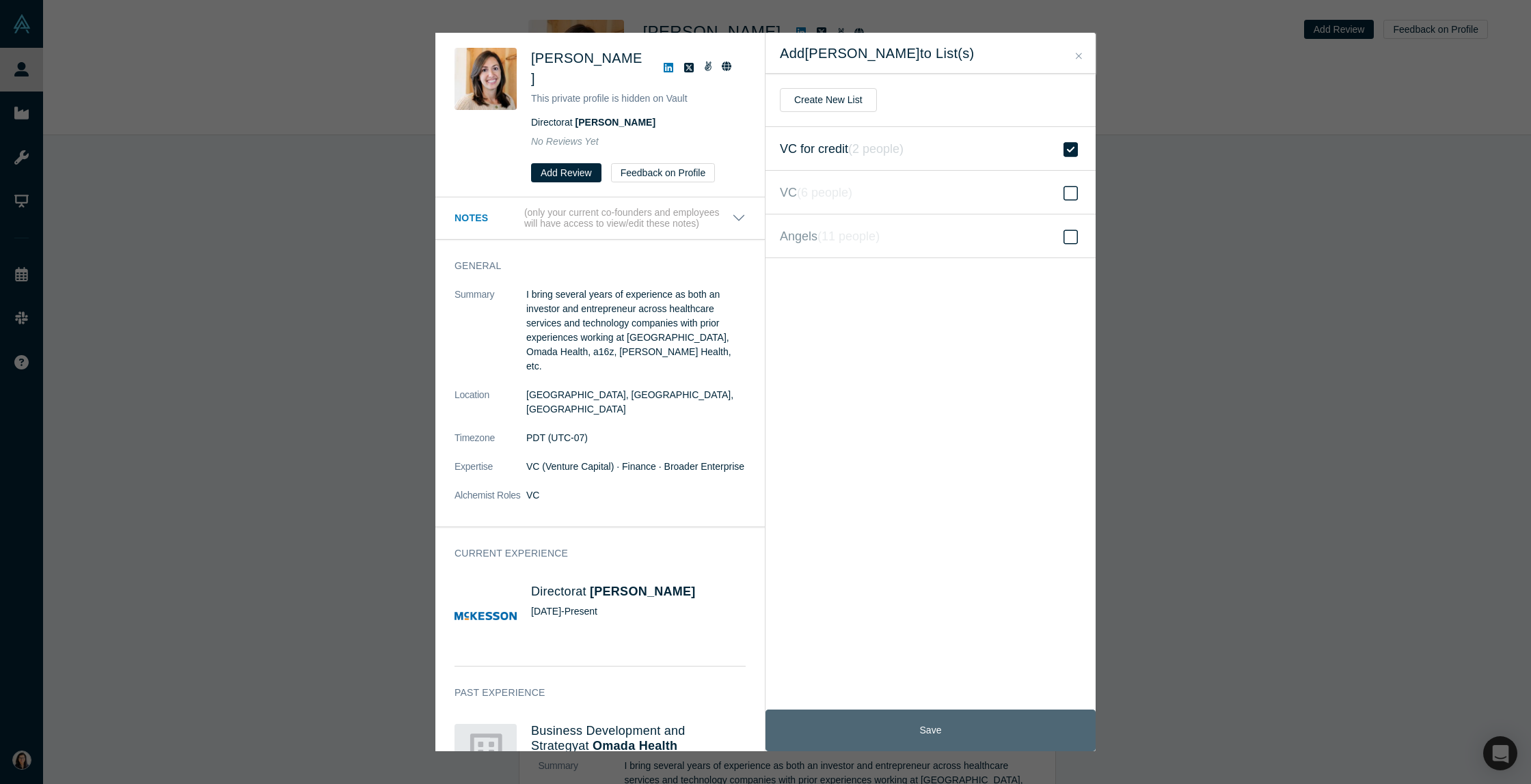
click at [841, 722] on button "Save" at bounding box center [930, 731] width 330 height 42
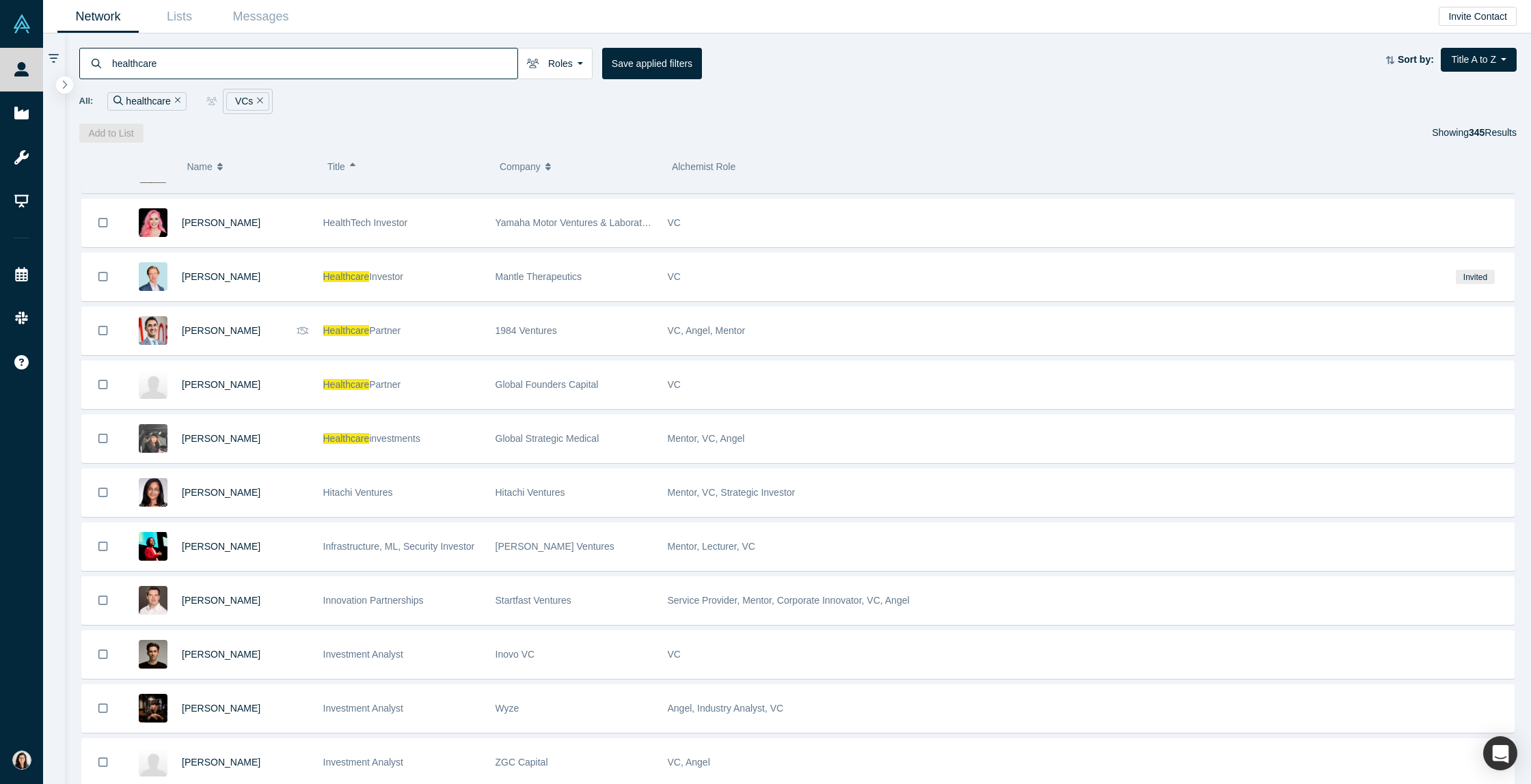
scroll to position [5337, 0]
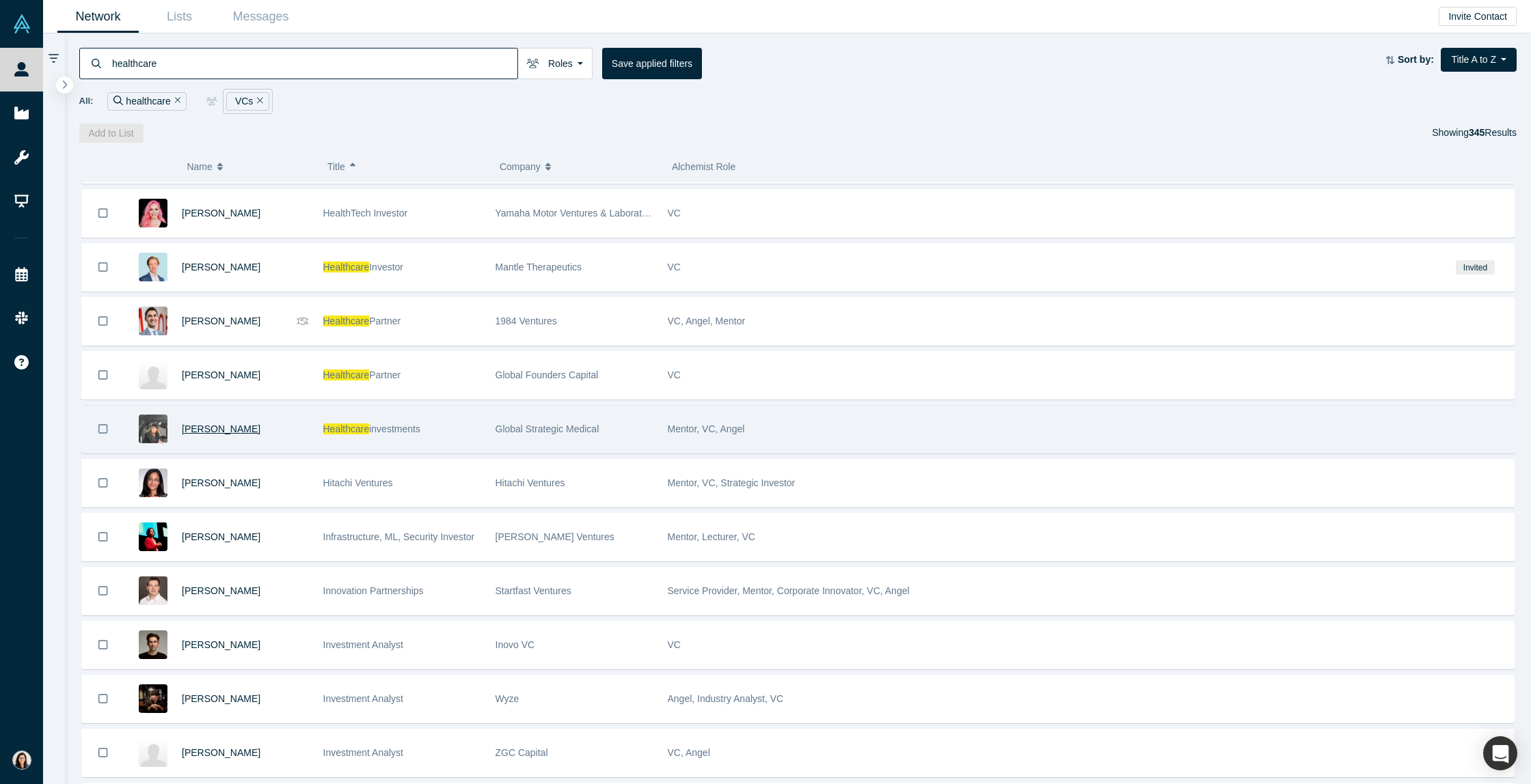
click at [234, 428] on span "[PERSON_NAME]" at bounding box center [221, 429] width 79 height 11
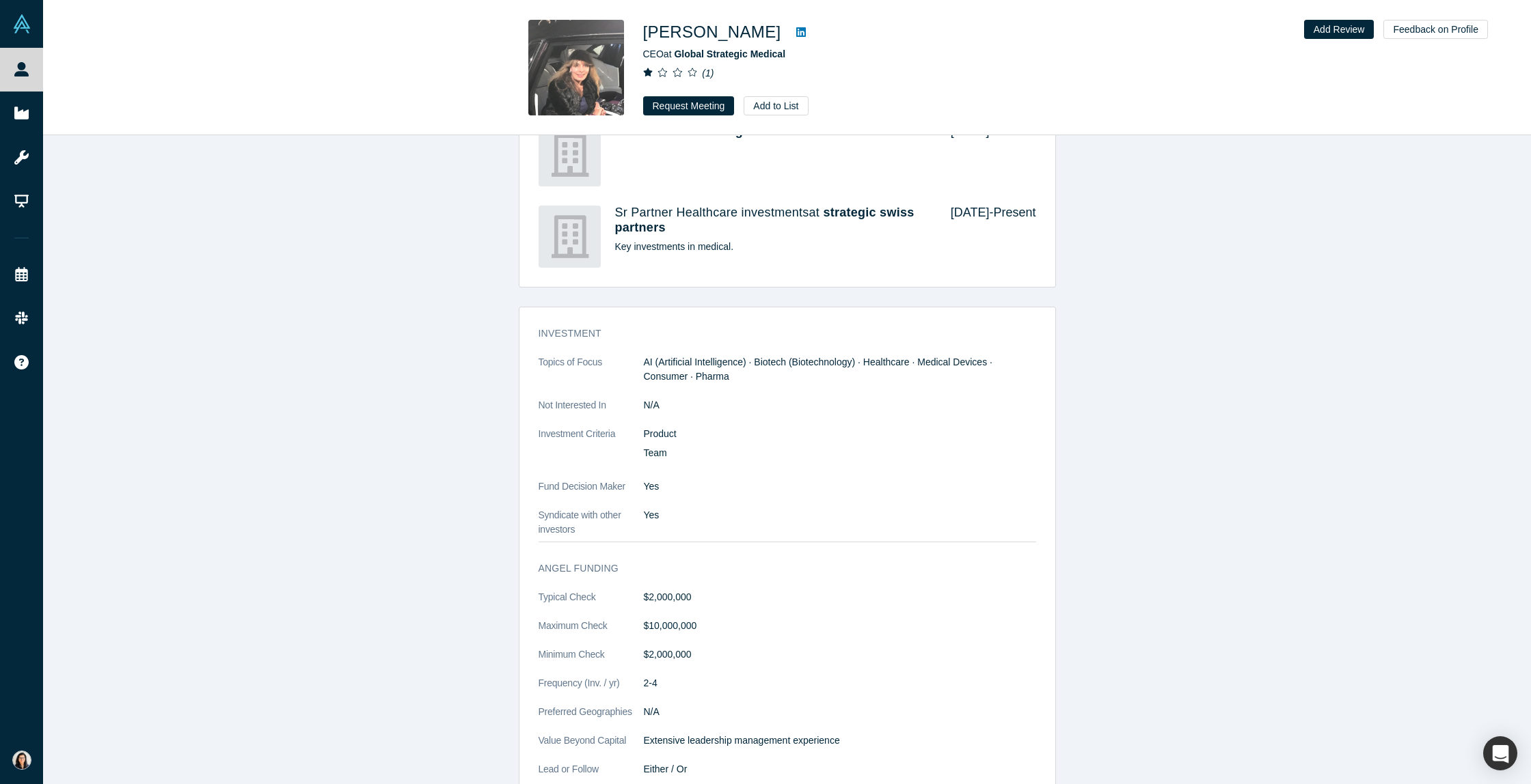
scroll to position [1028, 0]
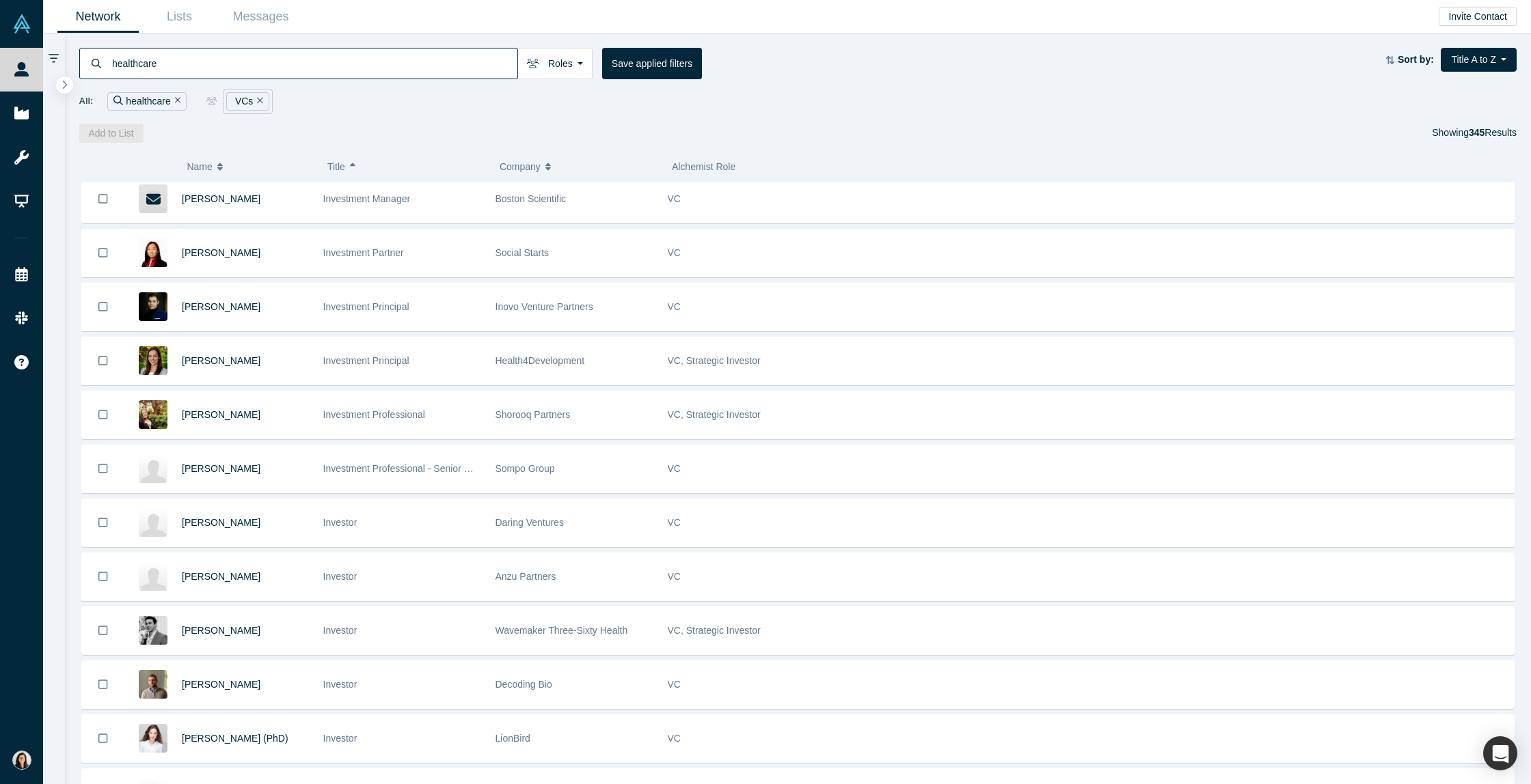
scroll to position [6486, 0]
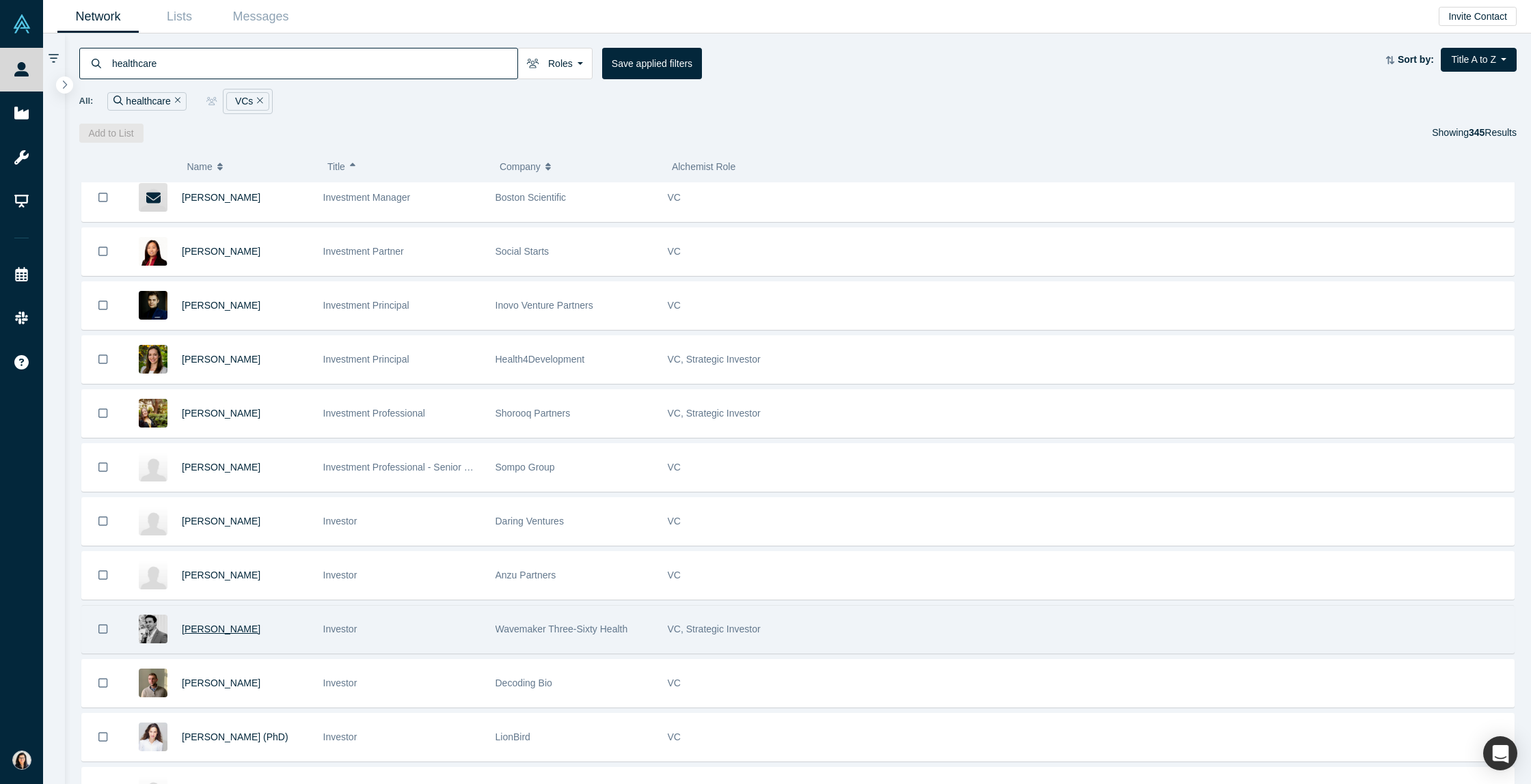
click at [238, 627] on span "[PERSON_NAME]" at bounding box center [221, 629] width 79 height 11
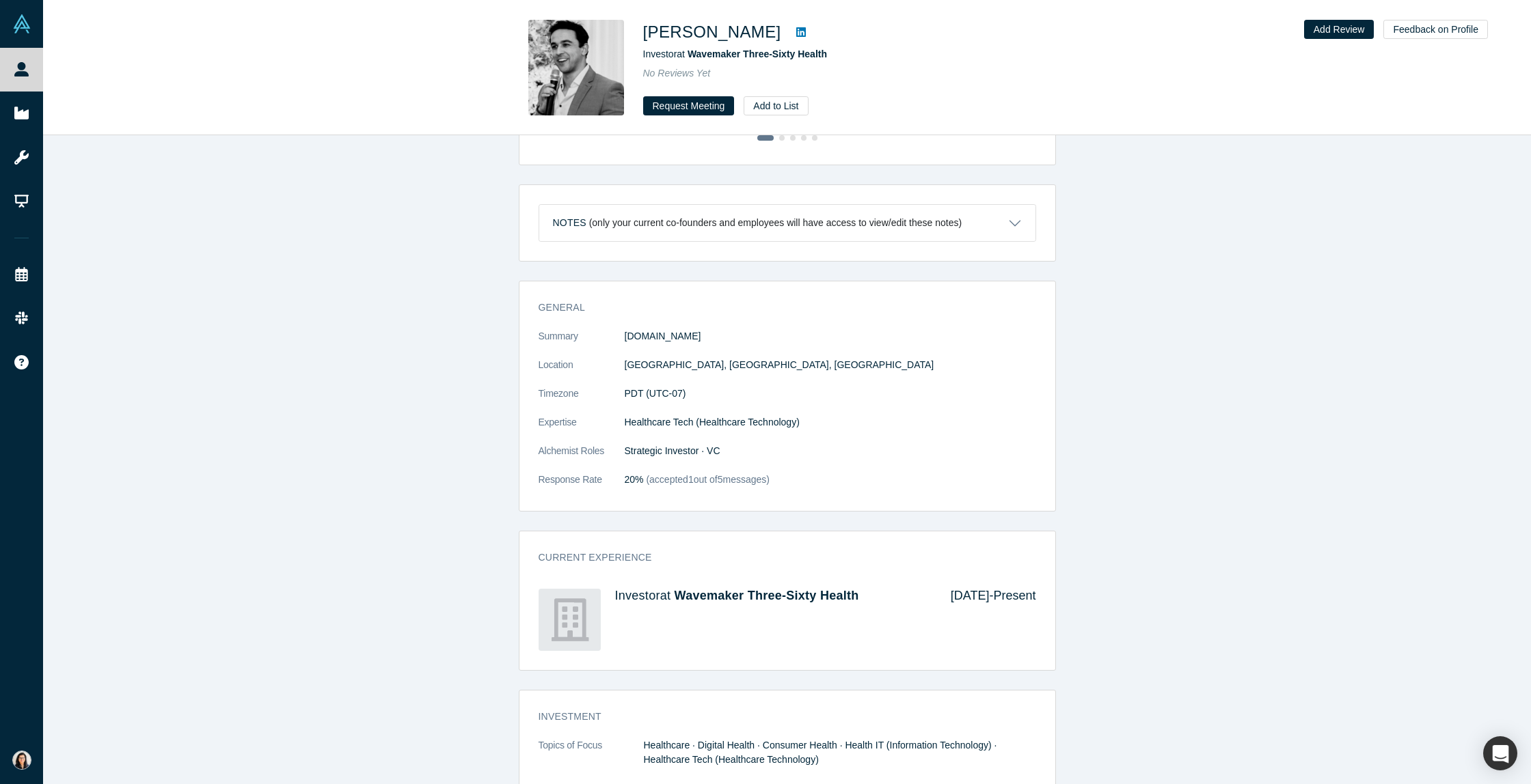
scroll to position [715, 0]
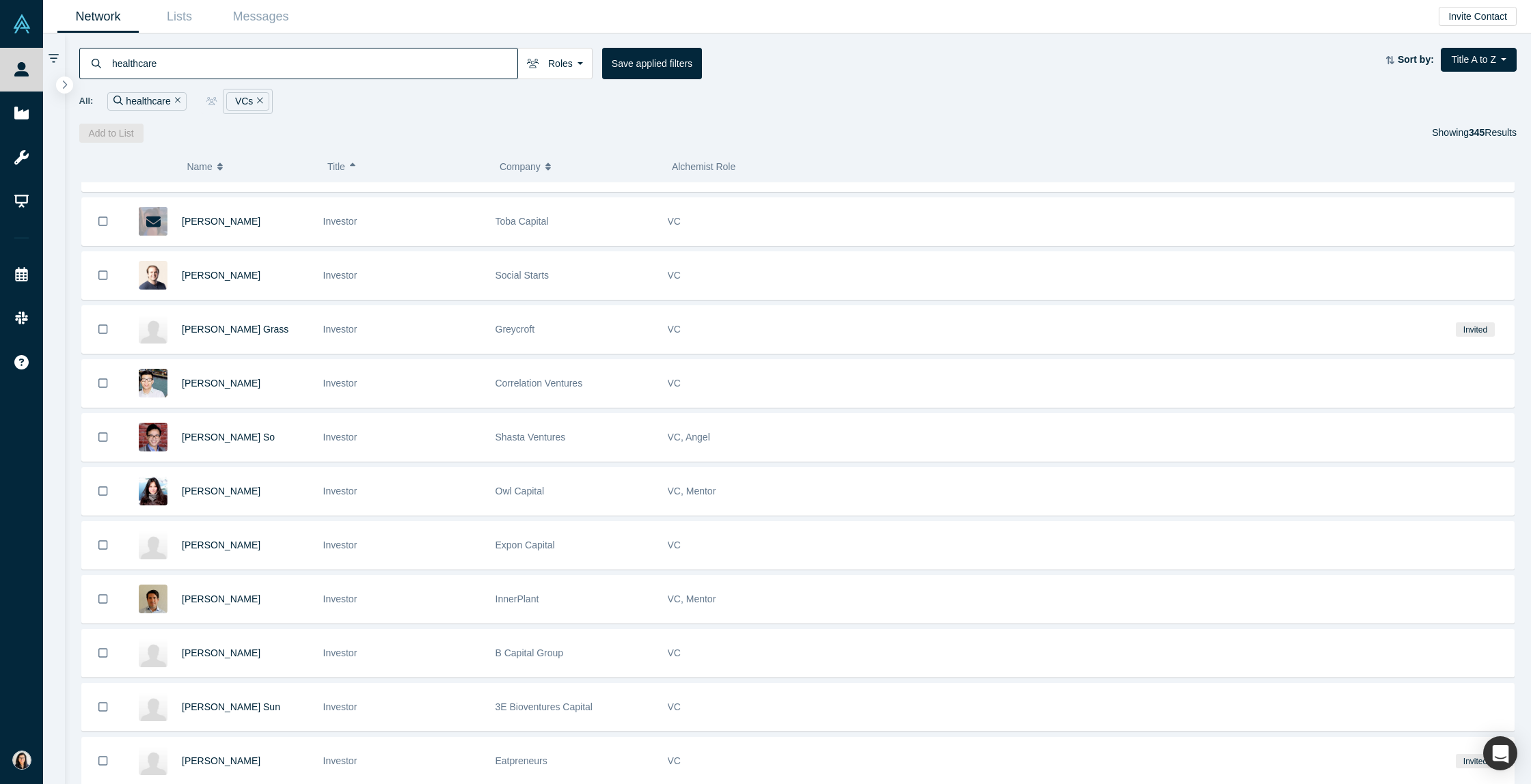
scroll to position [7221, 0]
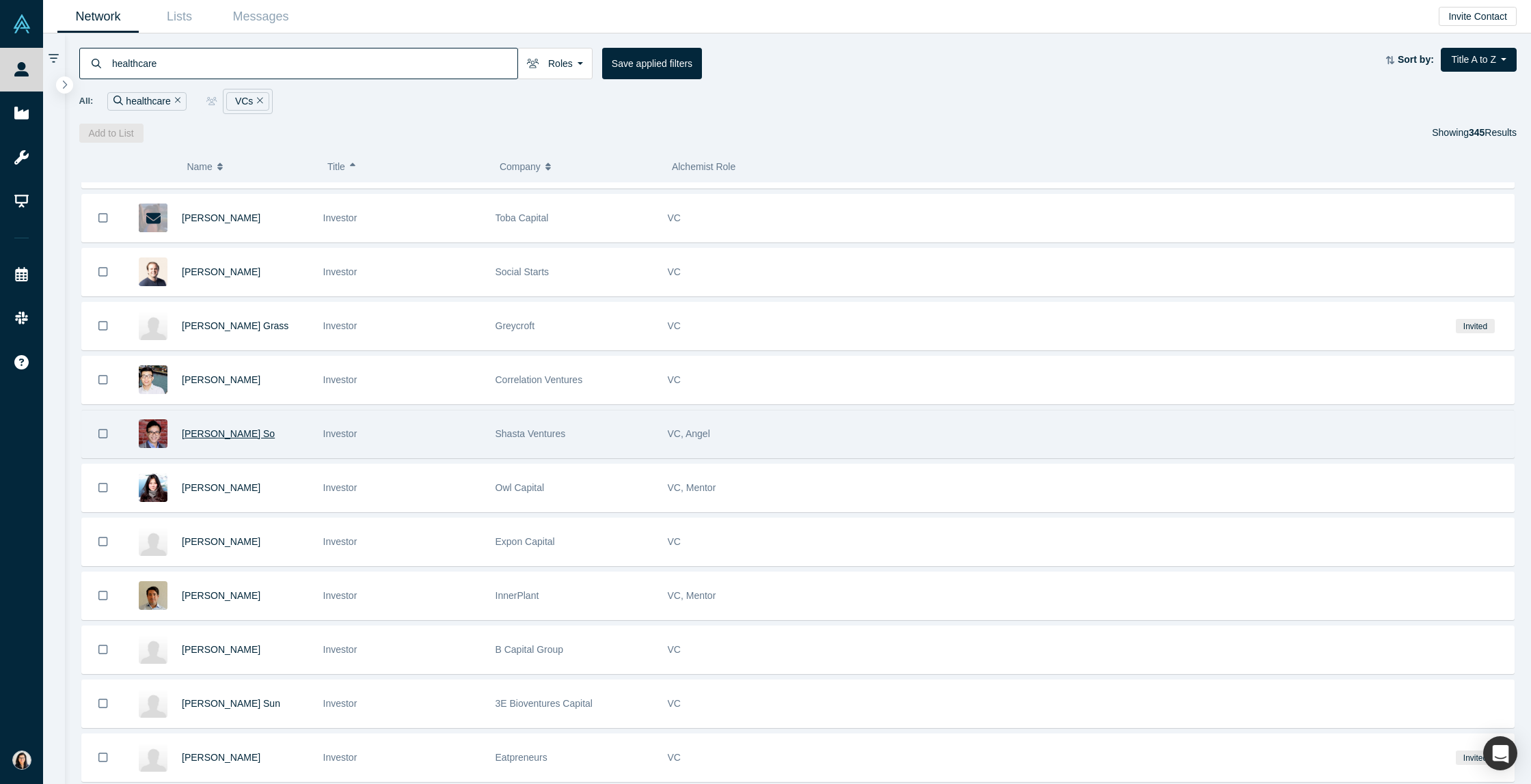
click at [191, 433] on span "[PERSON_NAME] So" at bounding box center [228, 434] width 93 height 11
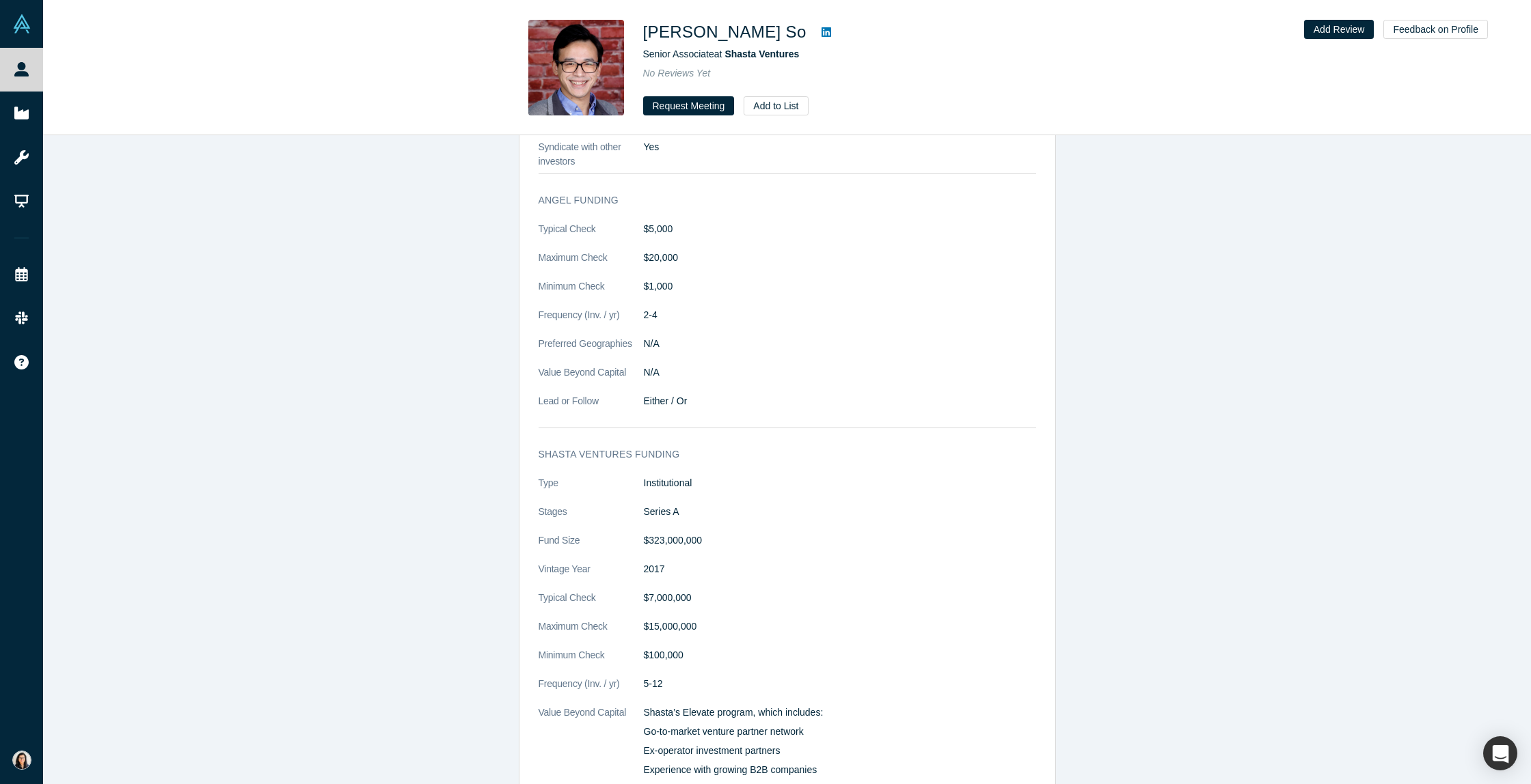
scroll to position [1324, 0]
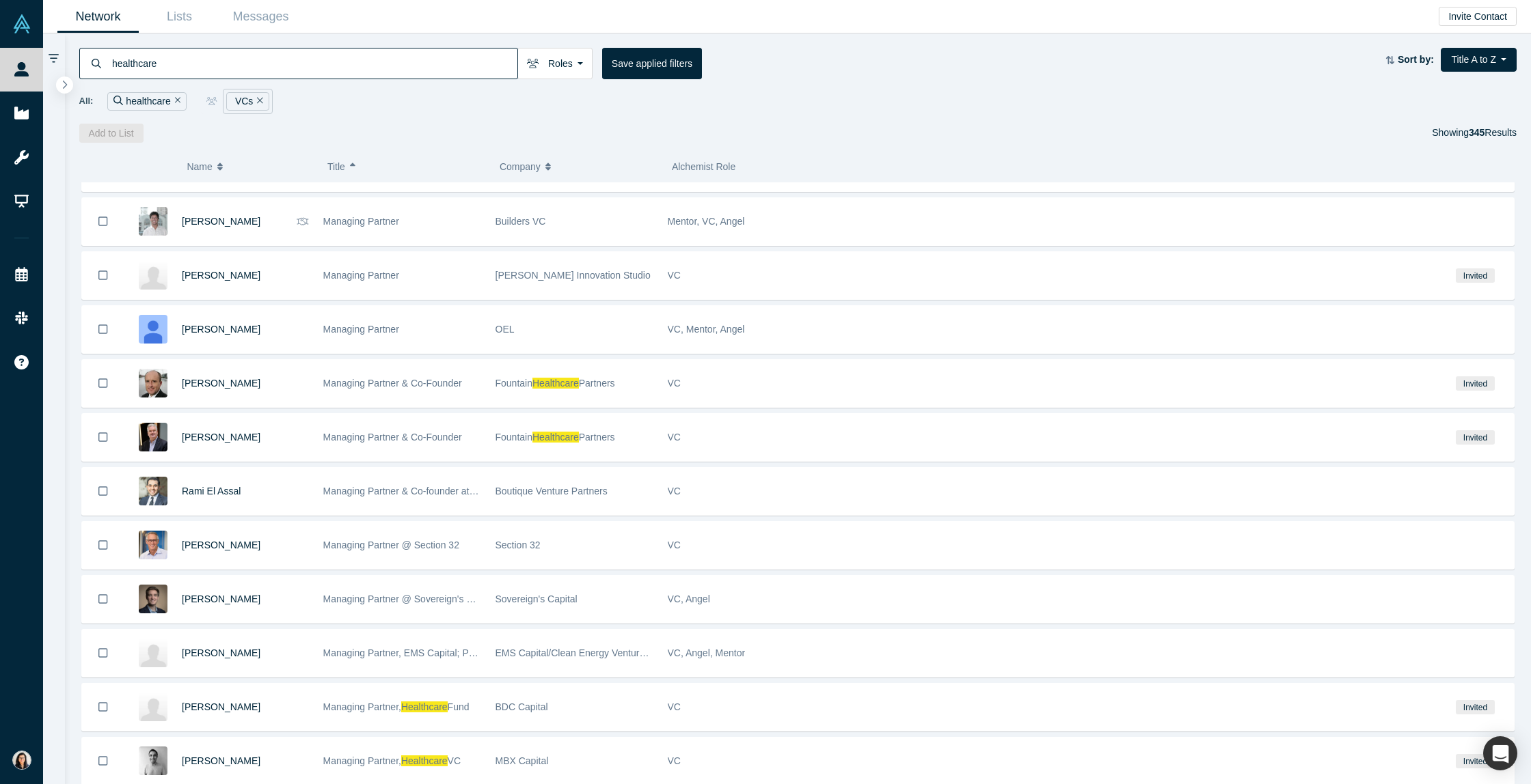
scroll to position [11269, 0]
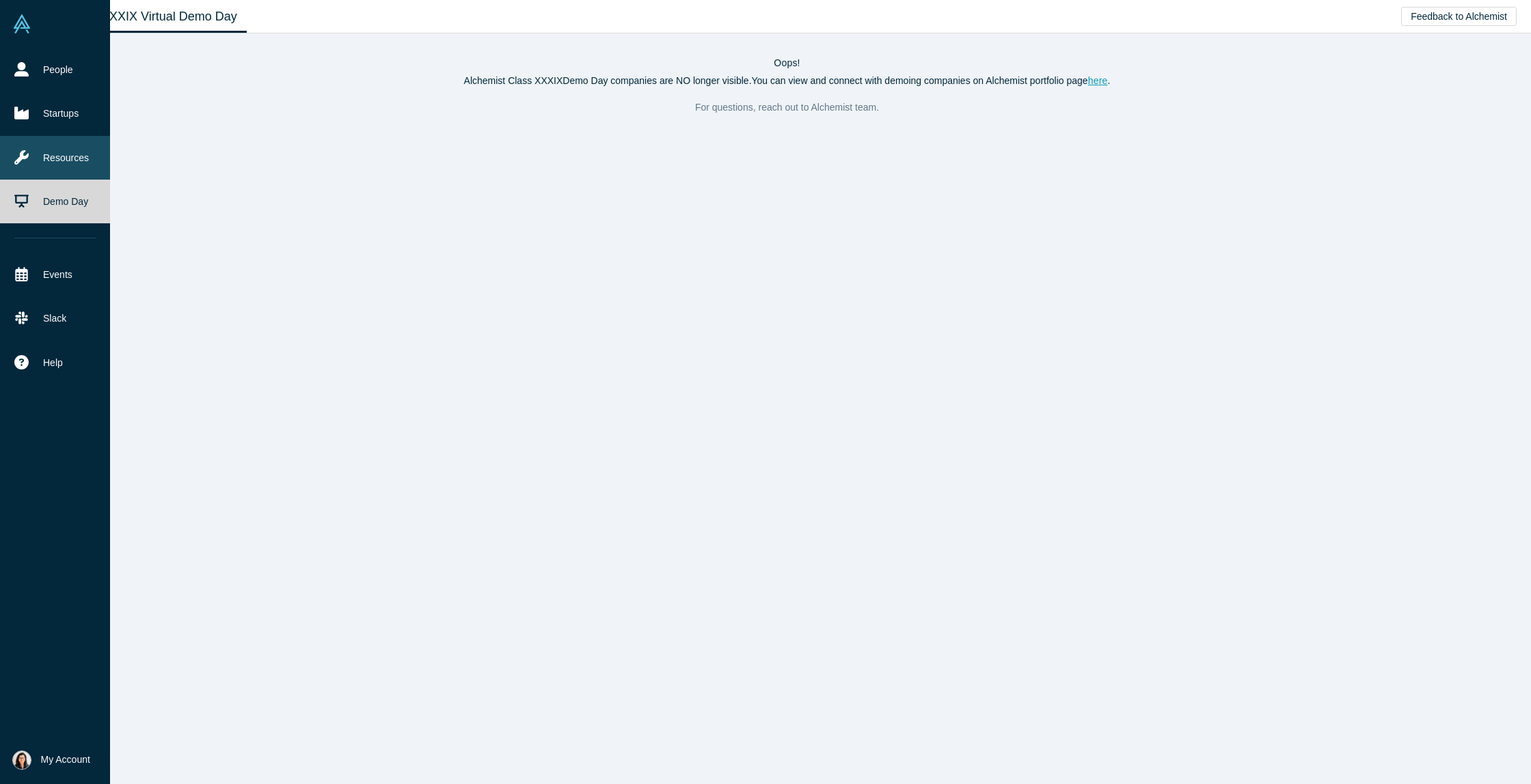
click at [58, 168] on link "Resources" at bounding box center [55, 158] width 110 height 43
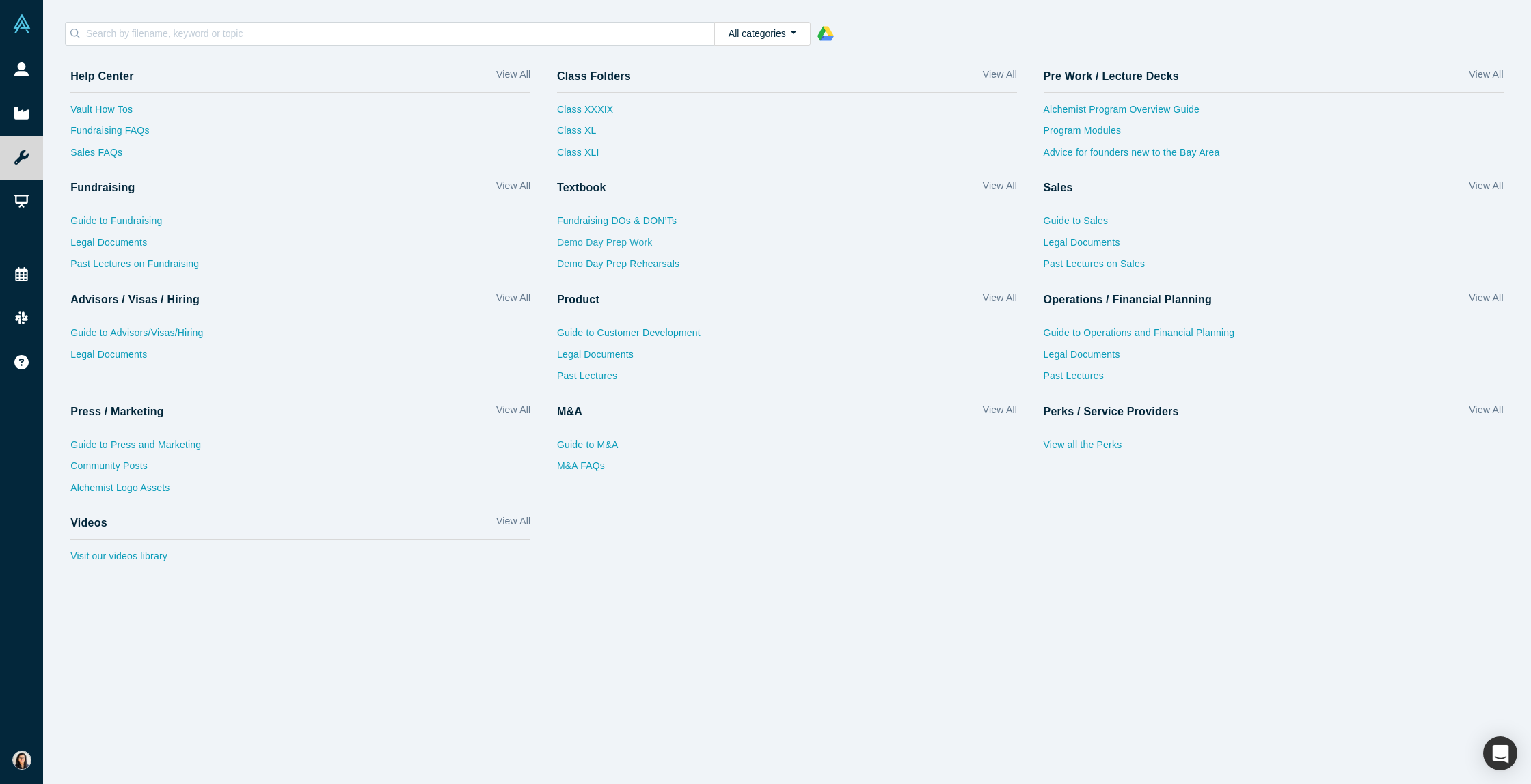
click at [641, 245] on link "Demo Day Prep Work" at bounding box center [787, 246] width 460 height 22
click at [388, 37] on input at bounding box center [399, 34] width 629 height 18
